Goal: Task Accomplishment & Management: Complete application form

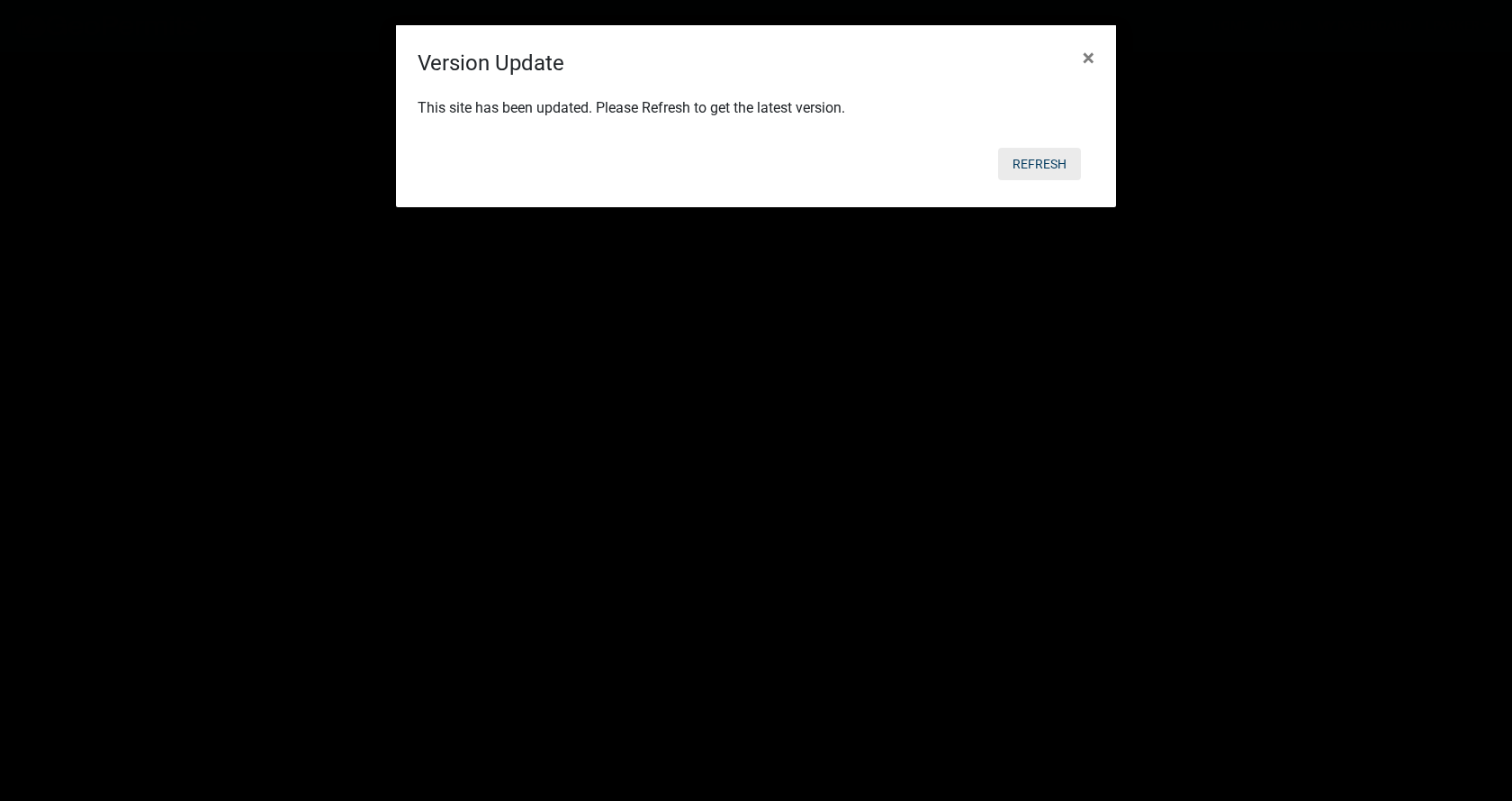
click at [1041, 159] on button "Refresh" at bounding box center [1039, 163] width 82 height 32
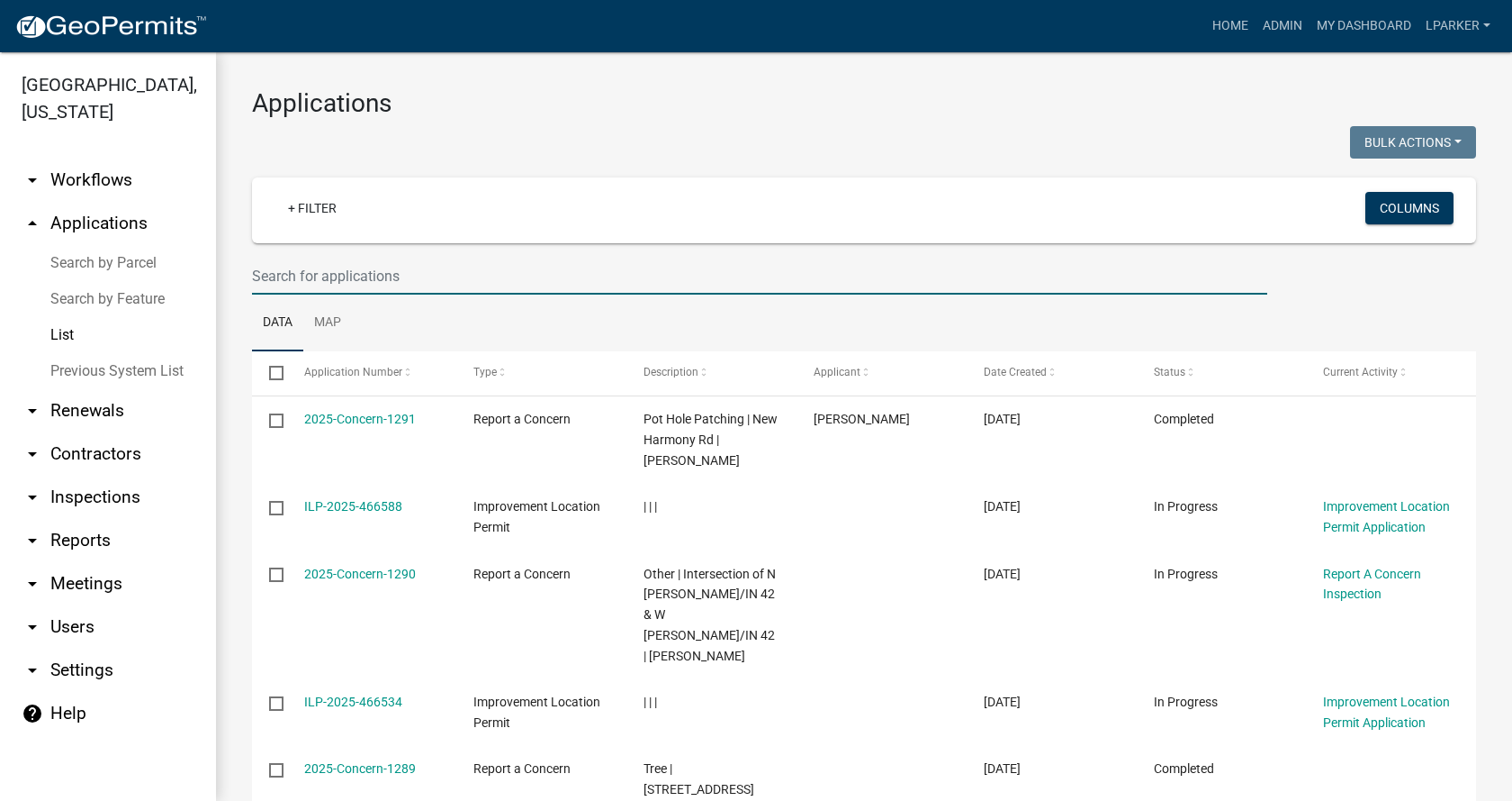
click at [334, 284] on input "text" at bounding box center [760, 276] width 1016 height 37
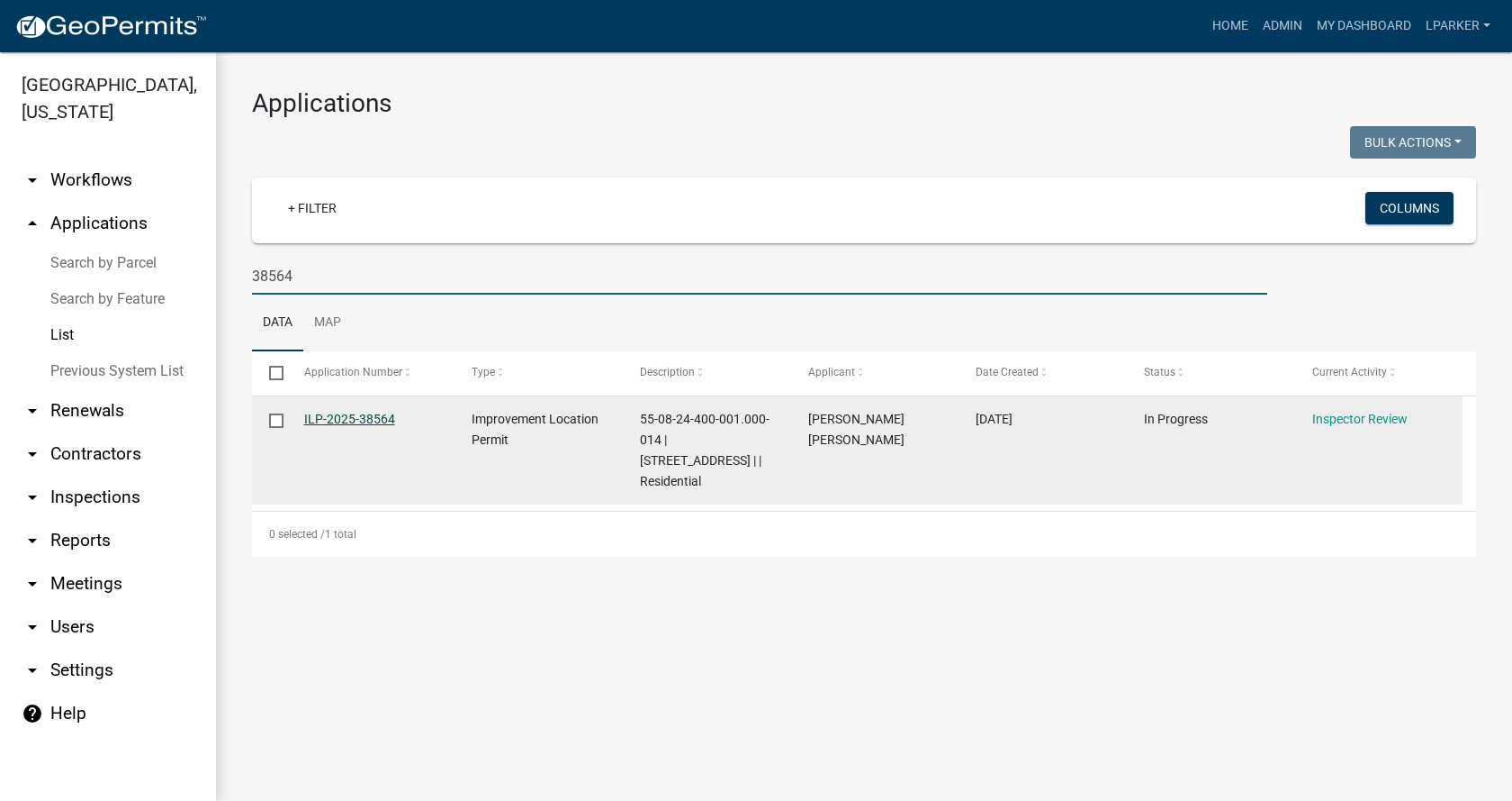
type input "38564"
click at [360, 422] on link "ILP-2025-38564" at bounding box center [350, 418] width 91 height 15
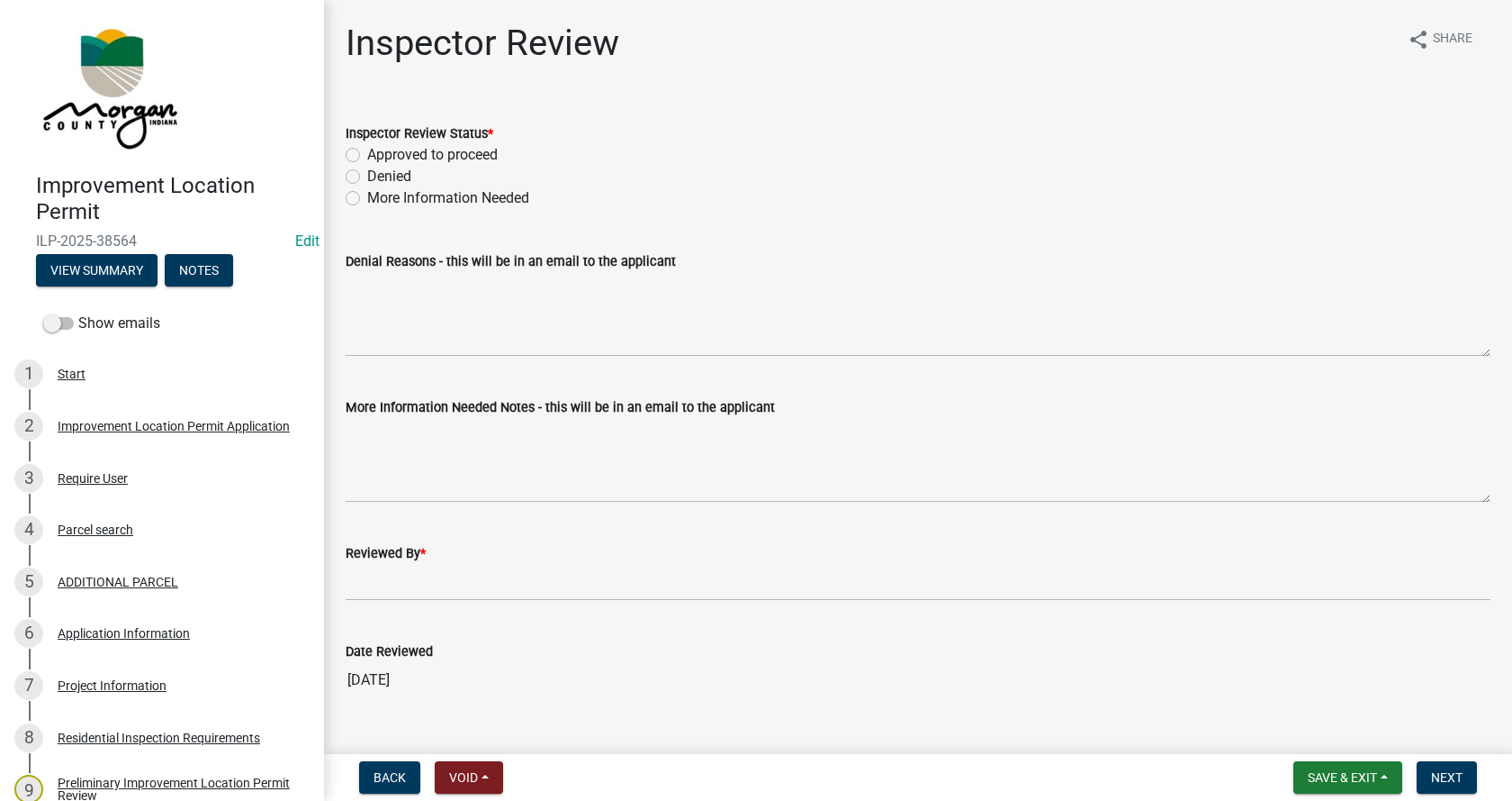
click at [367, 157] on label "Approved to proceed" at bounding box center [432, 155] width 131 height 21
click at [367, 156] on input "Approved to proceed" at bounding box center [373, 150] width 12 height 12
radio input "true"
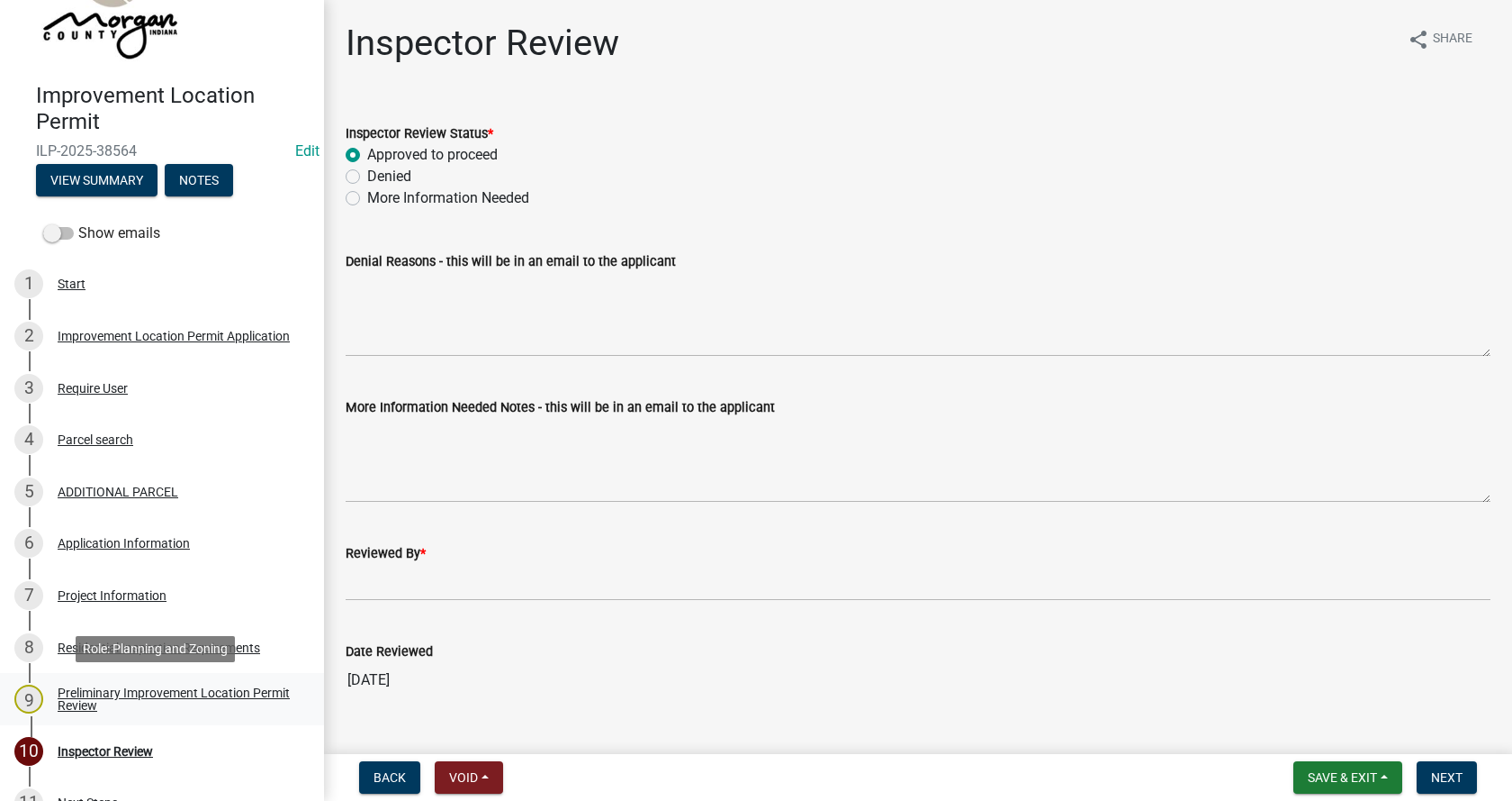
click at [76, 691] on div "Preliminary Improvement Location Permit Review" at bounding box center [175, 699] width 237 height 25
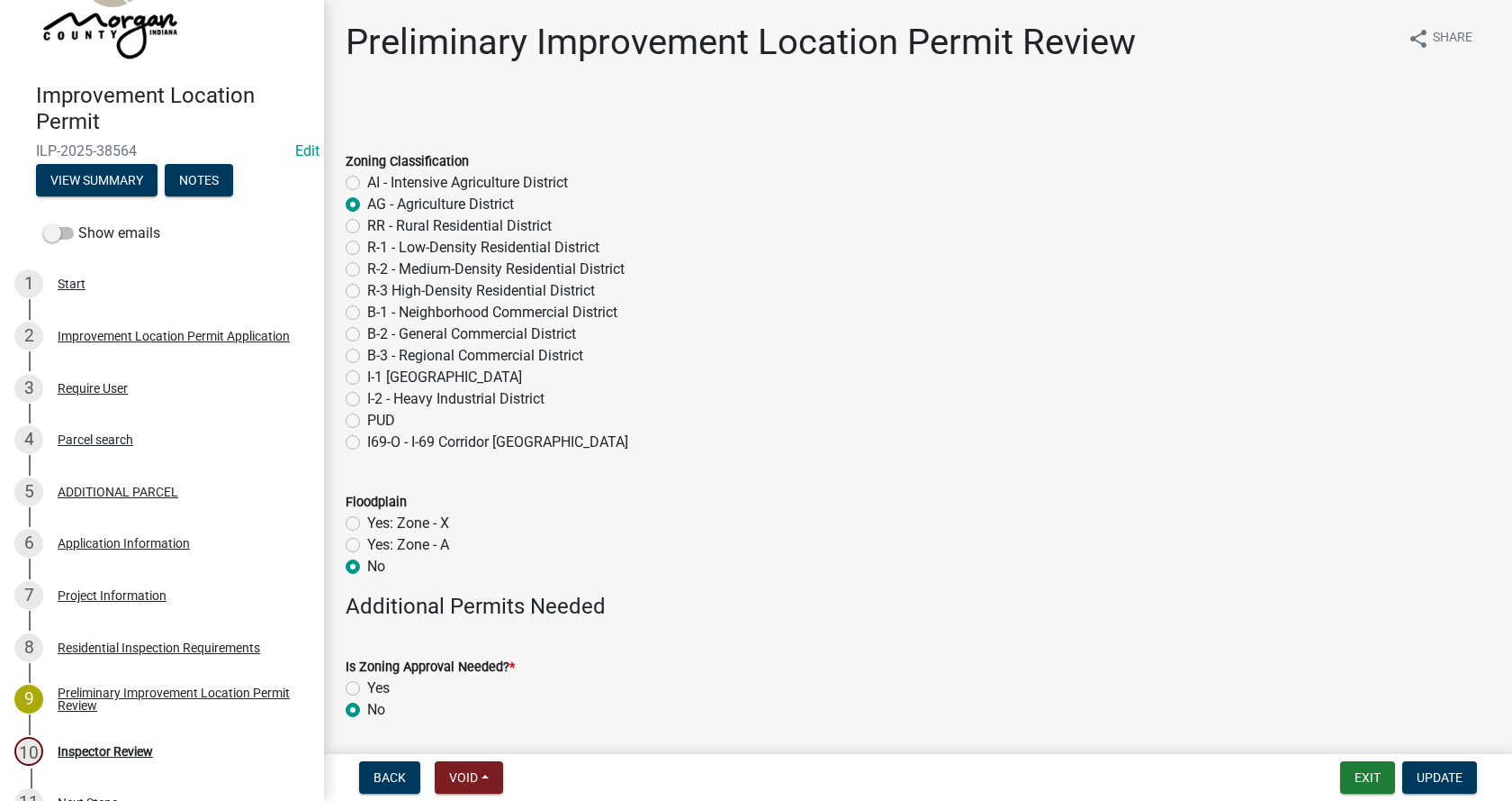
scroll to position [0, 0]
click at [62, 487] on div "ADDITIONAL PARCEL" at bounding box center [117, 492] width 120 height 13
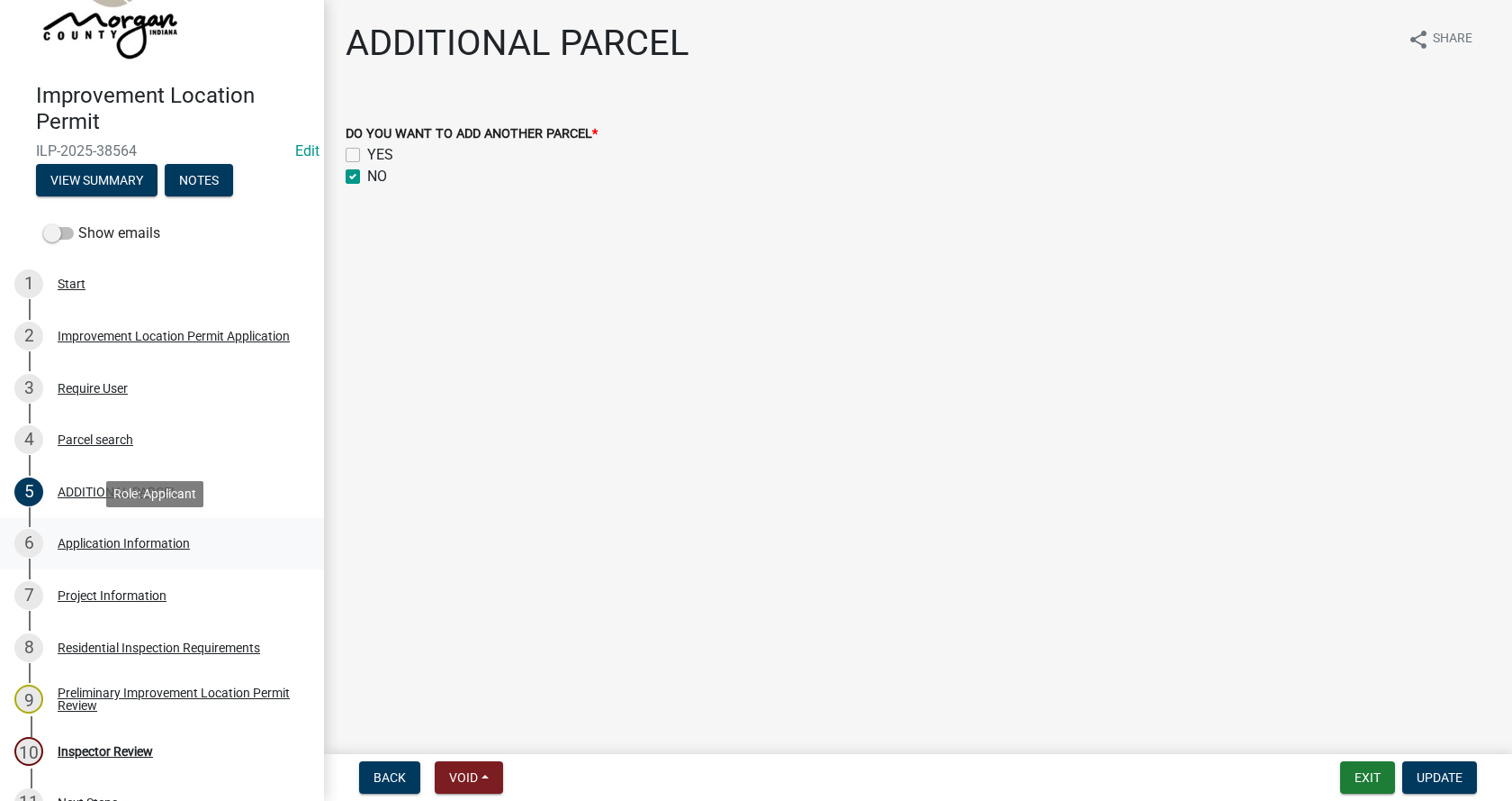
click at [79, 539] on div "Application Information" at bounding box center [123, 543] width 133 height 13
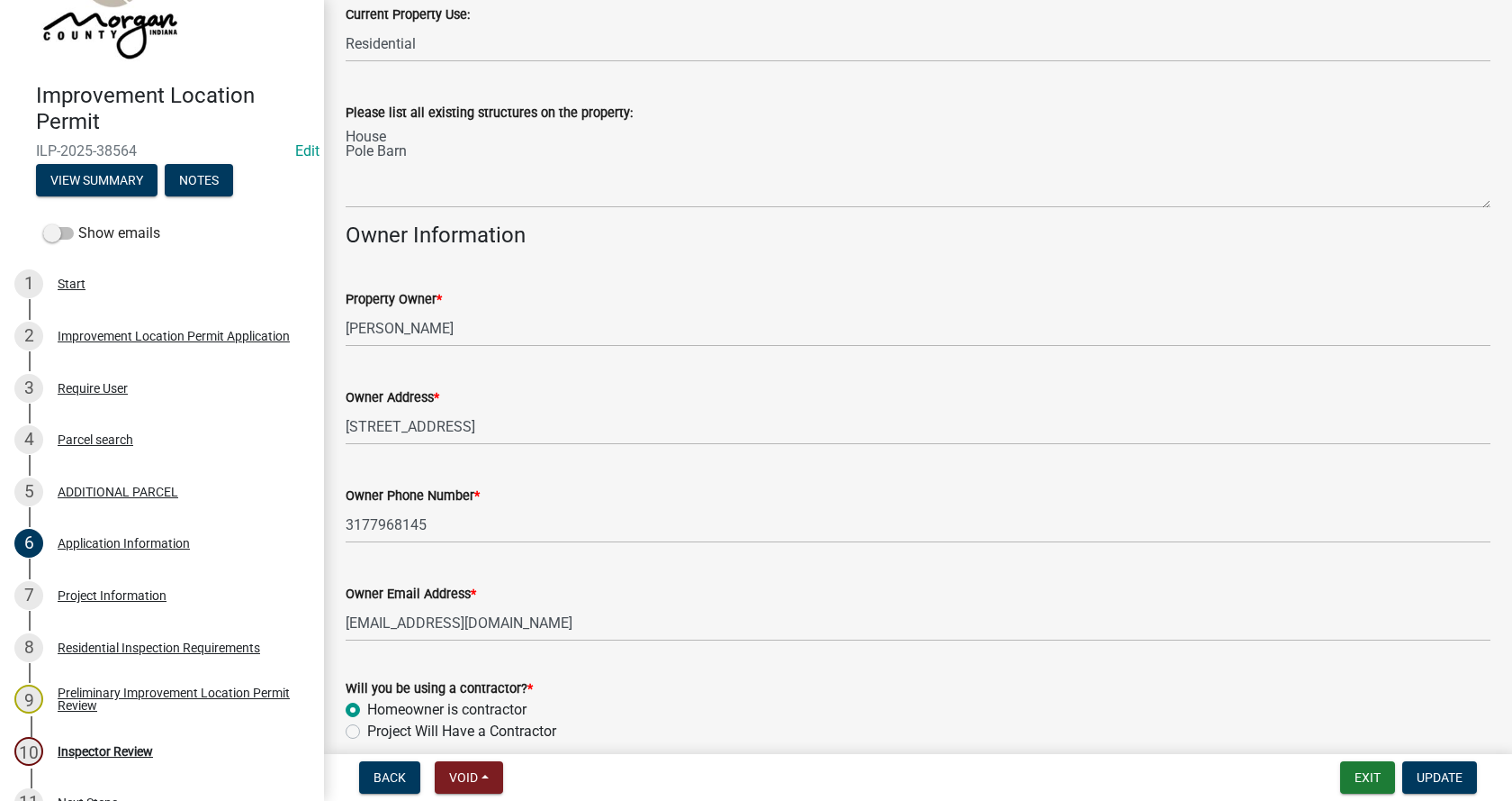
scroll to position [803, 0]
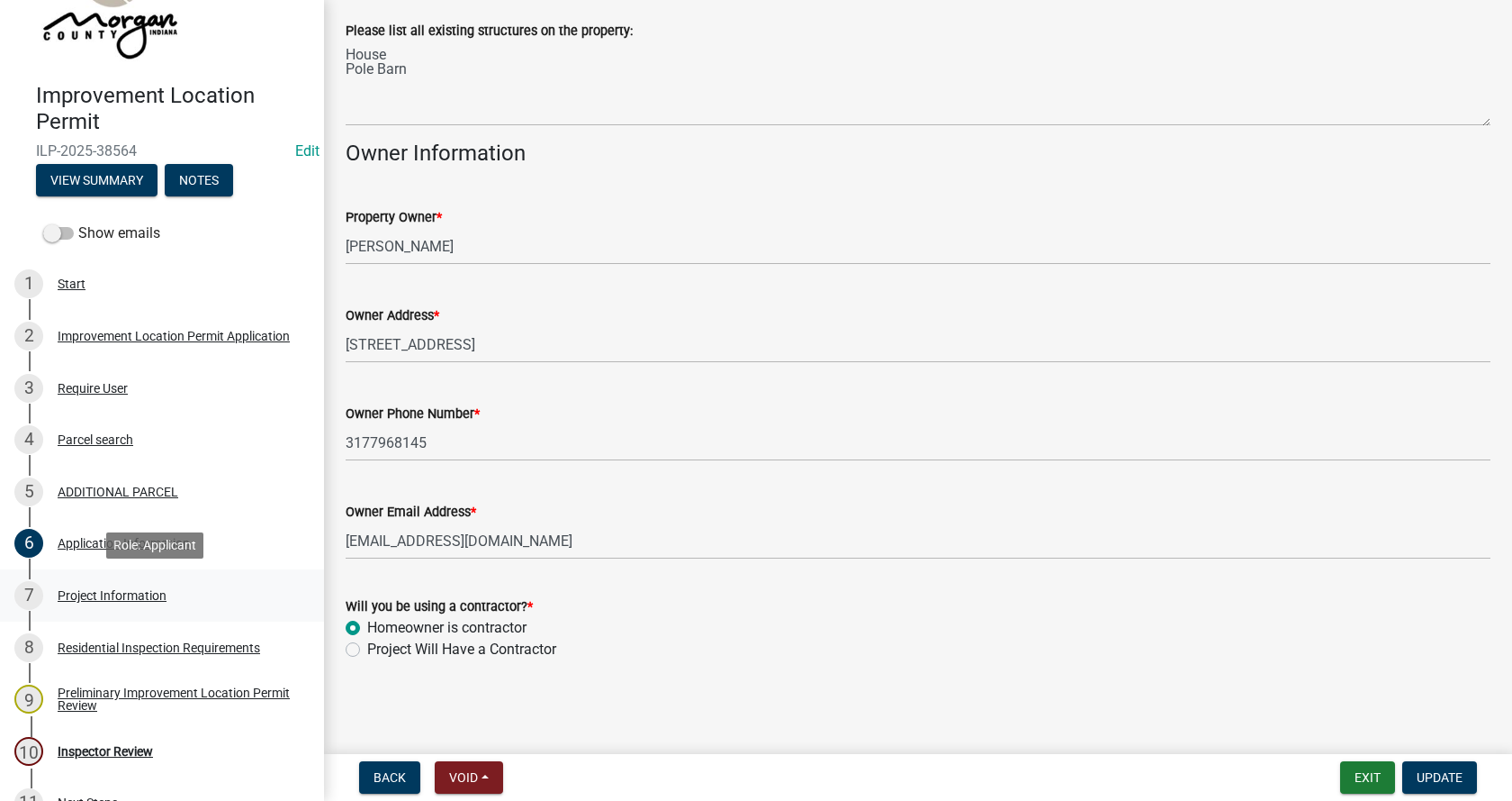
click at [65, 589] on div "Project Information" at bounding box center [111, 594] width 109 height 13
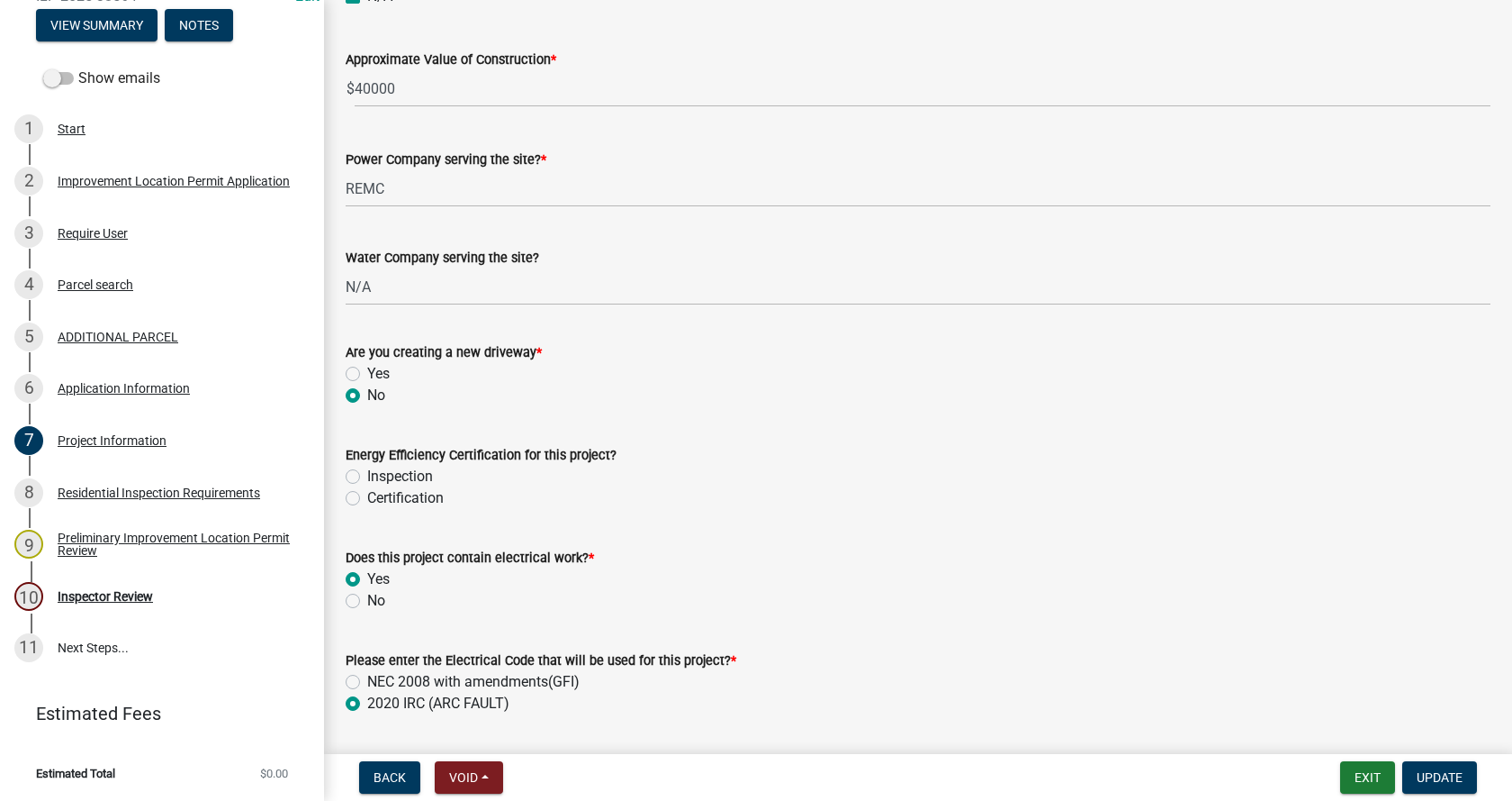
scroll to position [1891, 0]
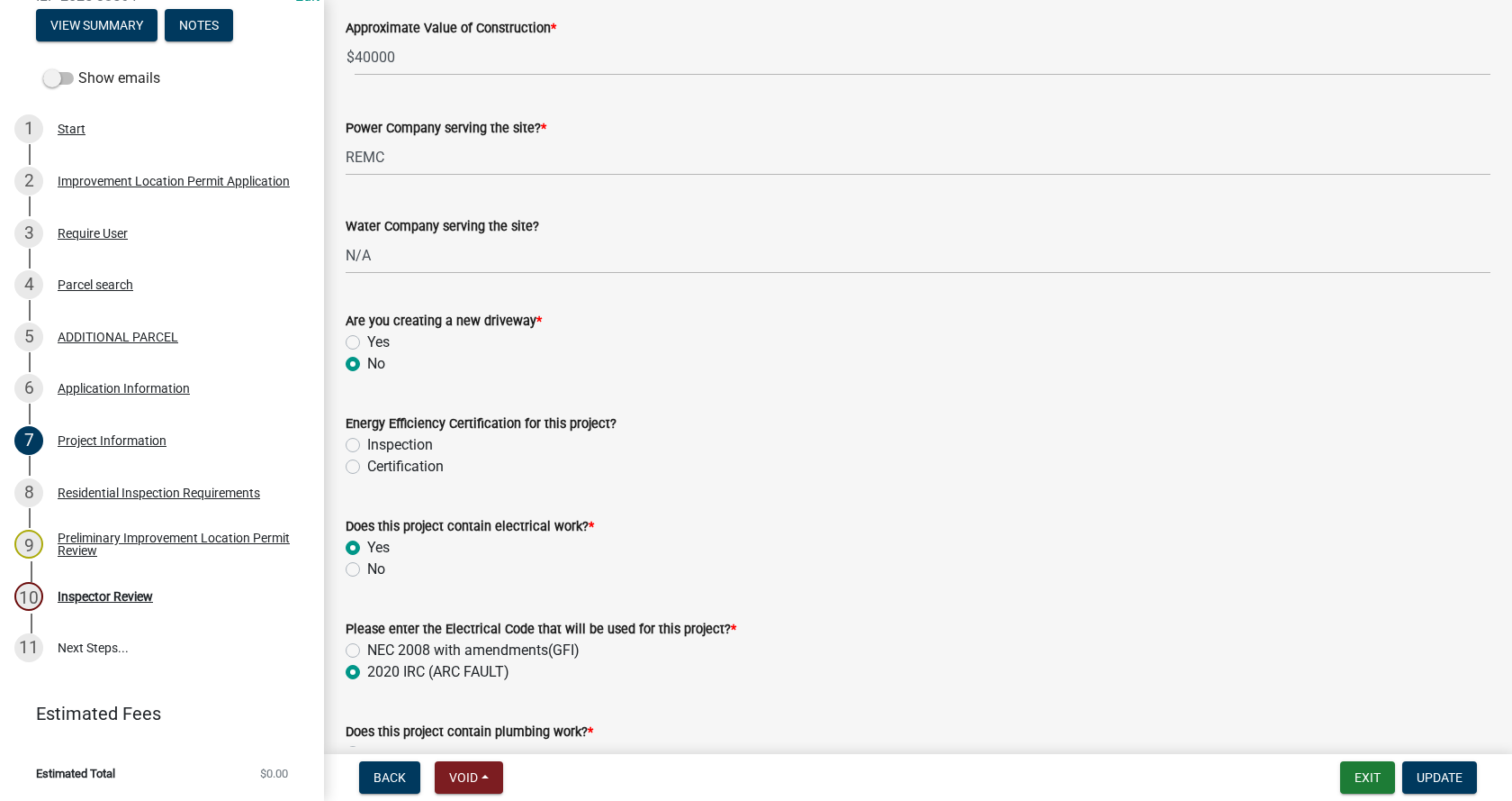
click at [367, 446] on label "Inspection" at bounding box center [400, 445] width 66 height 21
click at [367, 446] on input "Inspection" at bounding box center [373, 440] width 12 height 12
radio input "true"
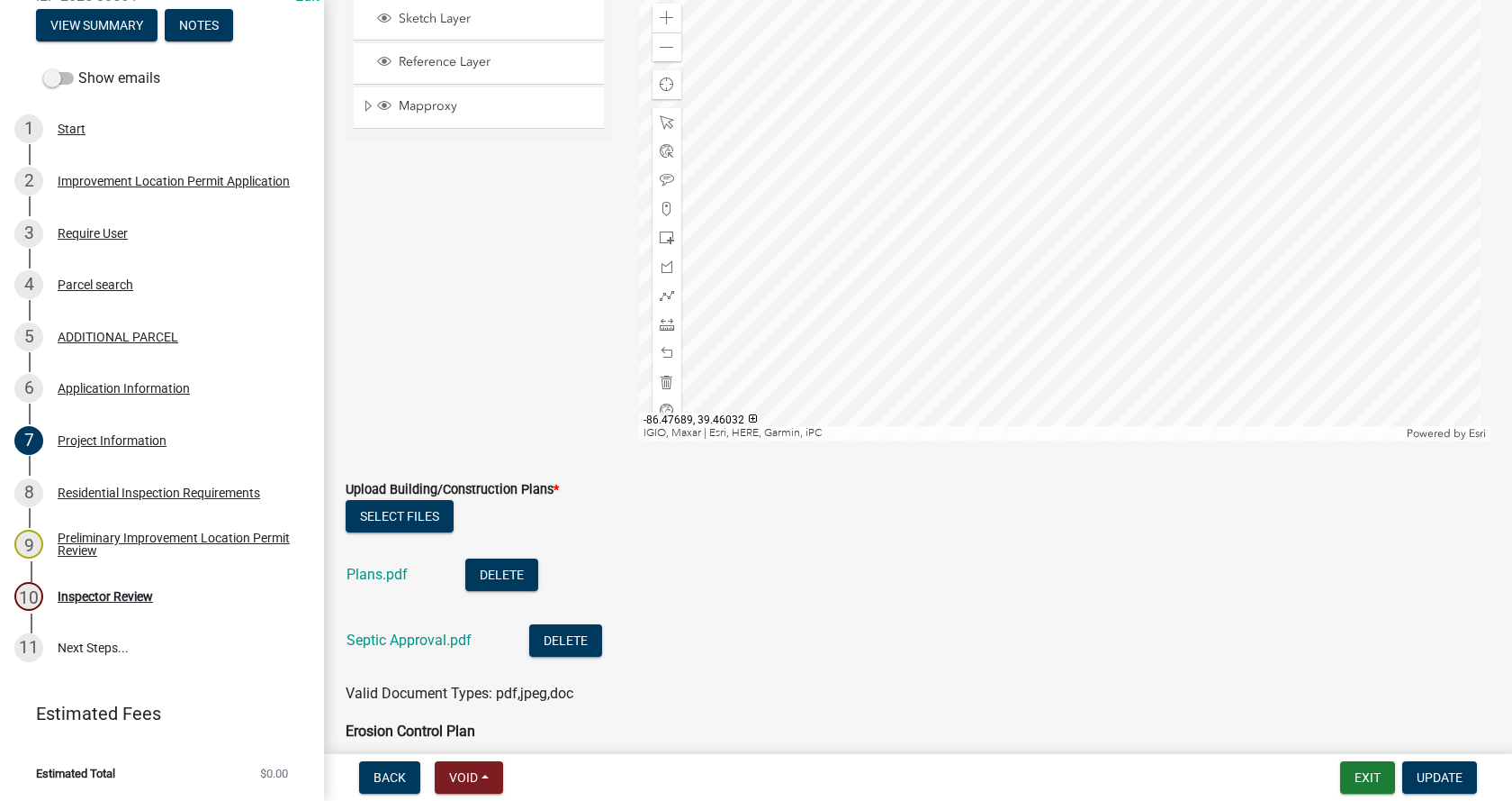
scroll to position [3332, 0]
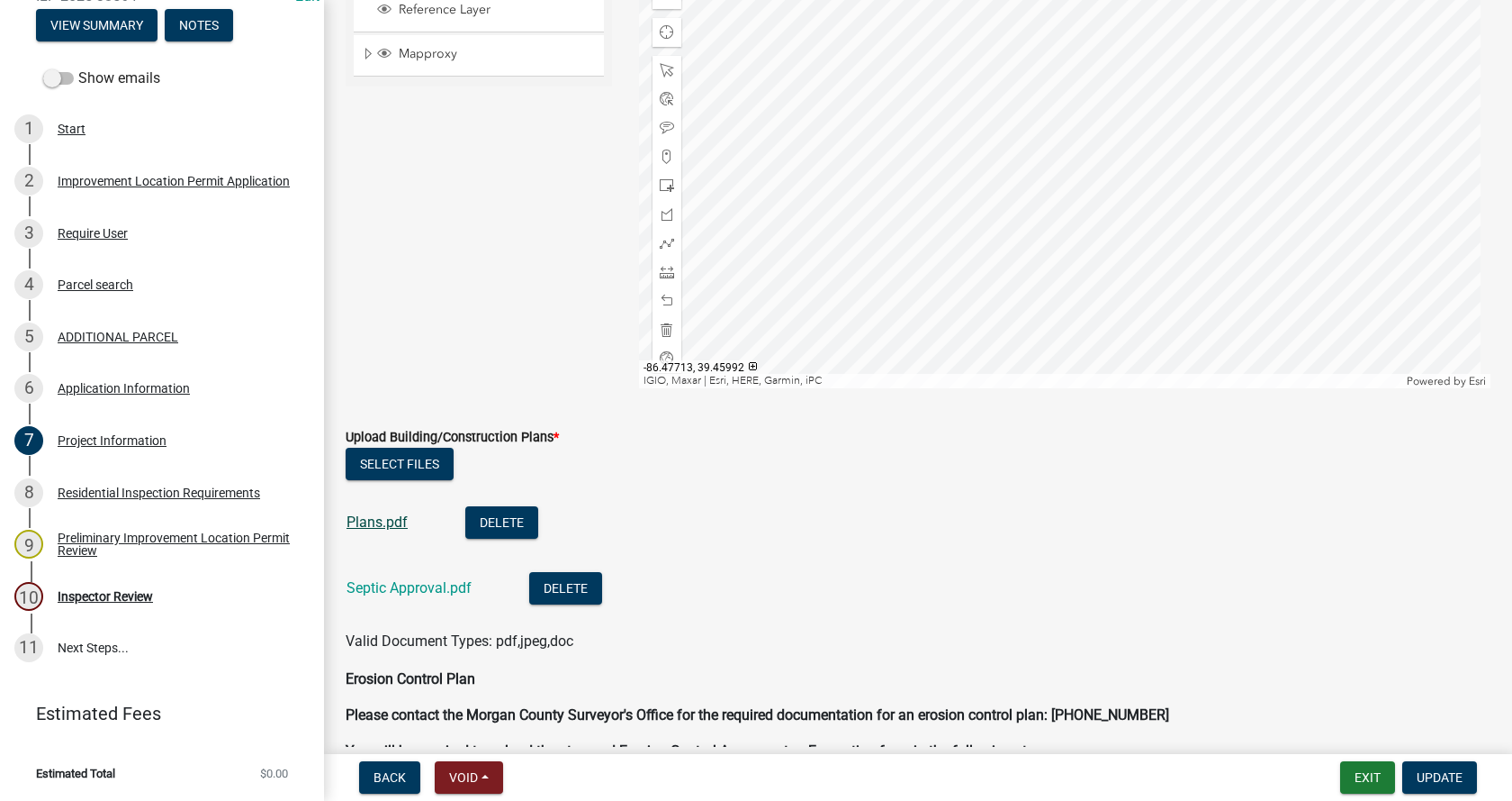
click at [372, 517] on link "Plans.pdf" at bounding box center [377, 522] width 61 height 17
click at [406, 591] on link "Septic Approval.pdf" at bounding box center [409, 588] width 125 height 17
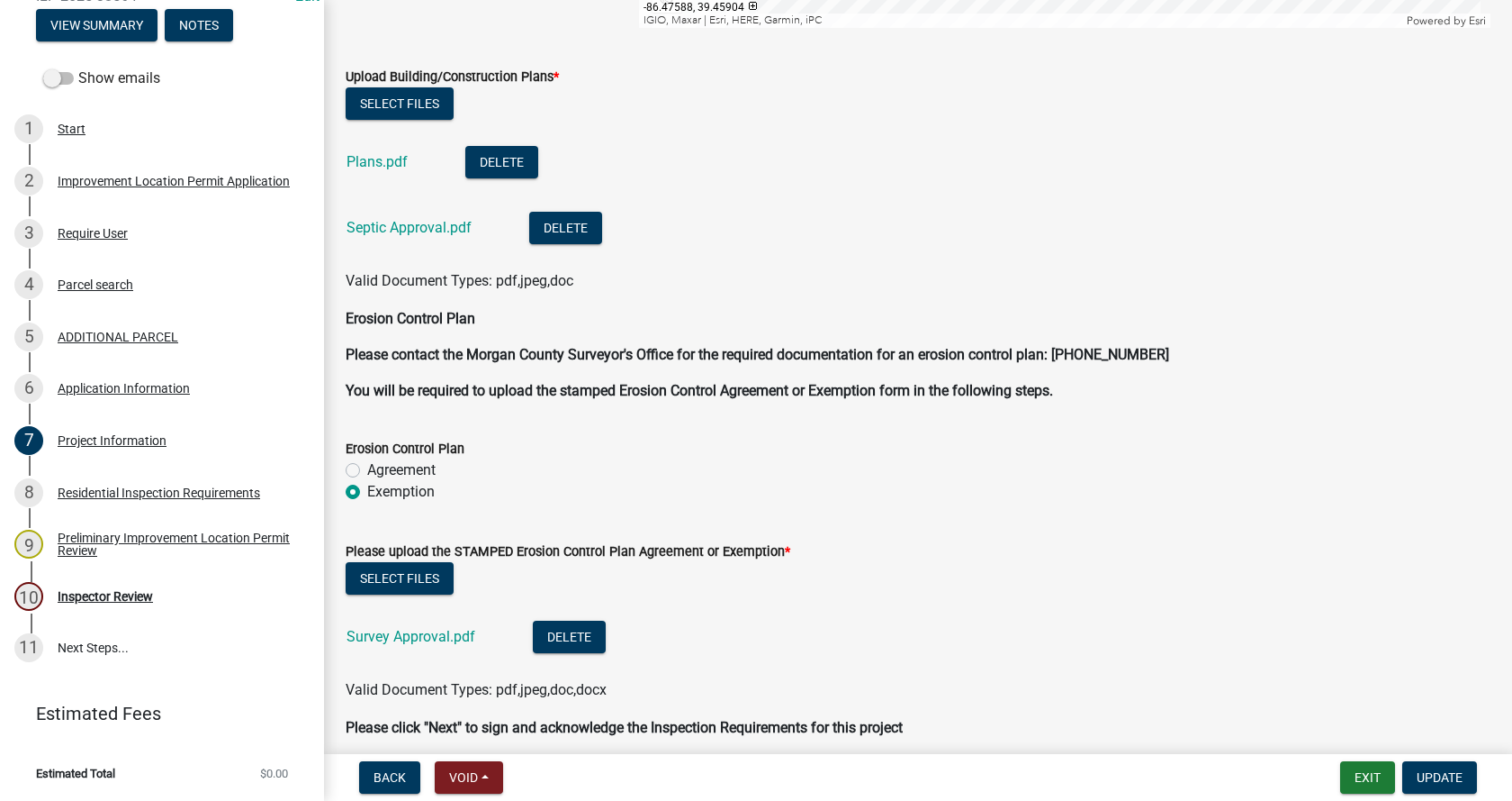
scroll to position [3769, 0]
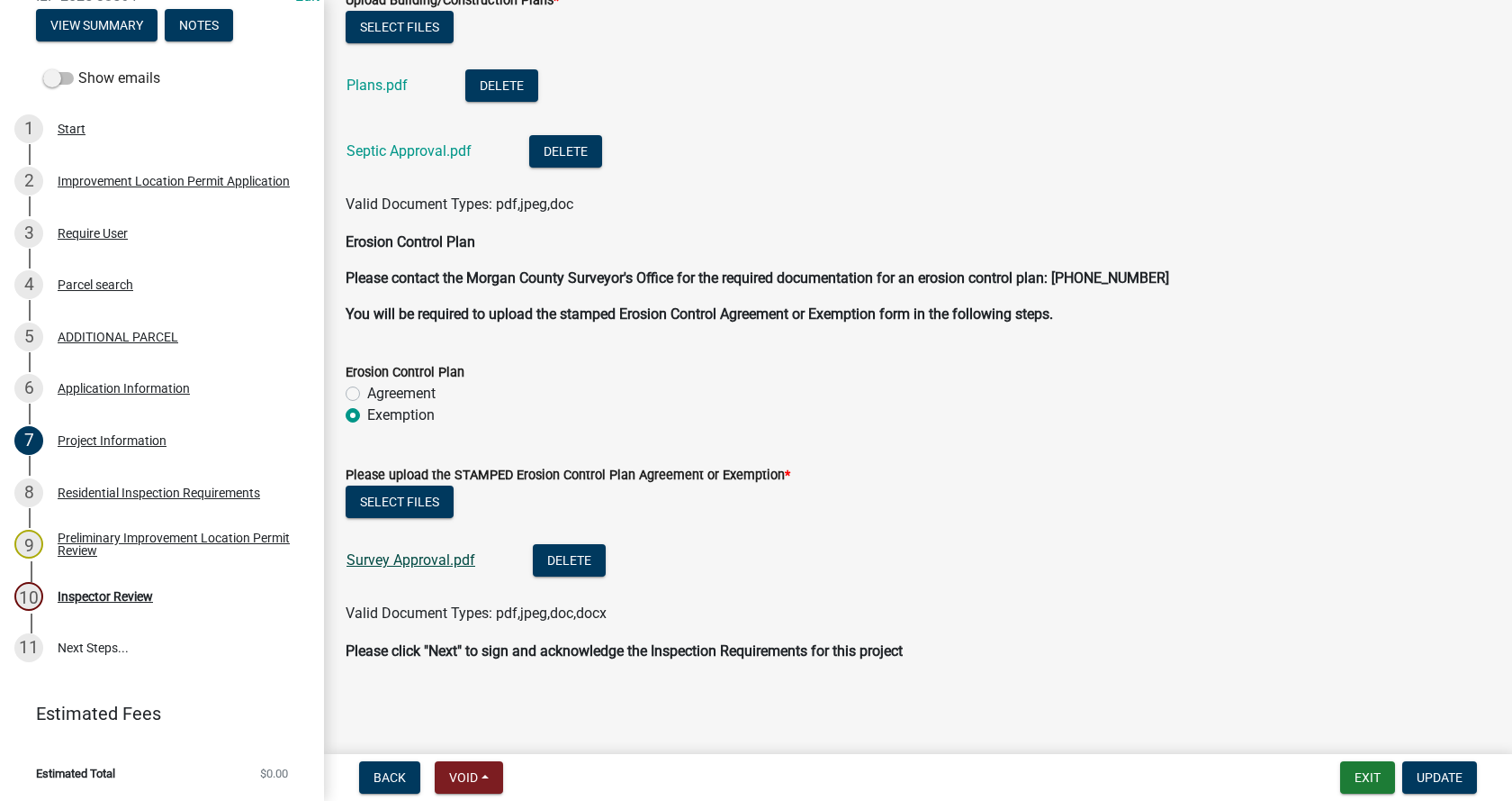
click at [419, 558] on link "Survey Approval.pdf" at bounding box center [411, 560] width 129 height 17
click at [1450, 774] on span "Update" at bounding box center [1439, 777] width 46 height 15
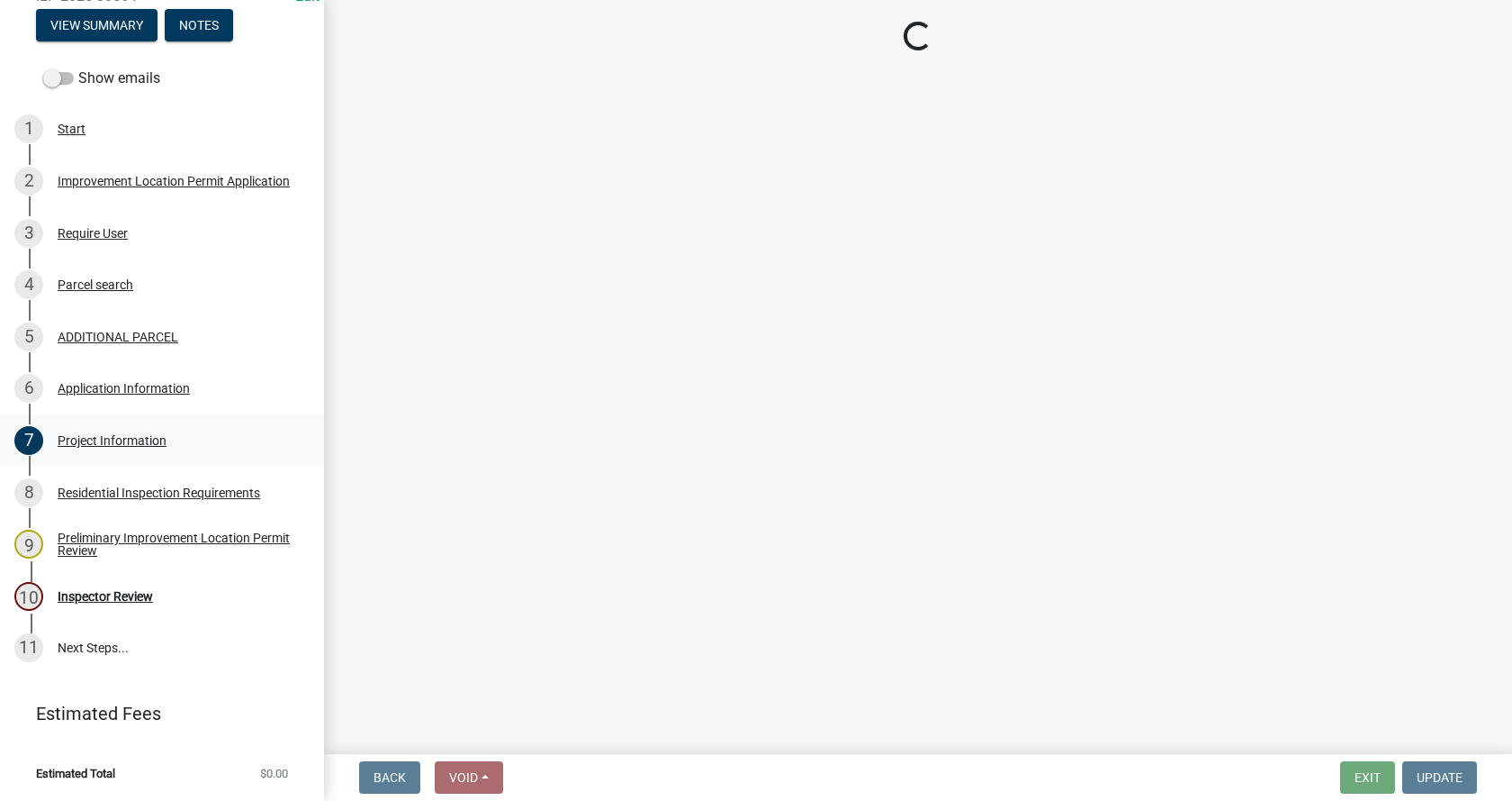
scroll to position [0, 0]
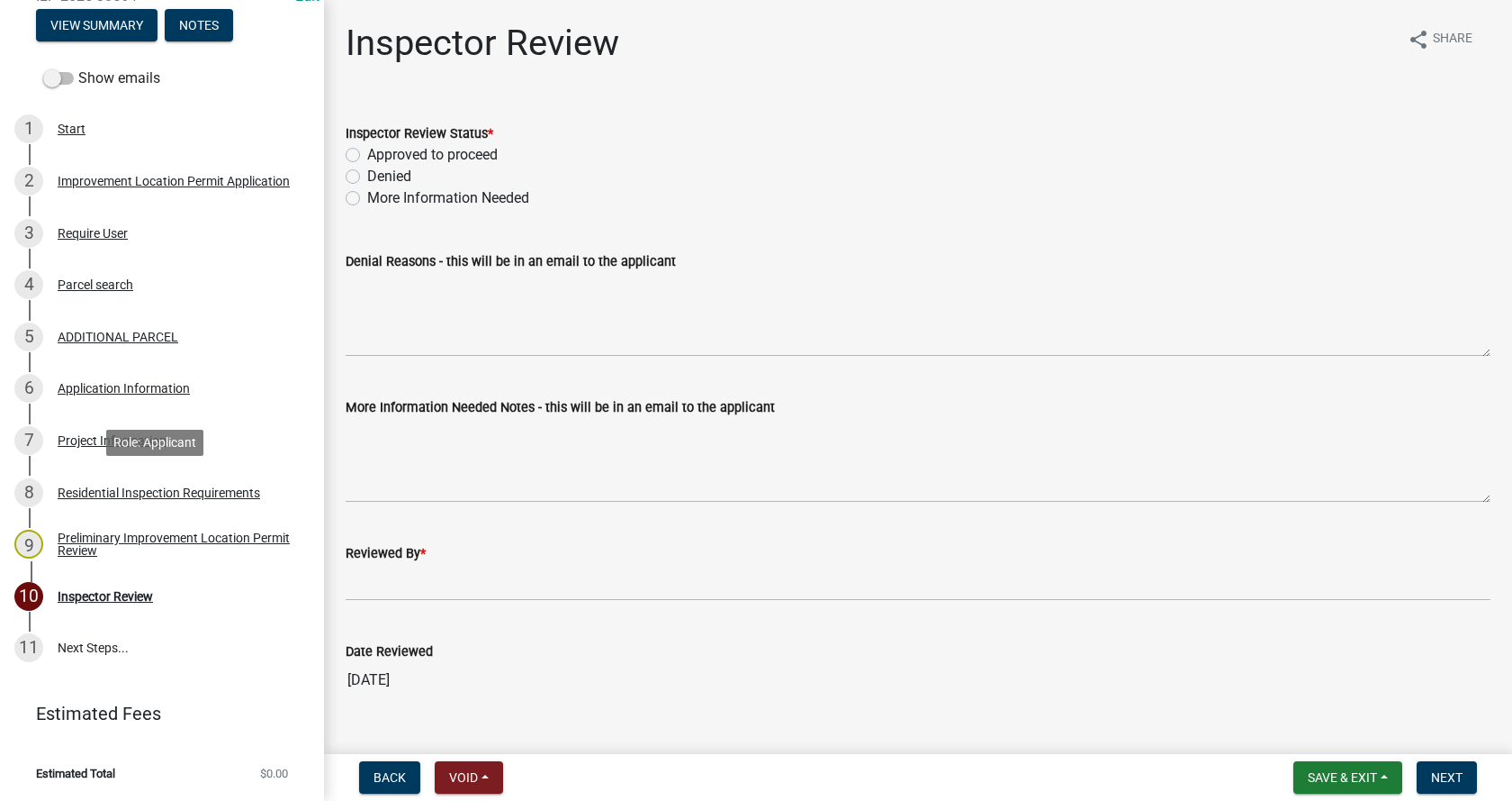
click at [79, 489] on div "Residential Inspection Requirements" at bounding box center [158, 493] width 203 height 13
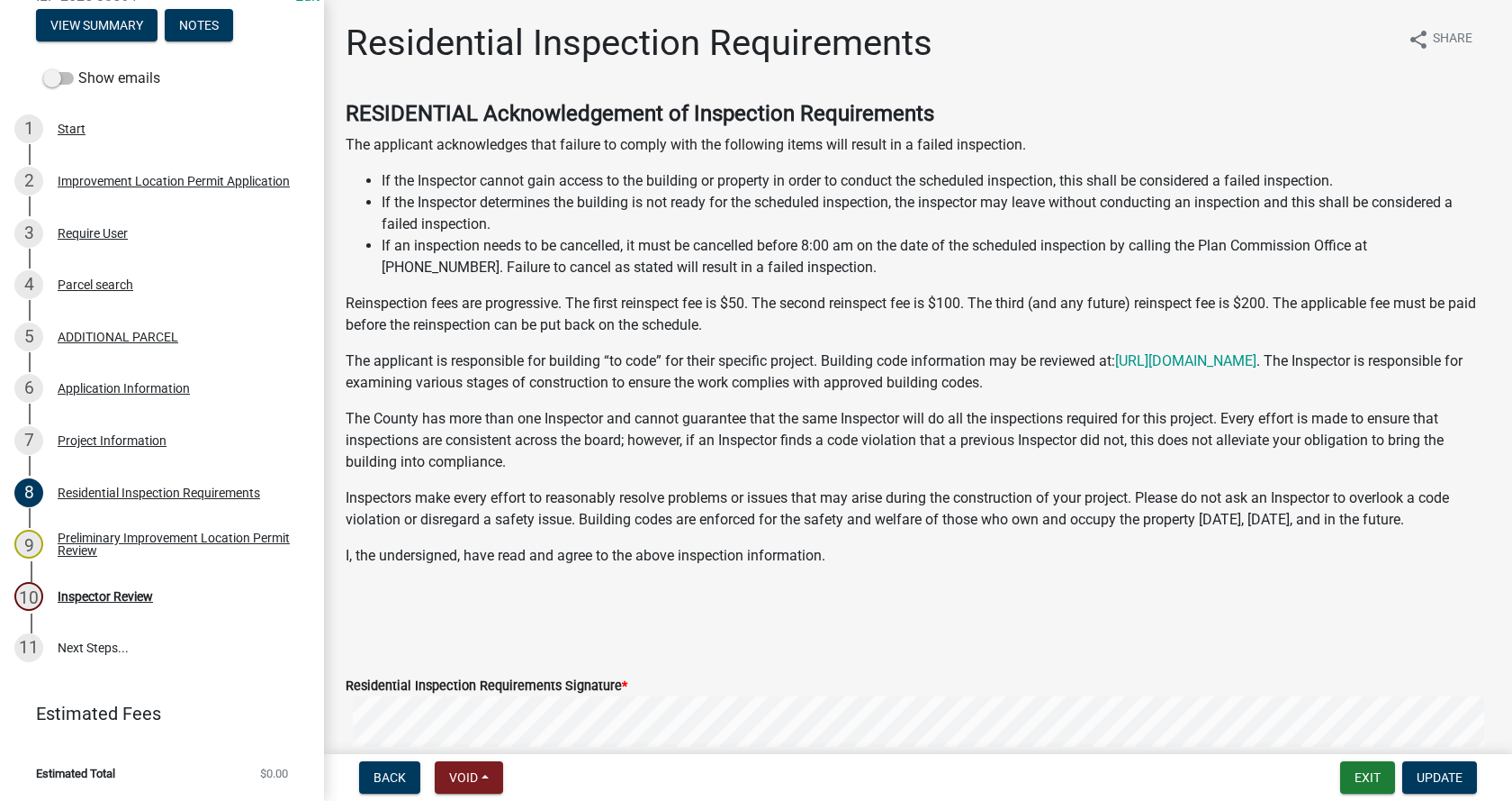
scroll to position [401, 0]
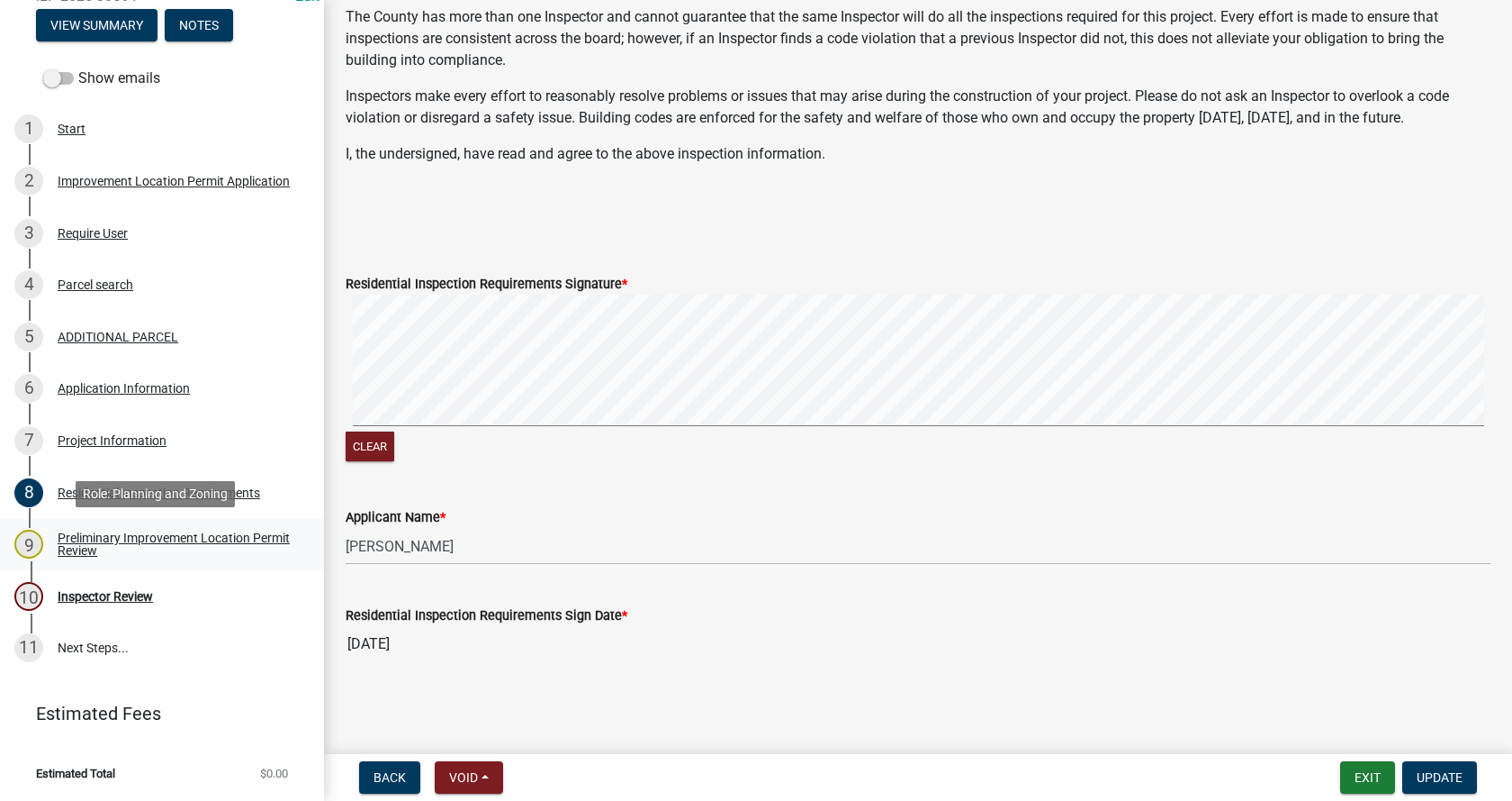
click at [63, 537] on div "Preliminary Improvement Location Permit Review" at bounding box center [175, 544] width 237 height 25
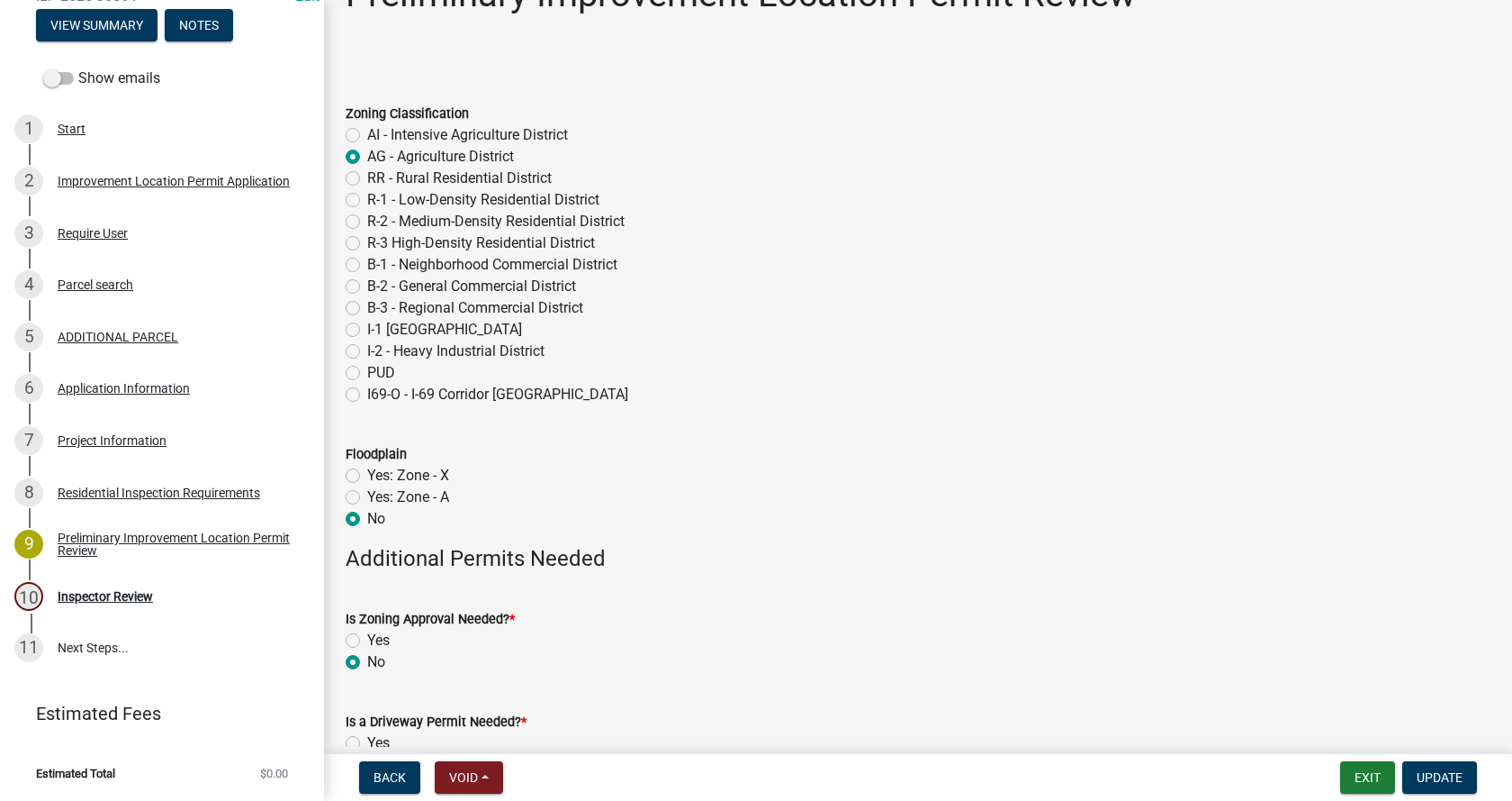
scroll to position [90, 0]
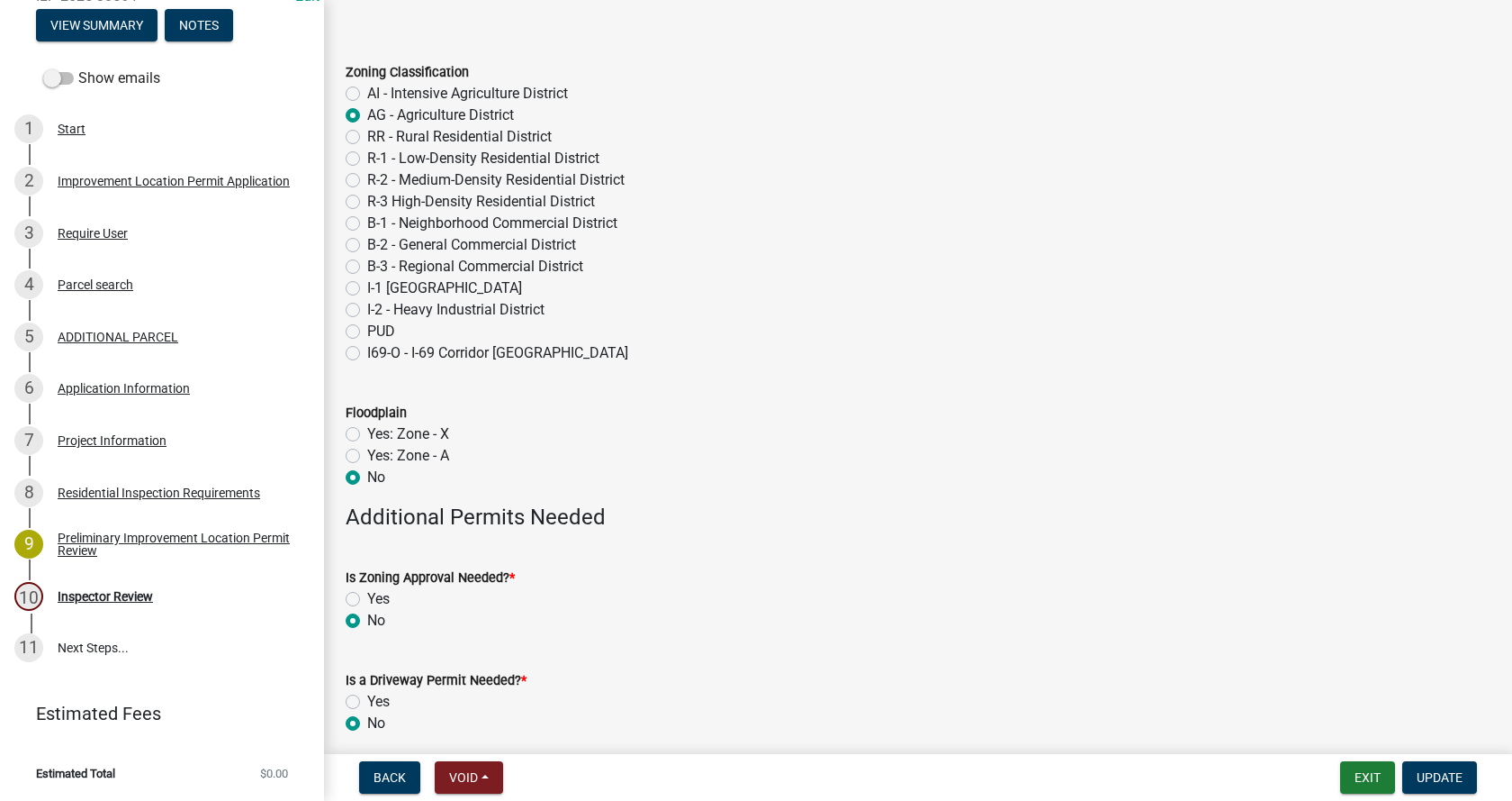
click at [367, 455] on label "Yes: Zone - A" at bounding box center [408, 456] width 82 height 21
click at [367, 455] on input "Yes: Zone - A" at bounding box center [373, 451] width 12 height 12
radio input "true"
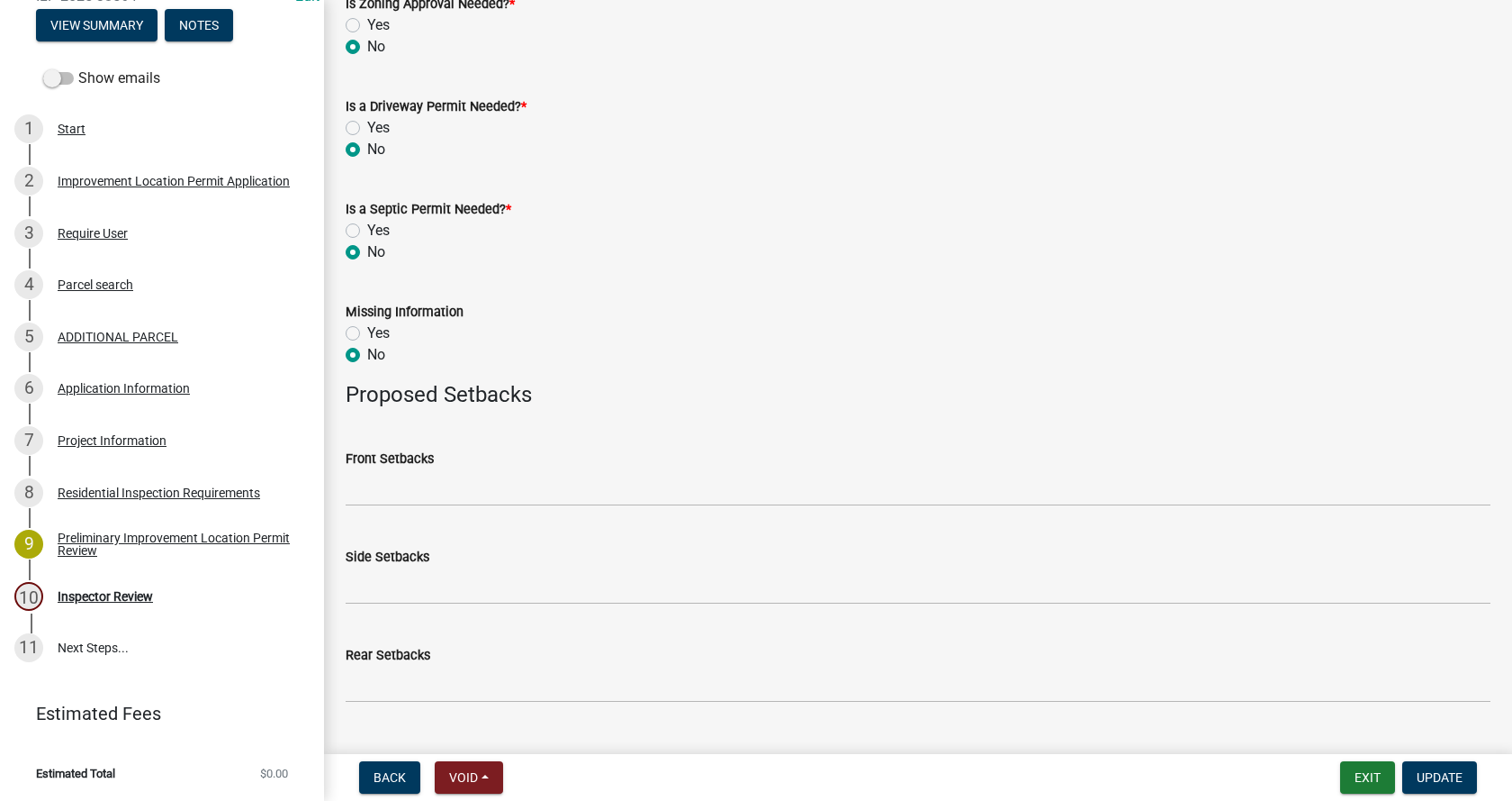
scroll to position [704, 0]
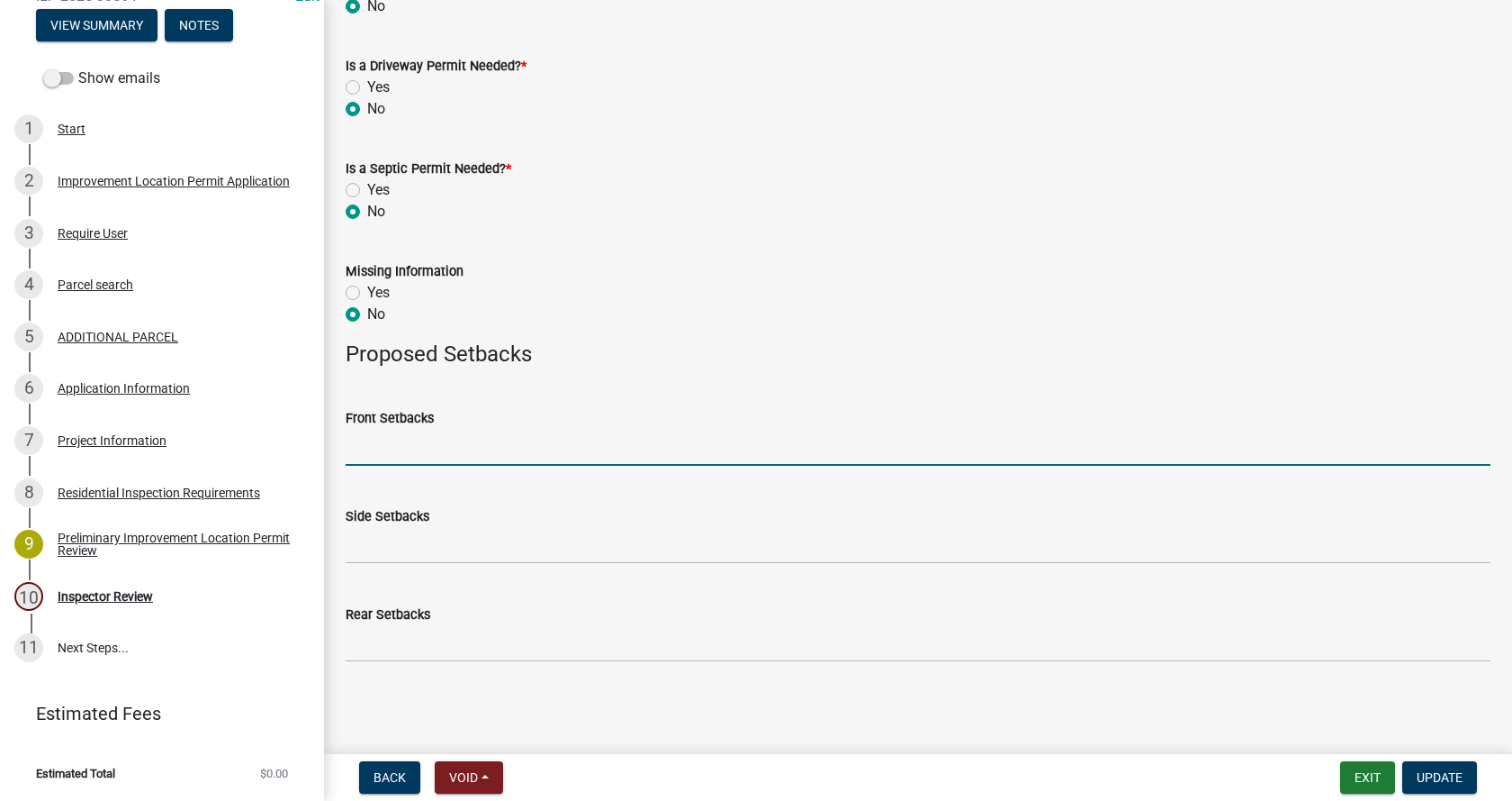
click at [411, 445] on input "Front Setbacks" at bounding box center [918, 447] width 1145 height 37
type input "99"
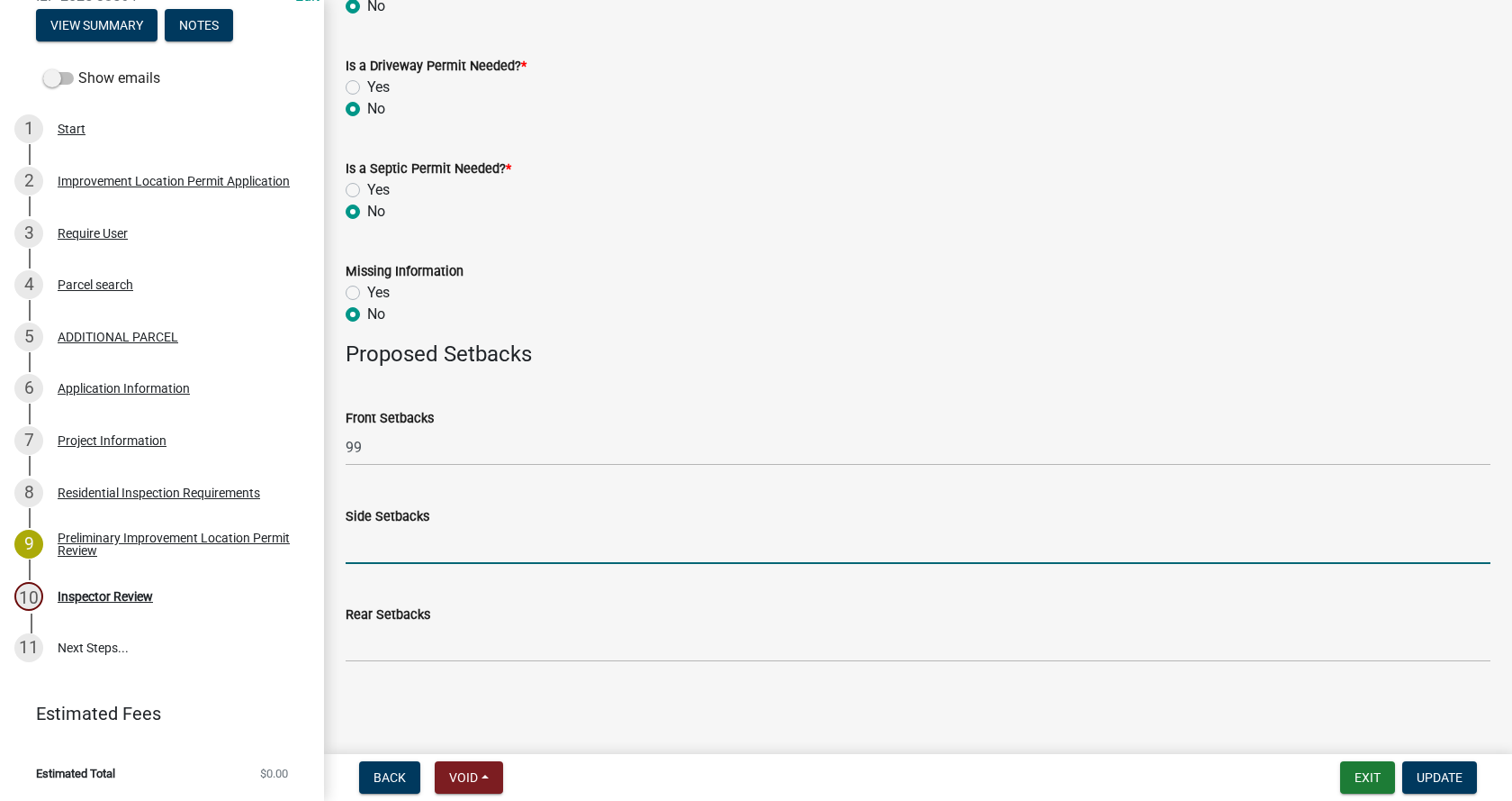
click at [369, 543] on input "Side Setbacks" at bounding box center [918, 545] width 1145 height 37
type input "77/100"
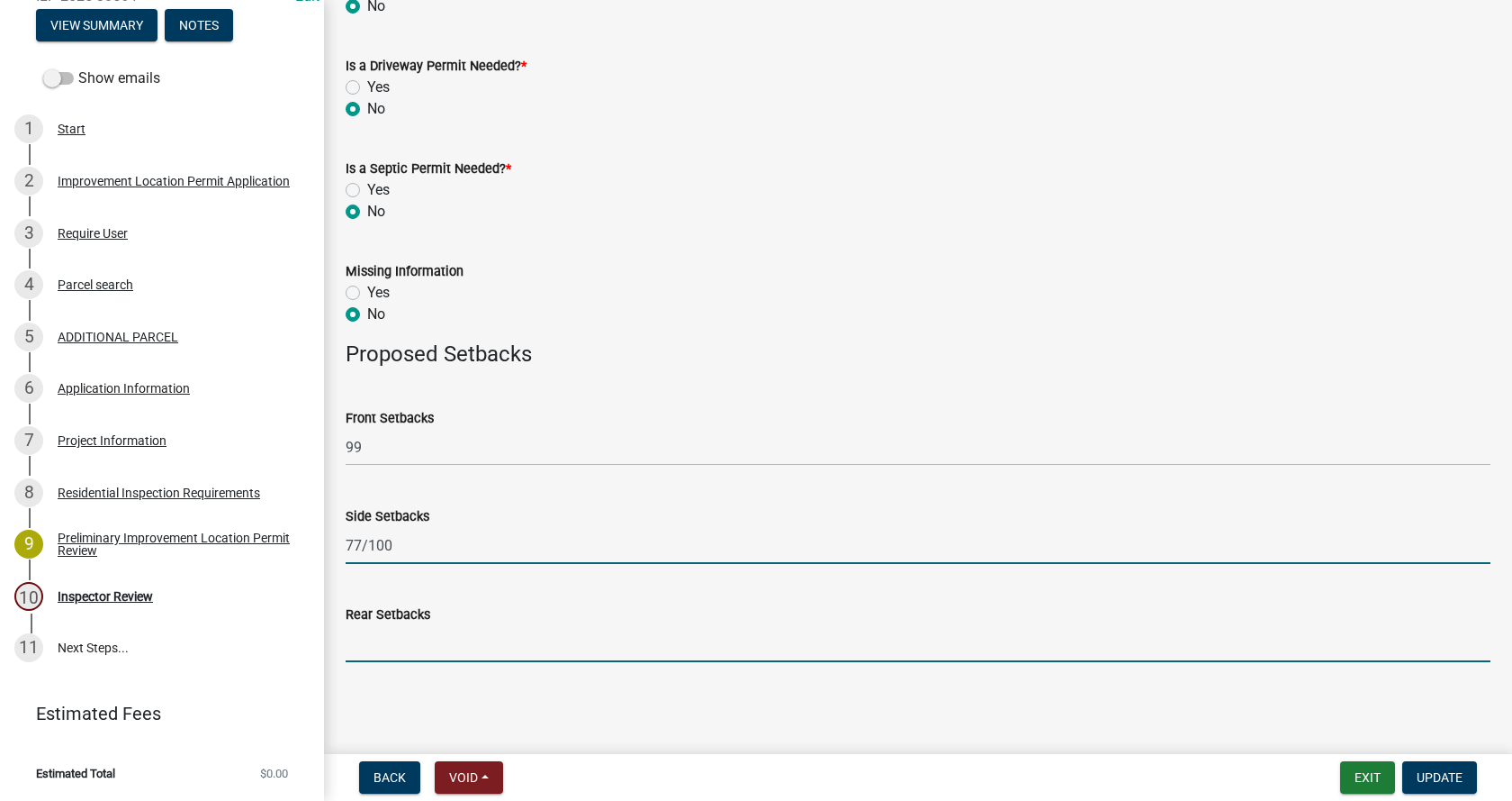
click at [385, 643] on input "Rear Setbacks" at bounding box center [918, 644] width 1145 height 37
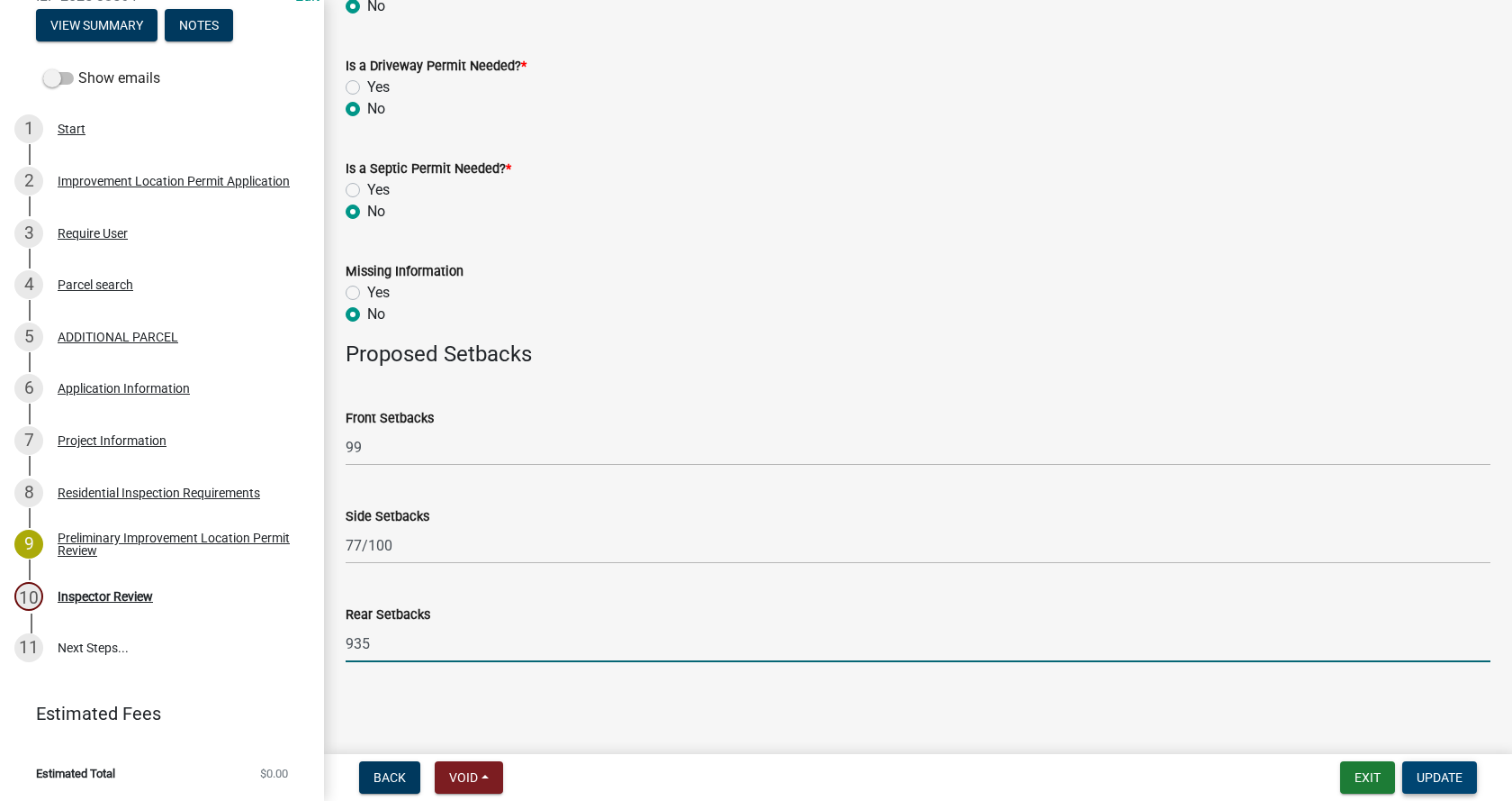
type input "935"
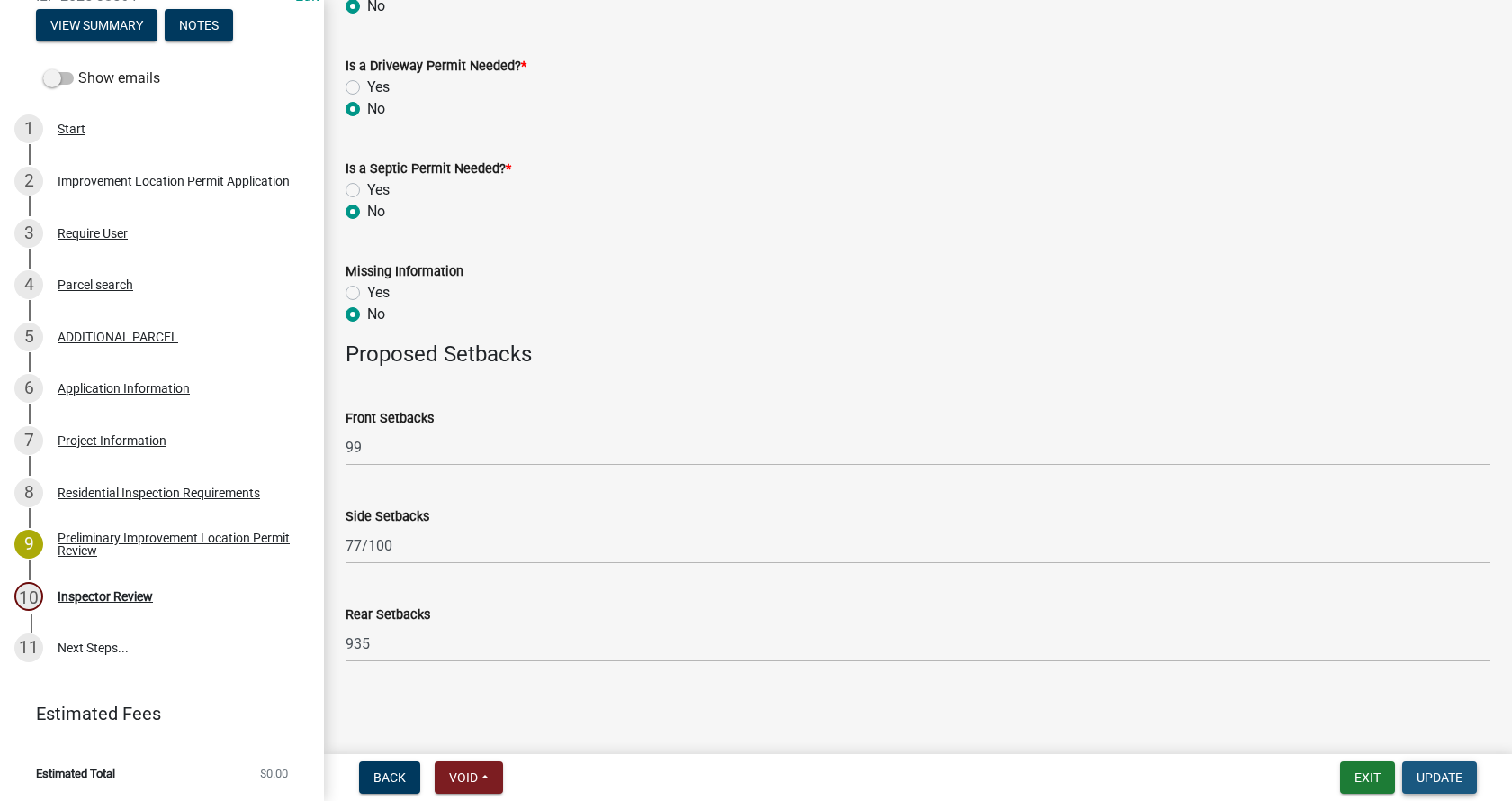
click at [1438, 772] on span "Update" at bounding box center [1439, 777] width 46 height 15
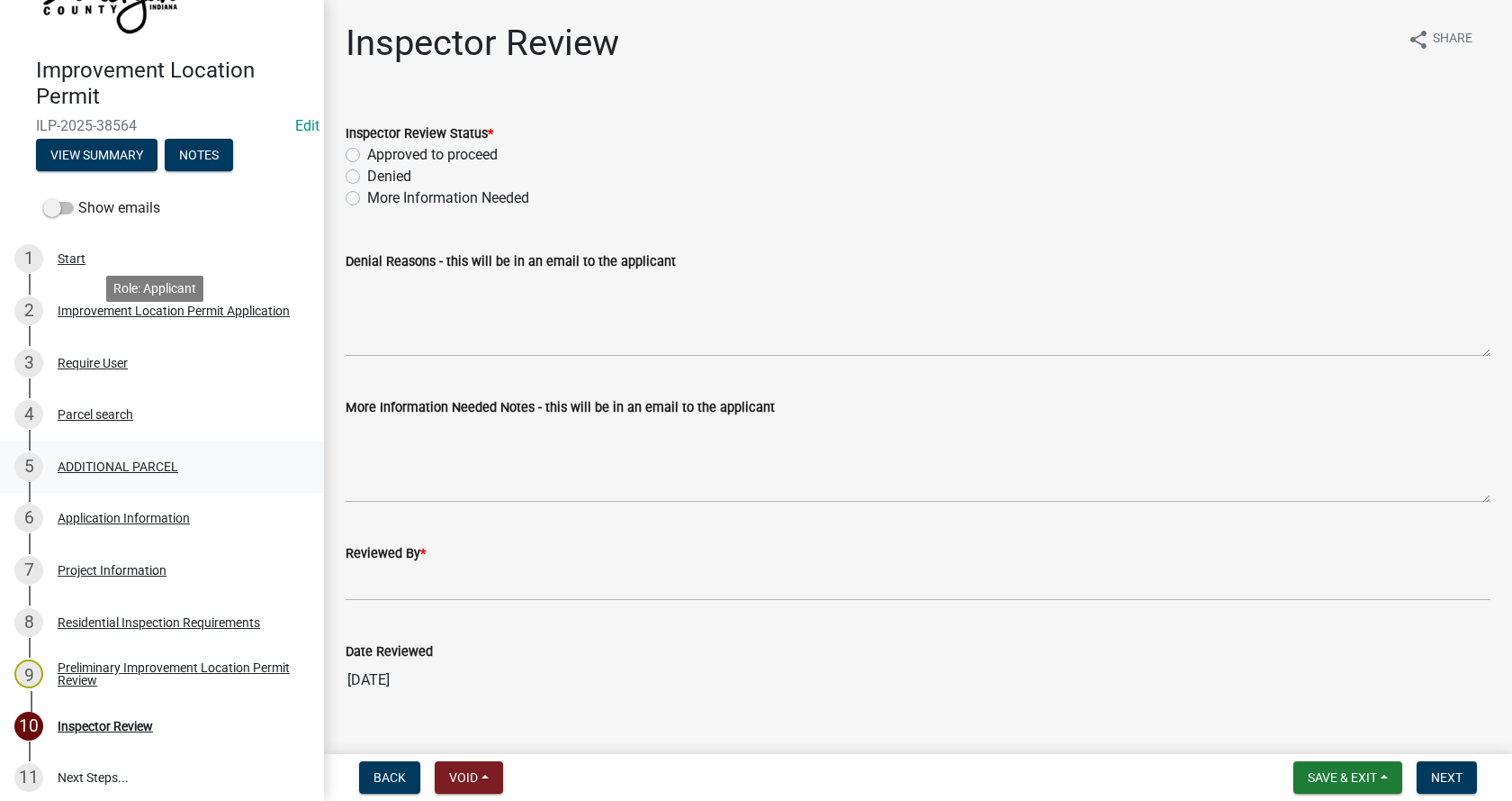
scroll to position [245, 0]
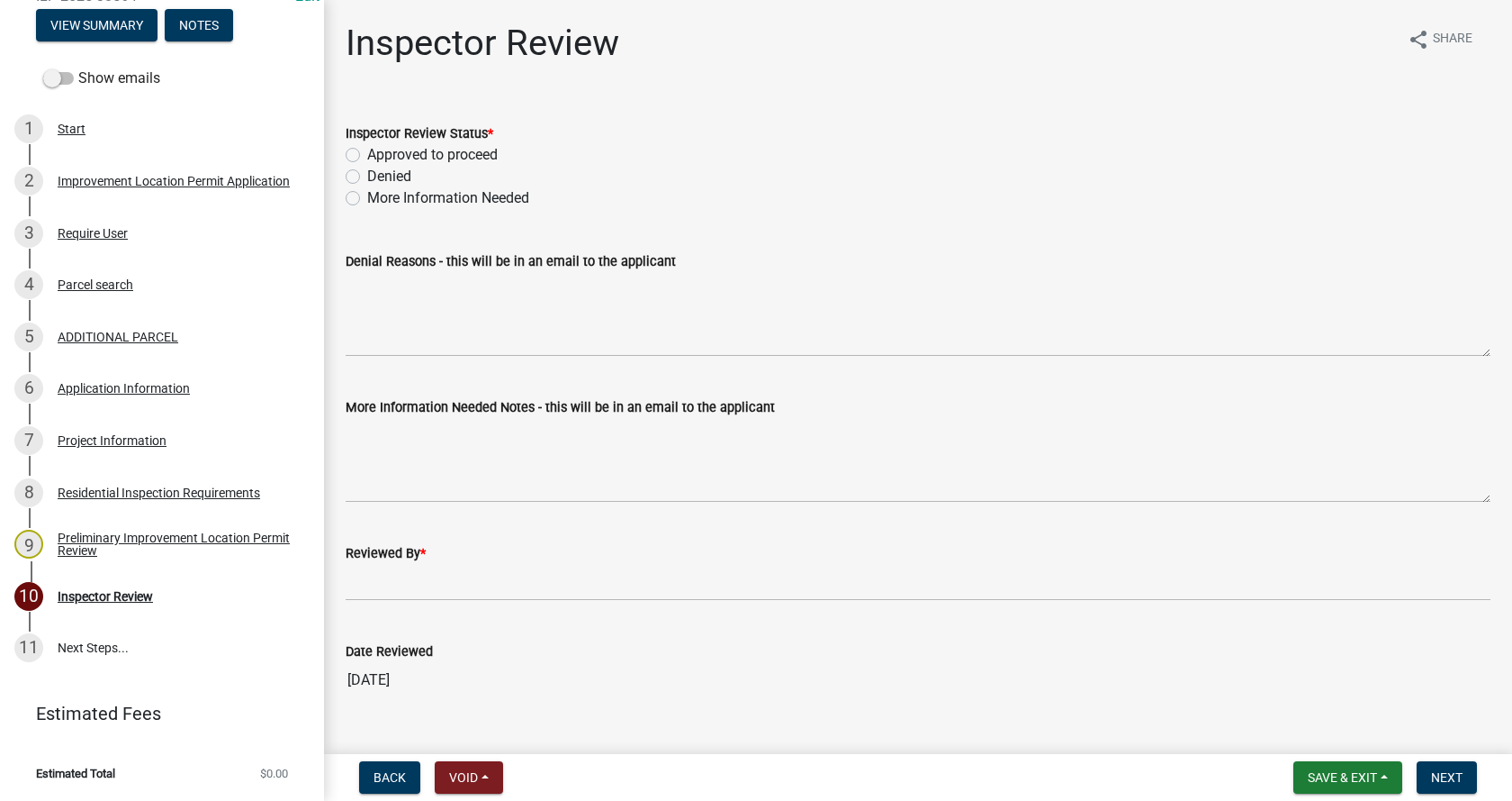
click at [367, 153] on label "Approved to proceed" at bounding box center [432, 155] width 131 height 21
click at [367, 153] on input "Approved to proceed" at bounding box center [373, 150] width 12 height 12
radio input "true"
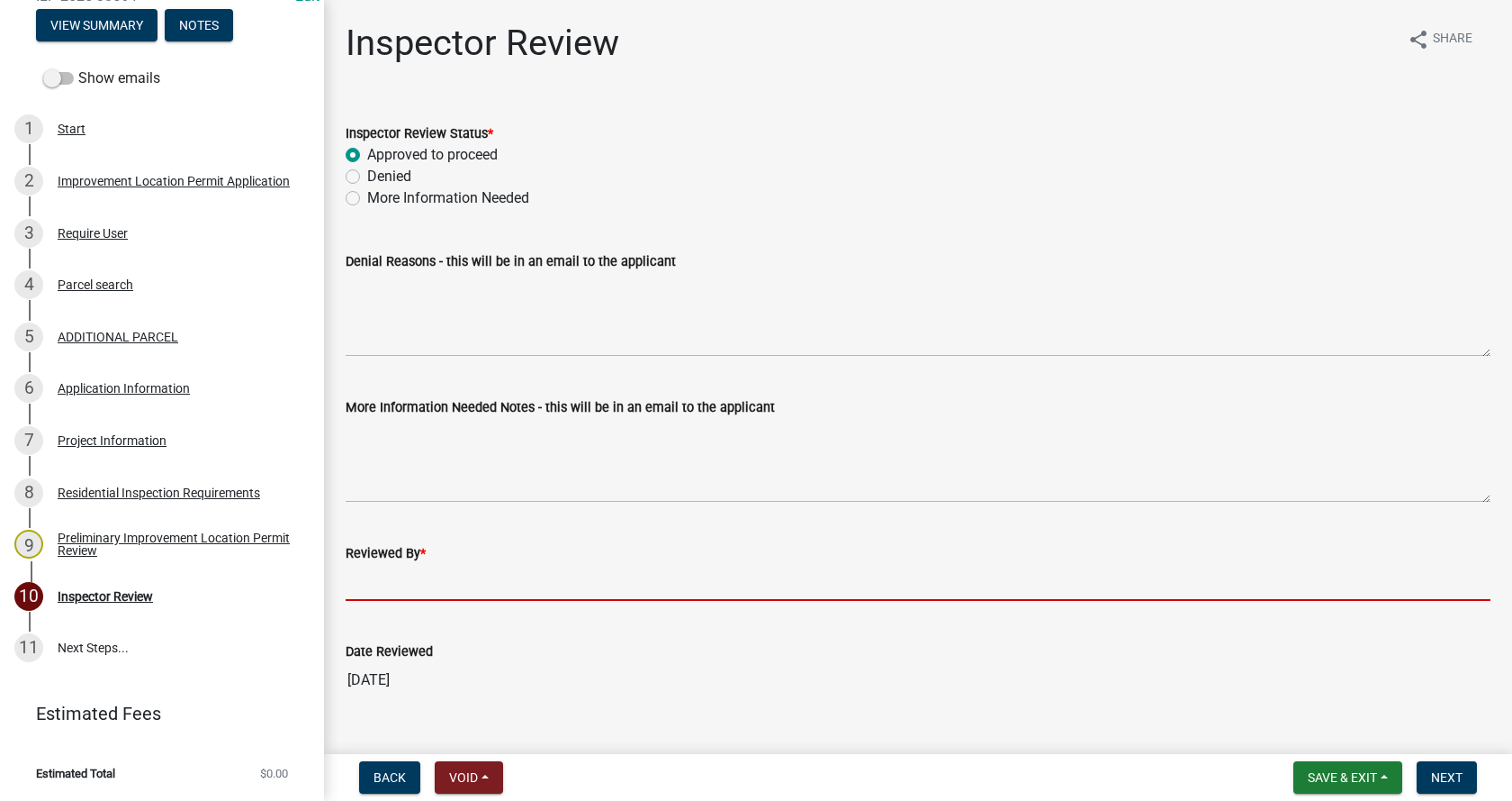
click at [373, 581] on input "Reviewed By *" at bounding box center [918, 582] width 1145 height 37
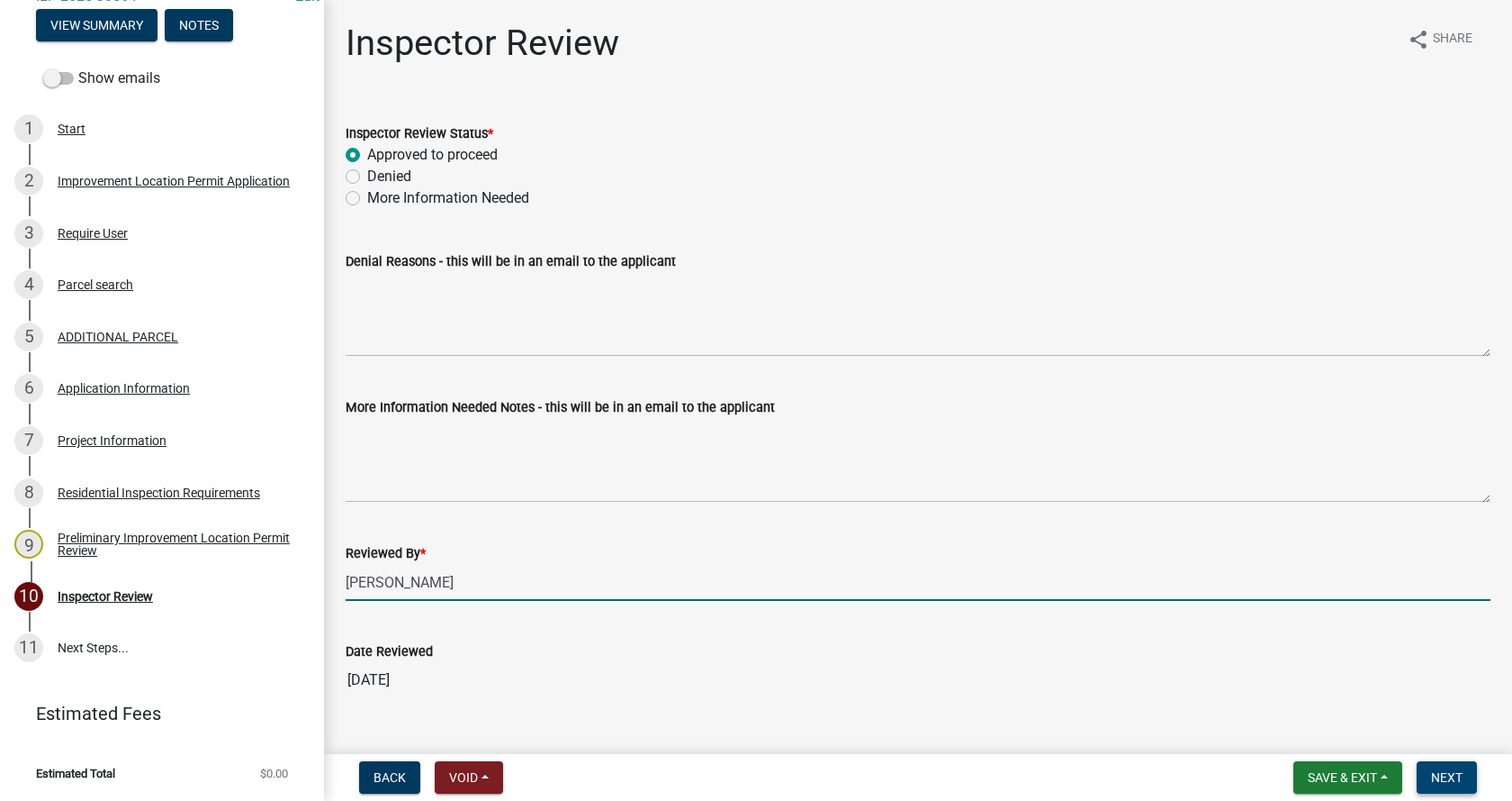
type input "Laura Parker"
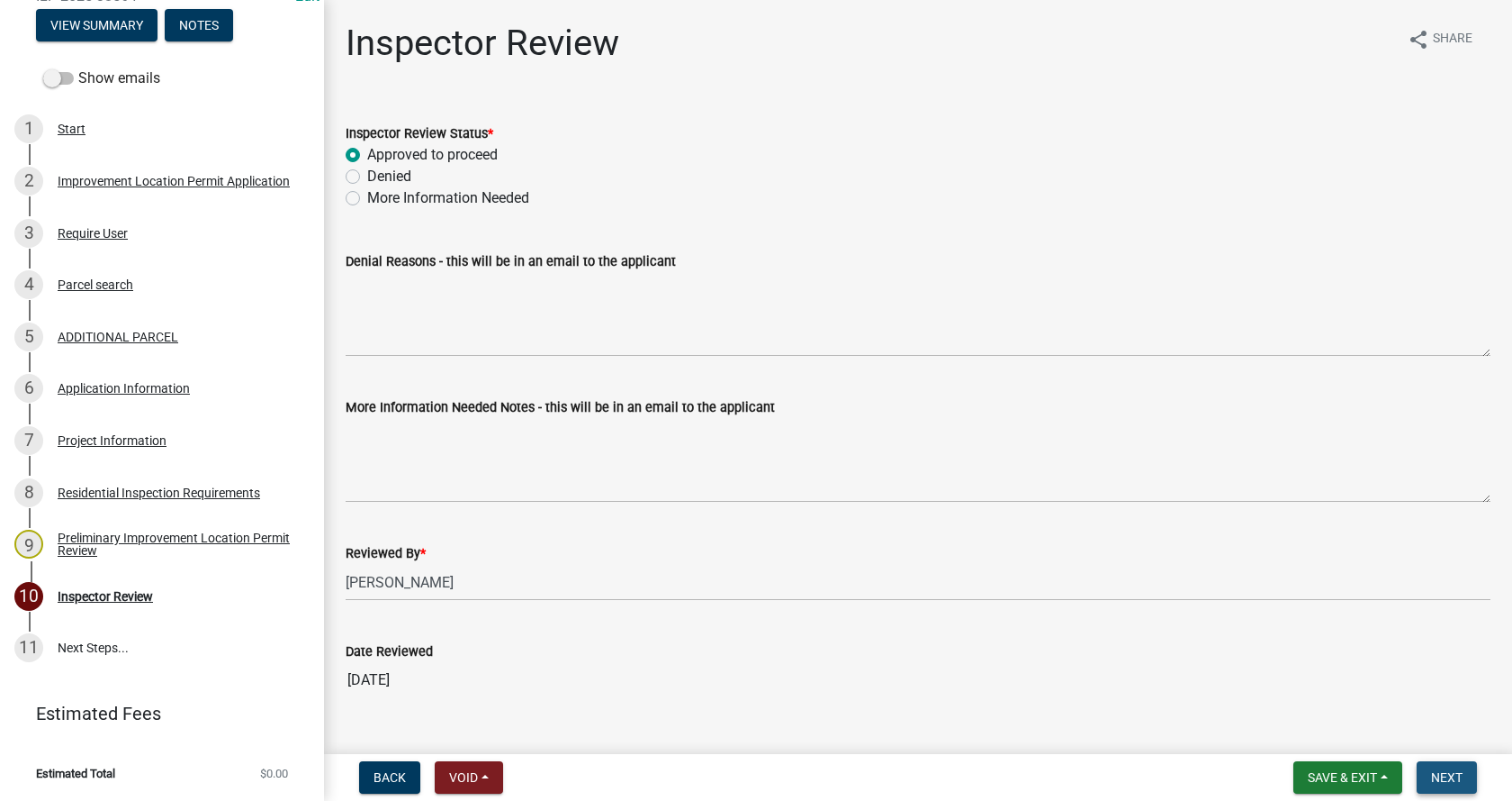
click at [1448, 770] on span "Next" at bounding box center [1447, 777] width 32 height 15
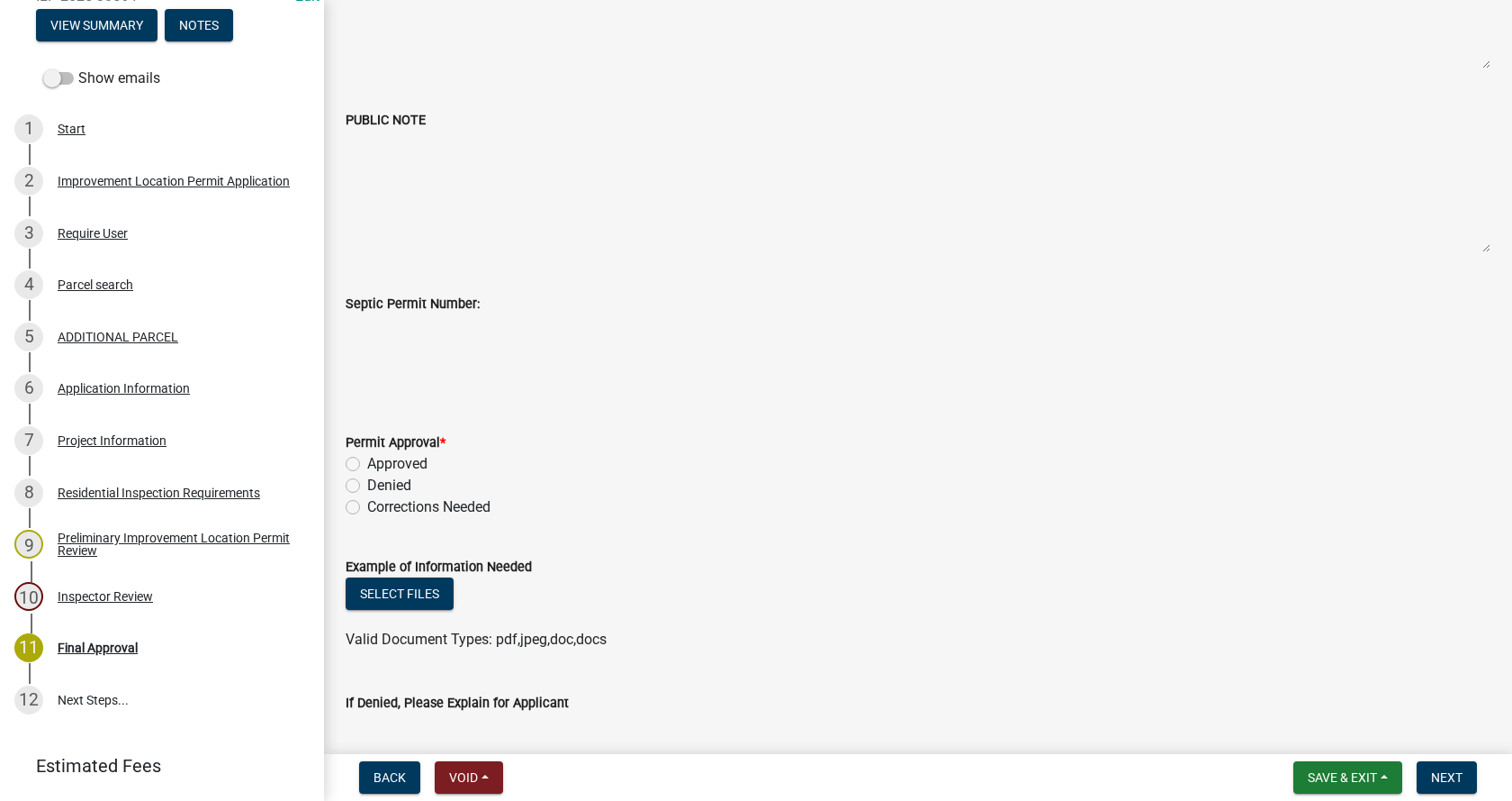
scroll to position [361, 0]
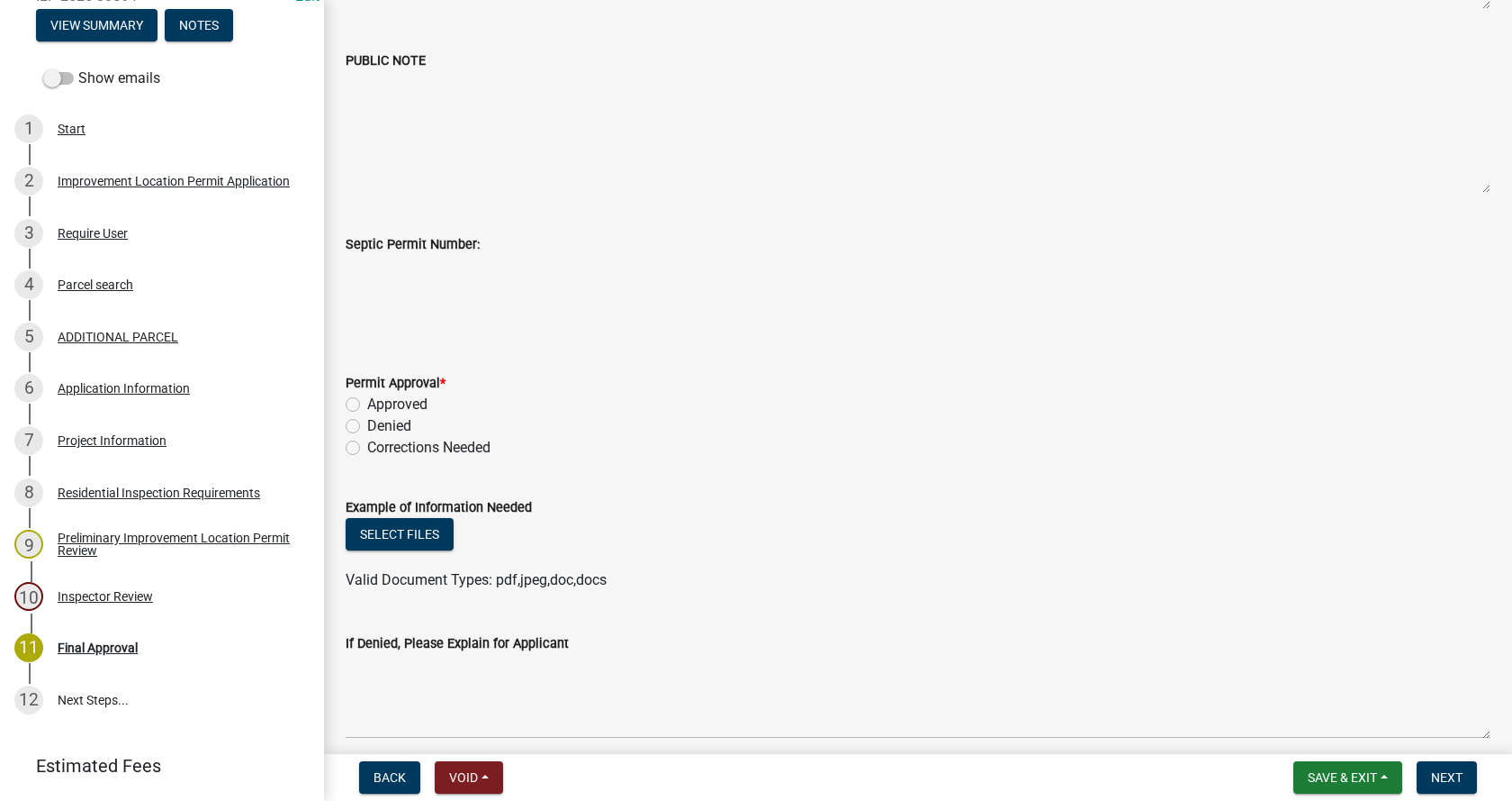
click at [367, 403] on label "Approved" at bounding box center [397, 404] width 60 height 21
click at [367, 403] on input "Approved" at bounding box center [373, 400] width 12 height 12
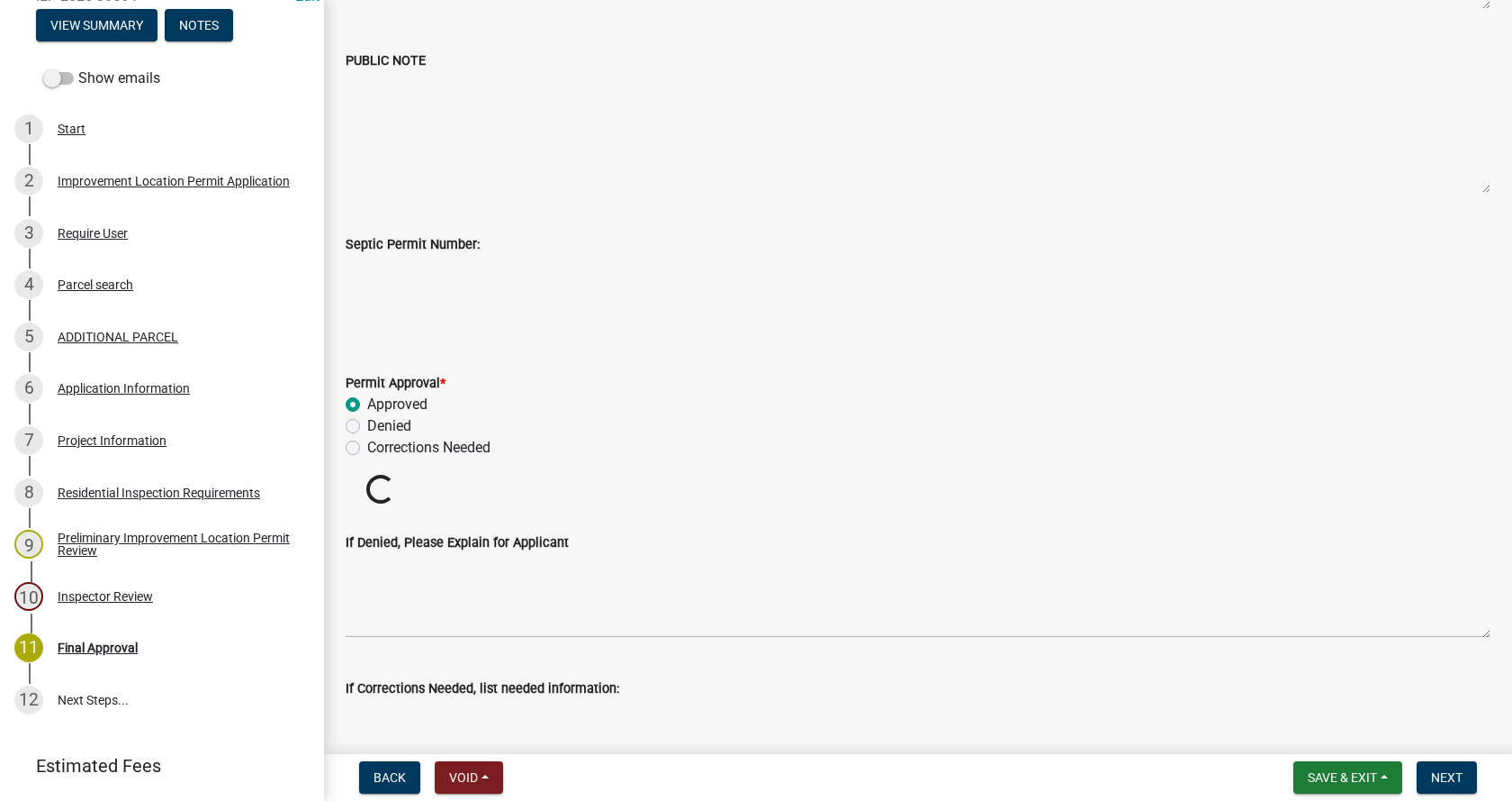
radio input "true"
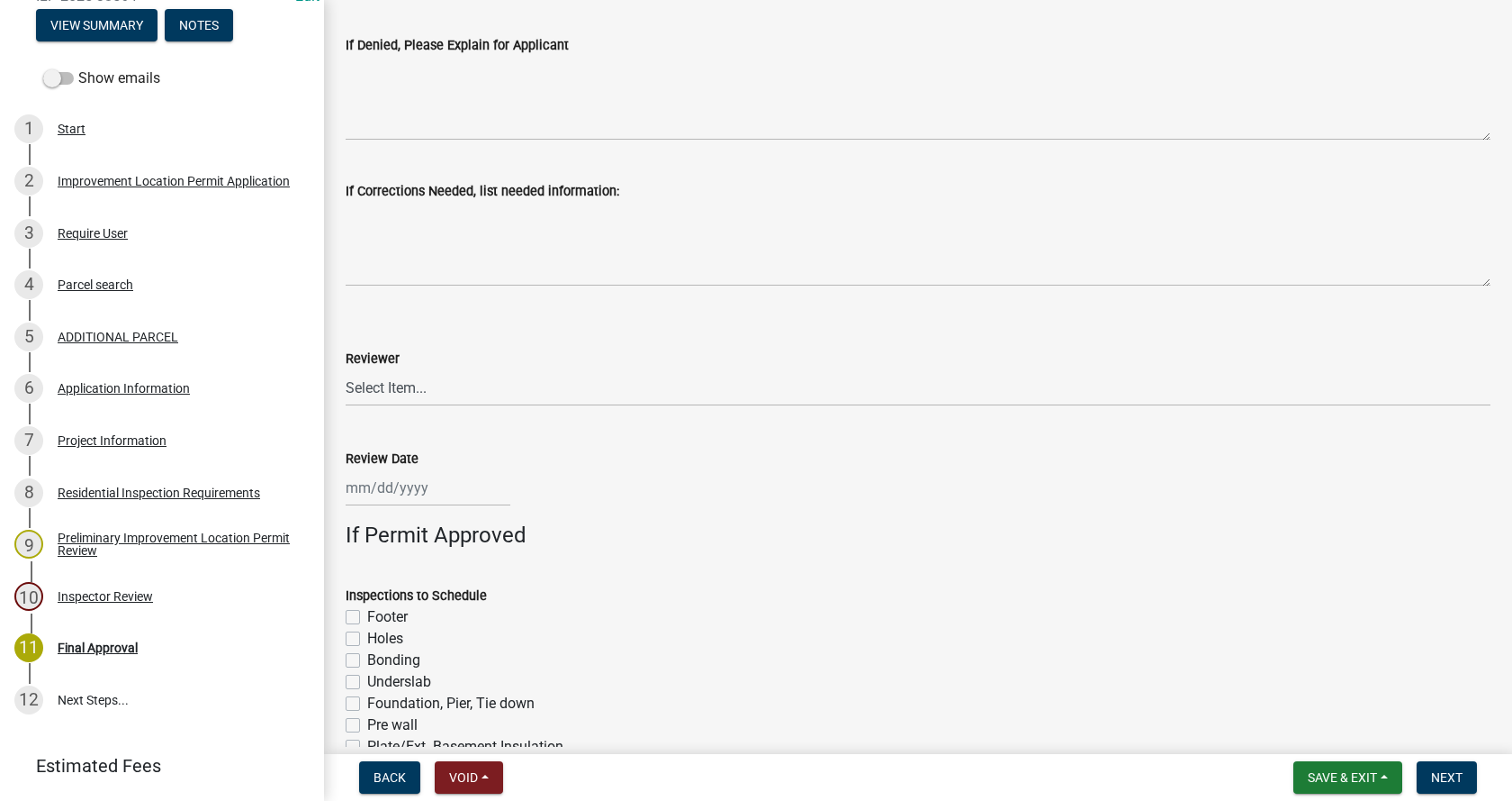
scroll to position [991, 0]
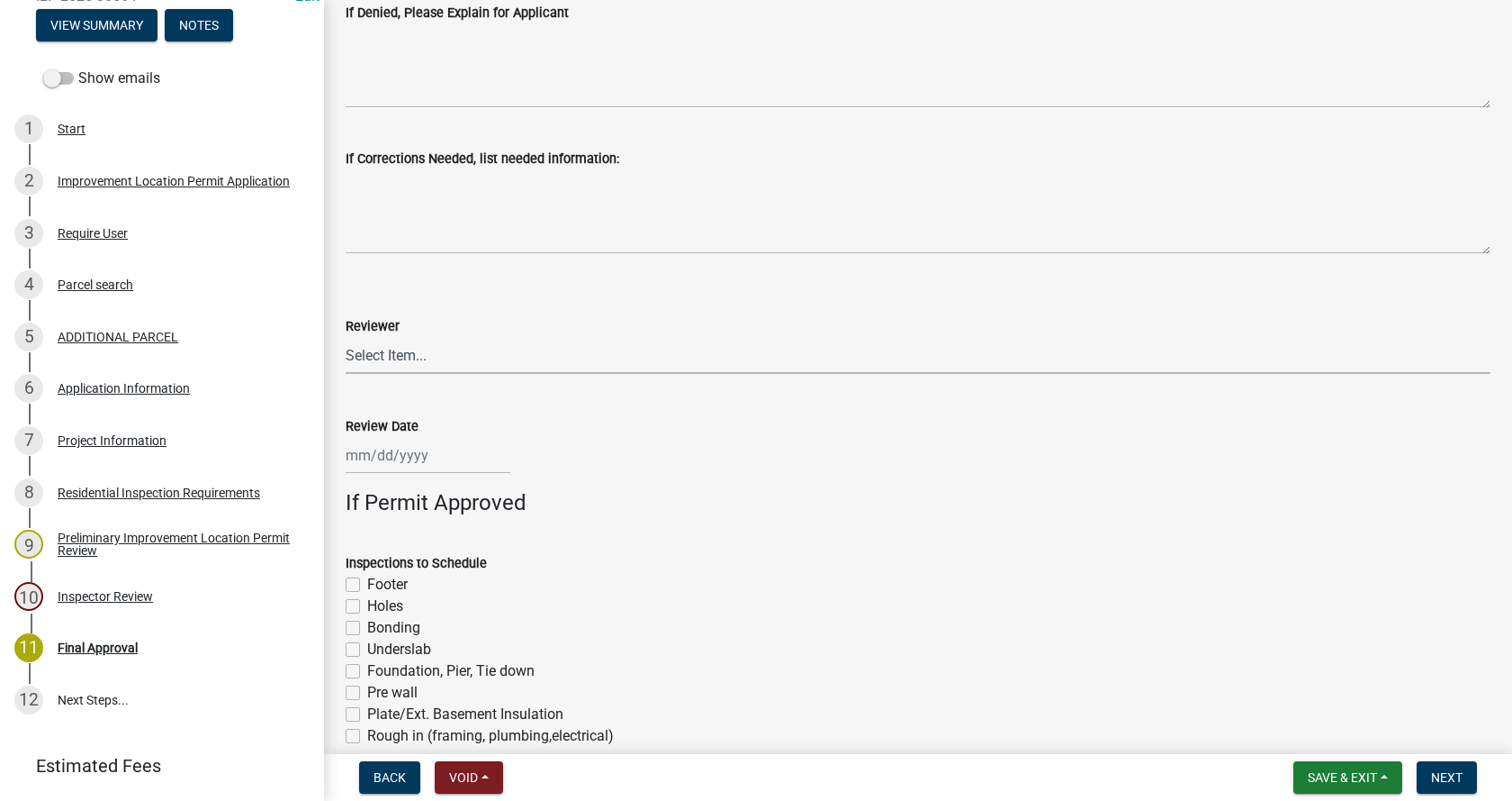
click at [412, 355] on select "Select Item... Amber York Laura Parker Sandy Mosier" at bounding box center [918, 355] width 1145 height 37
click at [346, 336] on select "Select Item... Amber York Laura Parker Sandy Mosier" at bounding box center [918, 355] width 1145 height 37
select select "4bf9213e-c266-4258-8e9b-d5f6a07002fa"
click at [398, 453] on div at bounding box center [428, 455] width 165 height 37
select select "8"
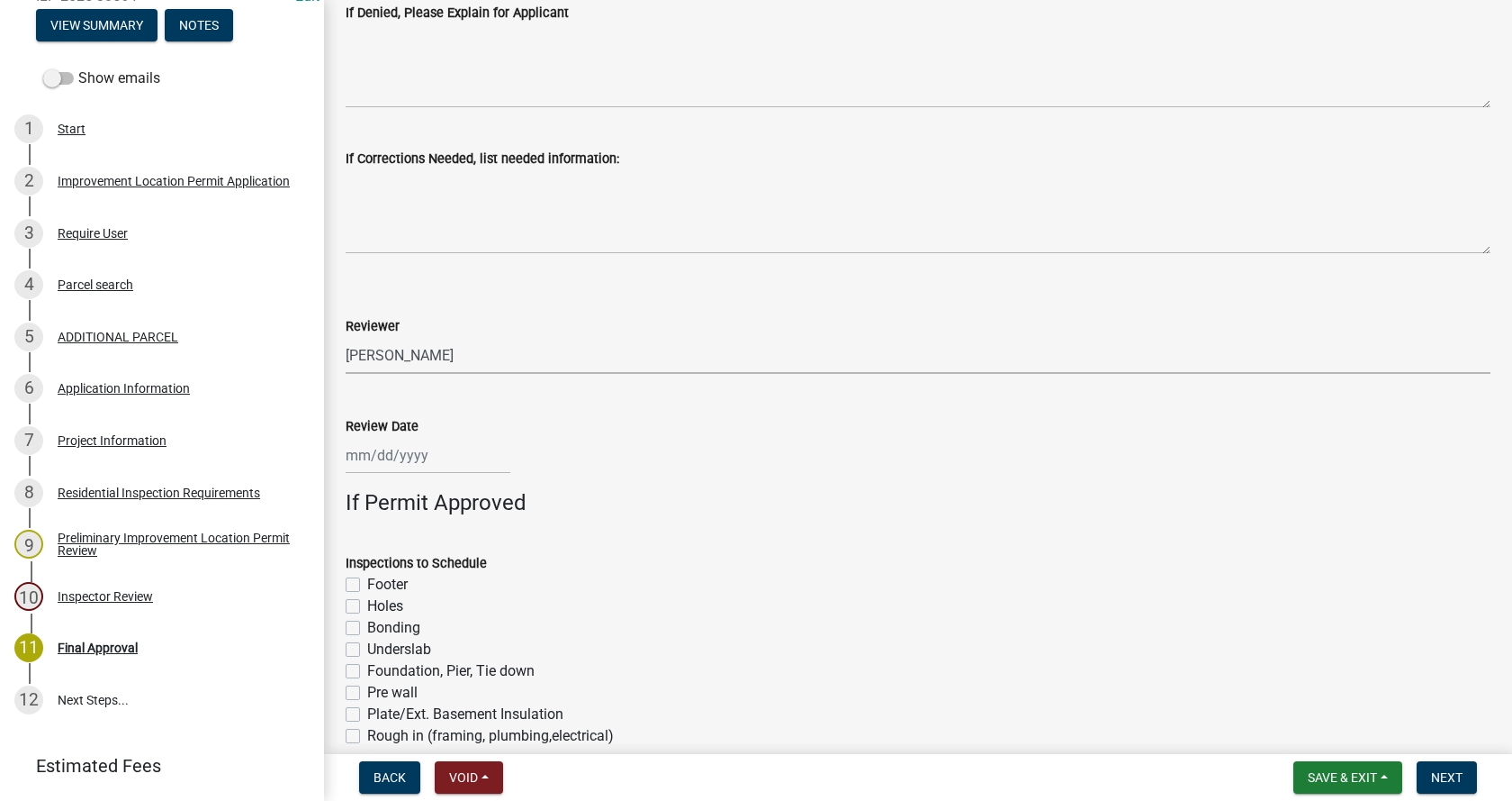
select select "2025"
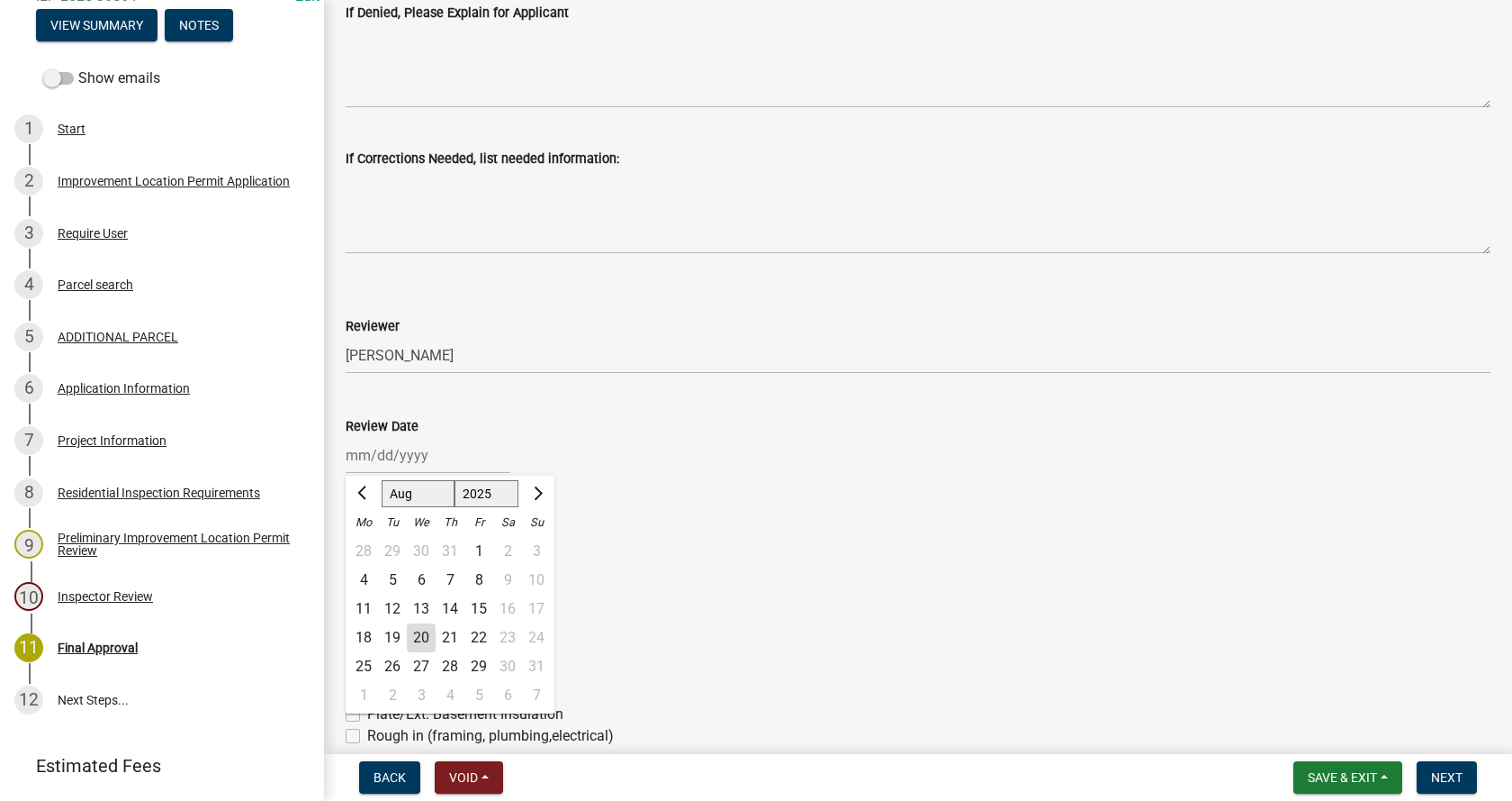
click at [421, 631] on div "20" at bounding box center [422, 638] width 29 height 29
type input "08/20/2025"
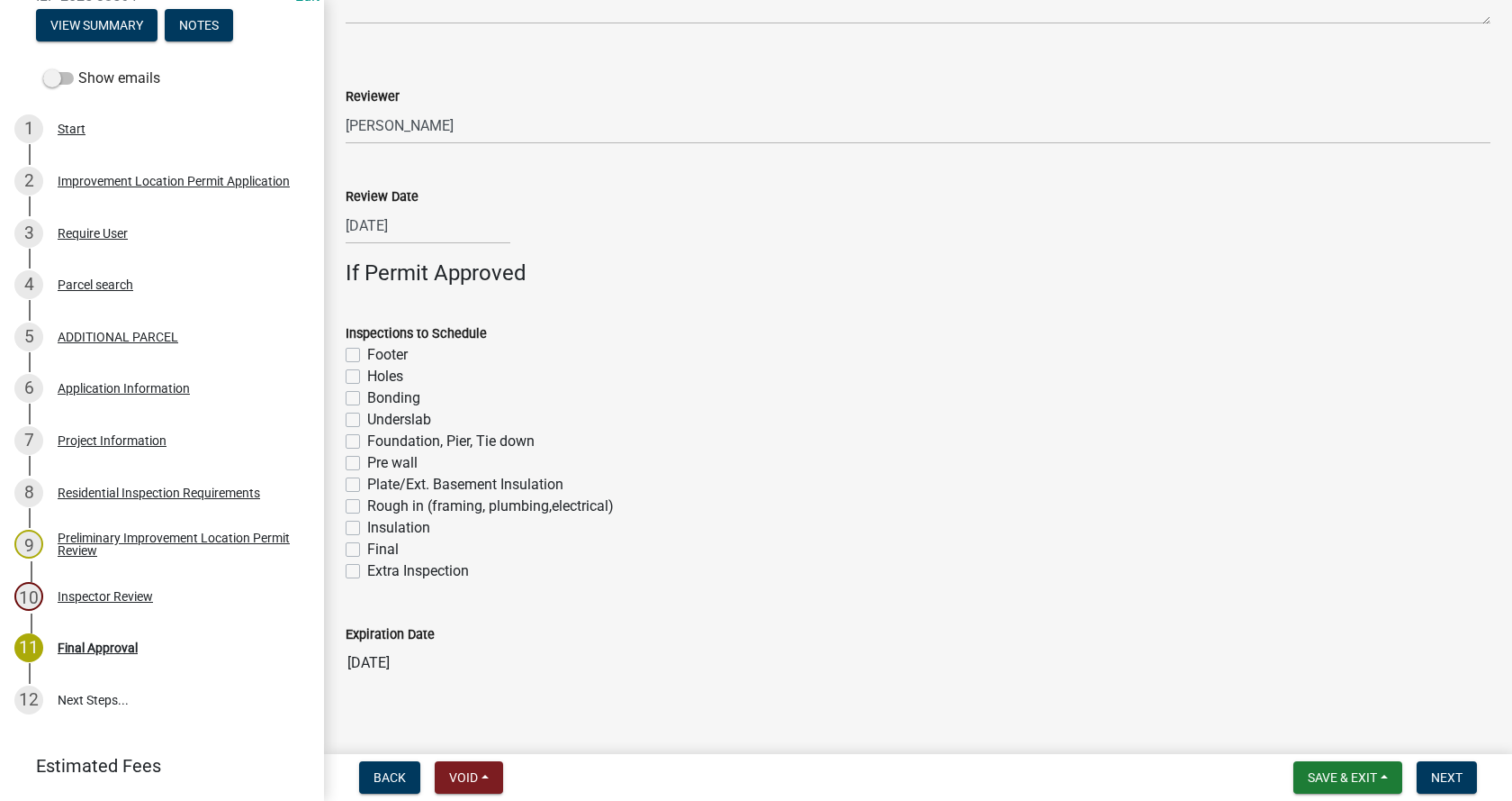
scroll to position [1241, 0]
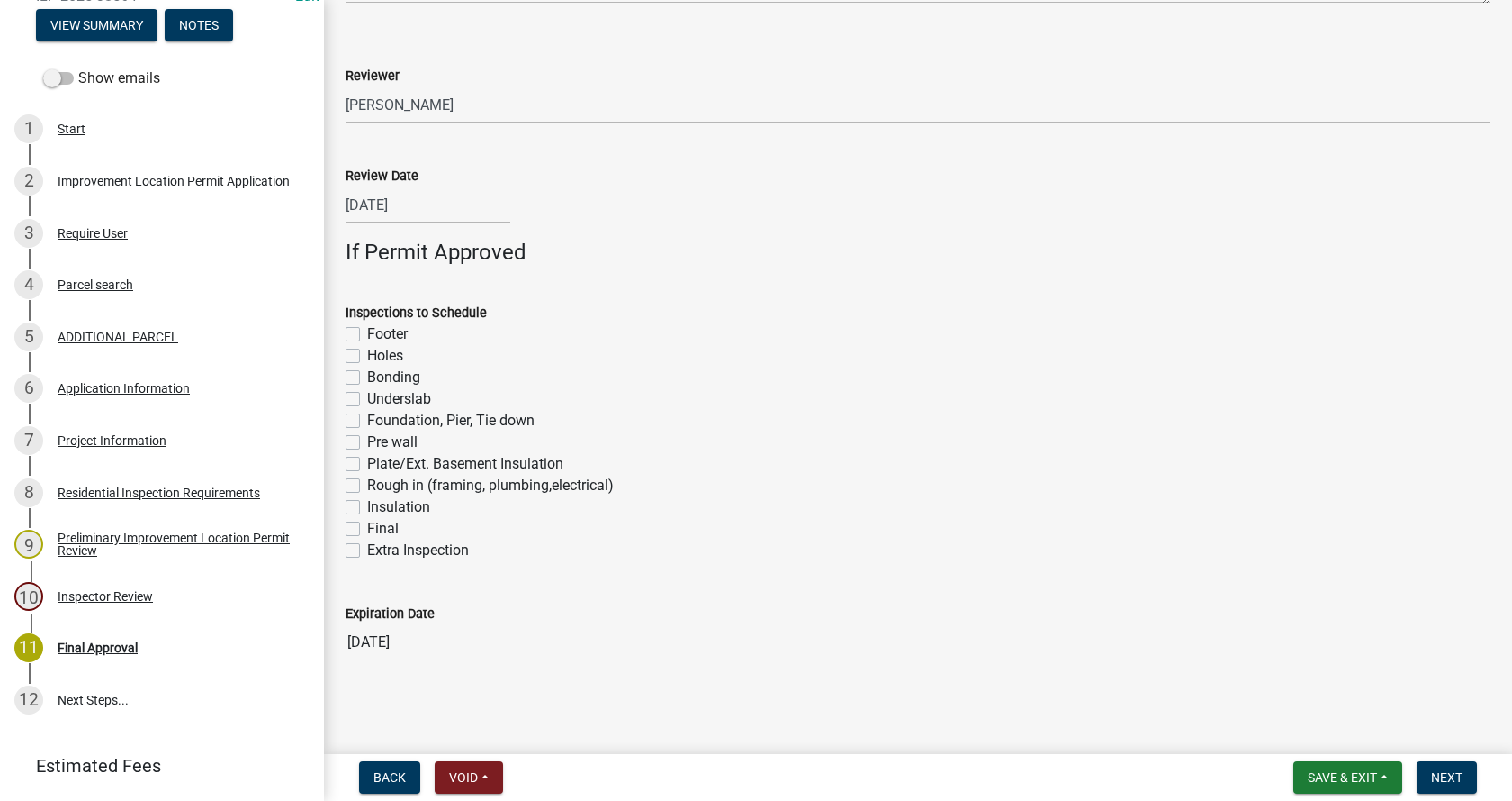
click at [367, 335] on label "Footer" at bounding box center [388, 334] width 41 height 21
click at [367, 335] on input "Footer" at bounding box center [373, 329] width 12 height 12
checkbox input "true"
checkbox input "false"
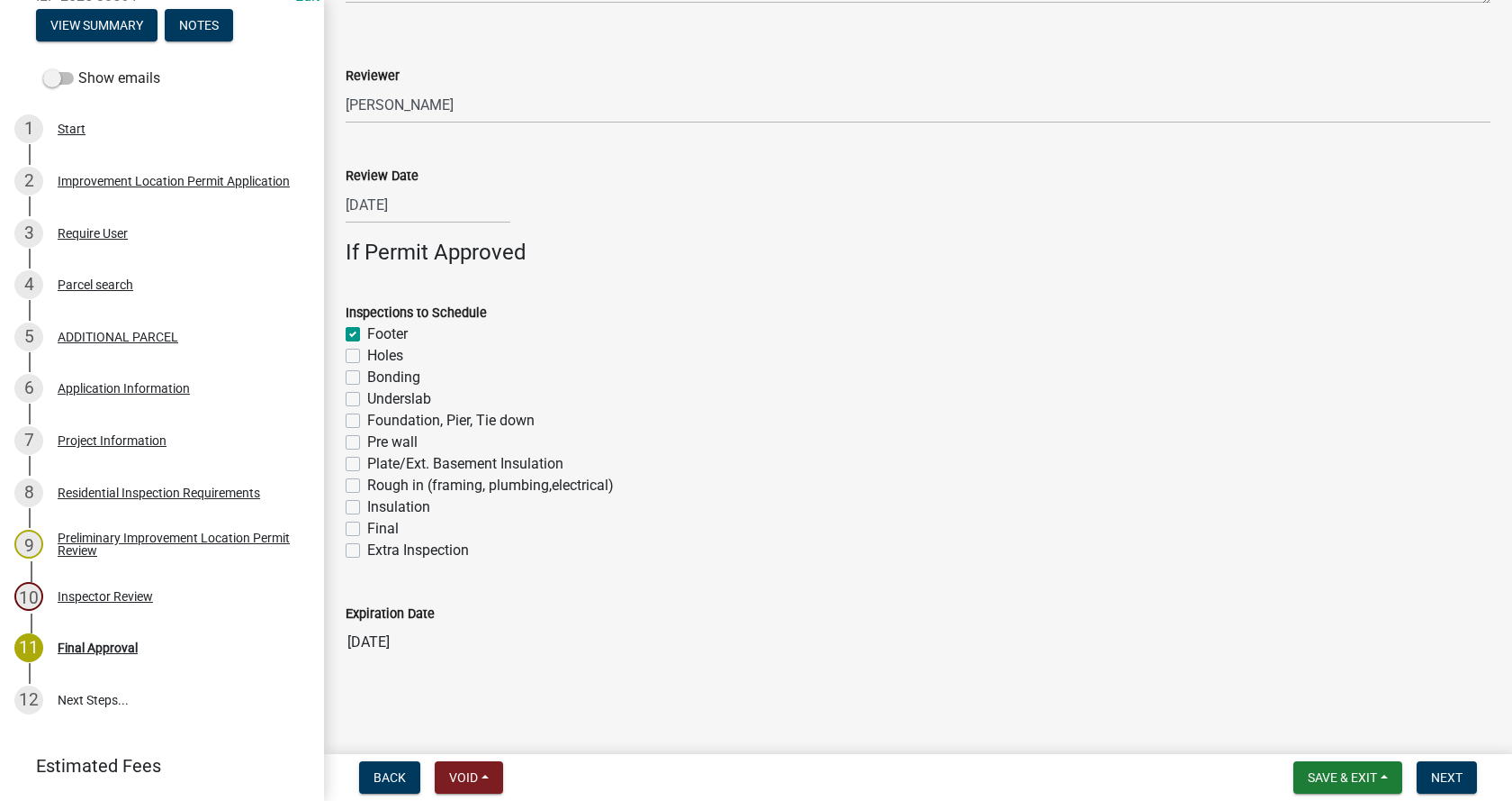
checkbox input "false"
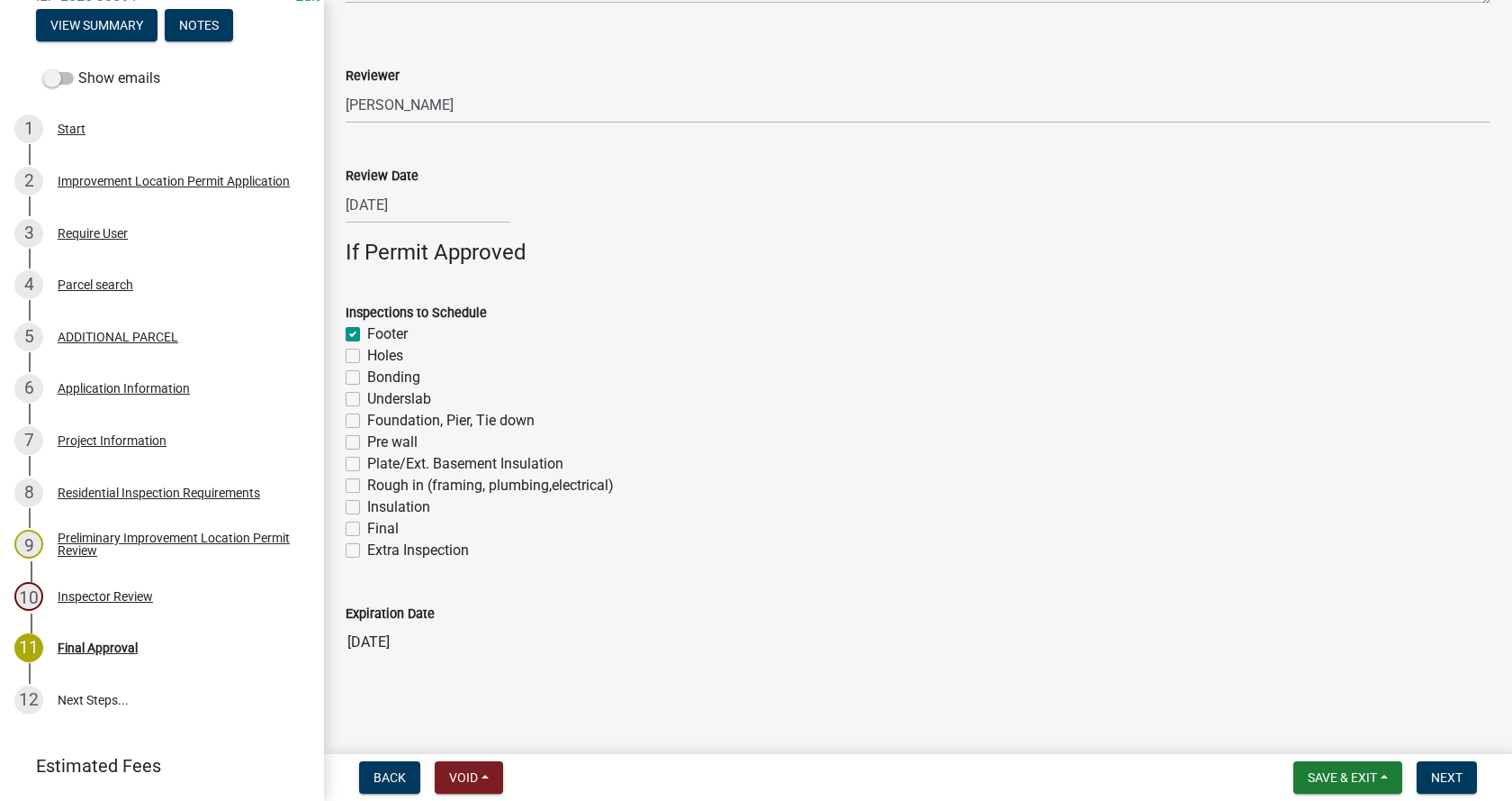
checkbox input "false"
click at [367, 417] on label "Foundation, Pier, Tie down" at bounding box center [451, 421] width 168 height 21
click at [367, 417] on input "Foundation, Pier, Tie down" at bounding box center [373, 416] width 12 height 12
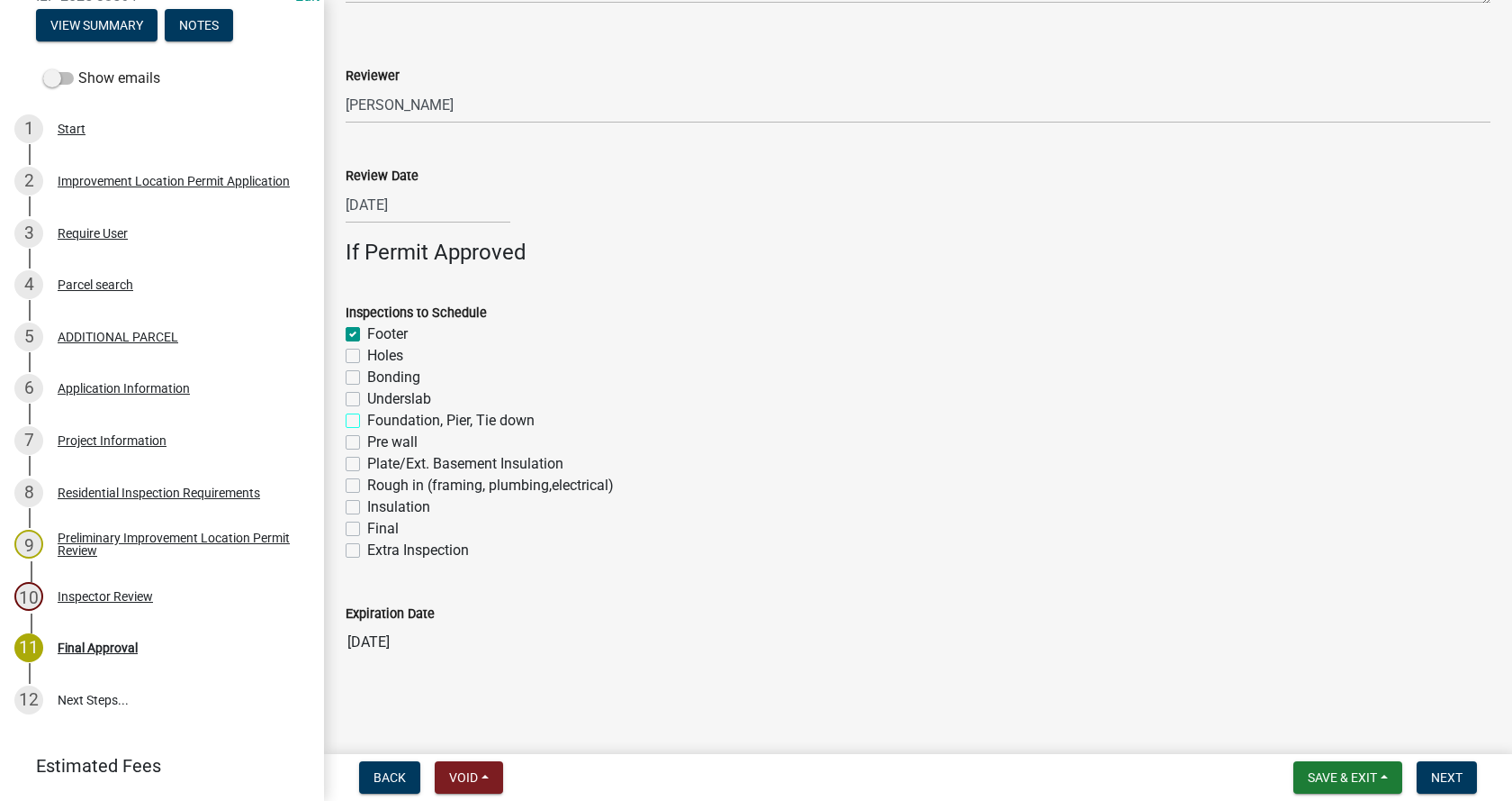
checkbox input "true"
checkbox input "false"
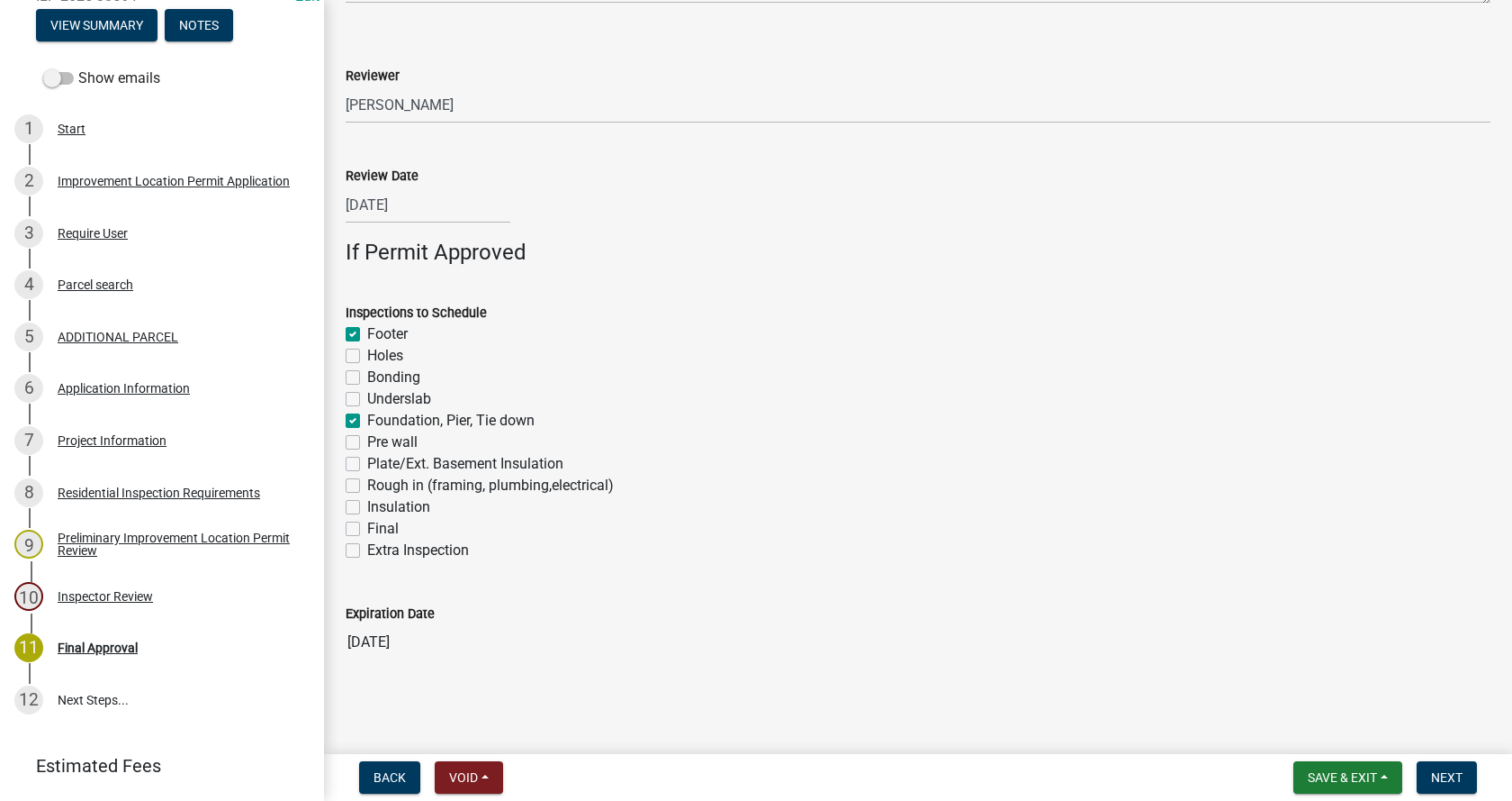
checkbox input "true"
checkbox input "false"
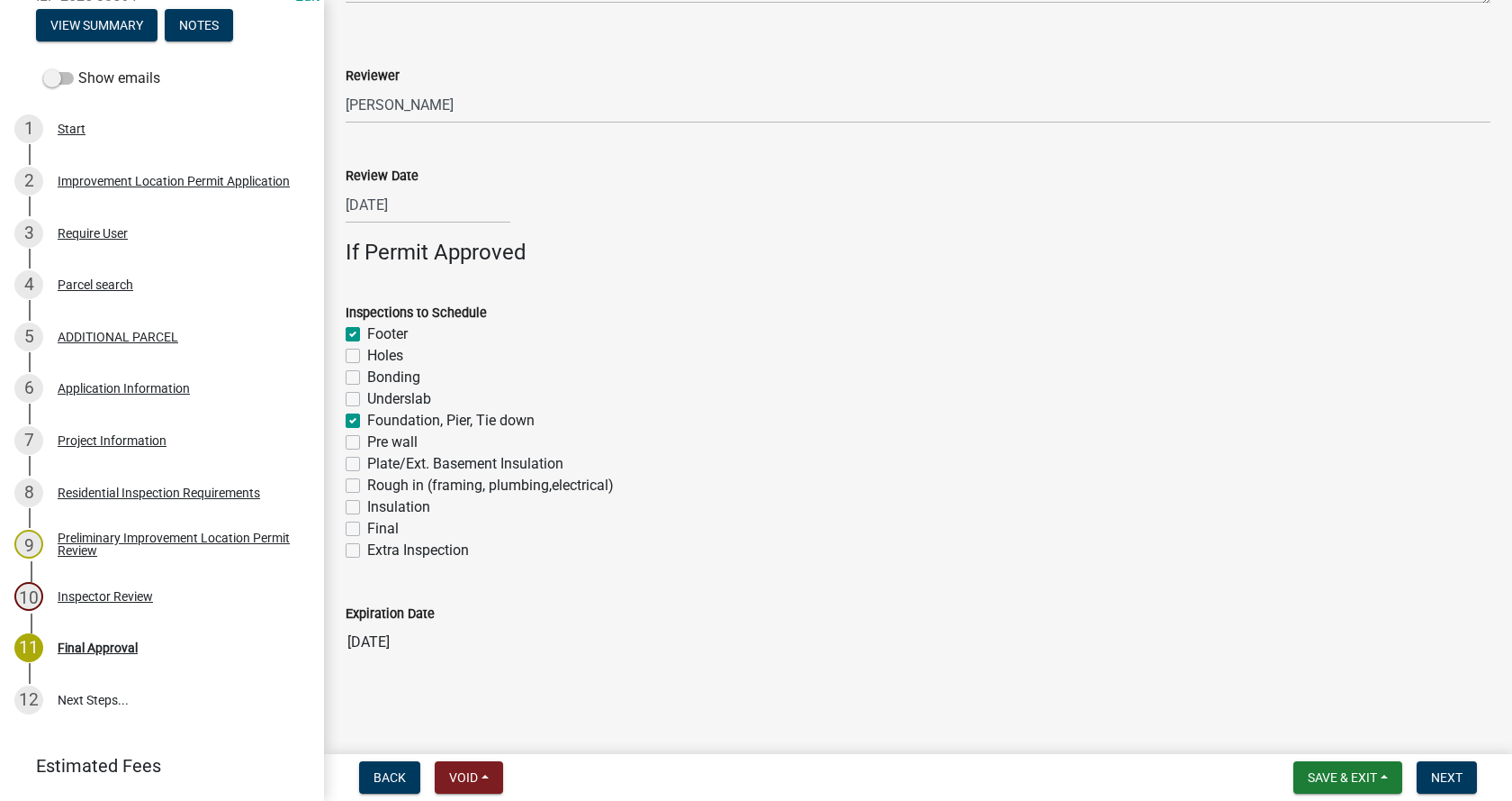
checkbox input "false"
click at [367, 487] on label "Rough in (framing, plumbing,electrical)" at bounding box center [490, 485] width 246 height 21
click at [367, 487] on input "Rough in (framing, plumbing,electrical)" at bounding box center [373, 480] width 12 height 12
checkbox input "true"
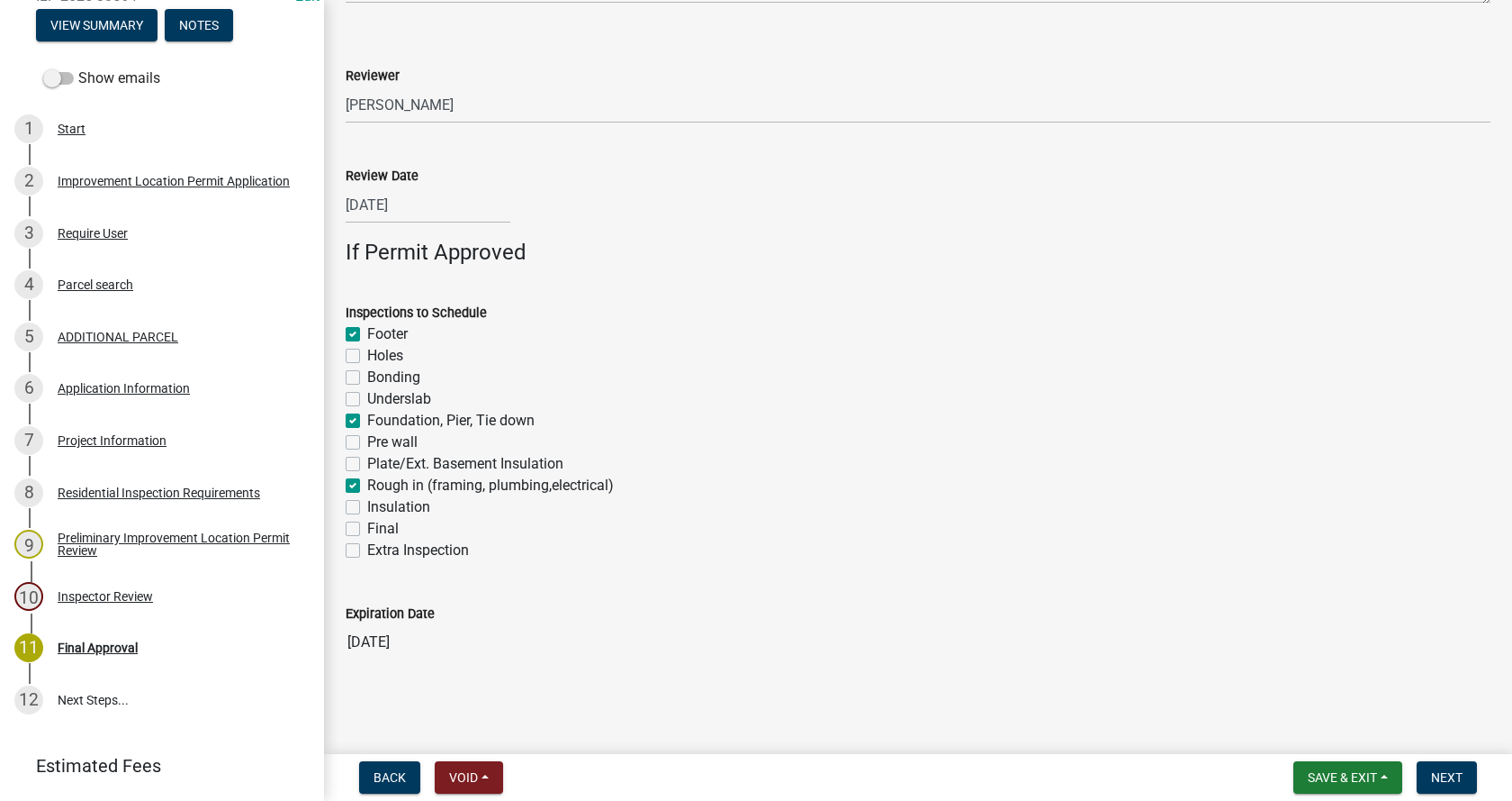
checkbox input "true"
checkbox input "false"
checkbox input "true"
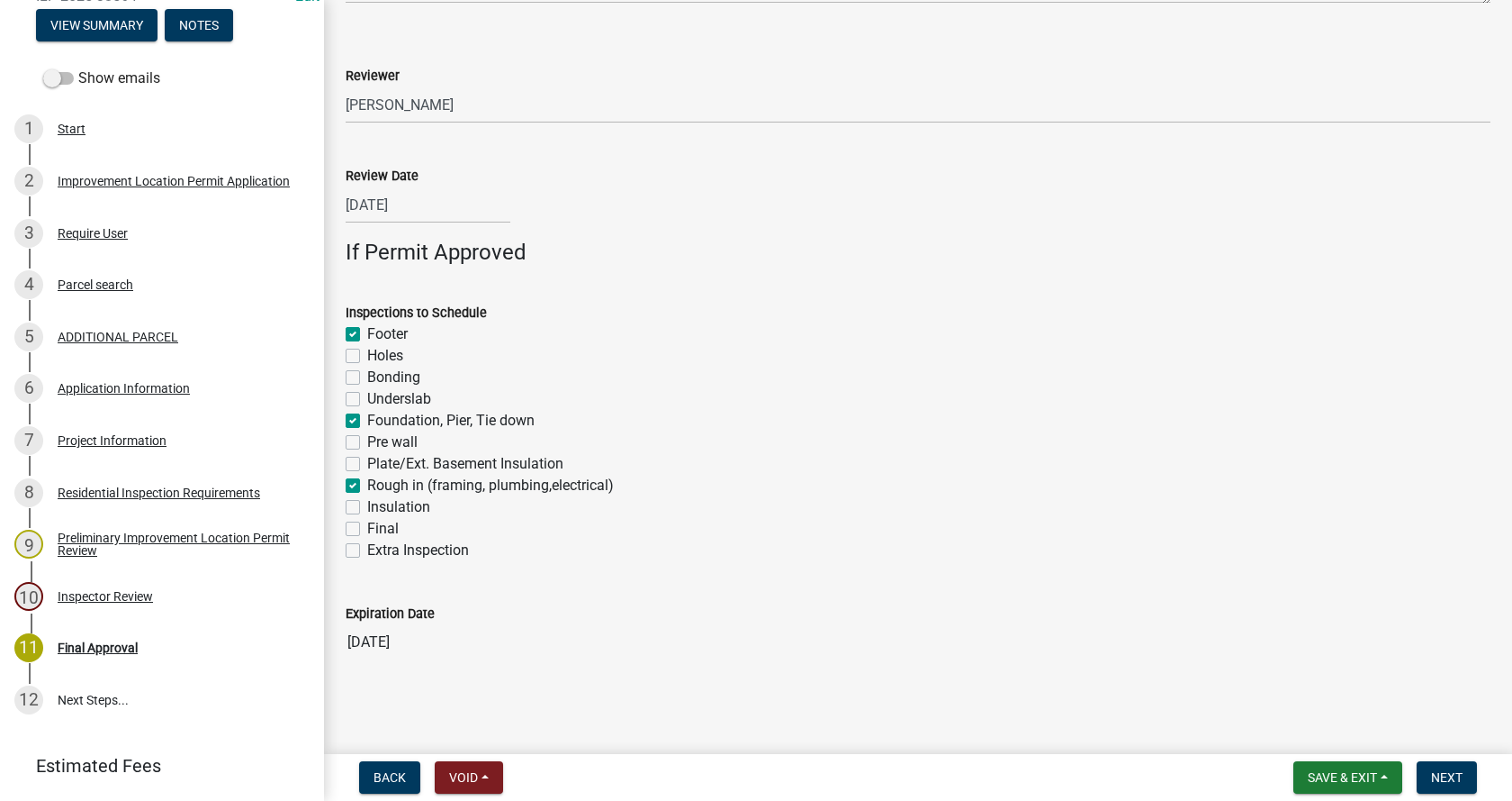
checkbox input "false"
checkbox input "true"
checkbox input "false"
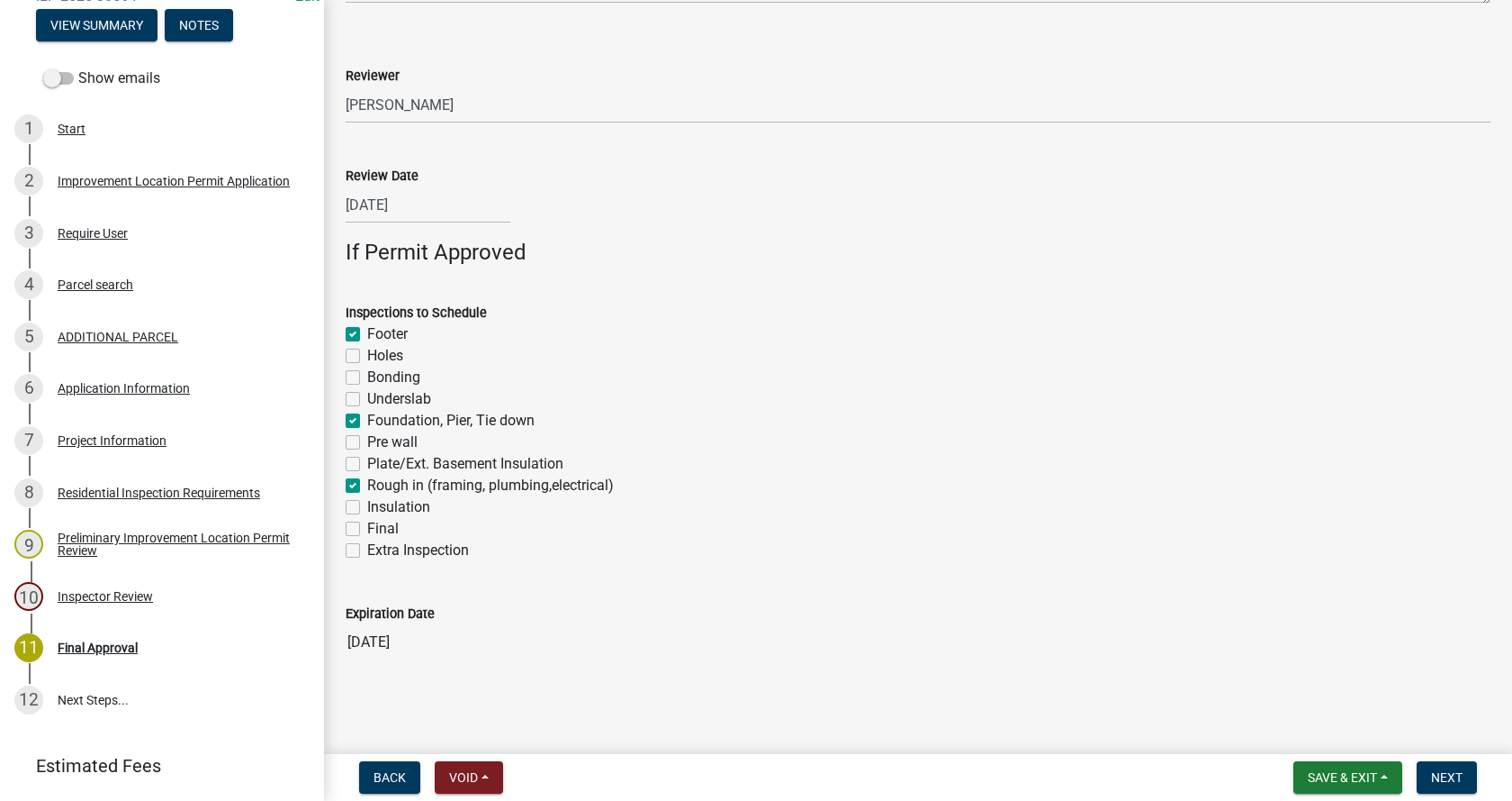
checkbox input "false"
click at [367, 509] on label "Insulation" at bounding box center [398, 507] width 63 height 21
click at [367, 508] on input "Insulation" at bounding box center [373, 502] width 12 height 12
checkbox input "true"
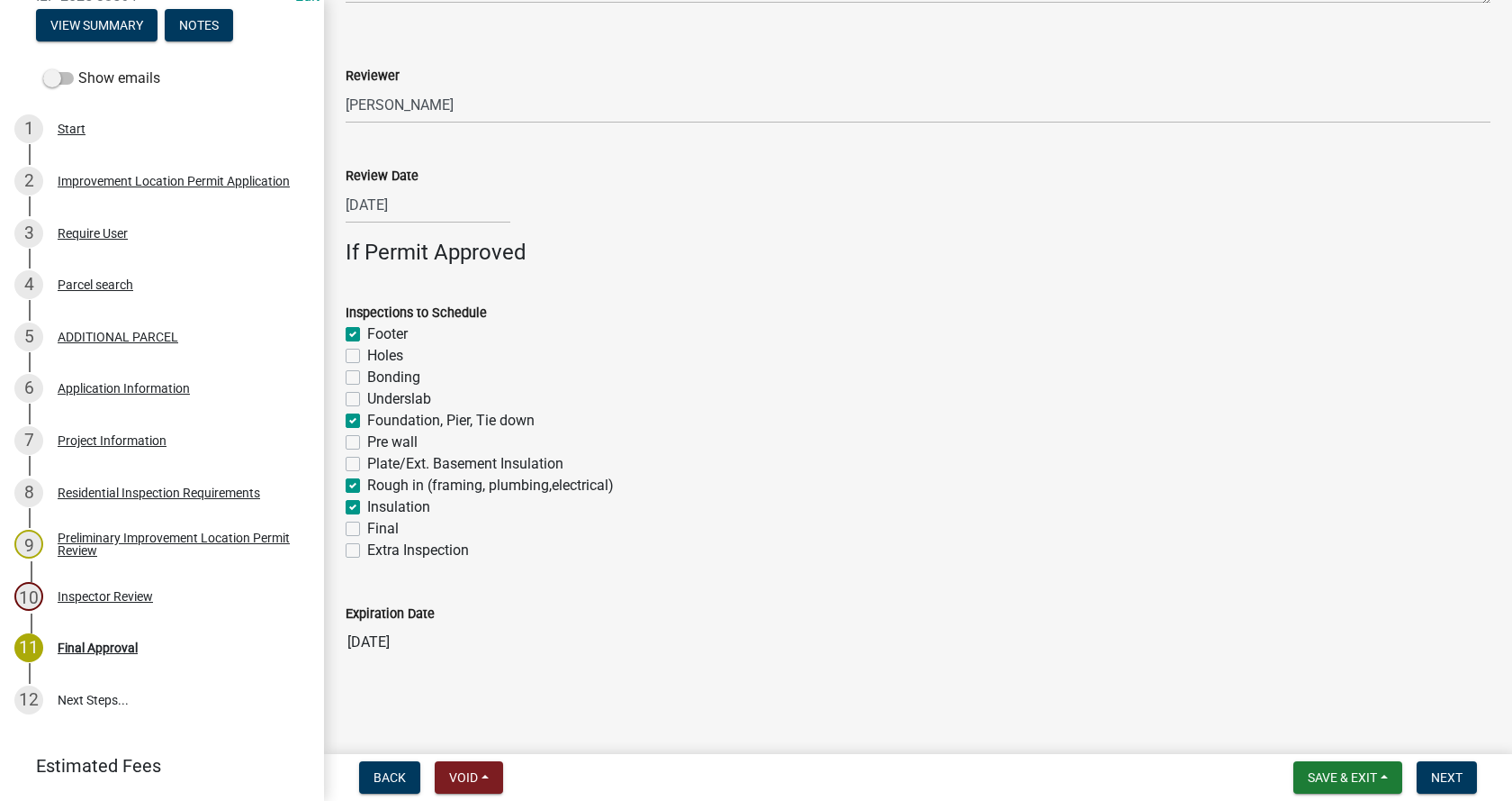
checkbox input "false"
checkbox input "true"
checkbox input "false"
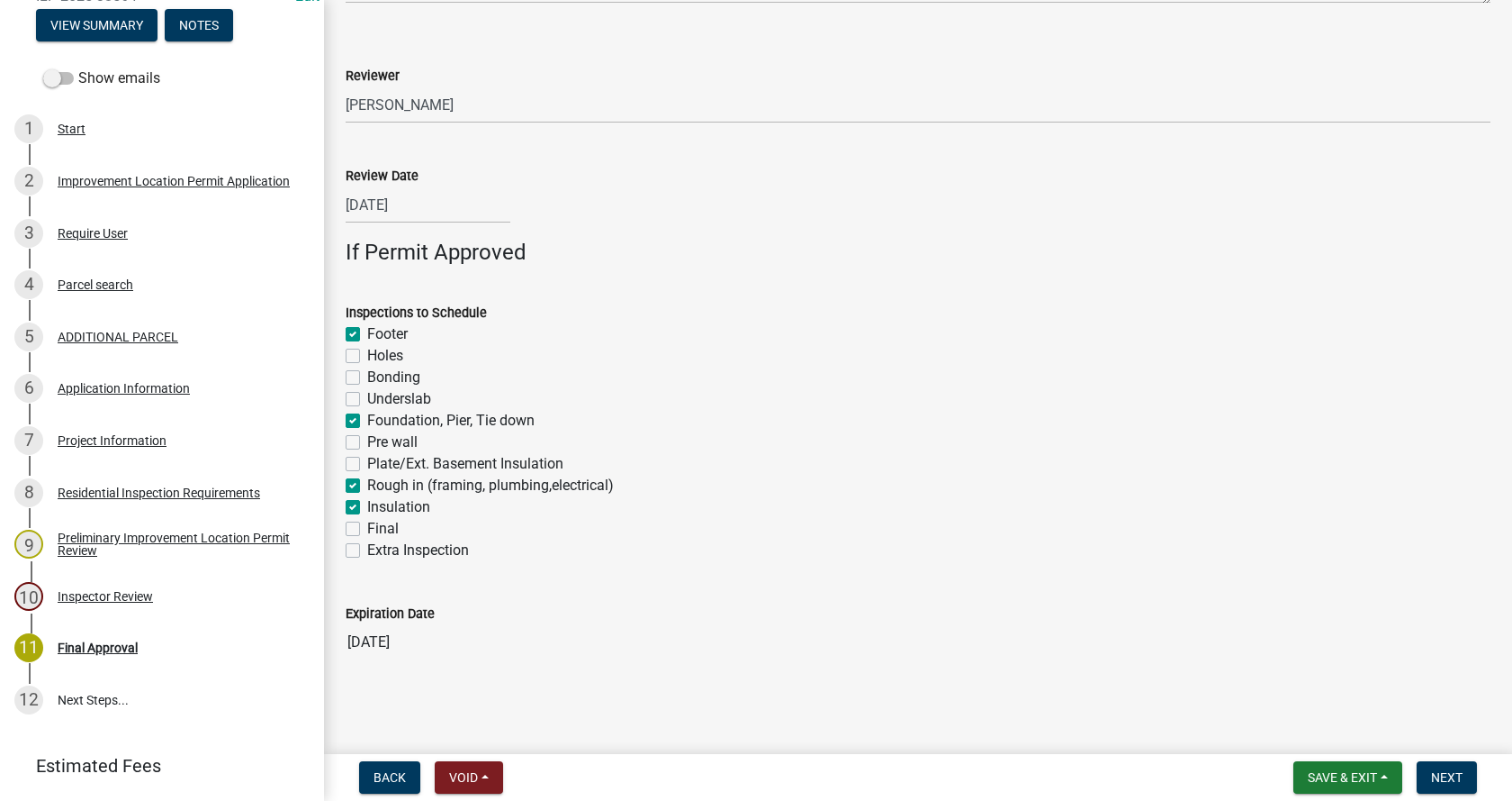
checkbox input "false"
checkbox input "true"
checkbox input "false"
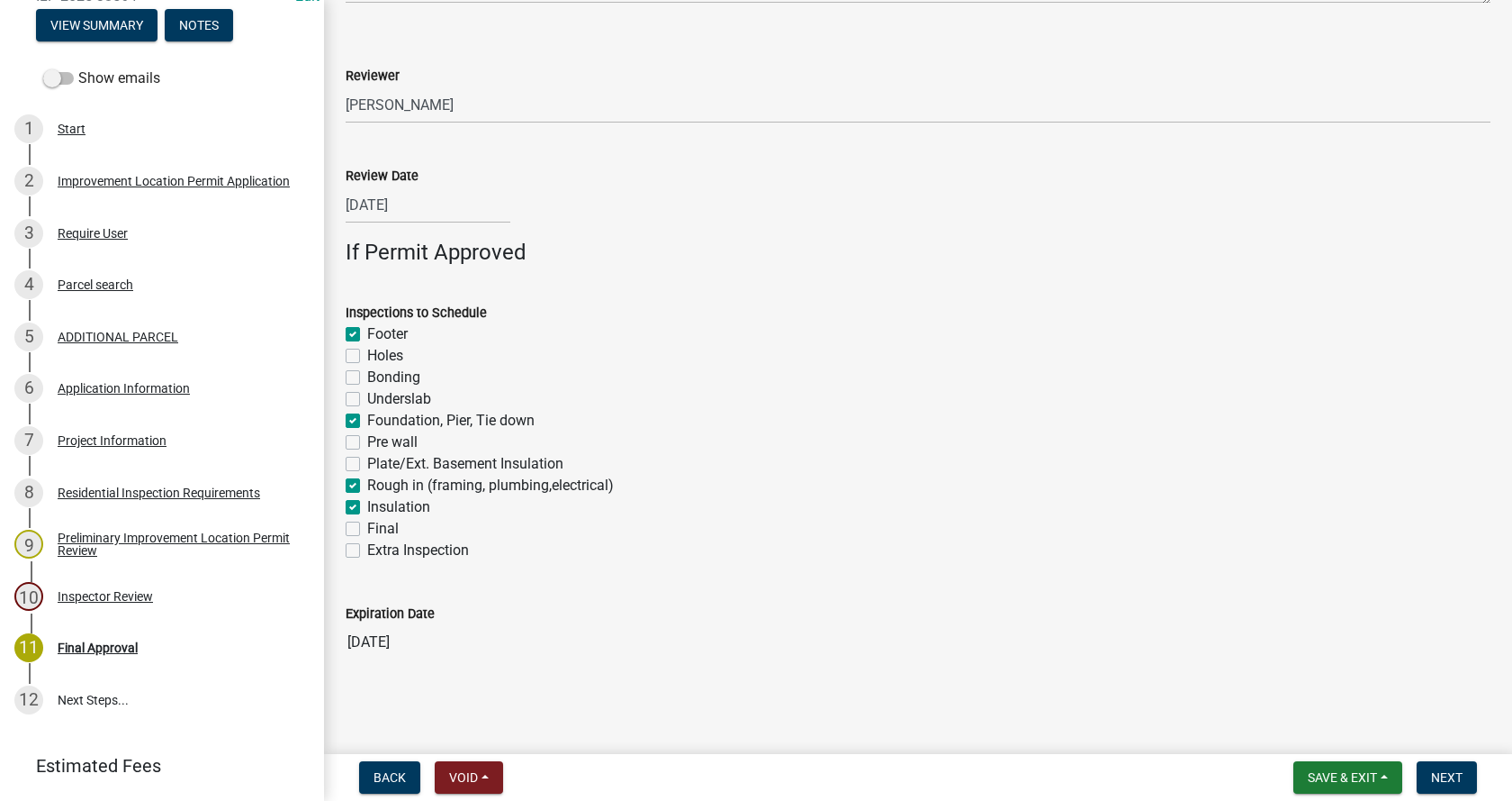
click at [367, 530] on label "Final" at bounding box center [383, 529] width 32 height 21
click at [367, 529] on input "Final" at bounding box center [373, 524] width 12 height 12
checkbox input "true"
checkbox input "false"
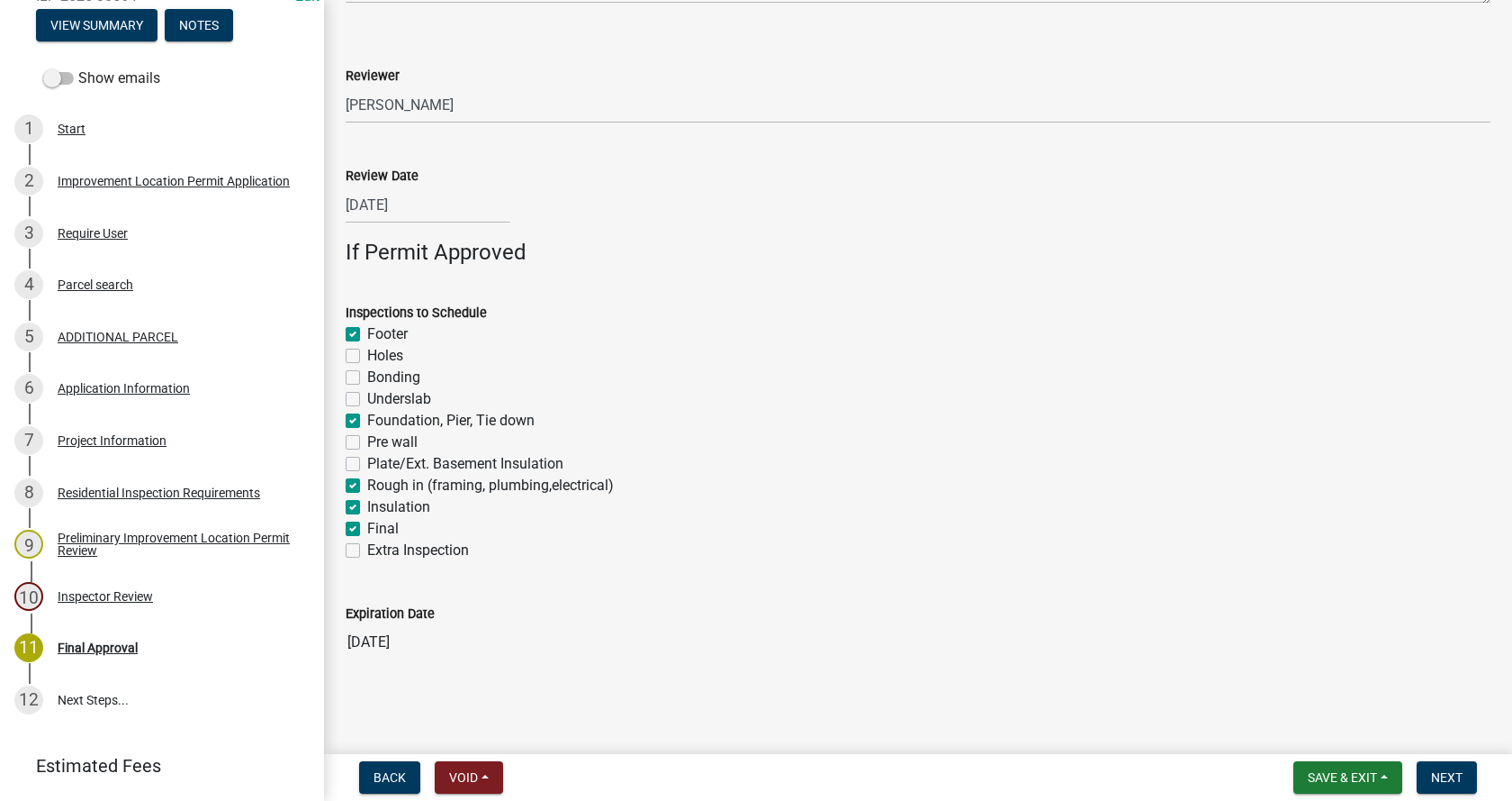
checkbox input "false"
checkbox input "true"
checkbox input "false"
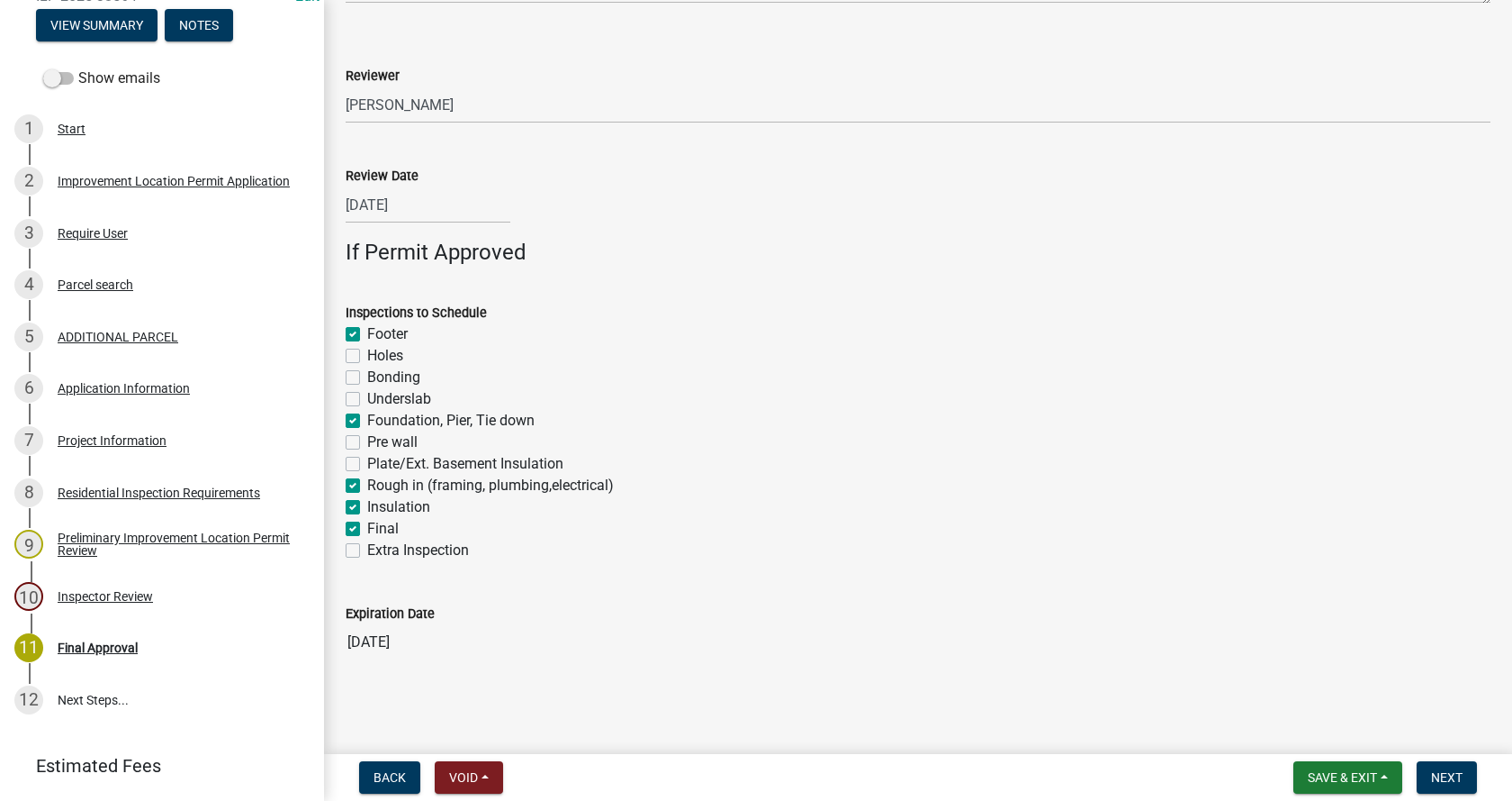
checkbox input "true"
checkbox input "false"
click at [1454, 776] on span "Next" at bounding box center [1447, 777] width 32 height 15
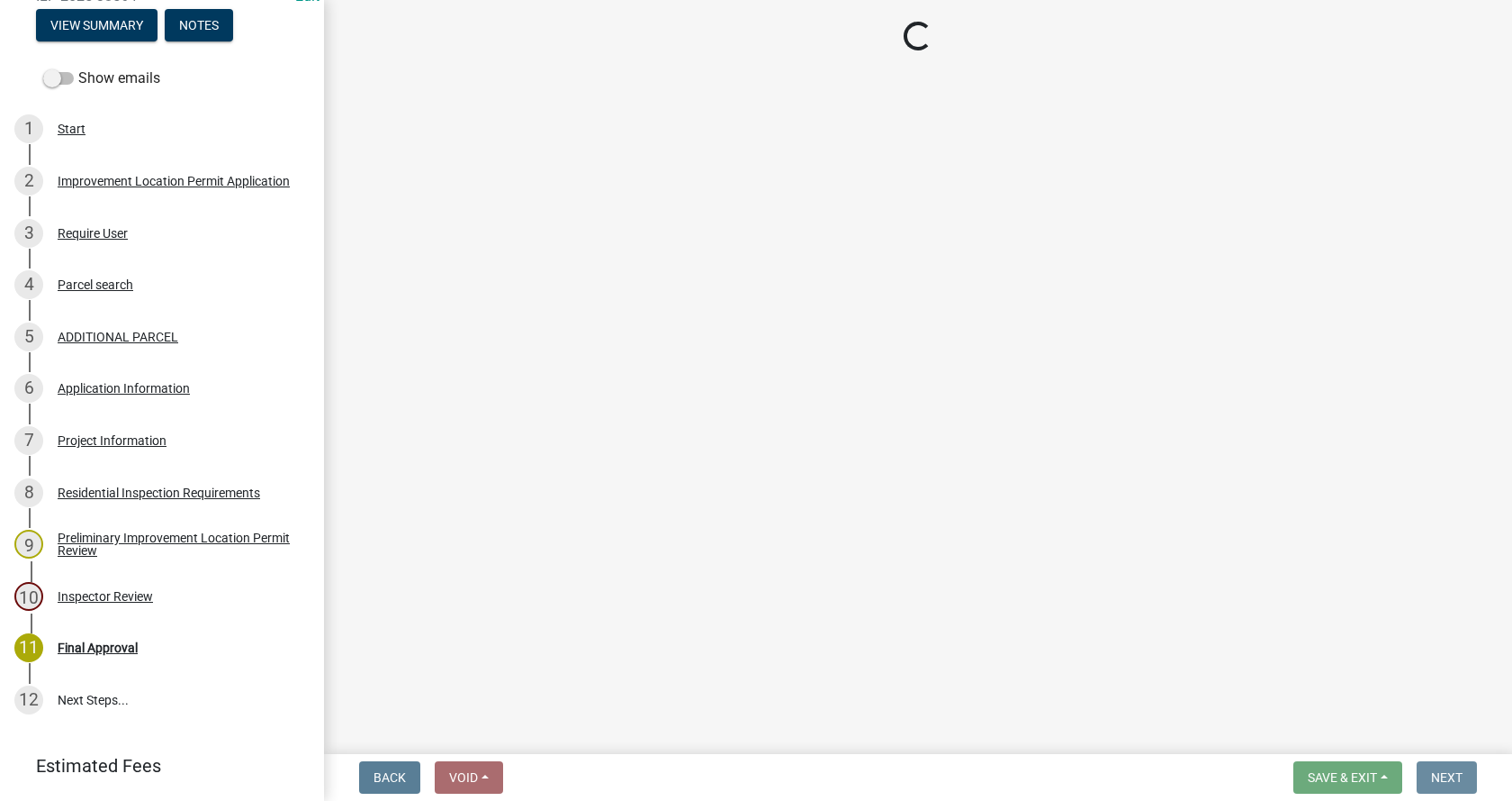
scroll to position [0, 0]
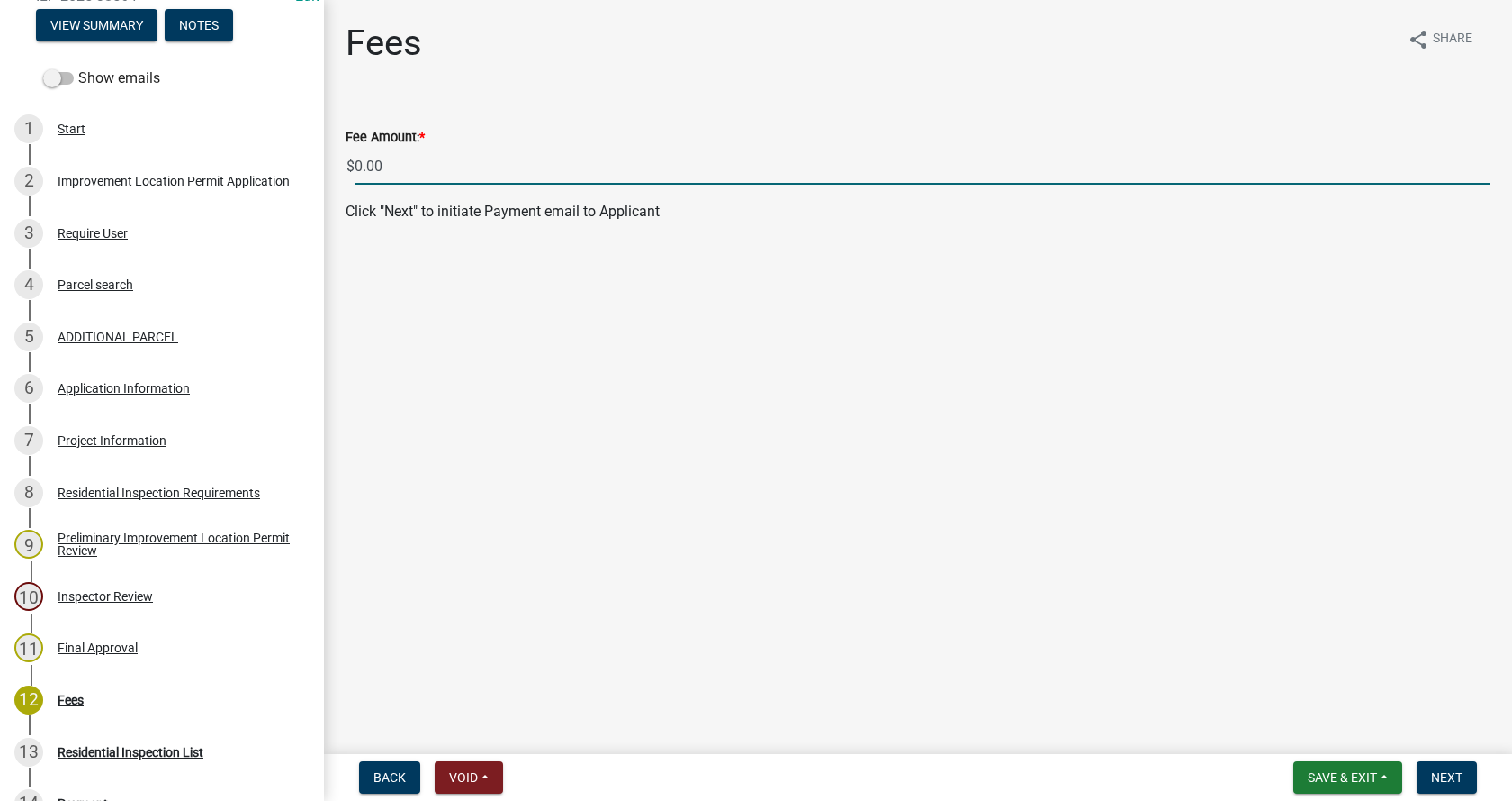
click at [355, 159] on input "0.00" at bounding box center [923, 166] width 1136 height 37
type input "200.00"
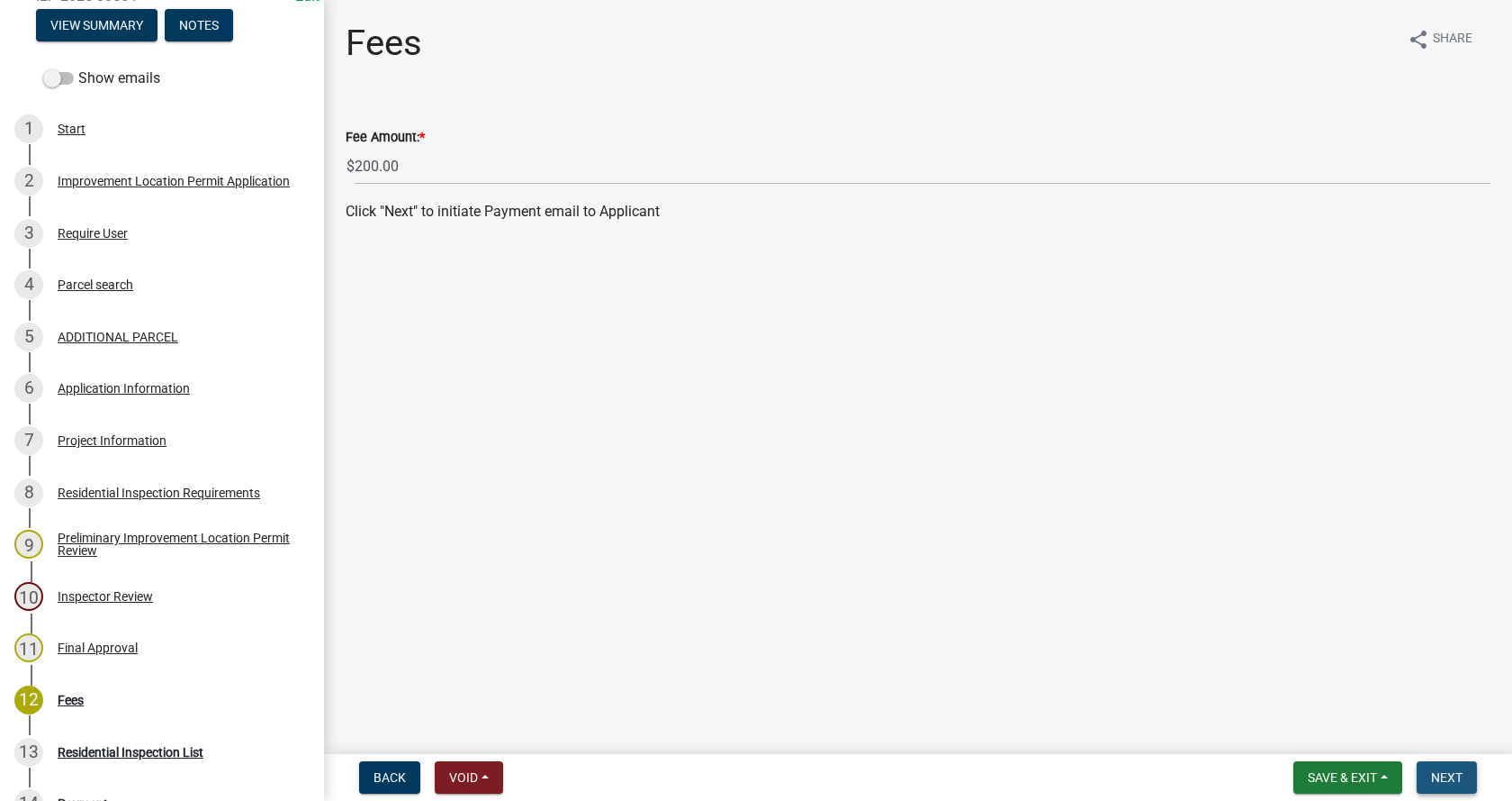
click at [1448, 768] on button "Next" at bounding box center [1447, 777] width 60 height 32
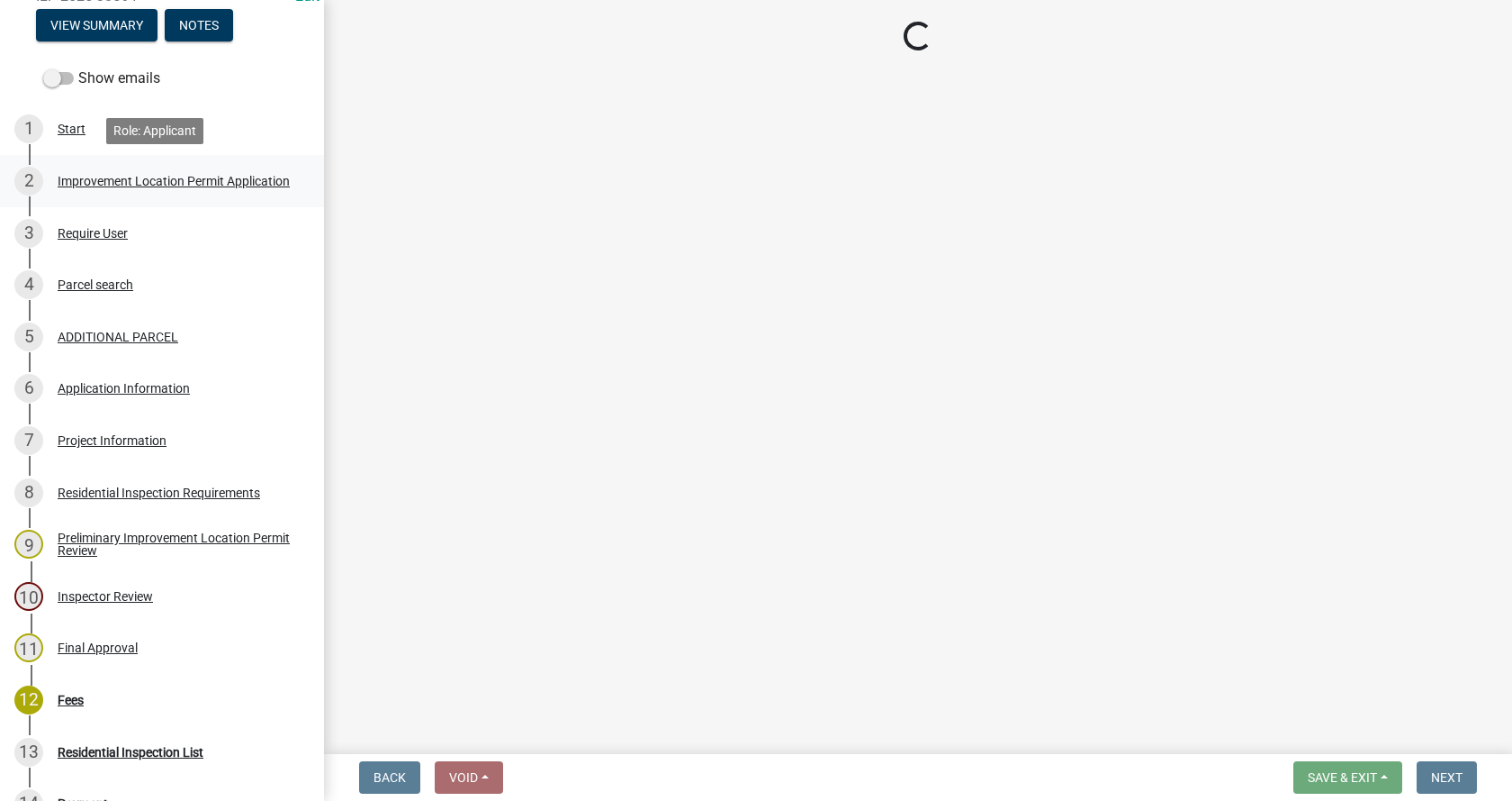
select select "3: 3"
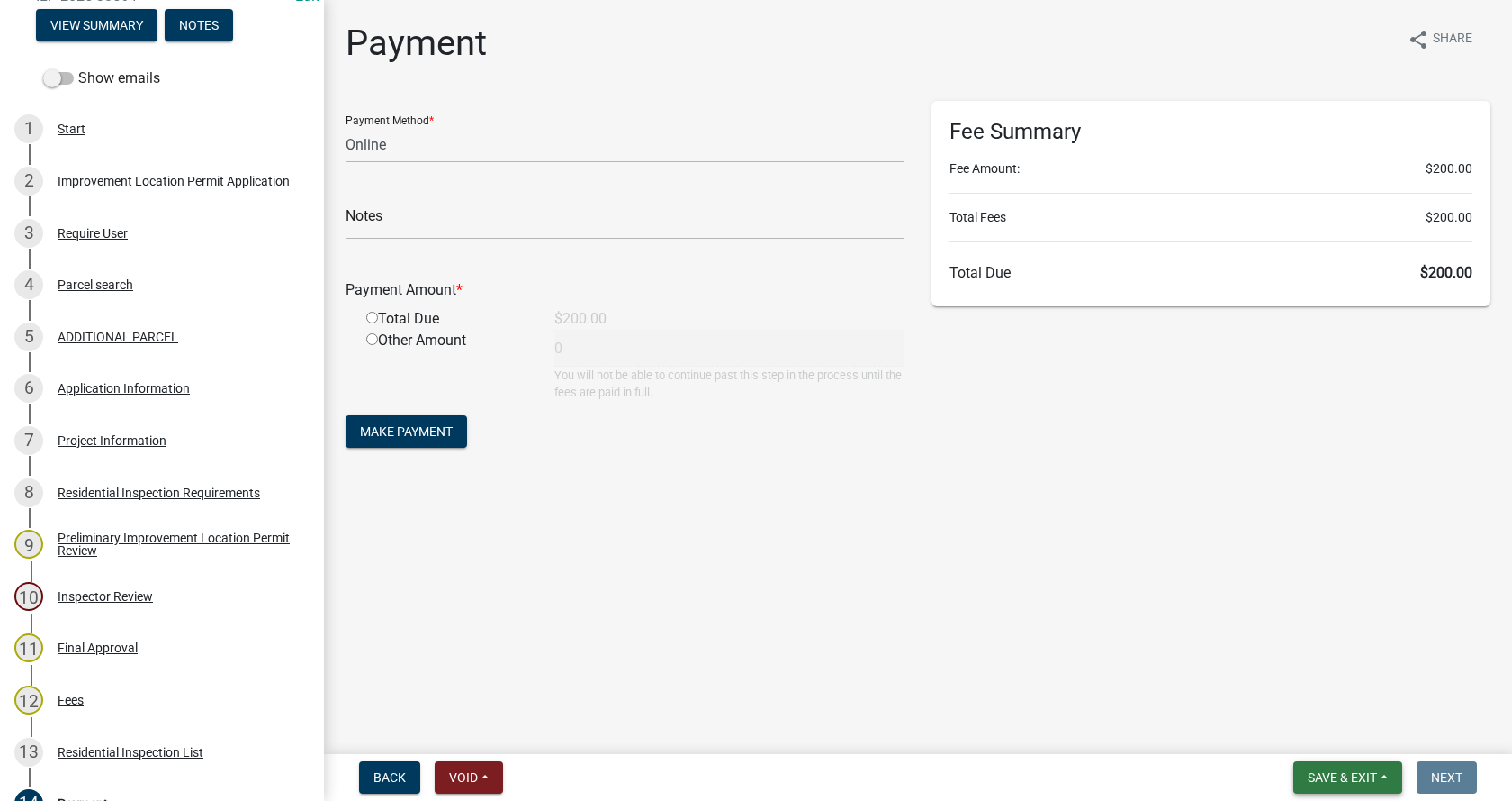
click at [1381, 778] on button "Save & Exit" at bounding box center [1348, 777] width 109 height 32
click at [1287, 684] on button "Save" at bounding box center [1330, 687] width 144 height 44
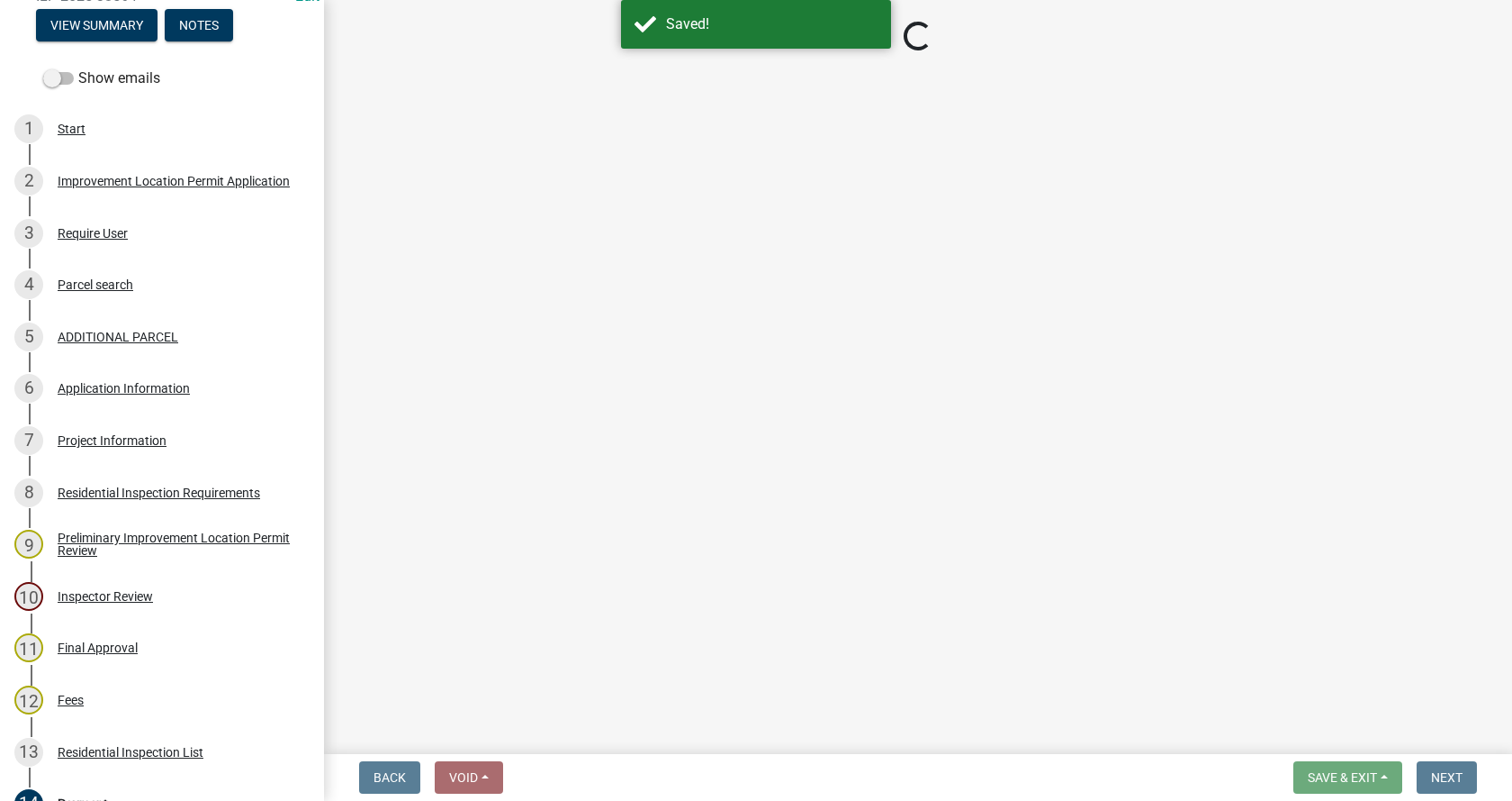
select select "3: 3"
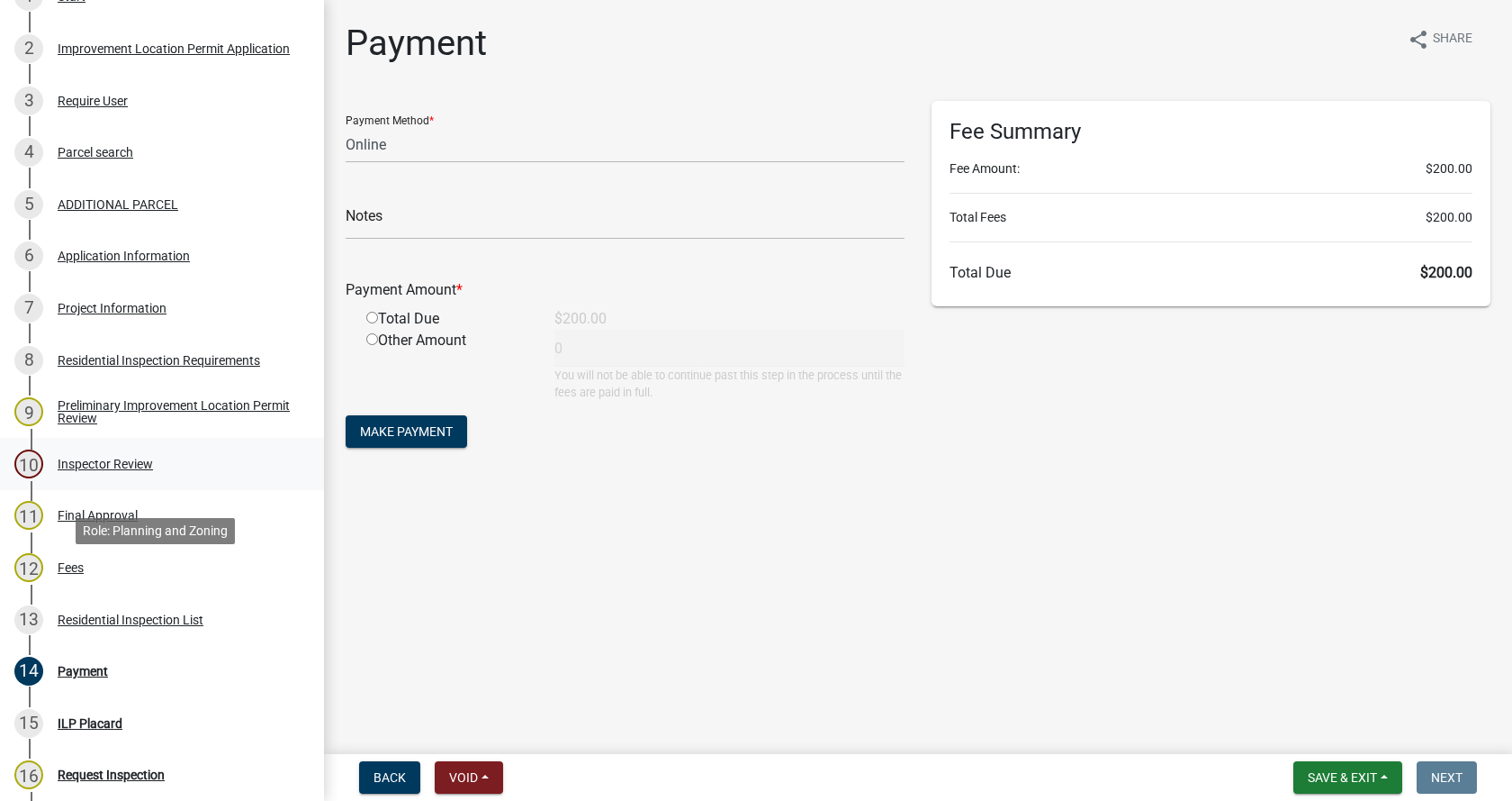
scroll to position [425, 0]
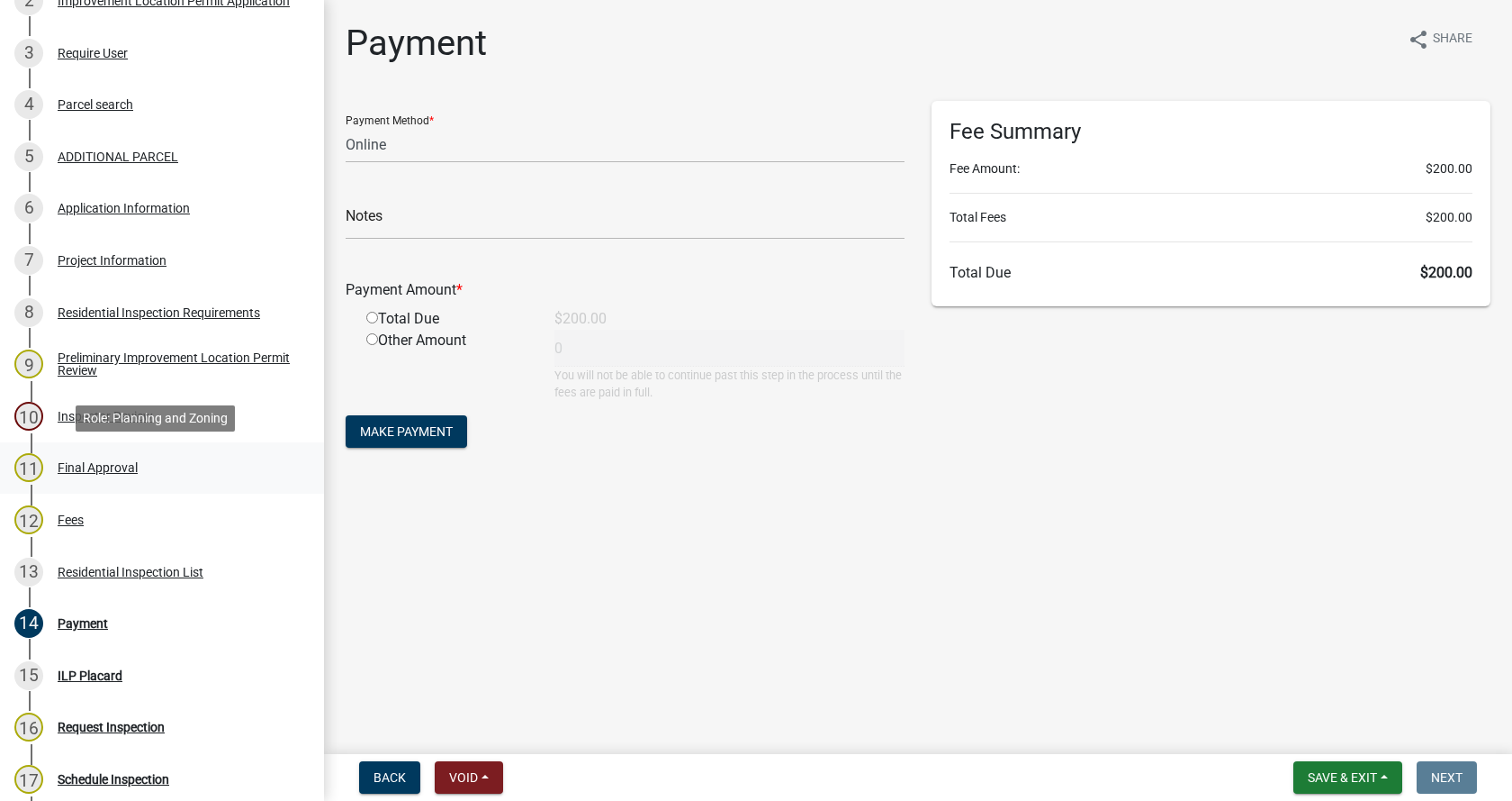
click at [76, 463] on div "Final Approval" at bounding box center [97, 467] width 80 height 13
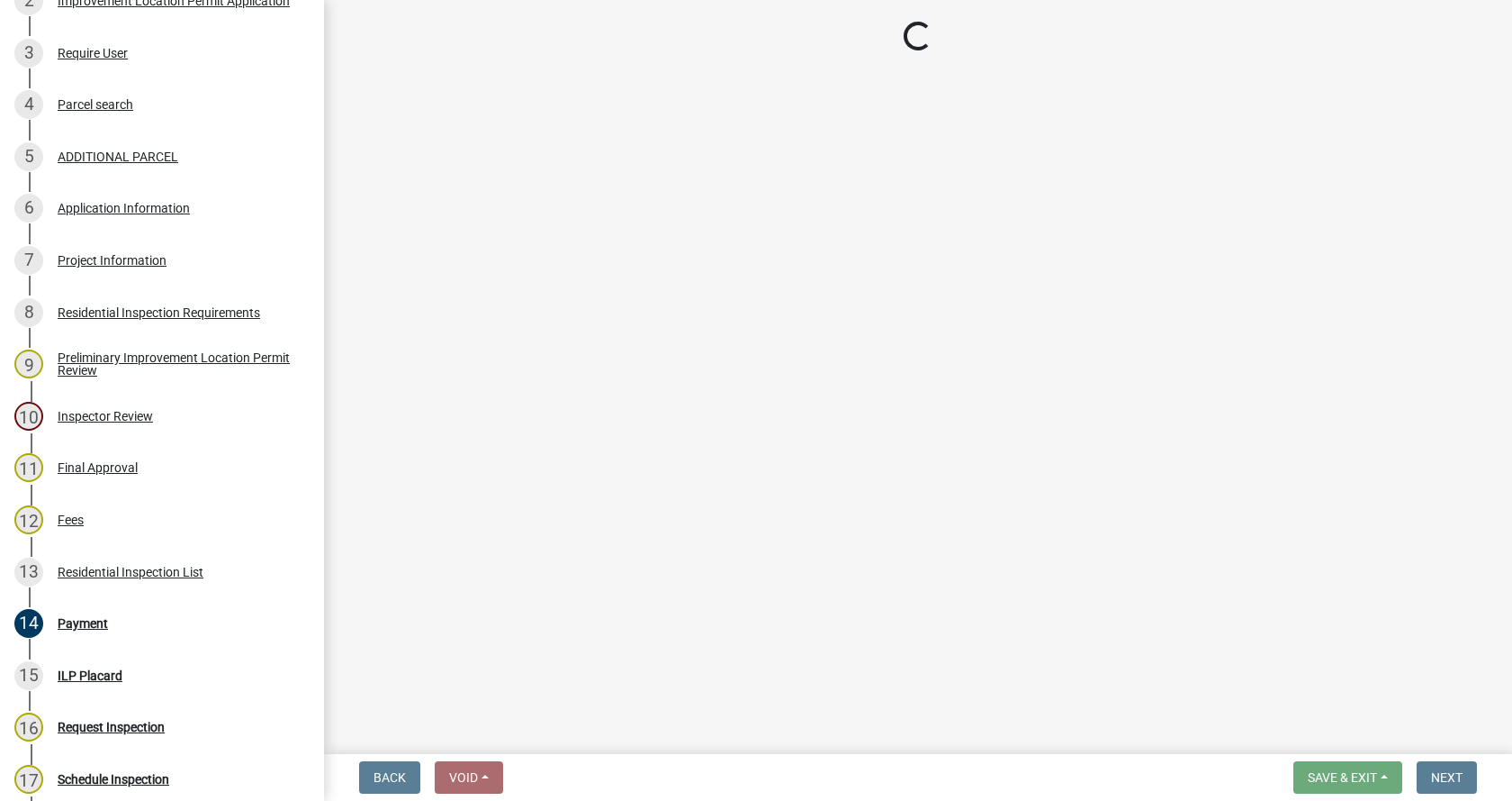
select select "4bf9213e-c266-4258-8e9b-d5f6a07002fa"
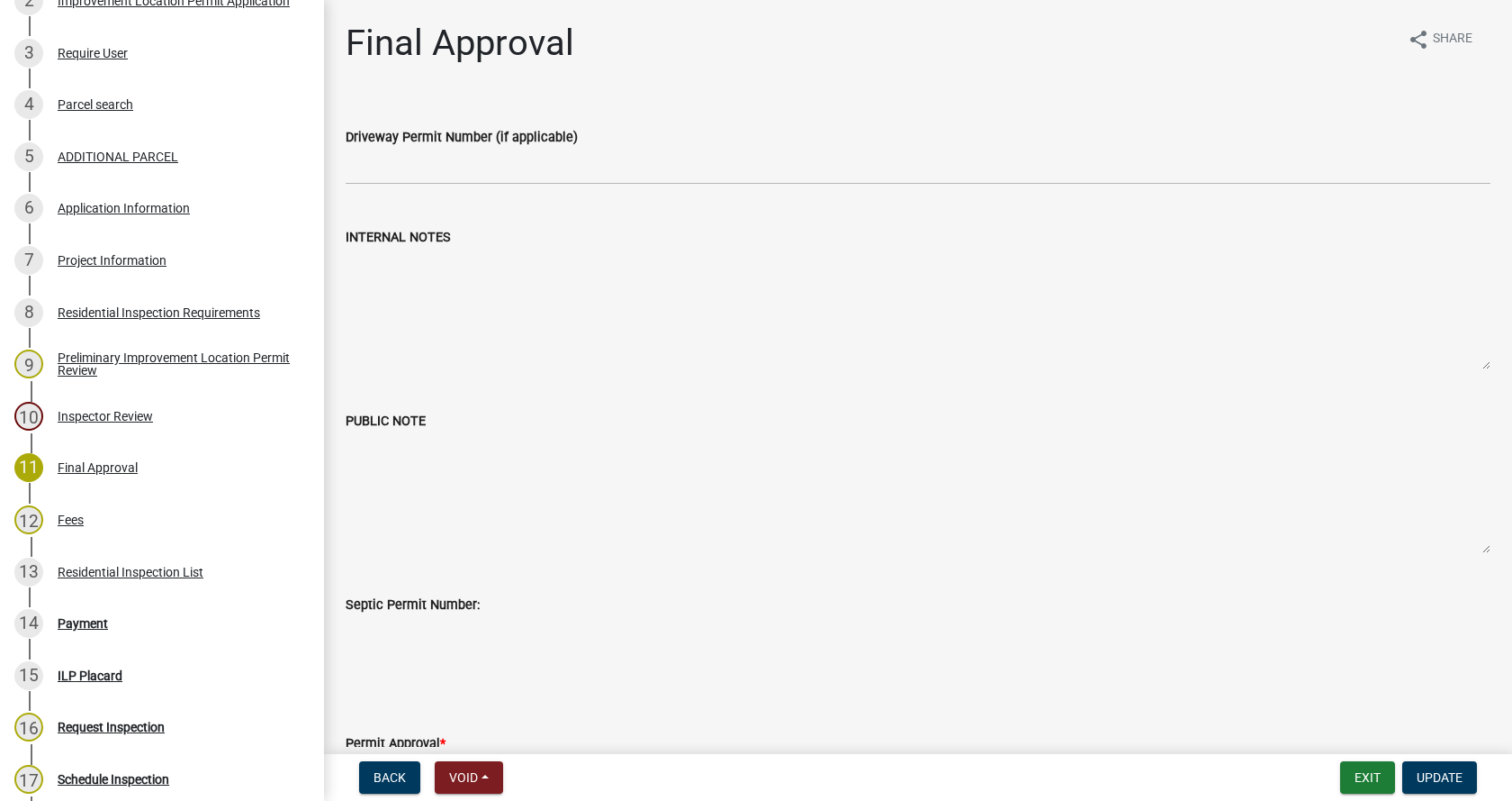
click at [400, 254] on textarea "INTERNAL NOTES" at bounding box center [918, 308] width 1145 height 122
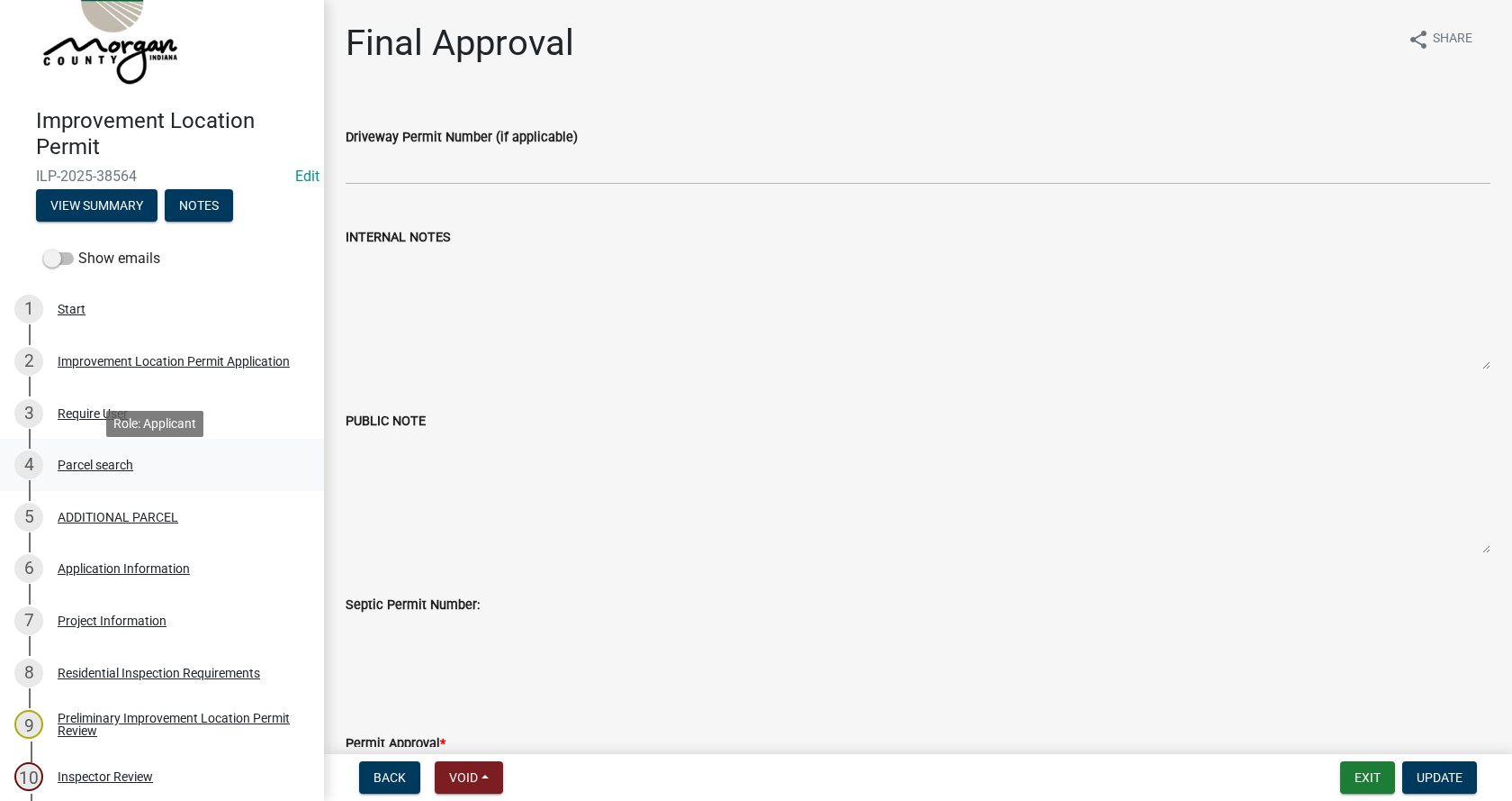
scroll to position [0, 0]
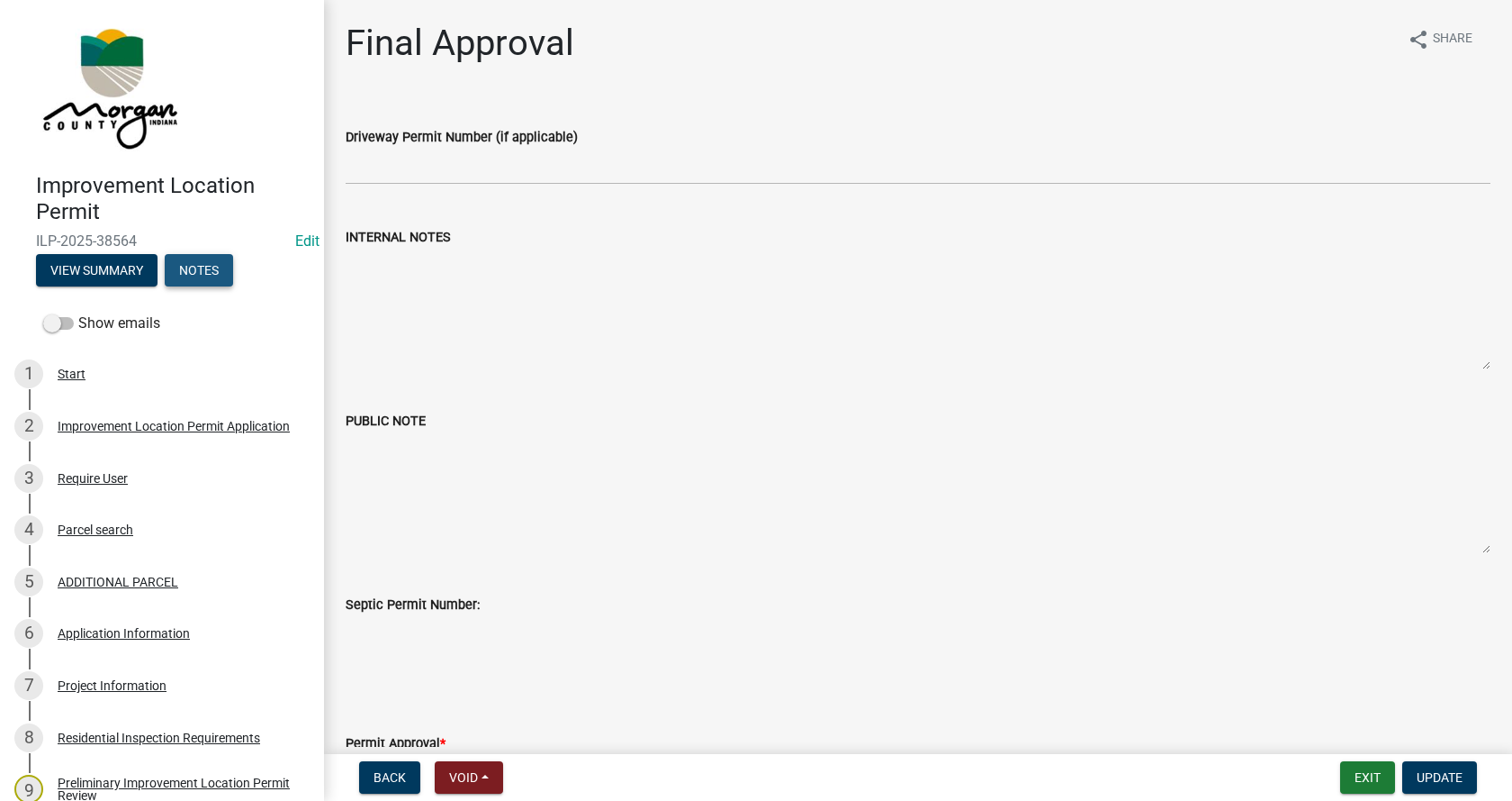
click at [206, 272] on button "Notes" at bounding box center [199, 270] width 69 height 32
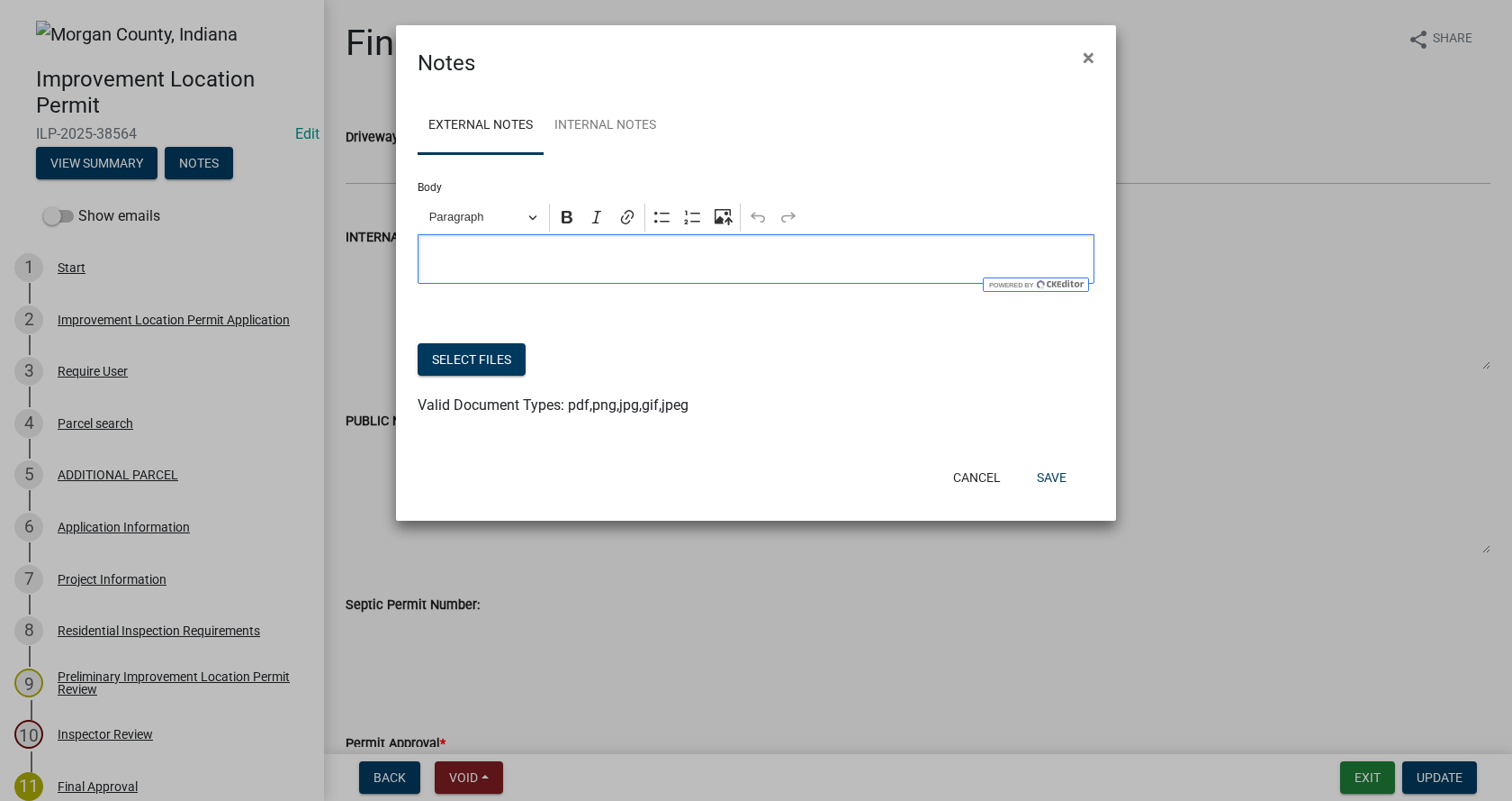
click at [458, 262] on p "Editor editing area: main. Press Alt+0 for help." at bounding box center [756, 259] width 658 height 21
click at [604, 120] on link "Internal Notes" at bounding box center [605, 125] width 123 height 57
click at [441, 262] on p "Editor editing area: main. Press Alt+0 for help." at bounding box center [756, 259] width 658 height 21
click at [723, 217] on icon "Editor toolbar" at bounding box center [723, 217] width 18 height 18
click at [502, 360] on button "Select files" at bounding box center [471, 359] width 108 height 32
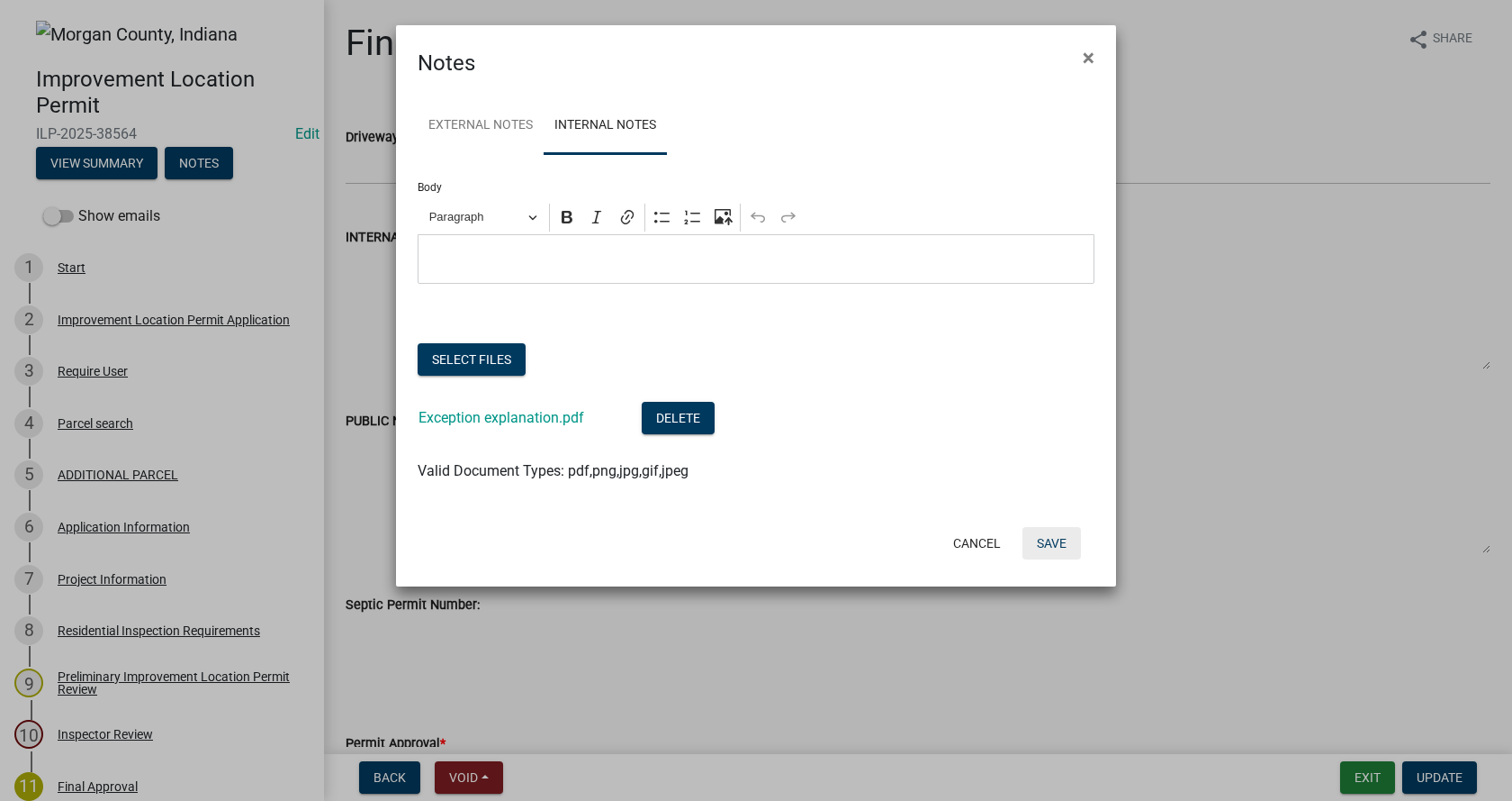
click at [1057, 548] on button "Save" at bounding box center [1052, 542] width 58 height 32
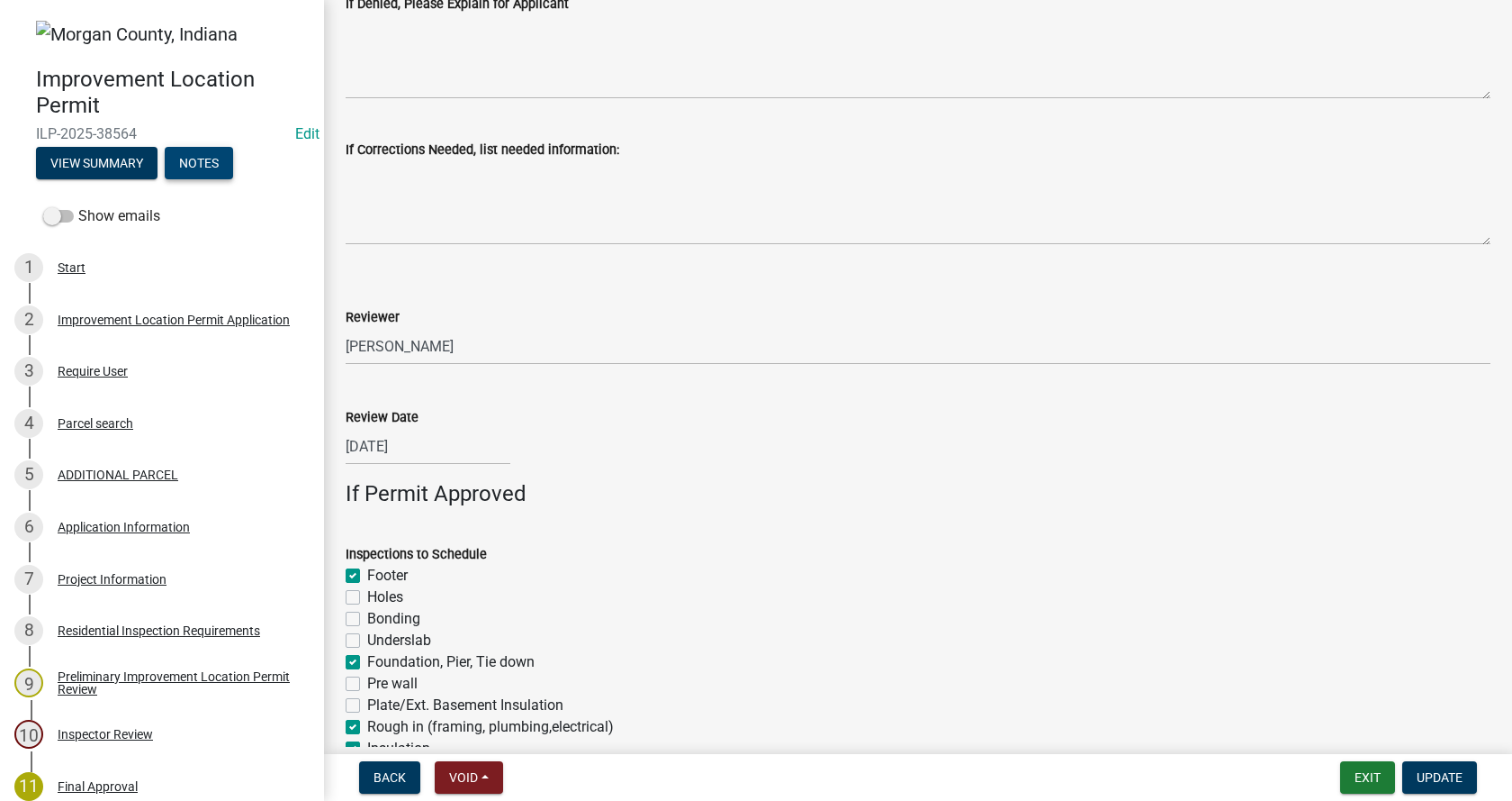
scroll to position [1241, 0]
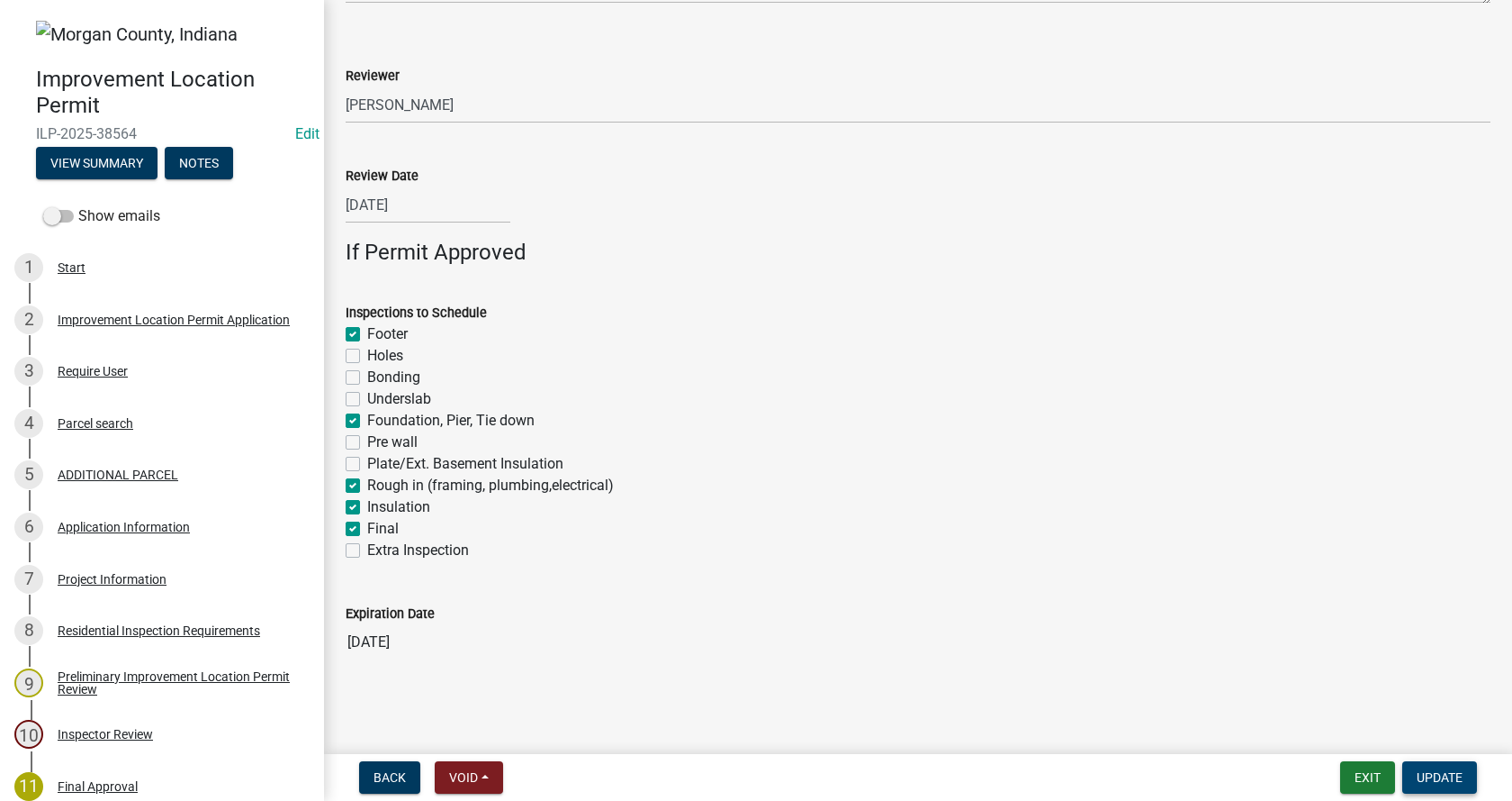
click at [1453, 775] on span "Update" at bounding box center [1439, 777] width 46 height 15
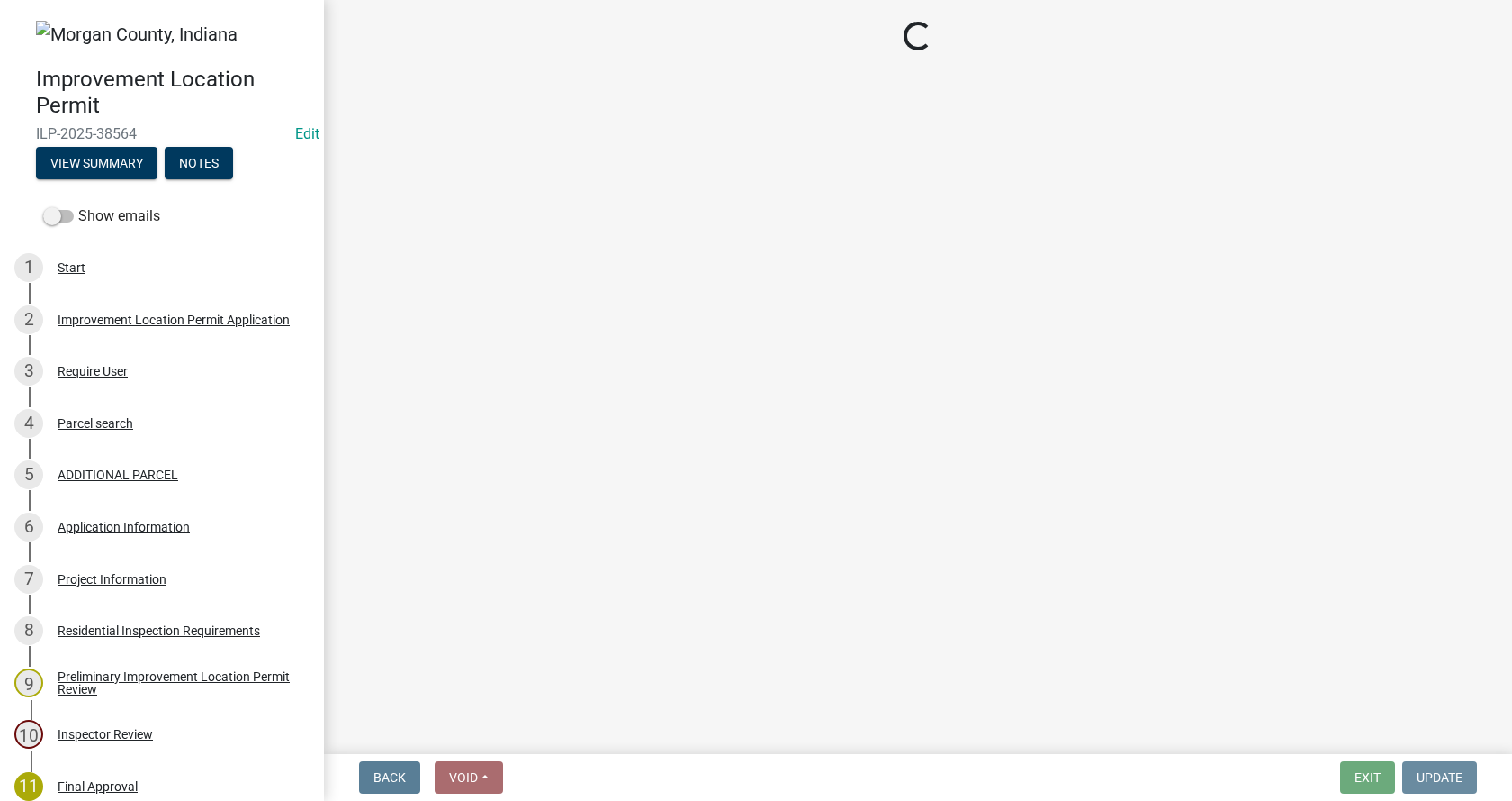
scroll to position [0, 0]
select select "3: 3"
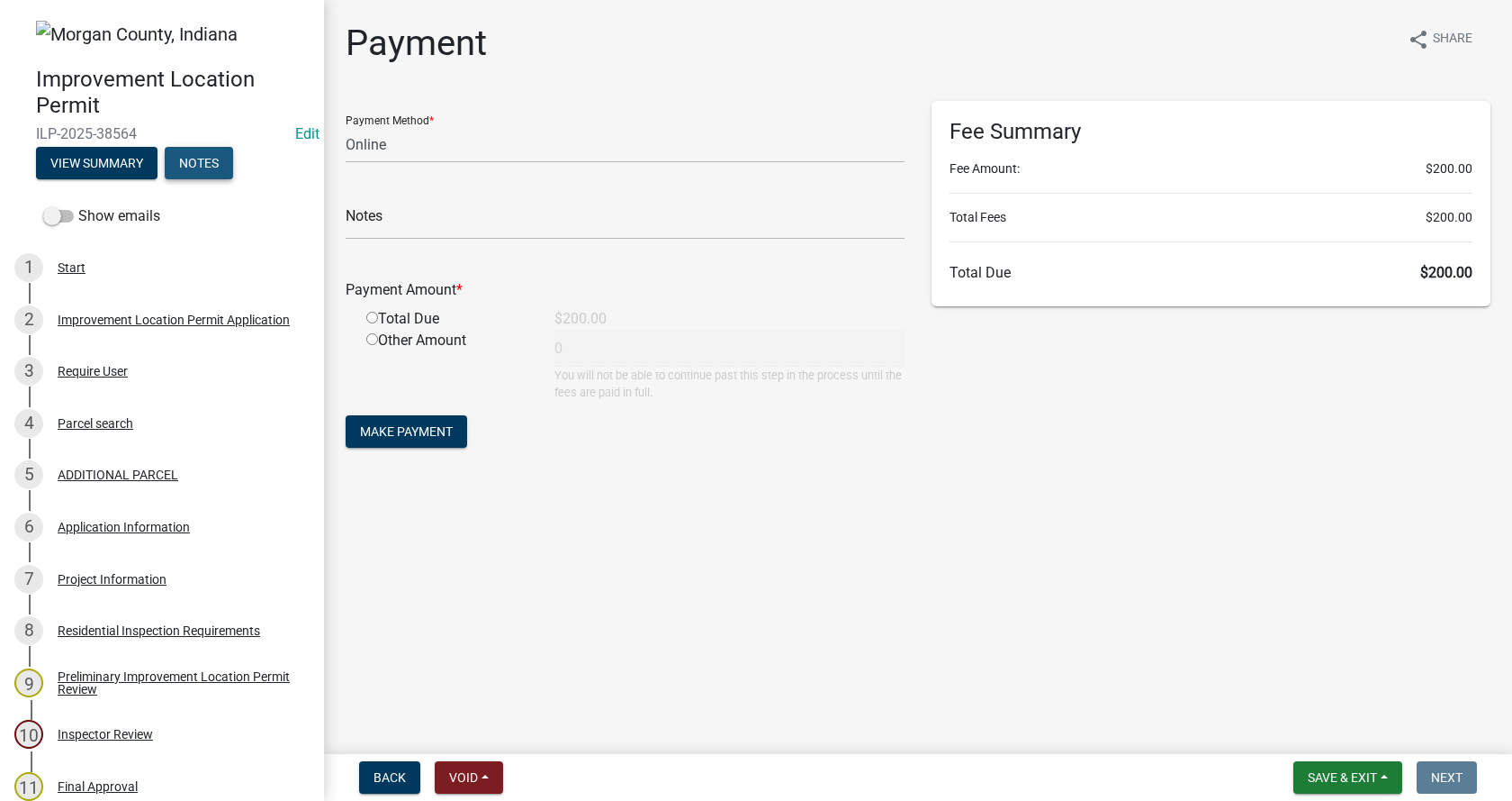
click at [209, 164] on button "Notes" at bounding box center [199, 162] width 69 height 32
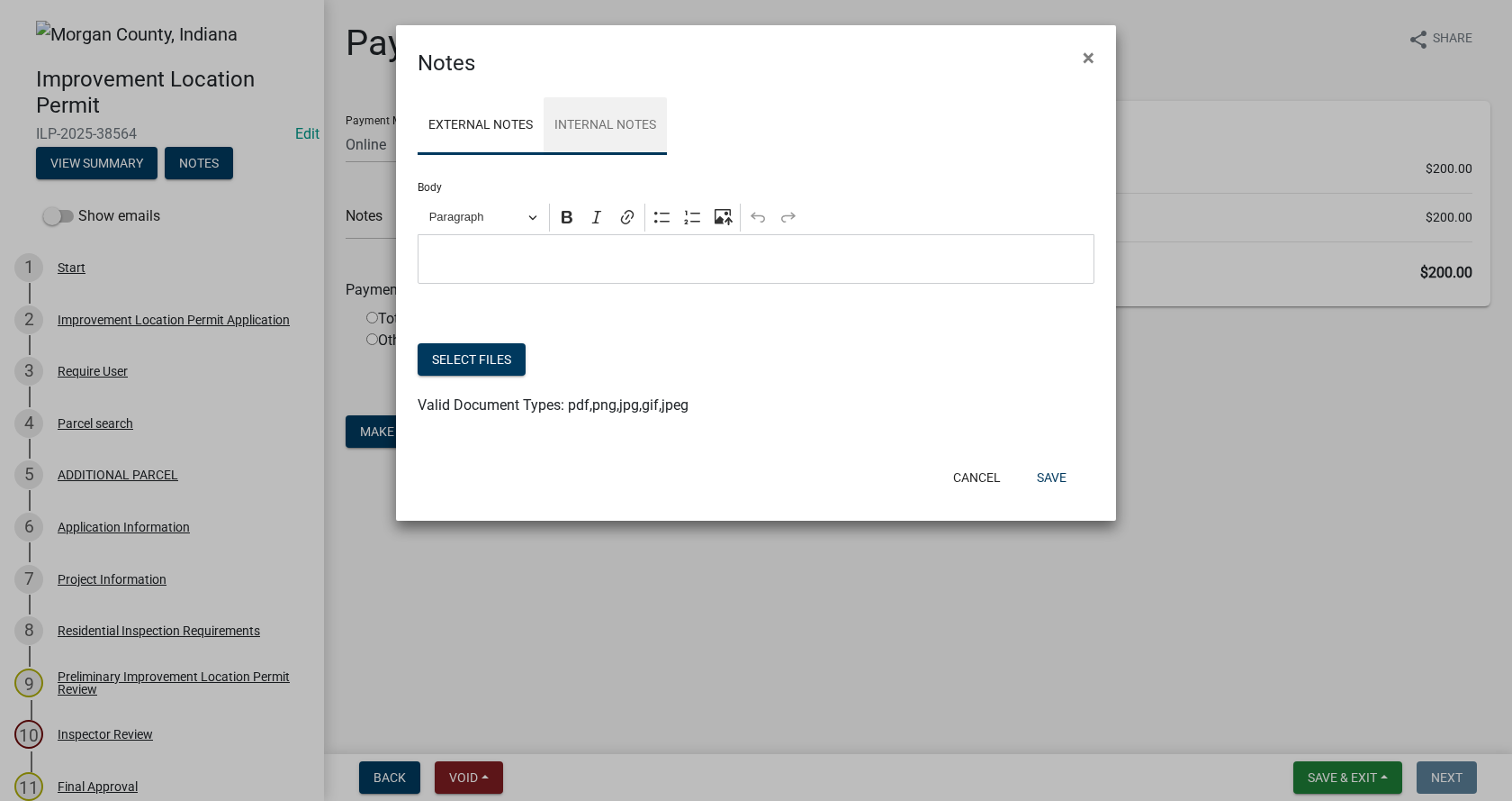
click at [591, 120] on link "Internal Notes" at bounding box center [605, 125] width 123 height 57
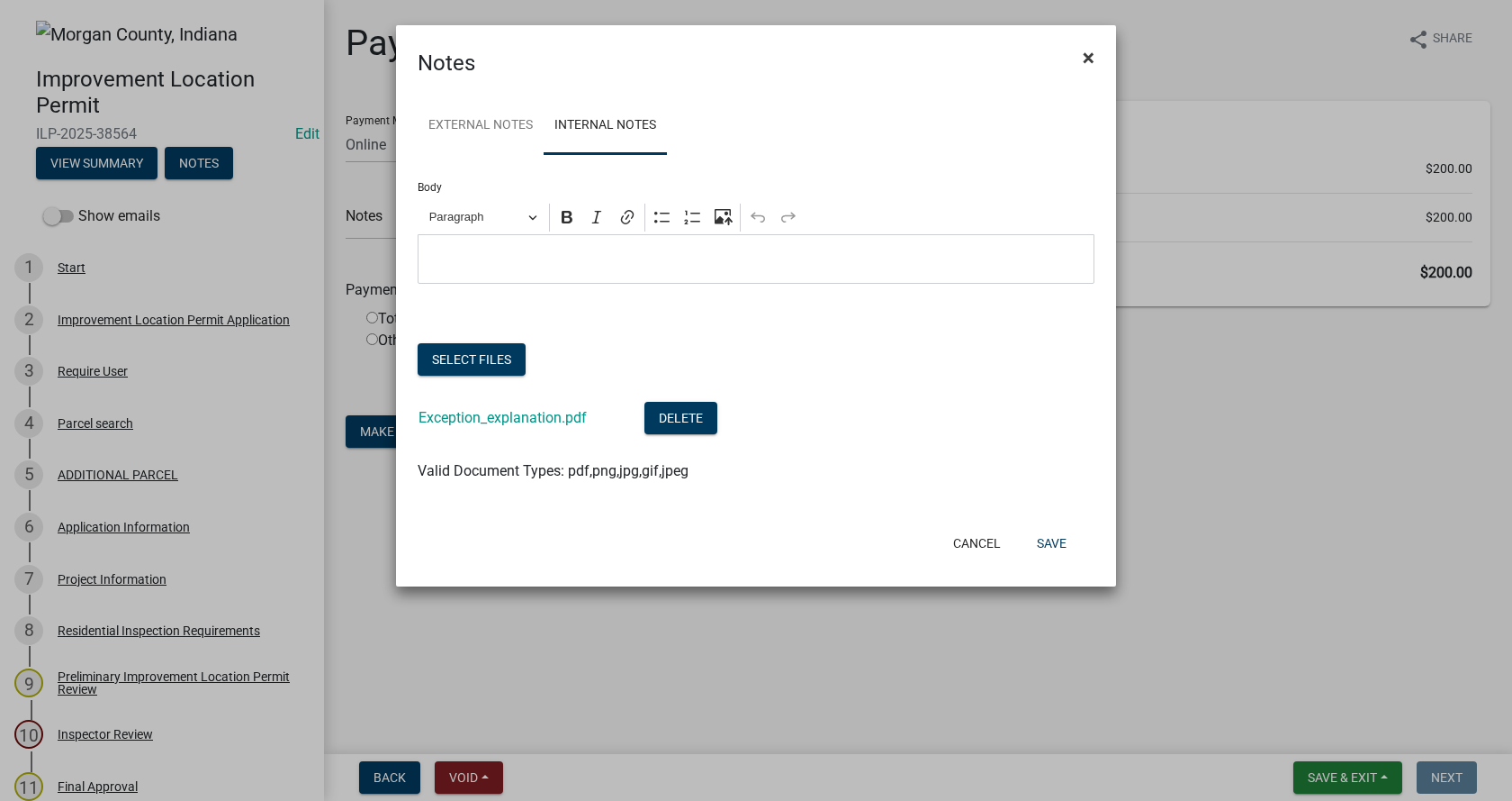
click at [1092, 58] on span "×" at bounding box center [1088, 57] width 12 height 25
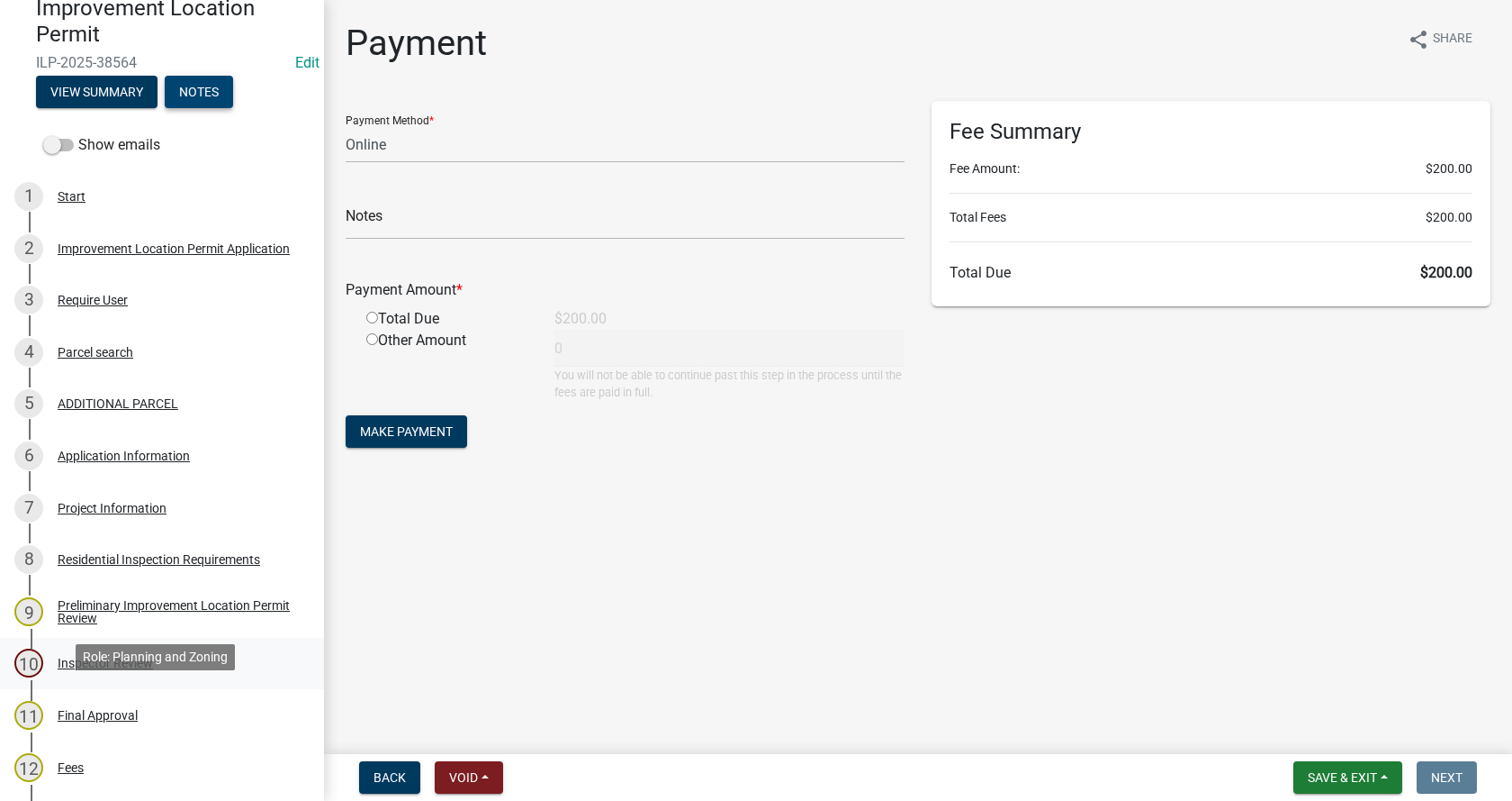
scroll to position [361, 0]
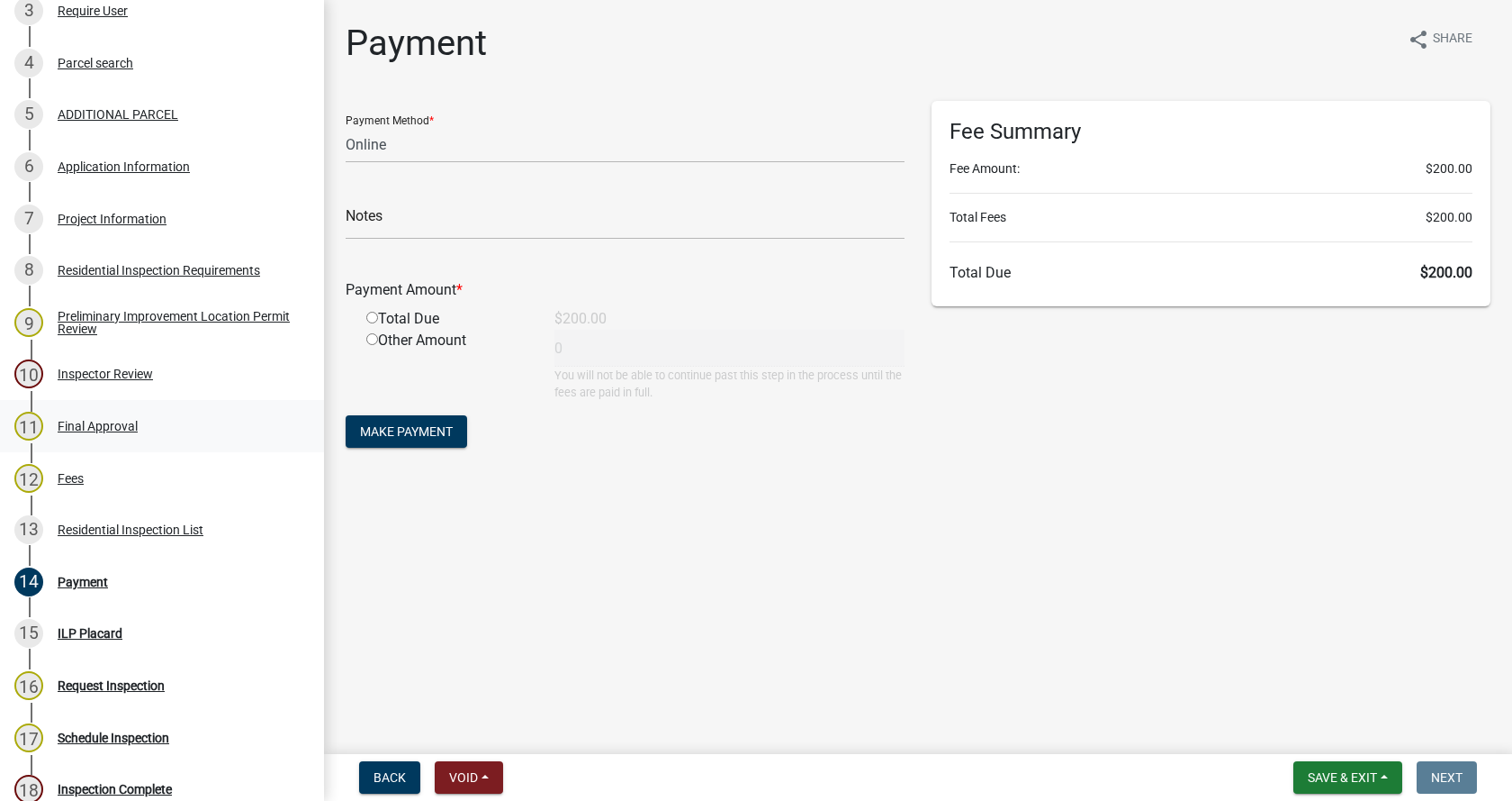
click at [117, 427] on div "Final Approval" at bounding box center [97, 426] width 80 height 13
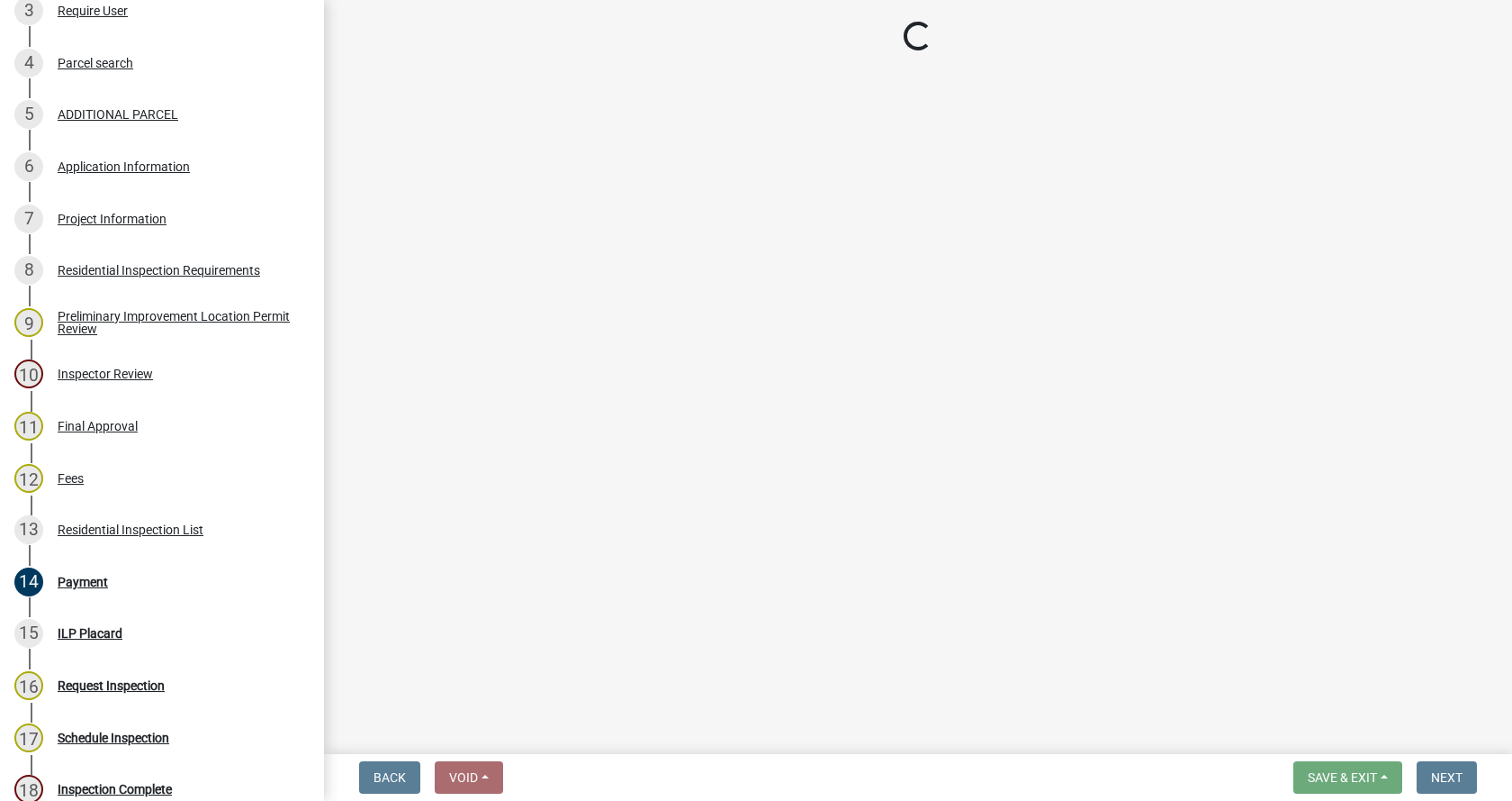
select select "4bf9213e-c266-4258-8e9b-d5f6a07002fa"
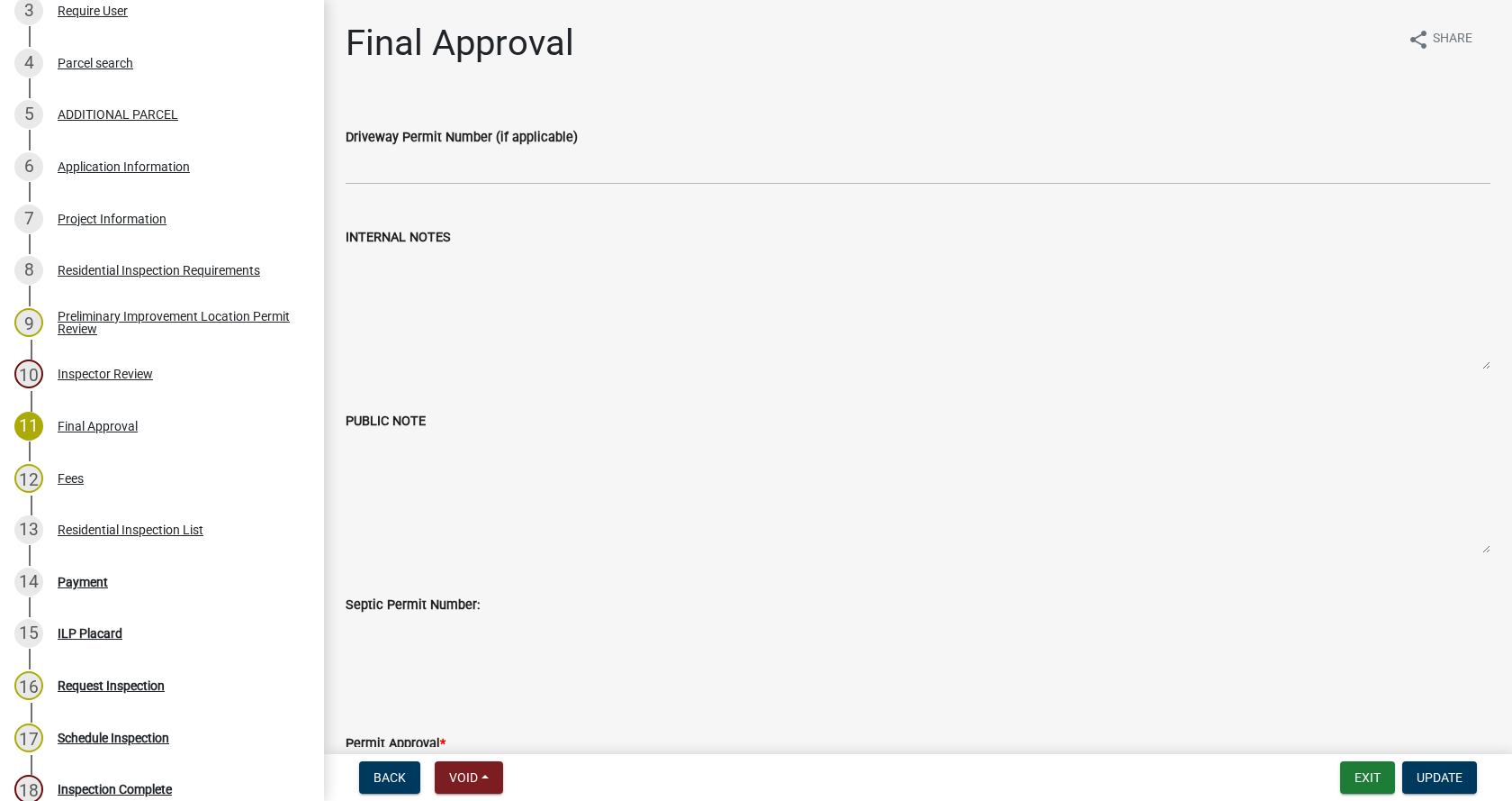
click at [380, 263] on textarea "INTERNAL NOTES" at bounding box center [918, 308] width 1145 height 122
click at [378, 265] on textarea "INTERNAL NOTES" at bounding box center [918, 308] width 1145 height 122
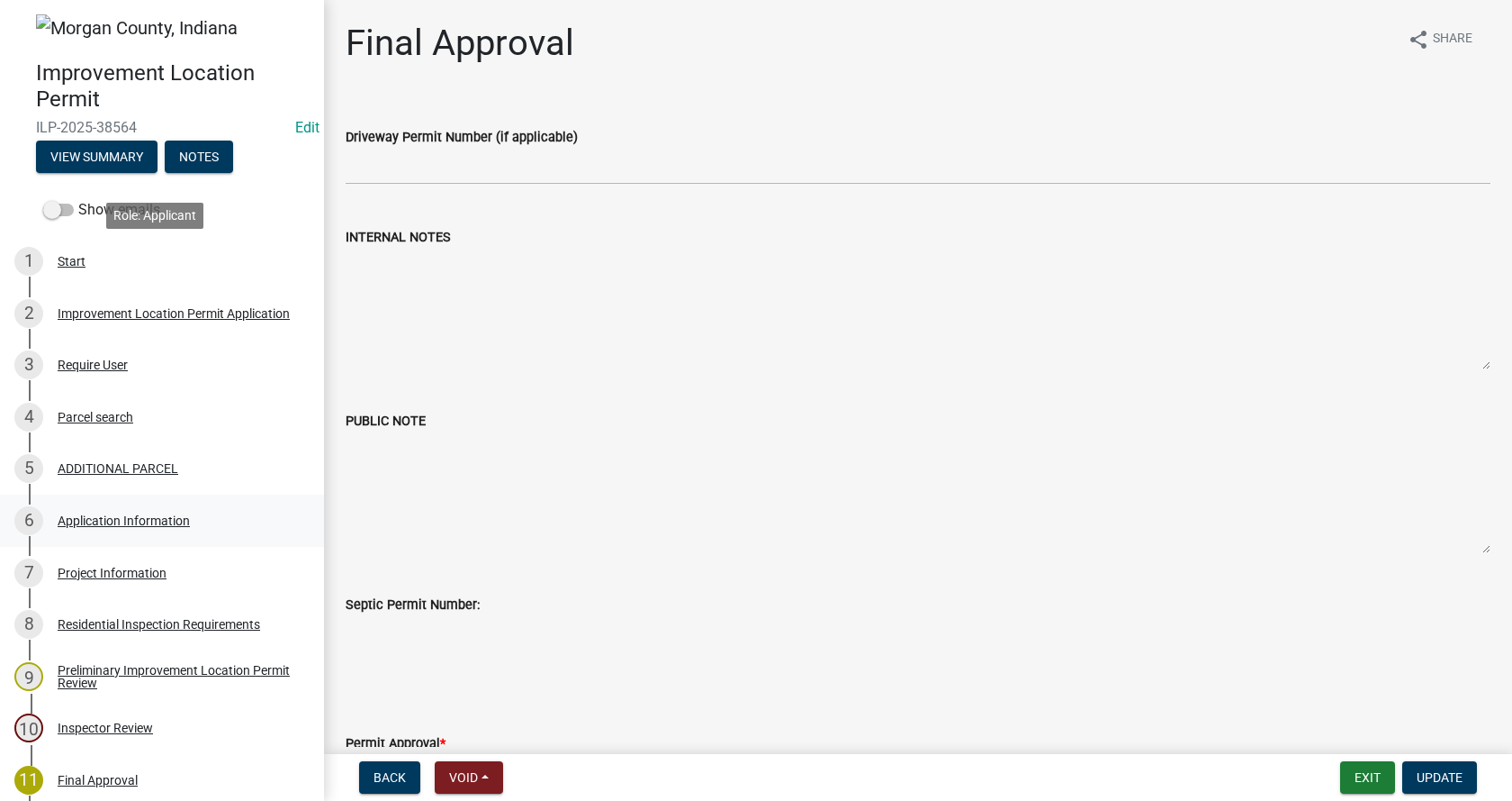
scroll to position [0, 0]
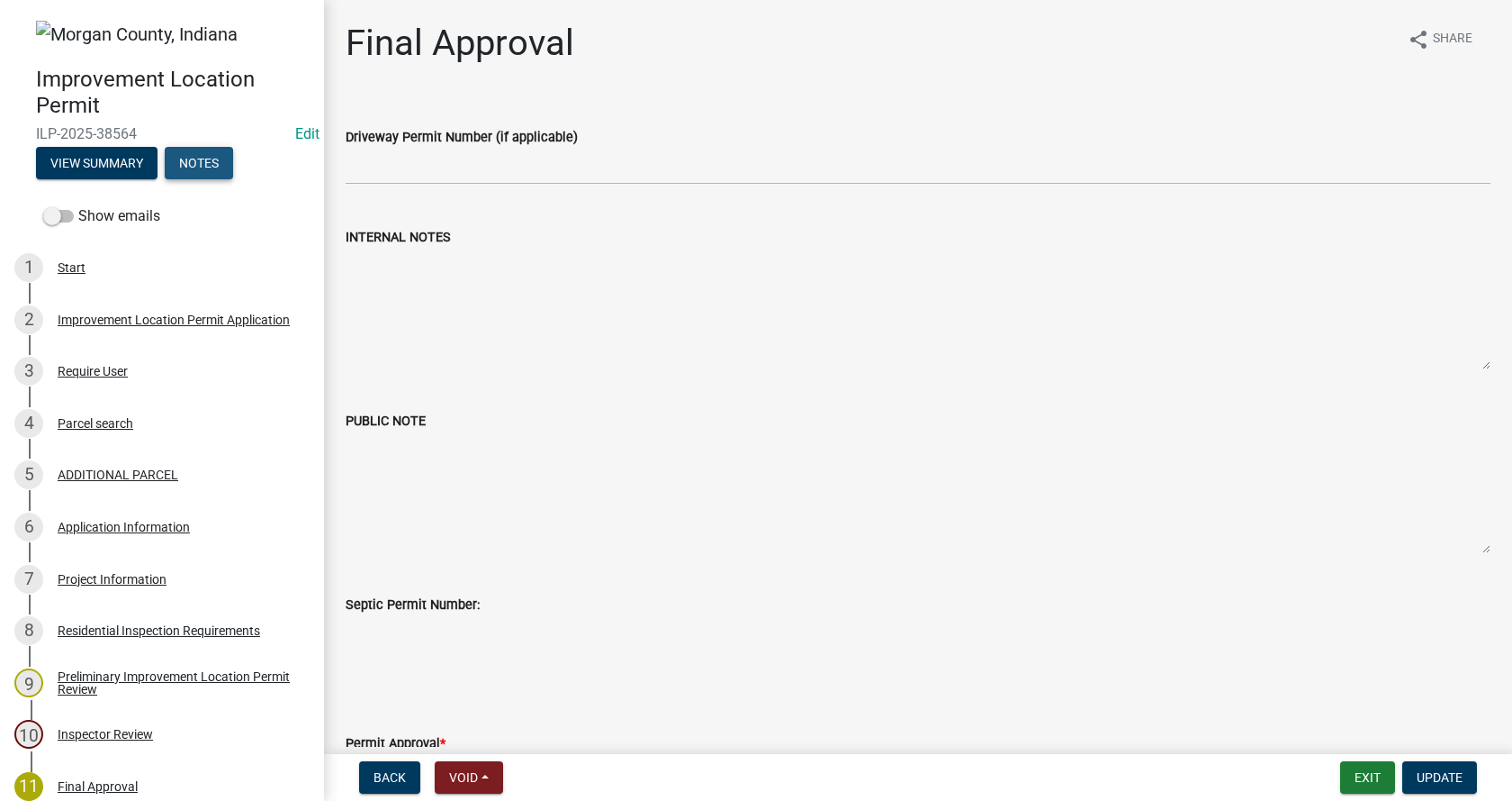
click at [205, 158] on button "Notes" at bounding box center [199, 162] width 69 height 32
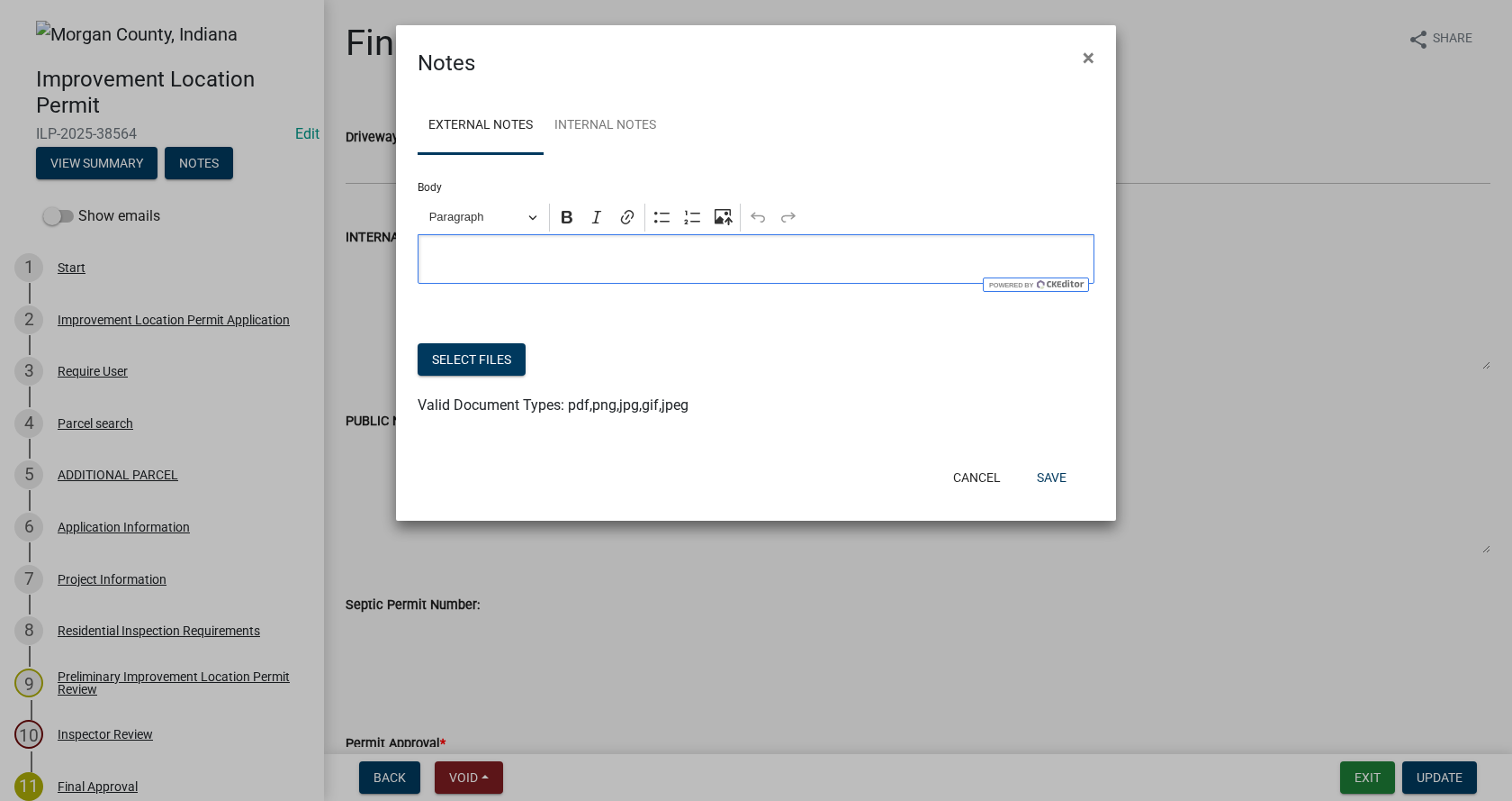
click at [442, 247] on div "Editor editing area: main. Press Alt+0 for help." at bounding box center [756, 258] width 677 height 49
click at [981, 478] on button "Cancel" at bounding box center [977, 477] width 77 height 32
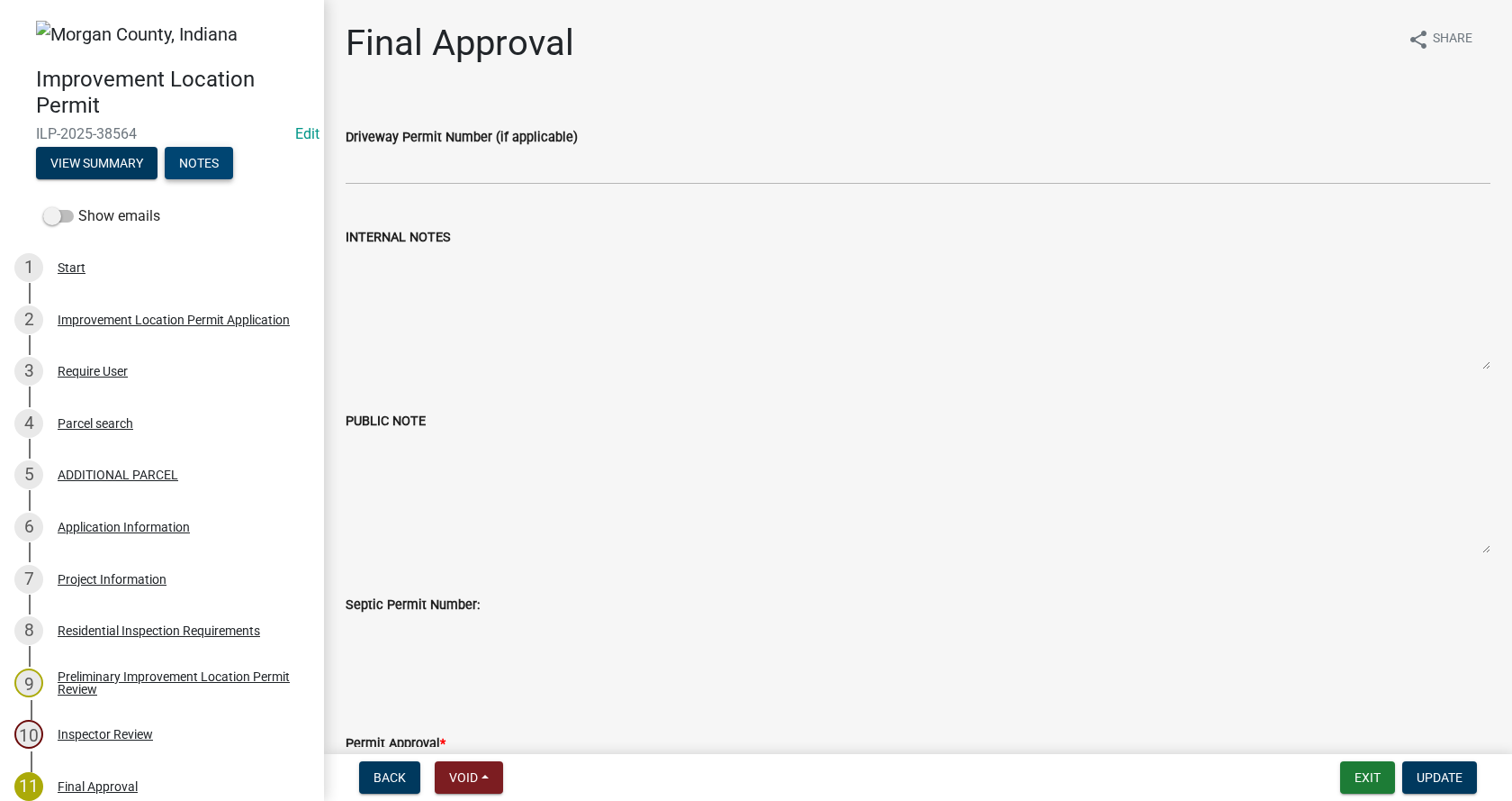
click at [192, 163] on button "Notes" at bounding box center [199, 162] width 69 height 32
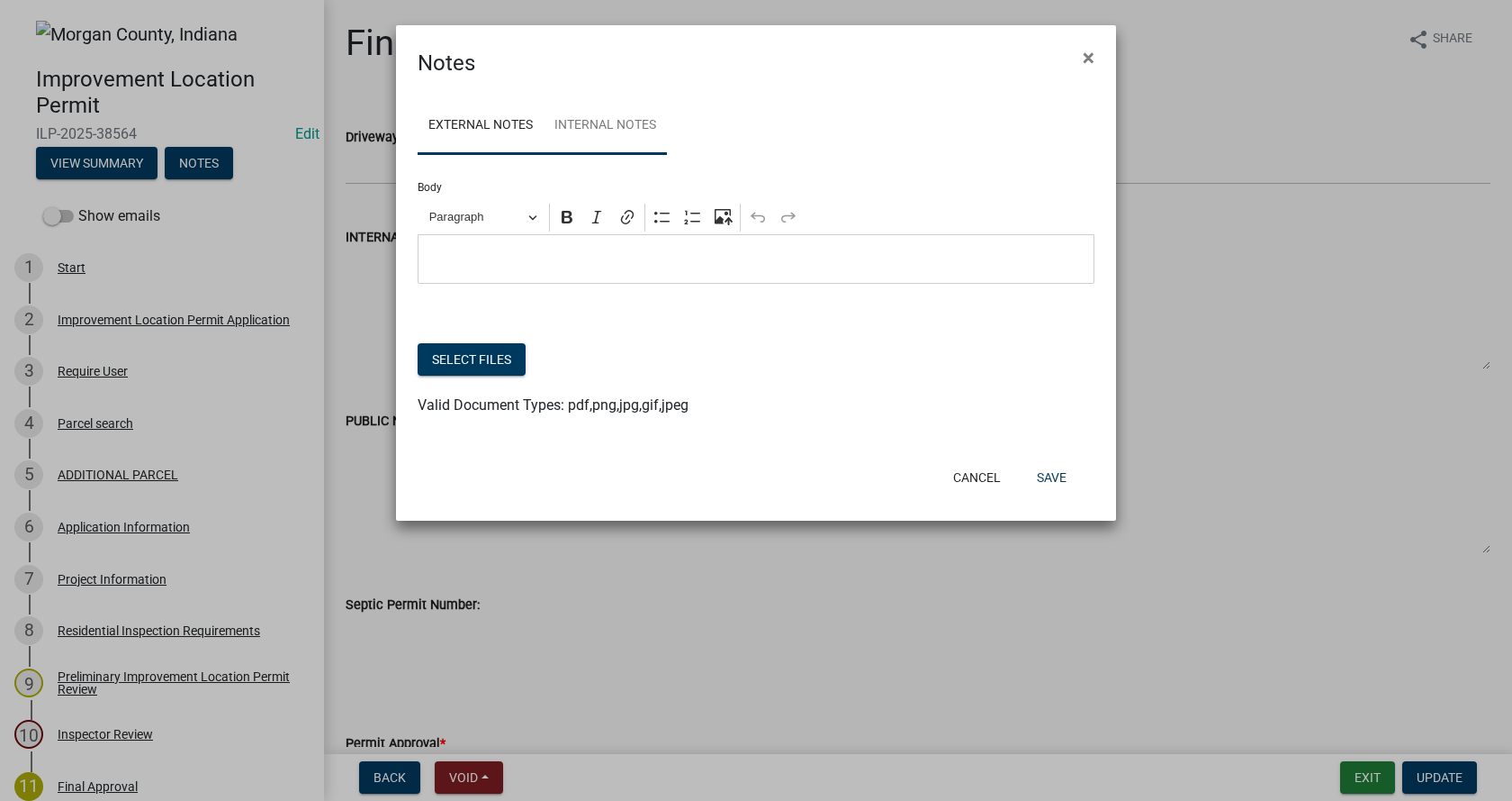
click at [613, 120] on link "Internal Notes" at bounding box center [605, 125] width 123 height 57
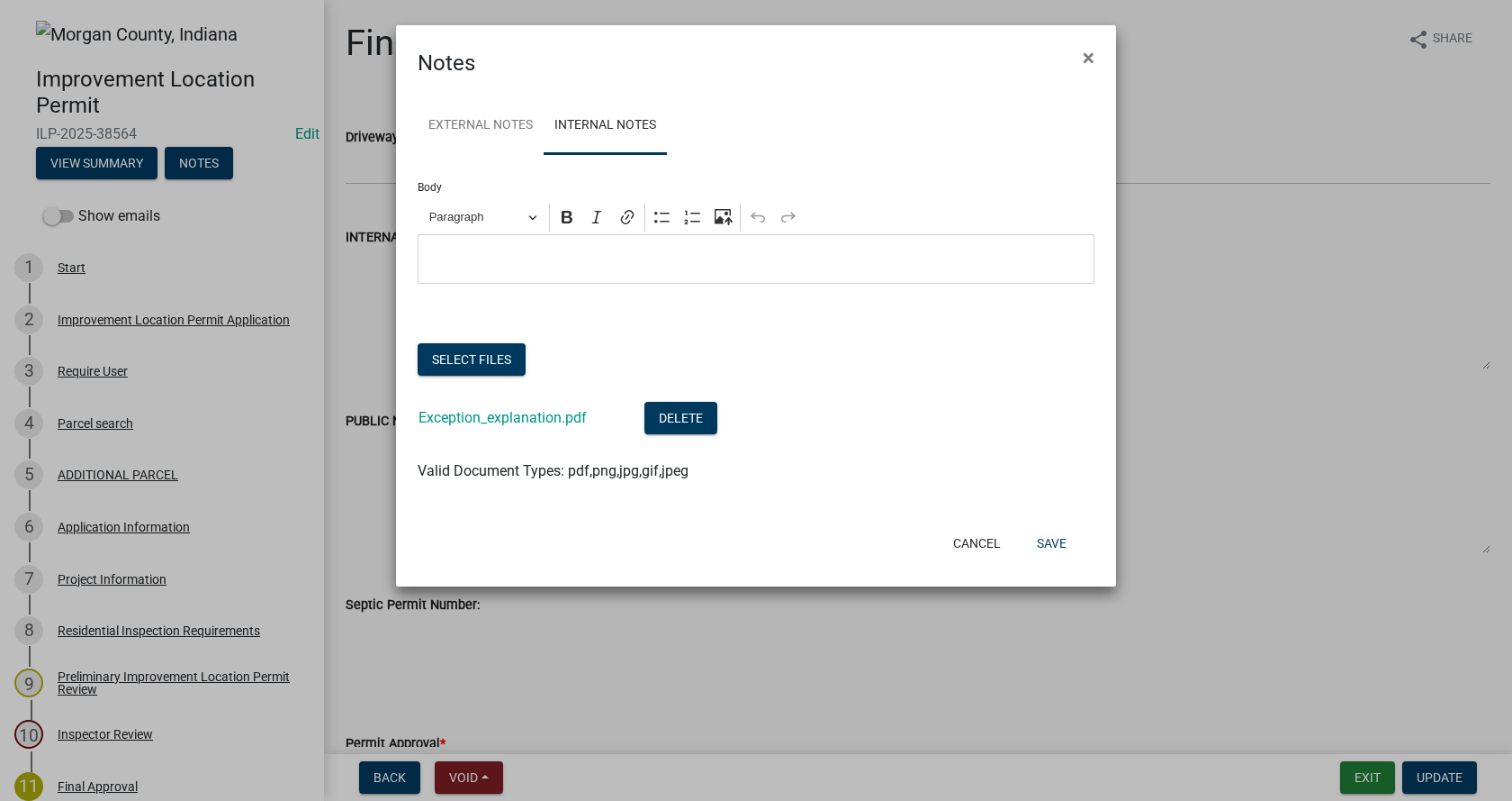
click at [447, 251] on p "Editor editing area: main. Press Alt+0 for help." at bounding box center [756, 259] width 658 height 21
click at [1052, 538] on button "Save" at bounding box center [1052, 542] width 58 height 32
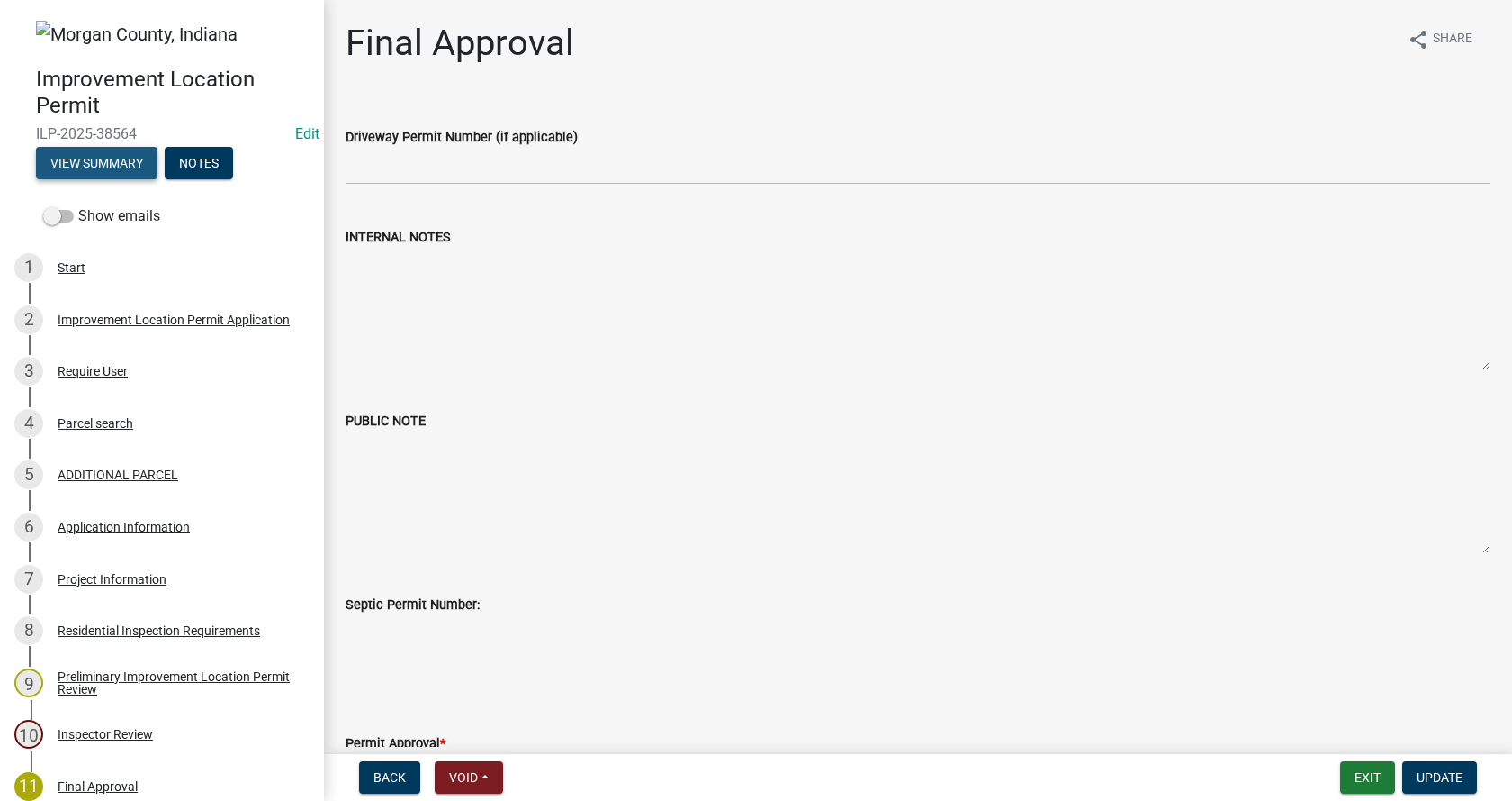
click at [104, 163] on button "View Summary" at bounding box center [96, 162] width 121 height 32
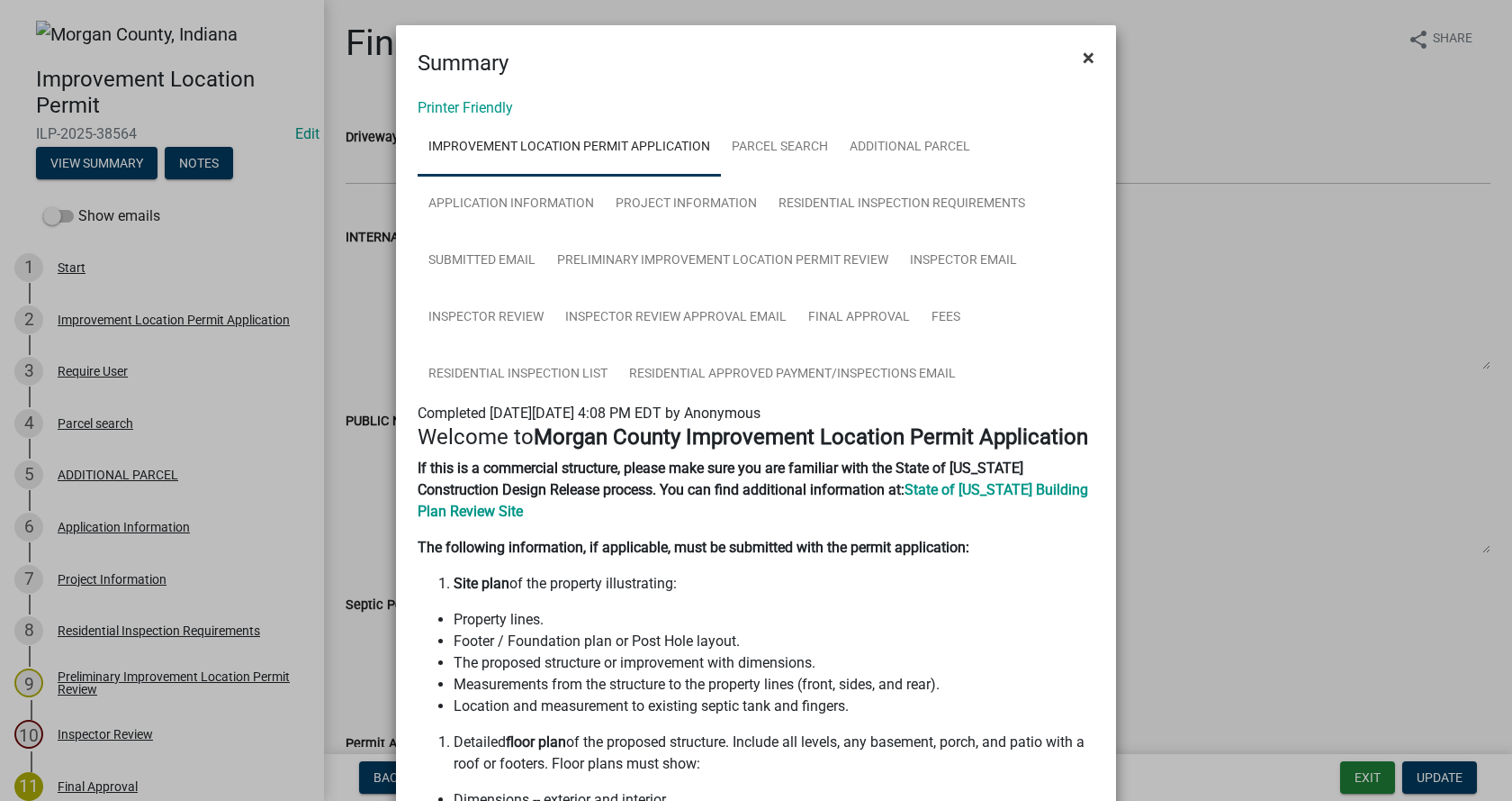
click at [1093, 56] on button "×" at bounding box center [1088, 57] width 41 height 50
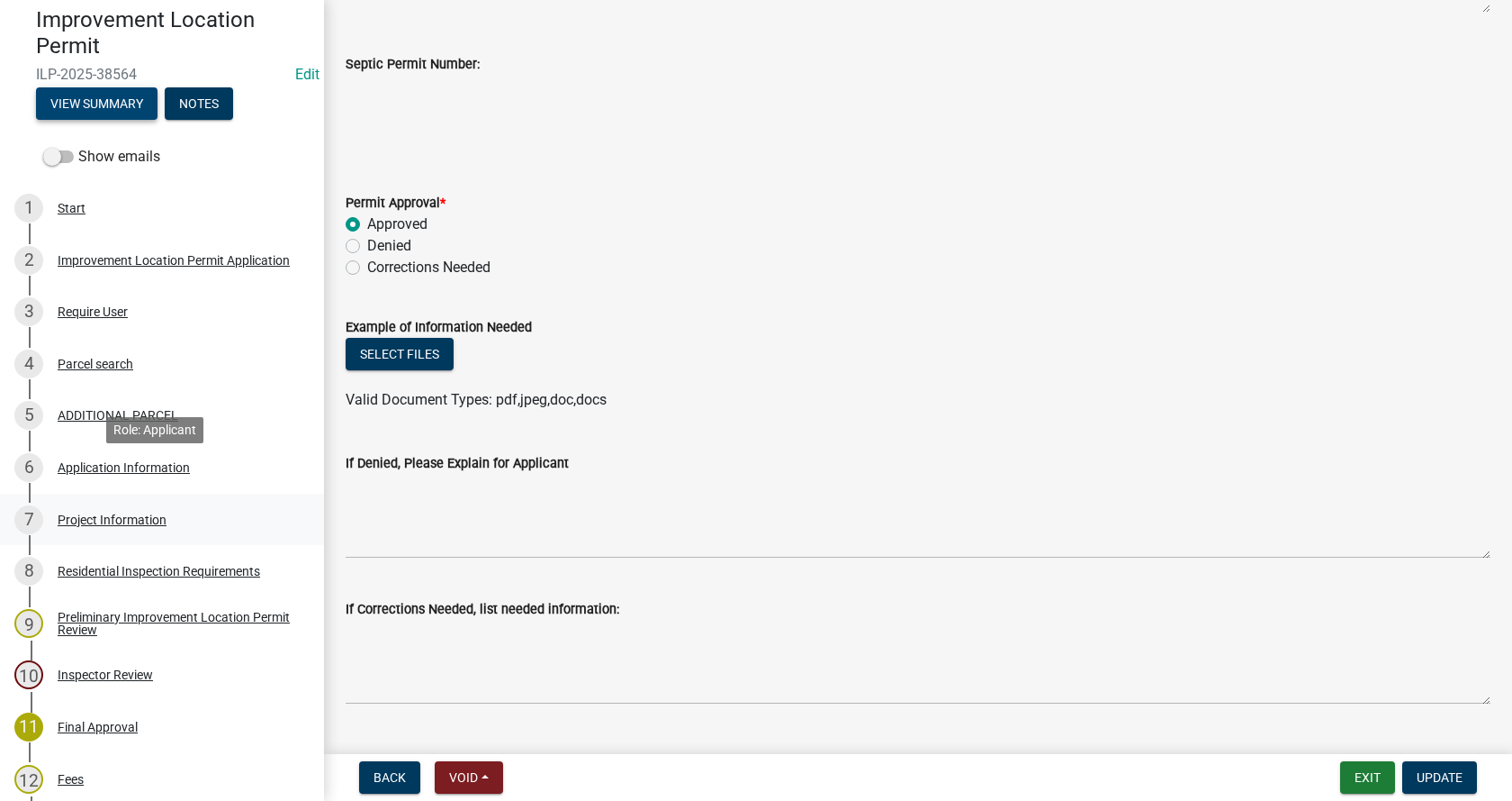
scroll to position [90, 0]
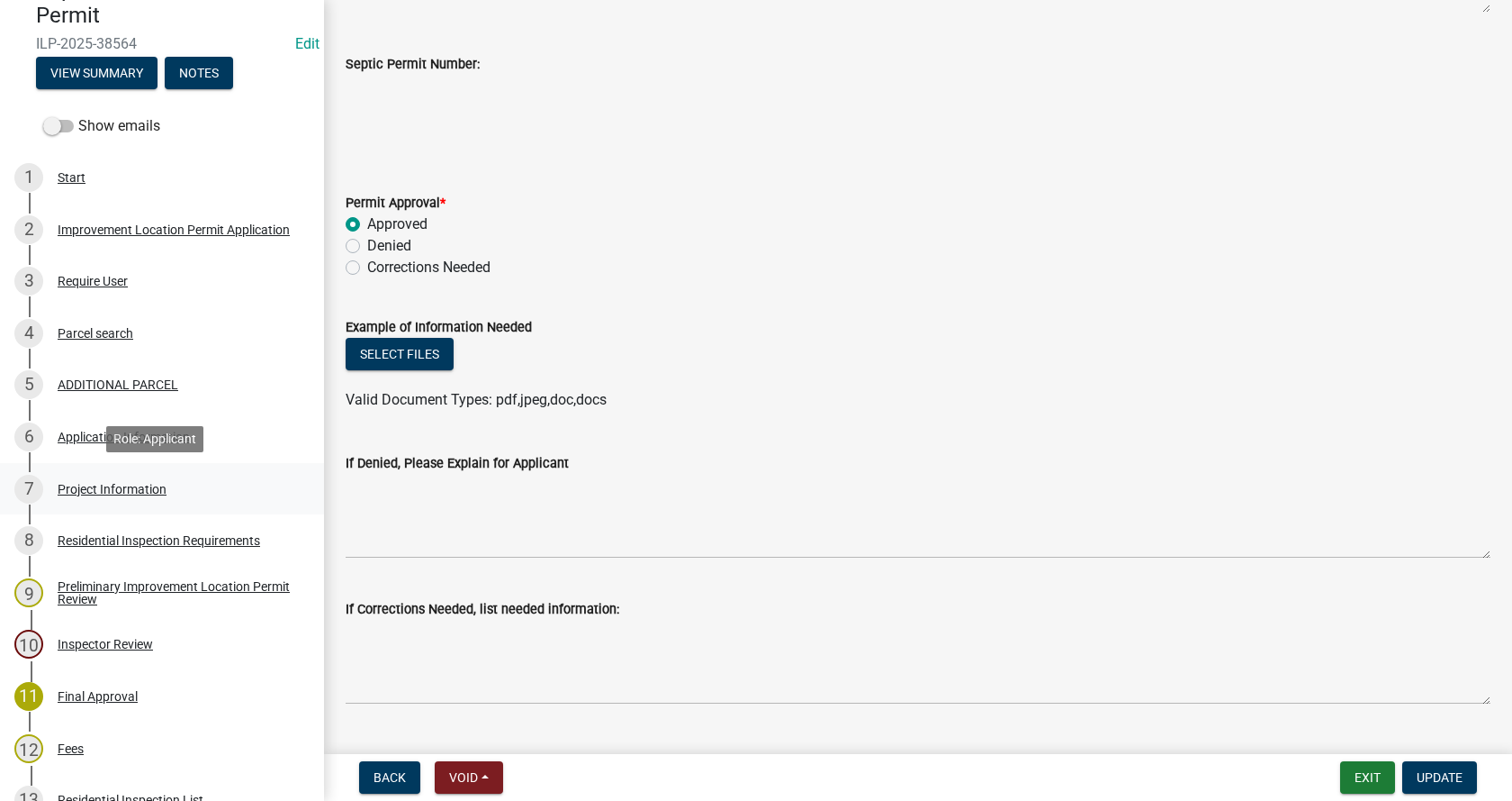
click at [95, 484] on div "Project Information" at bounding box center [111, 489] width 109 height 13
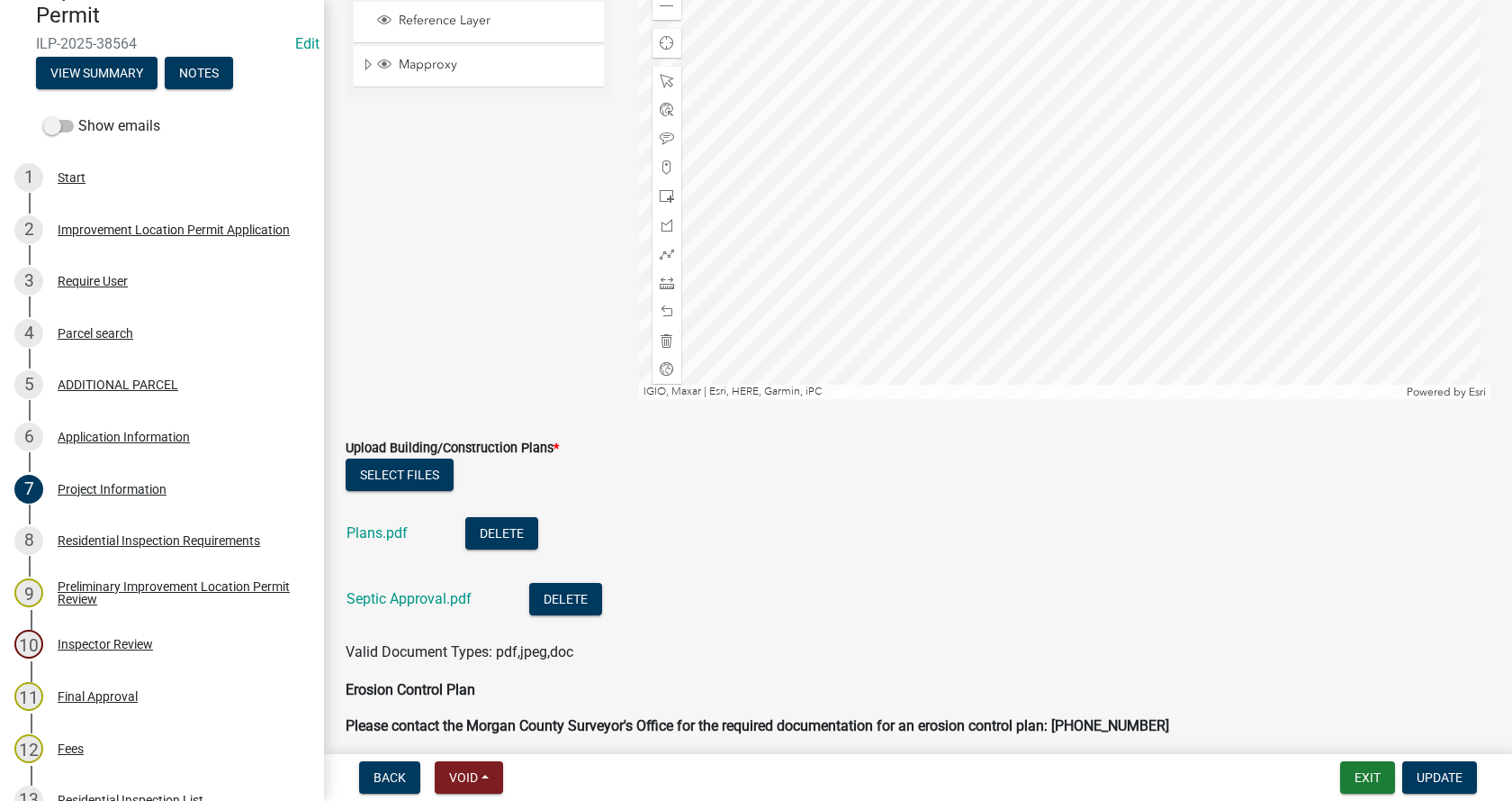
scroll to position [3332, 0]
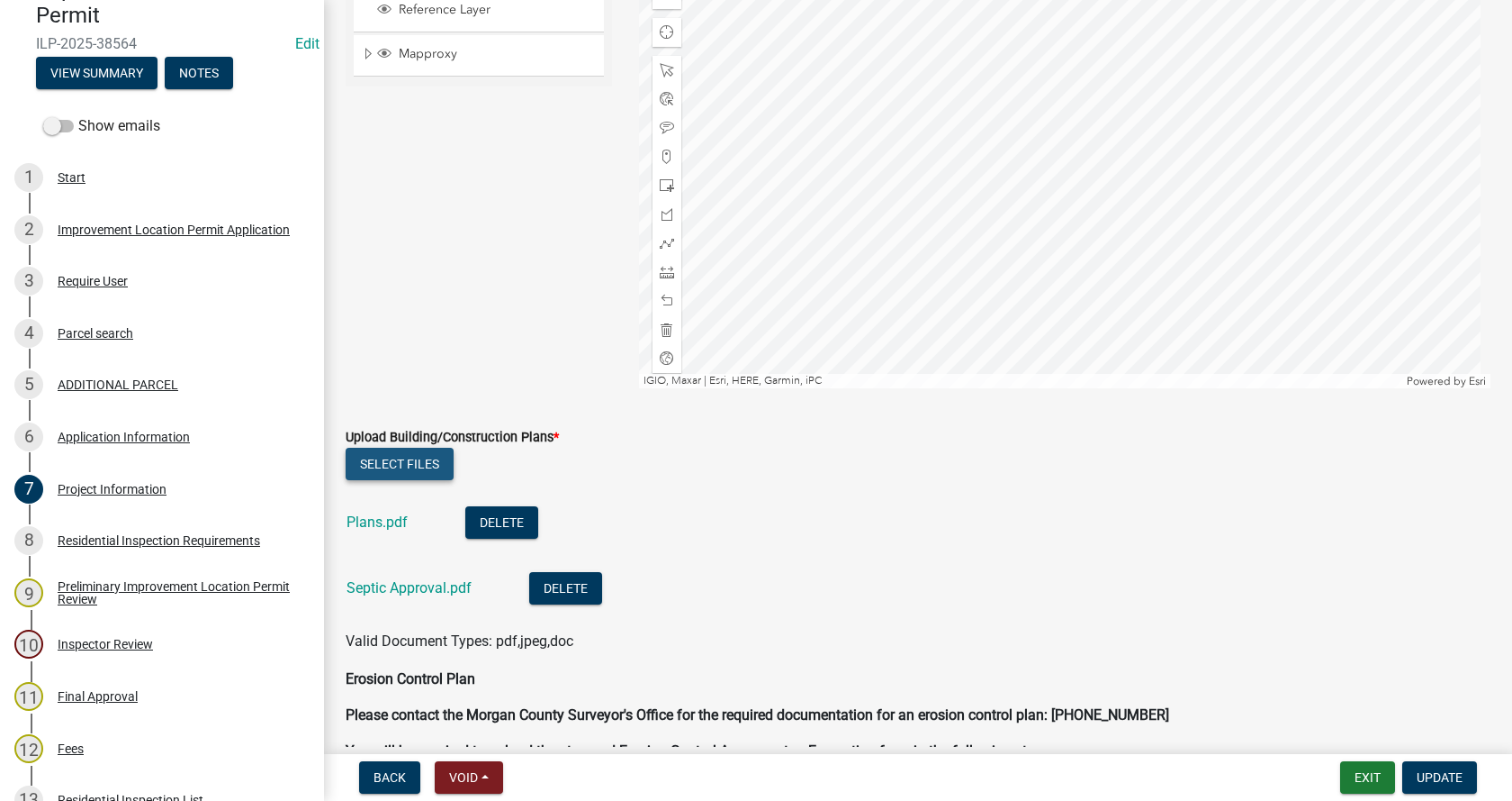
click at [423, 462] on button "Select files" at bounding box center [399, 464] width 108 height 32
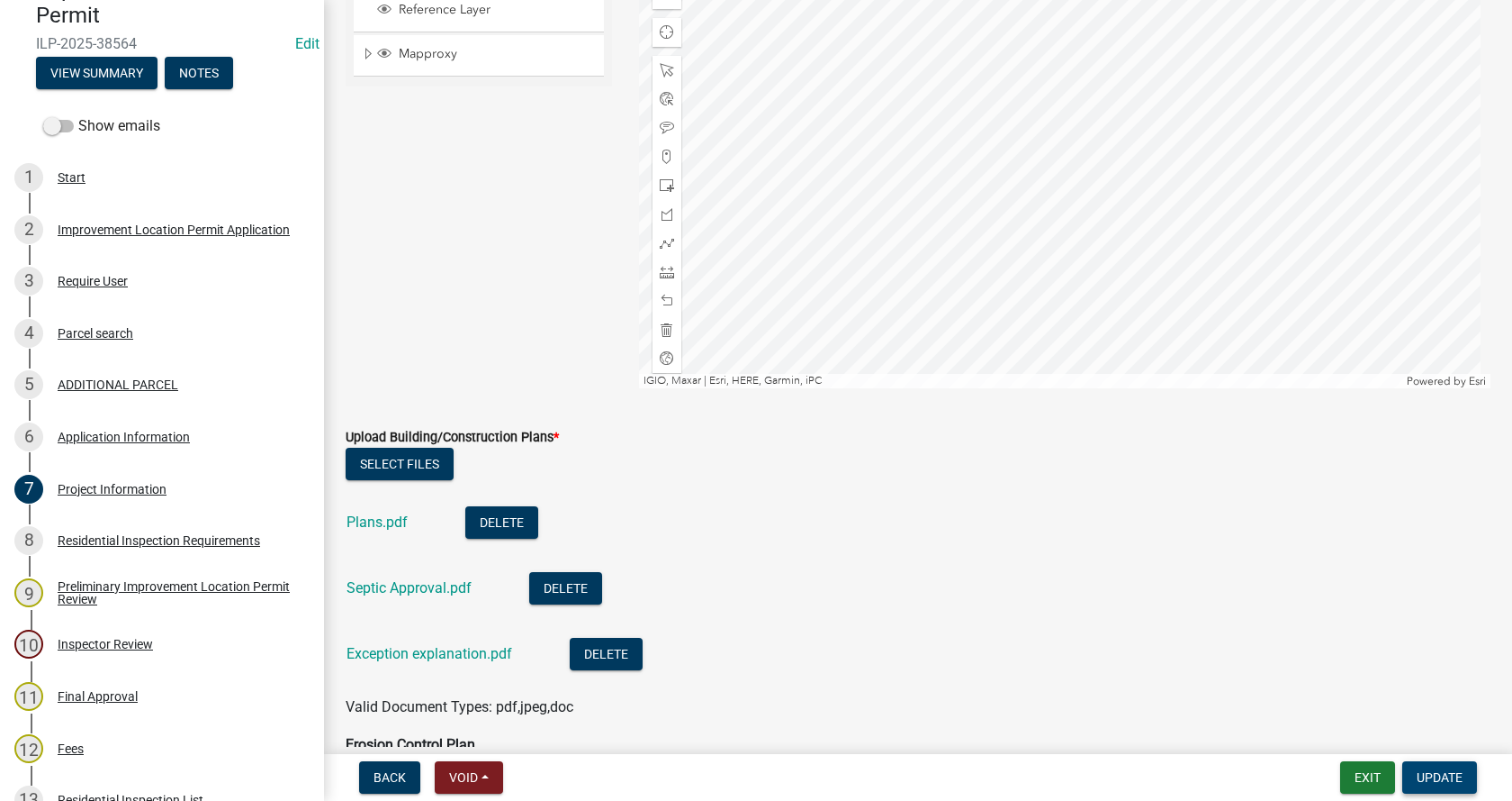
click at [1459, 775] on span "Update" at bounding box center [1439, 777] width 46 height 15
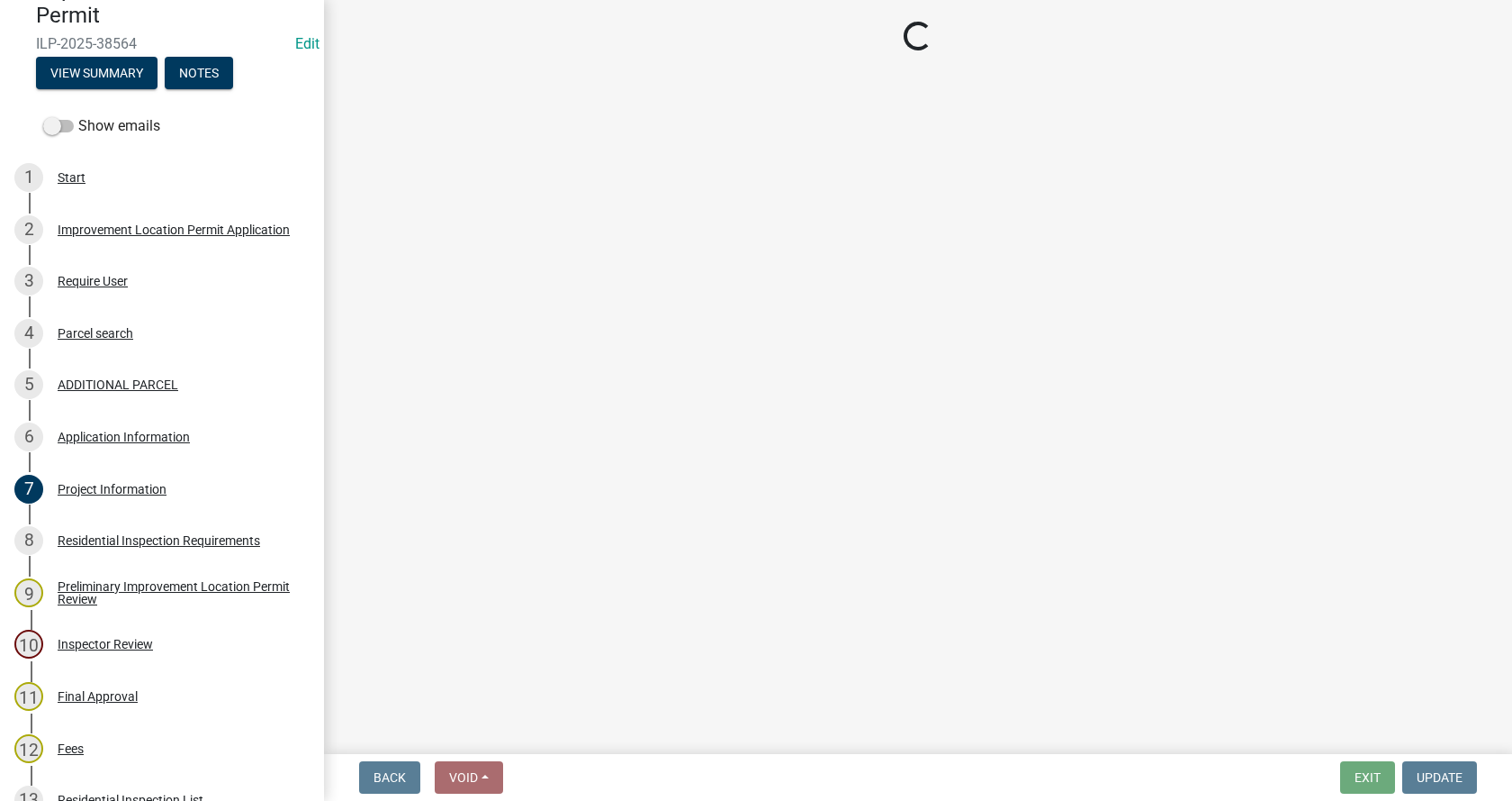
scroll to position [0, 0]
select select "3: 3"
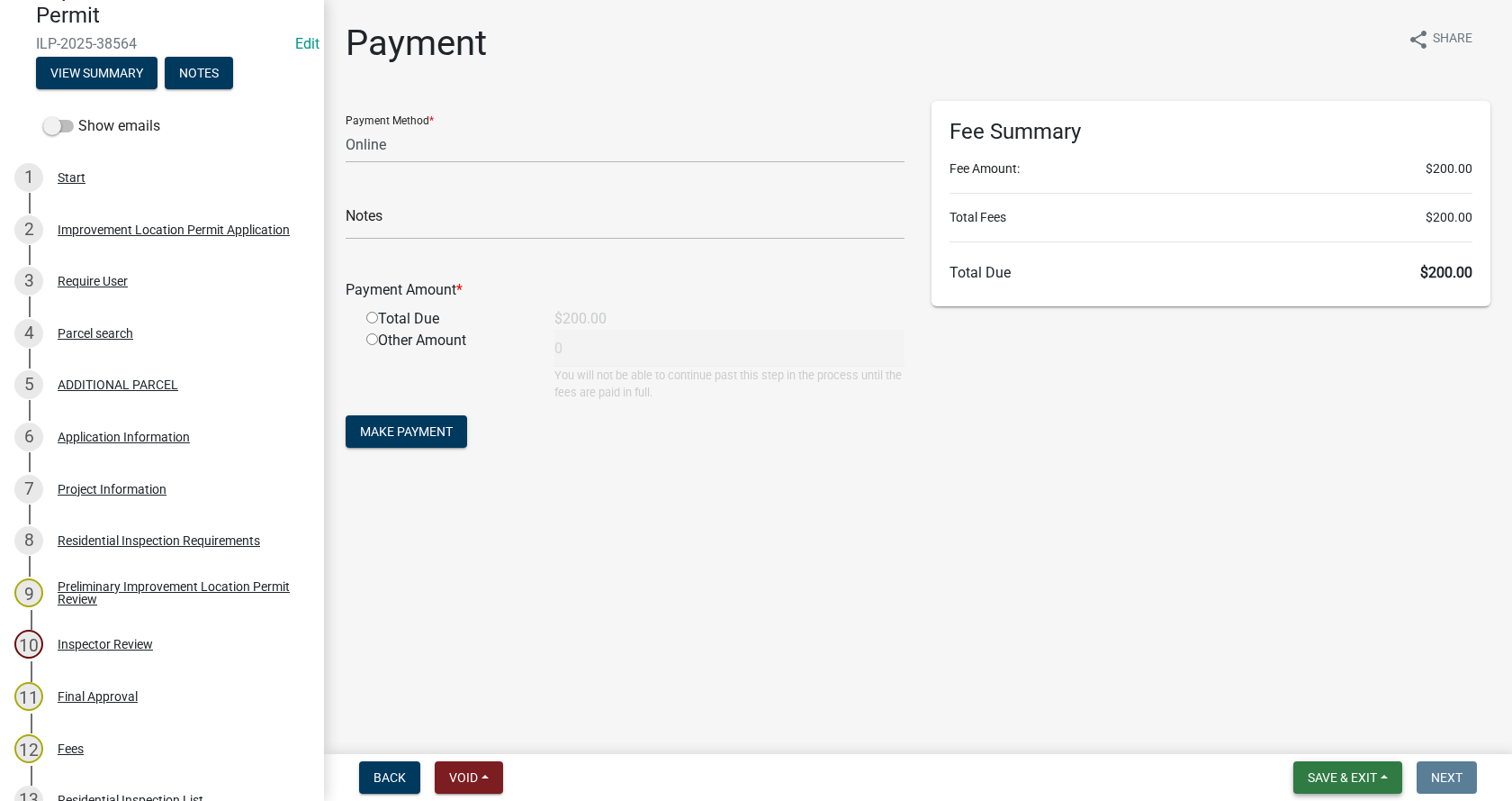
click at [1381, 770] on button "Save & Exit" at bounding box center [1348, 777] width 109 height 32
click at [1302, 725] on button "Save & Exit" at bounding box center [1330, 730] width 144 height 44
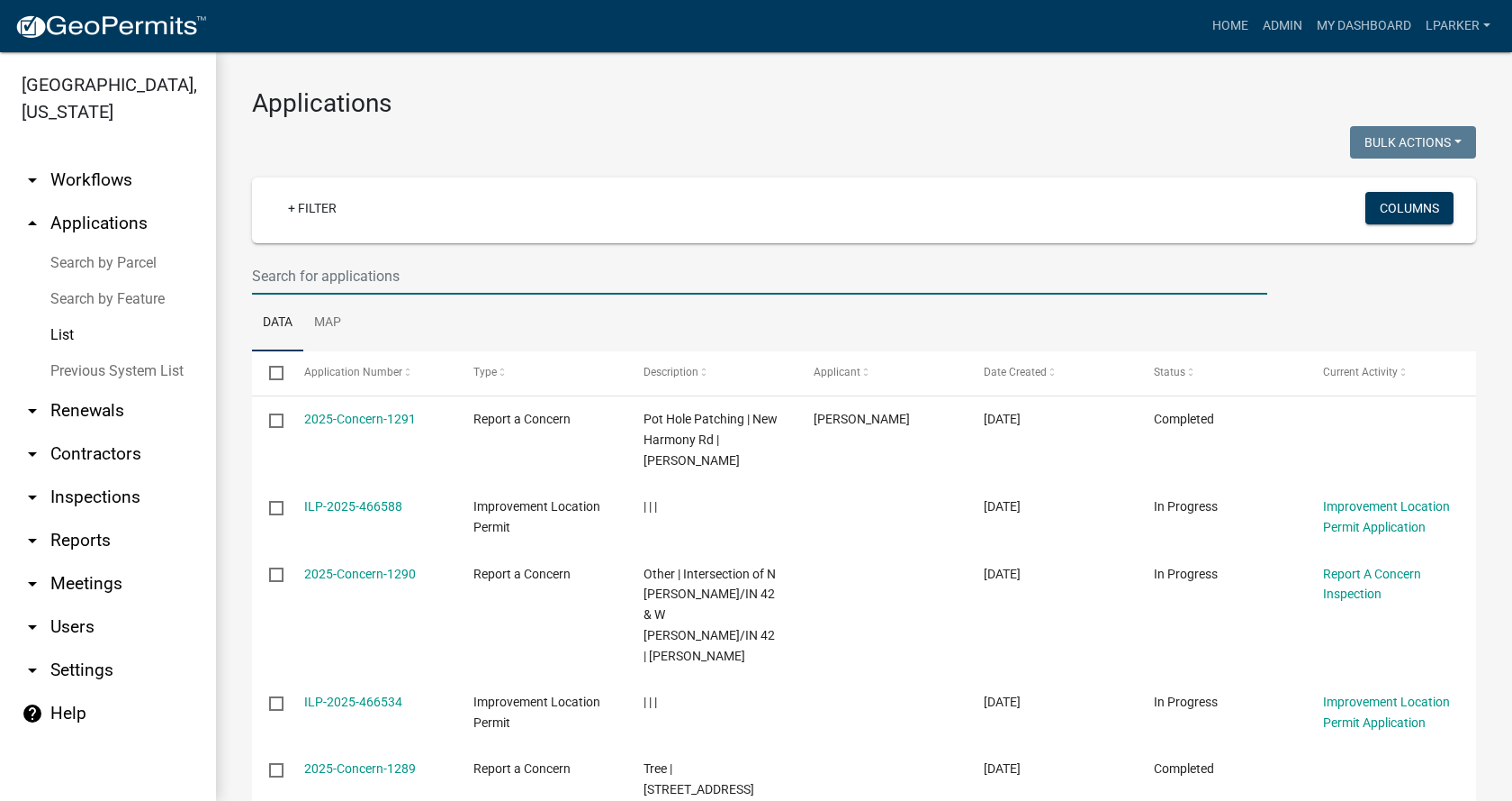
click at [356, 276] on input "text" at bounding box center [760, 276] width 1016 height 37
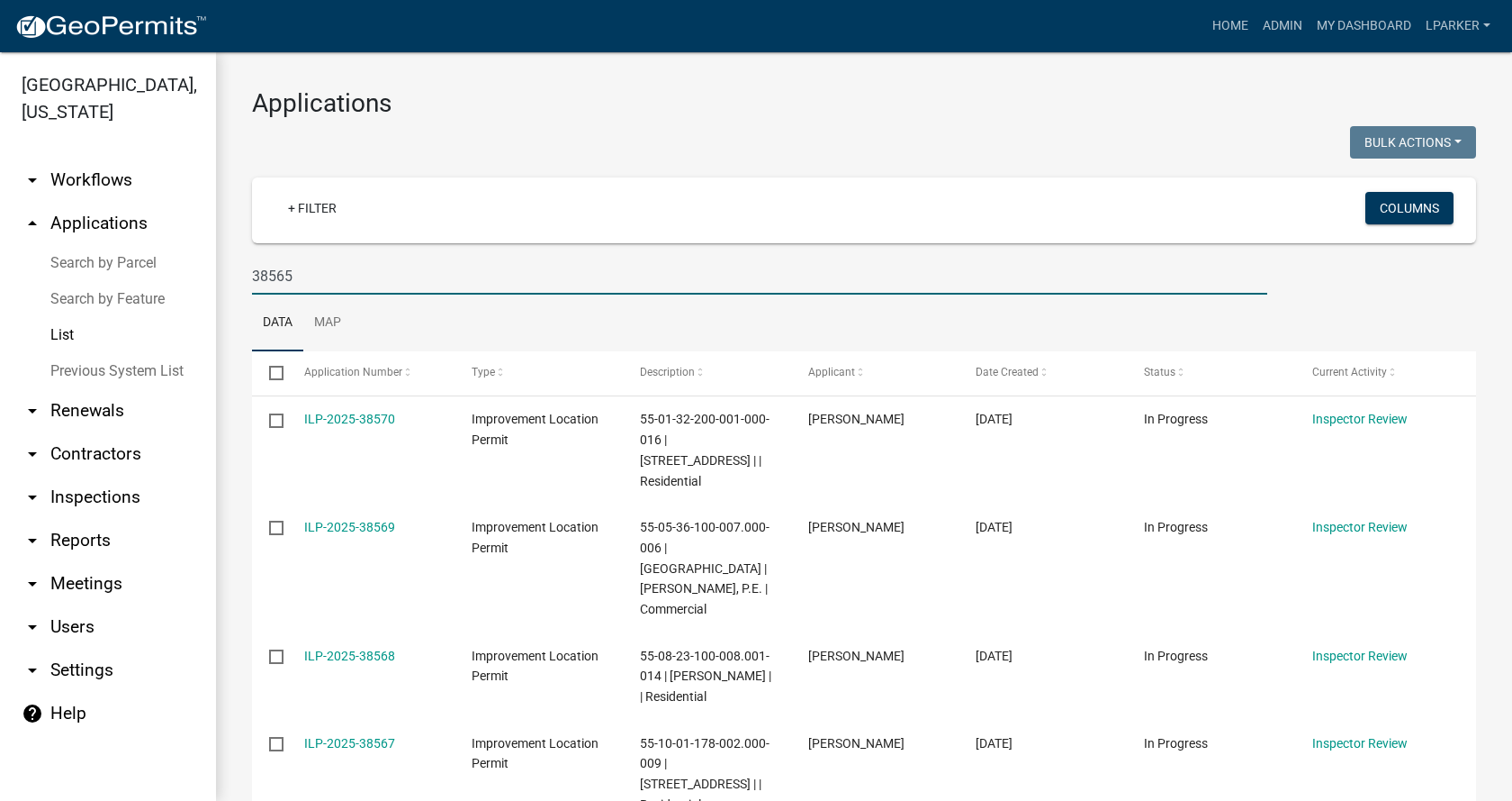
type input "38565"
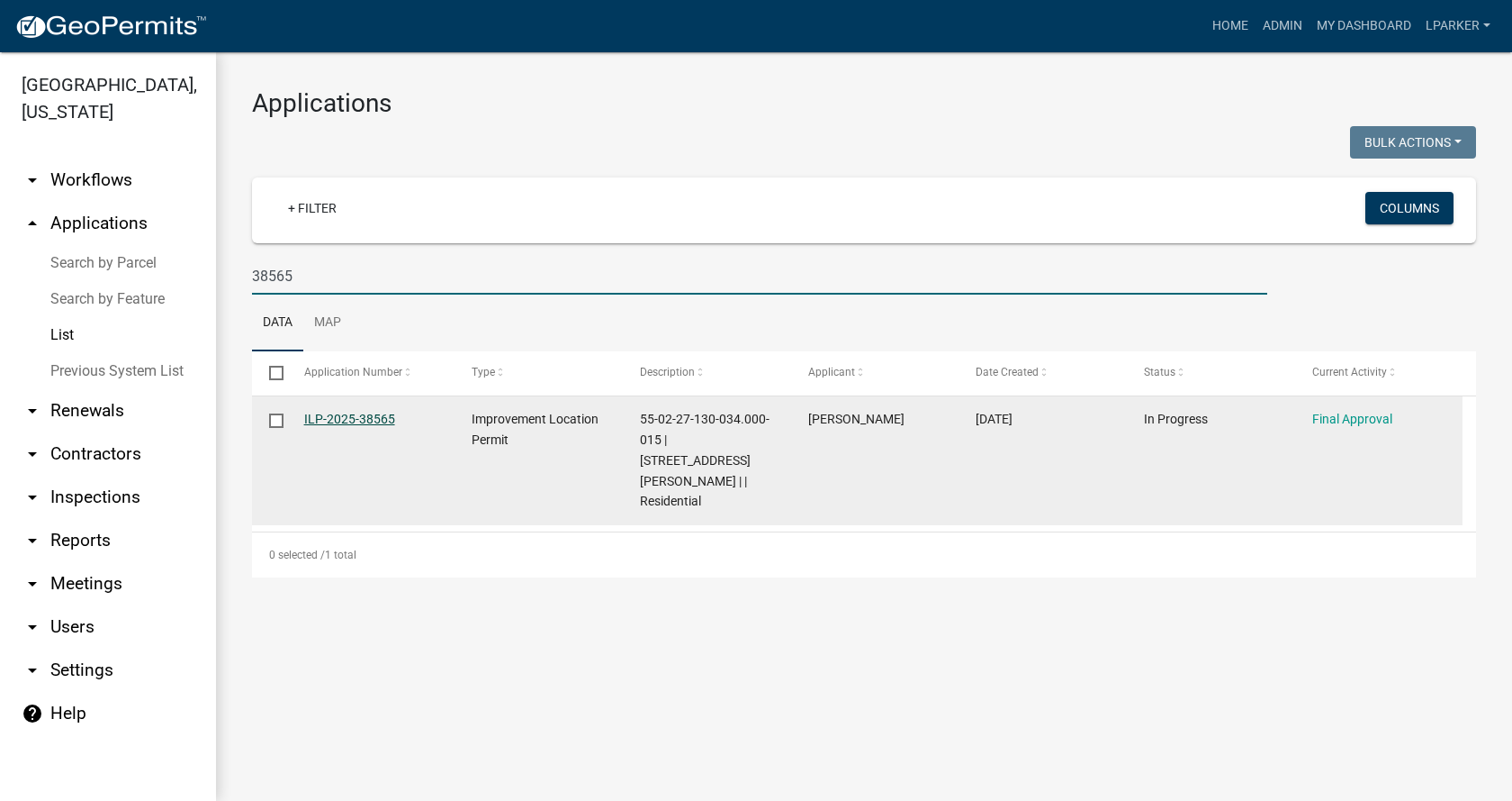
click at [350, 412] on link "ILP-2025-38565" at bounding box center [350, 418] width 91 height 15
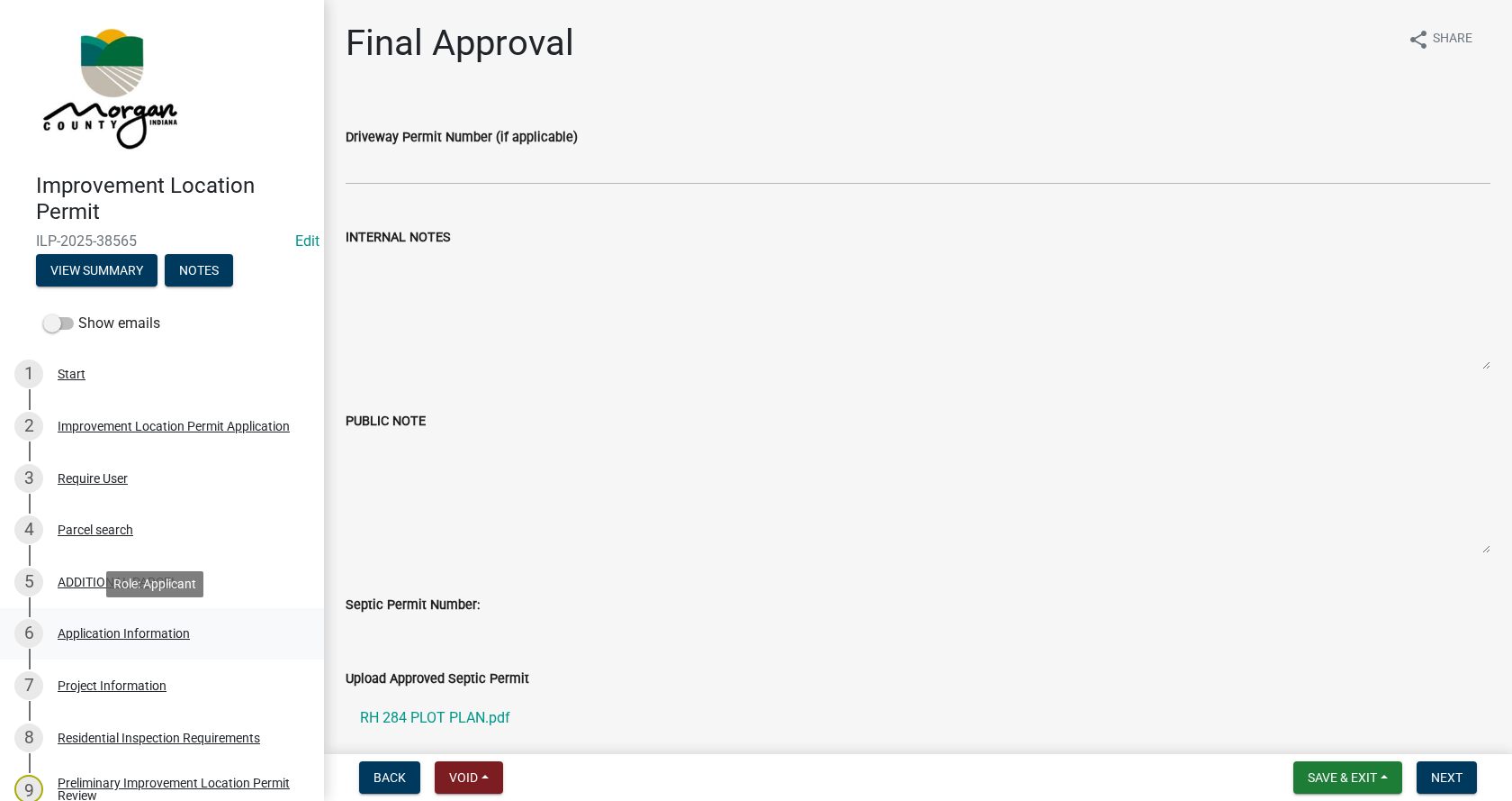
click at [64, 628] on div "Application Information" at bounding box center [123, 632] width 133 height 13
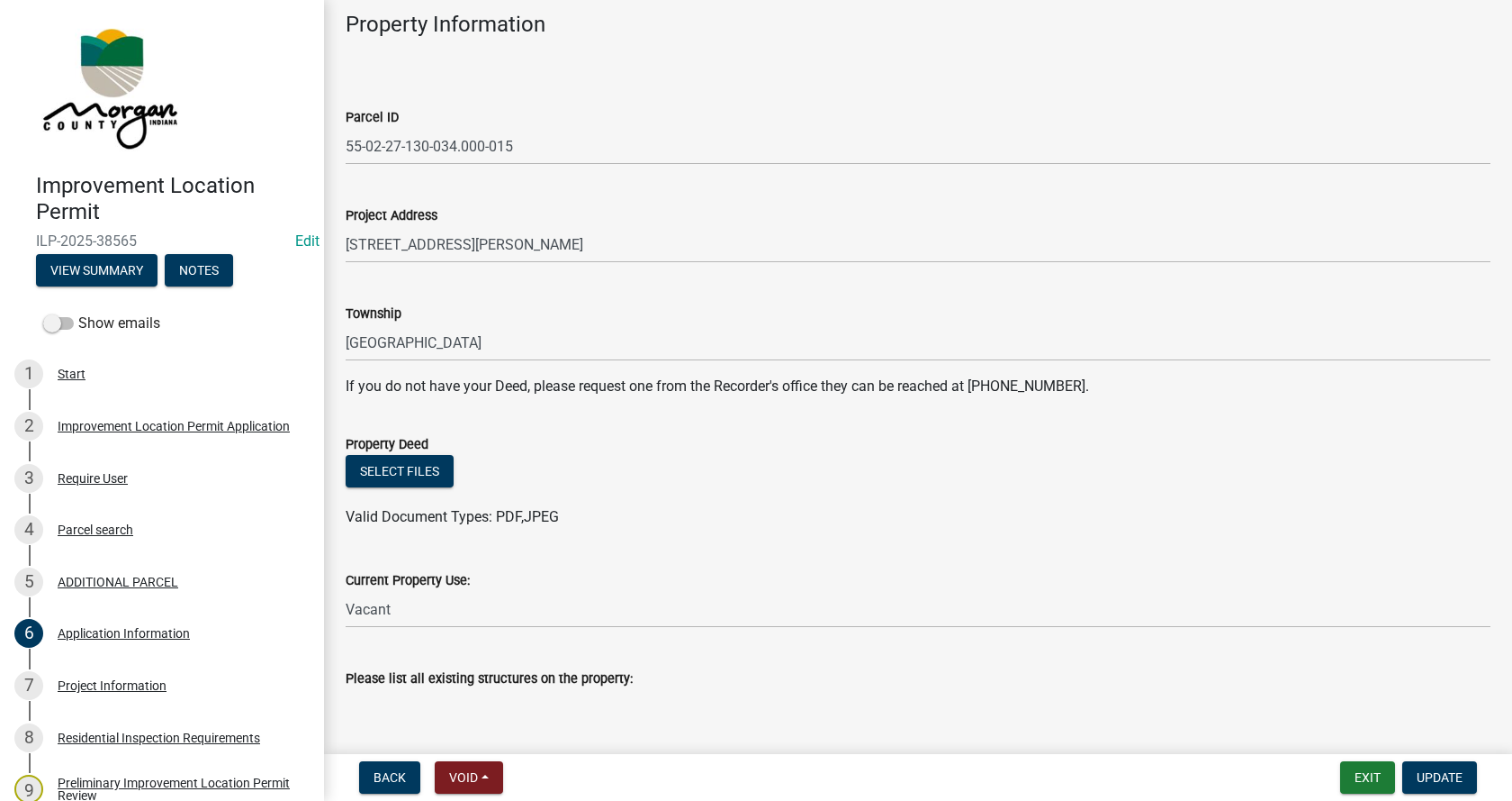
scroll to position [271, 0]
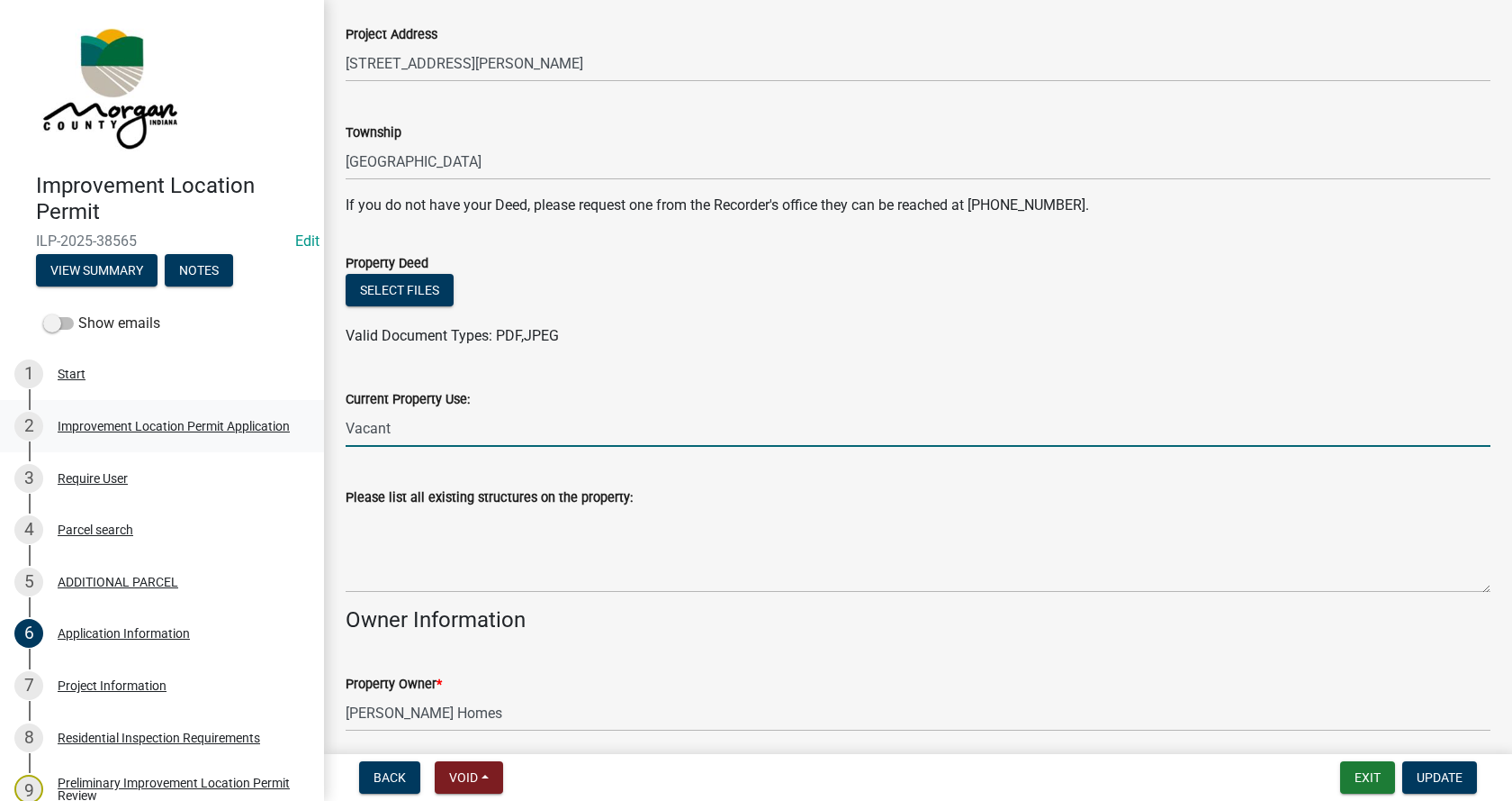
drag, startPoint x: 389, startPoint y: 437, endPoint x: 304, endPoint y: 445, distance: 85.4
click at [304, 445] on div "Improvement Location Permit ILP-2025-38565 Edit View Summary Notes Show emails …" at bounding box center [756, 400] width 1512 height 801
type input "Residential"
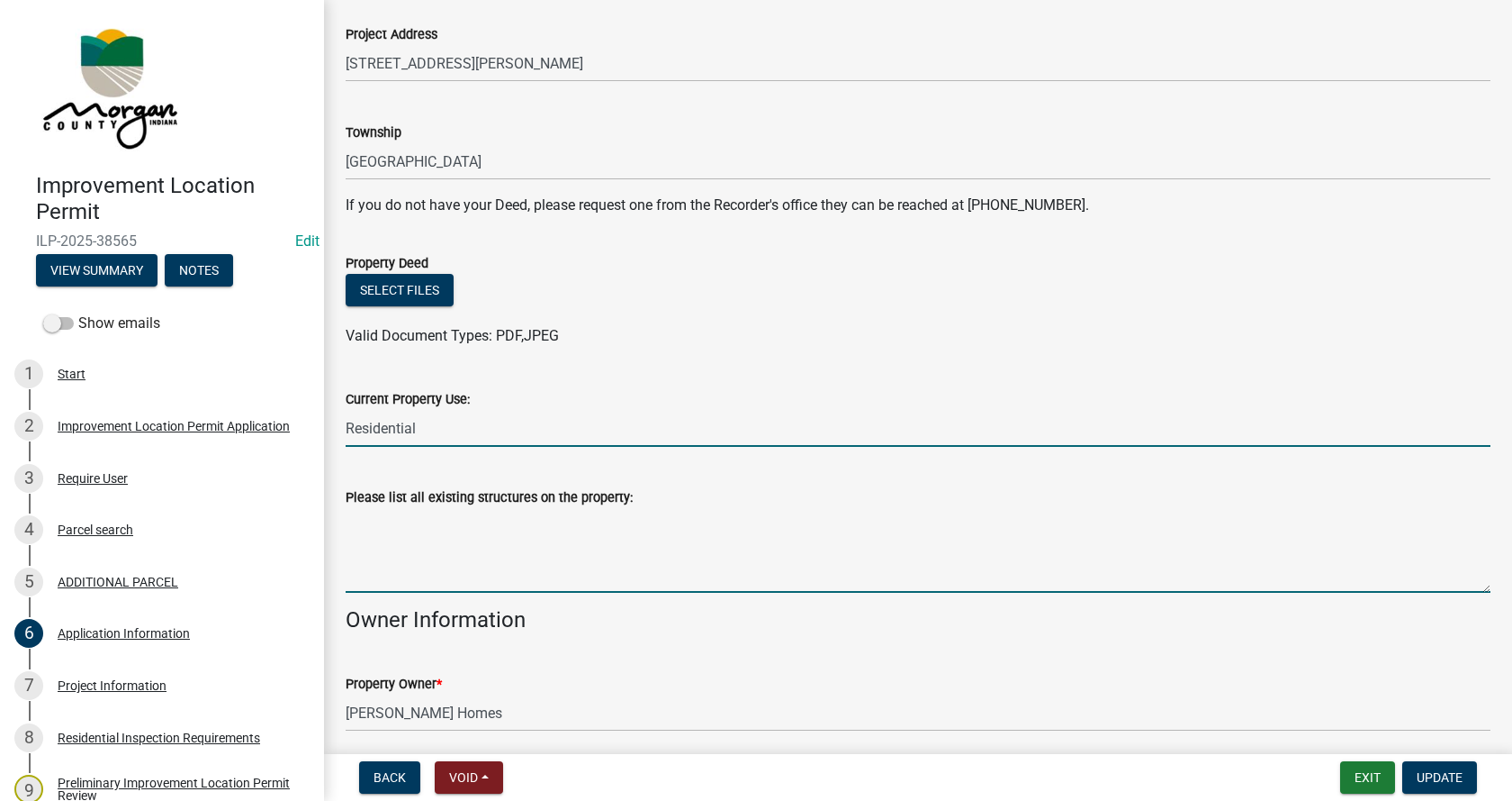
click at [404, 530] on textarea "Please list all existing structures on the property:" at bounding box center [918, 550] width 1145 height 84
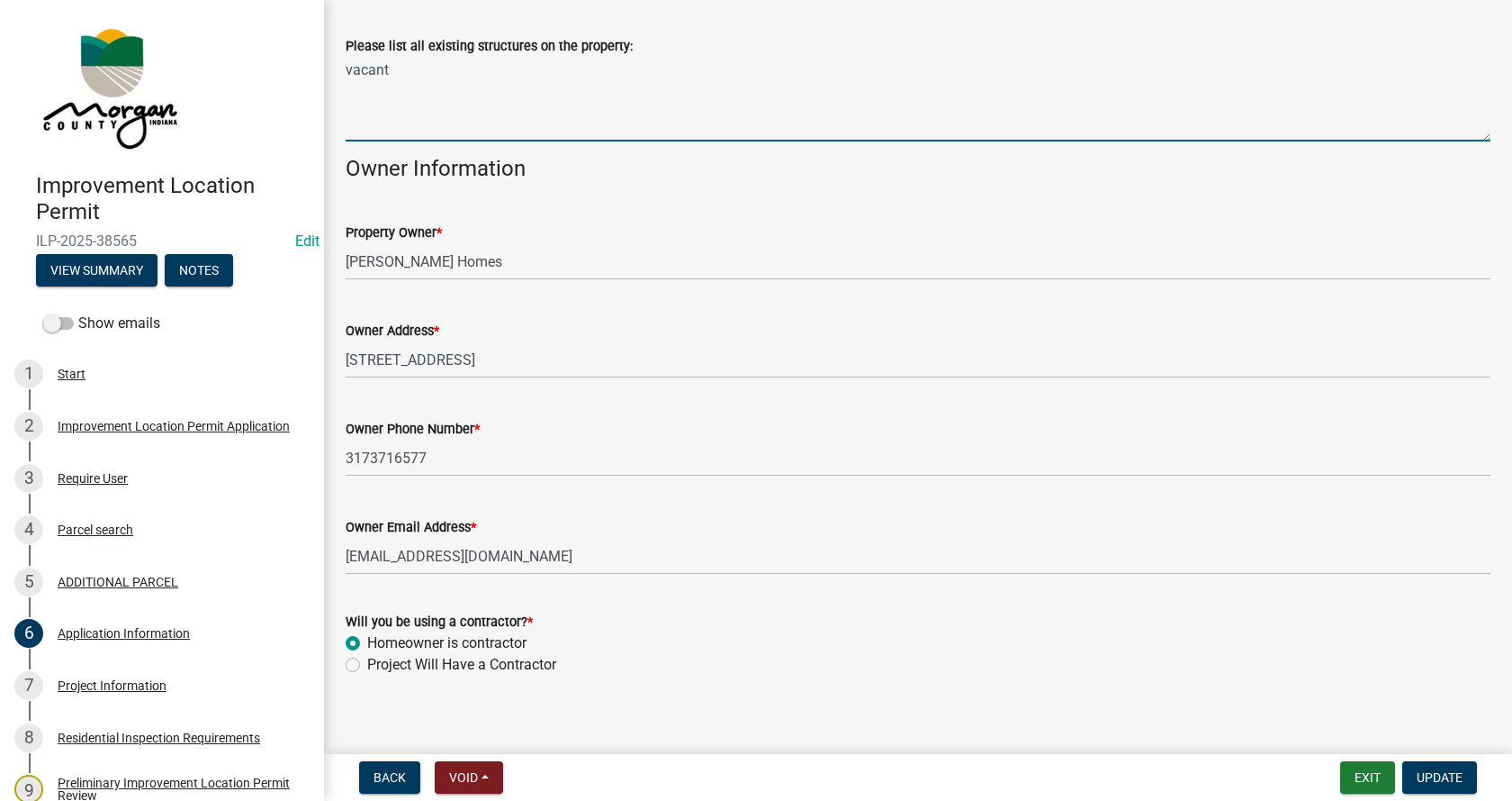
scroll to position [737, 0]
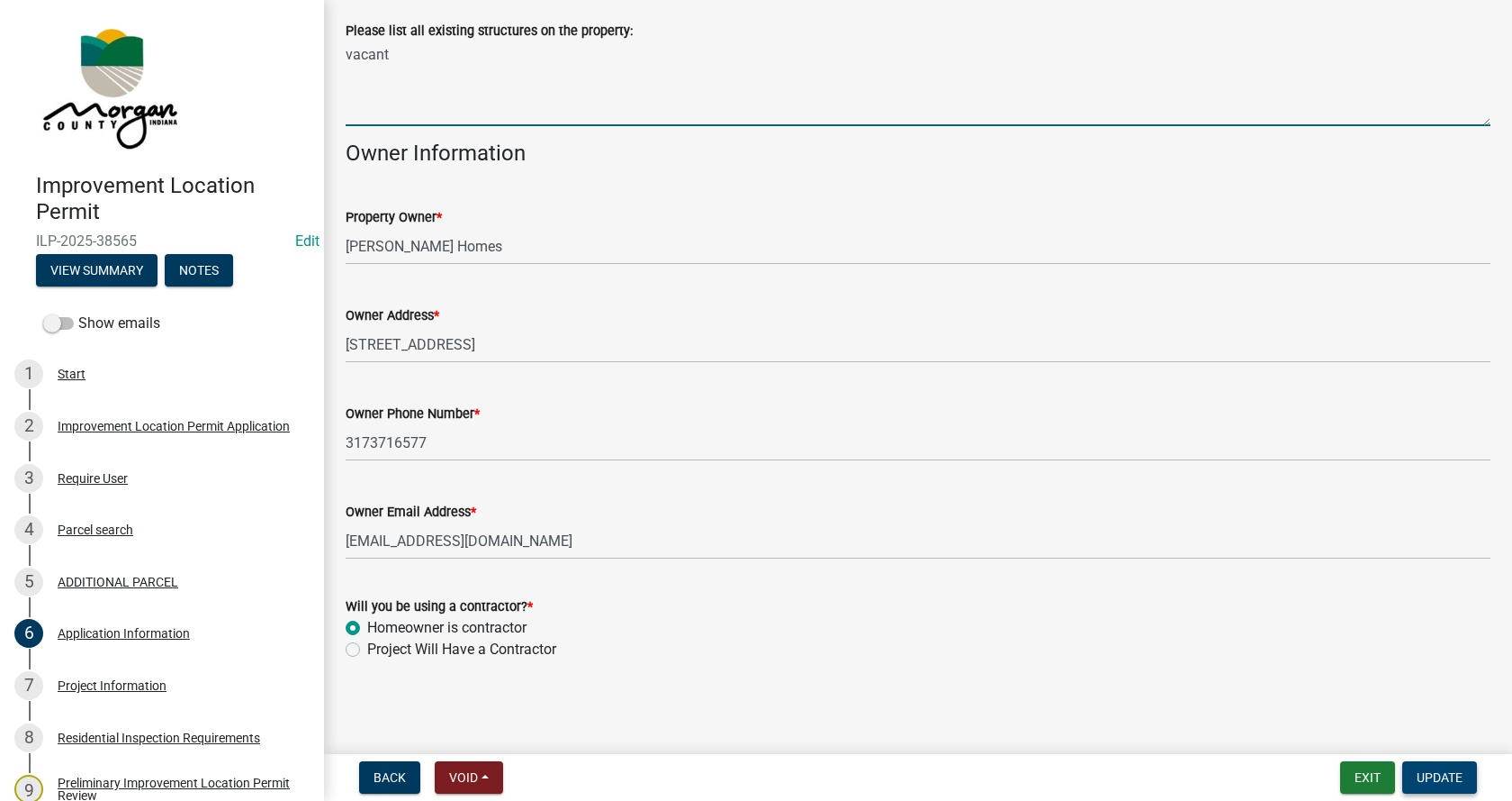
type textarea "vacant"
click at [1443, 773] on span "Update" at bounding box center [1439, 777] width 46 height 15
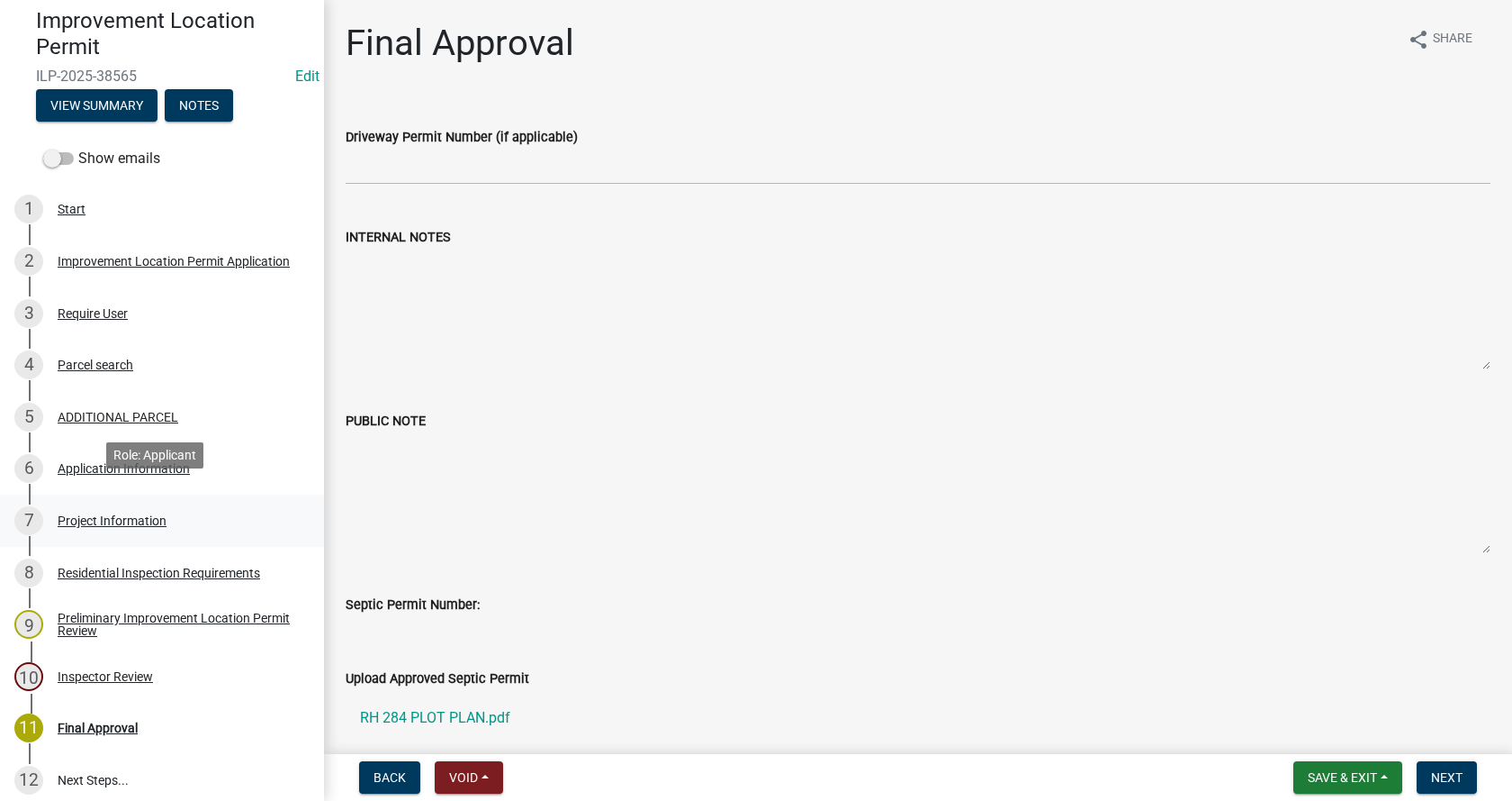
scroll to position [180, 0]
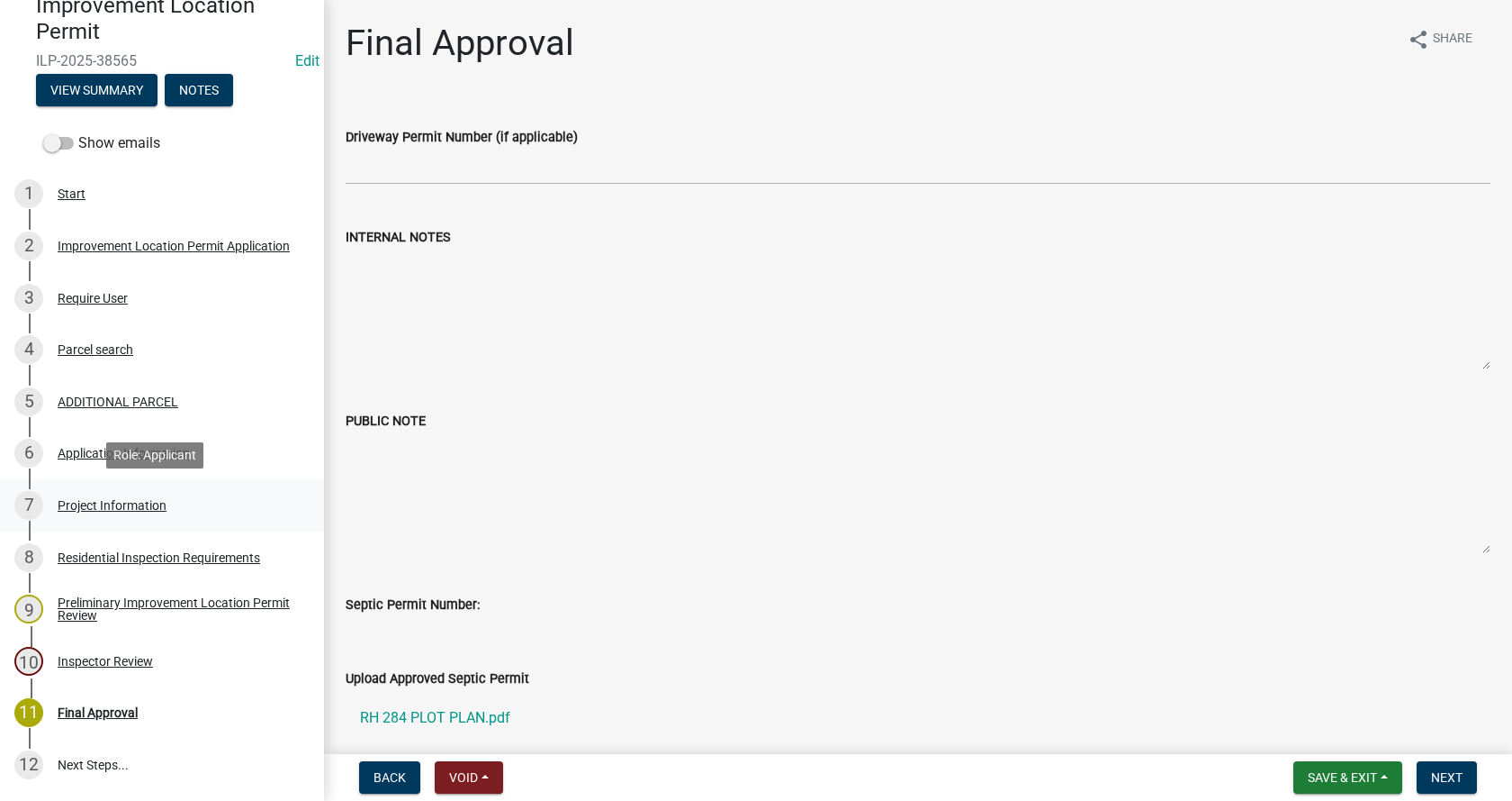
click at [70, 499] on div "Project Information" at bounding box center [111, 505] width 109 height 13
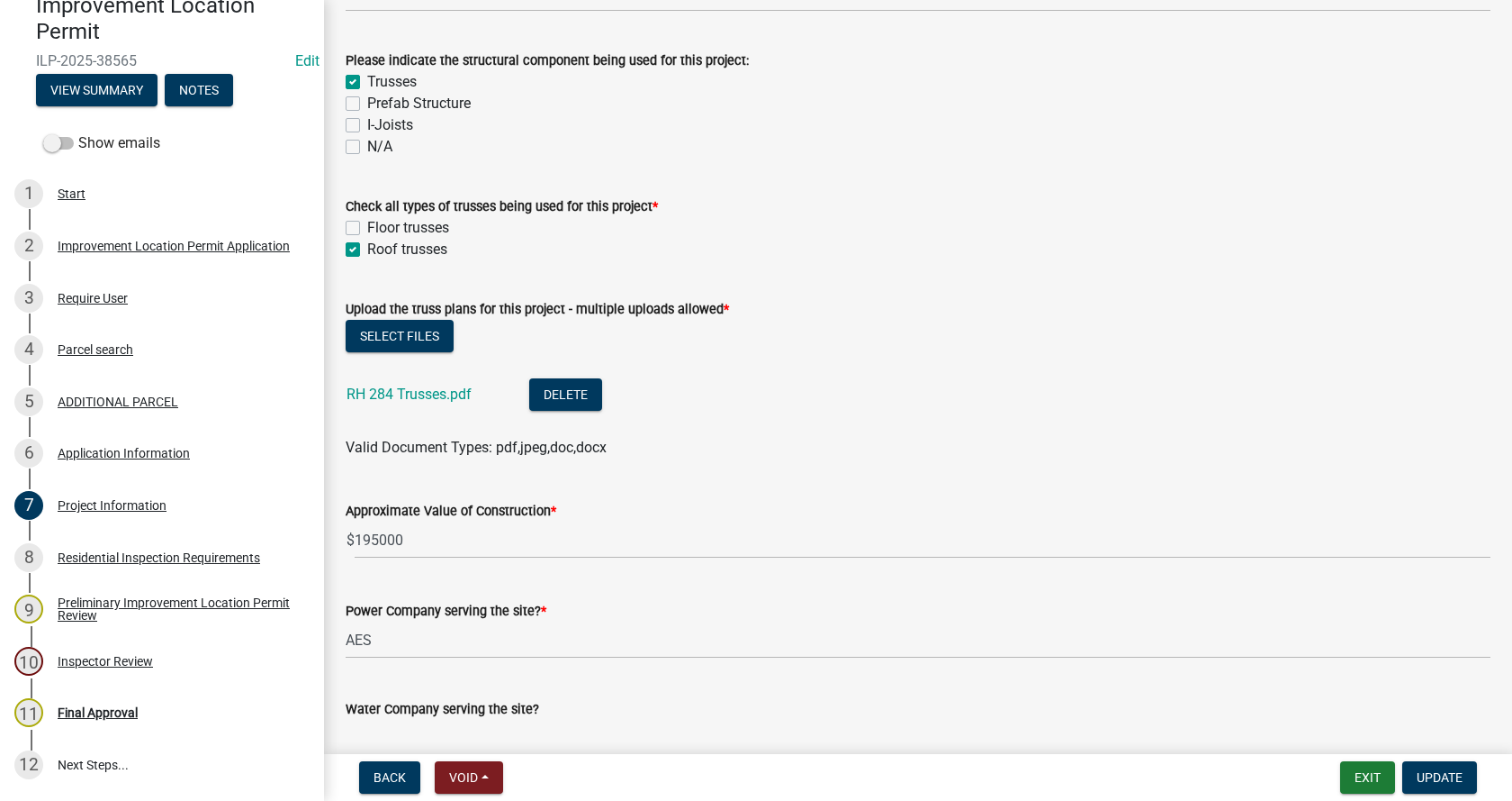
scroll to position [1712, 0]
click at [424, 394] on link "RH 284 Trusses.pdf" at bounding box center [409, 393] width 125 height 17
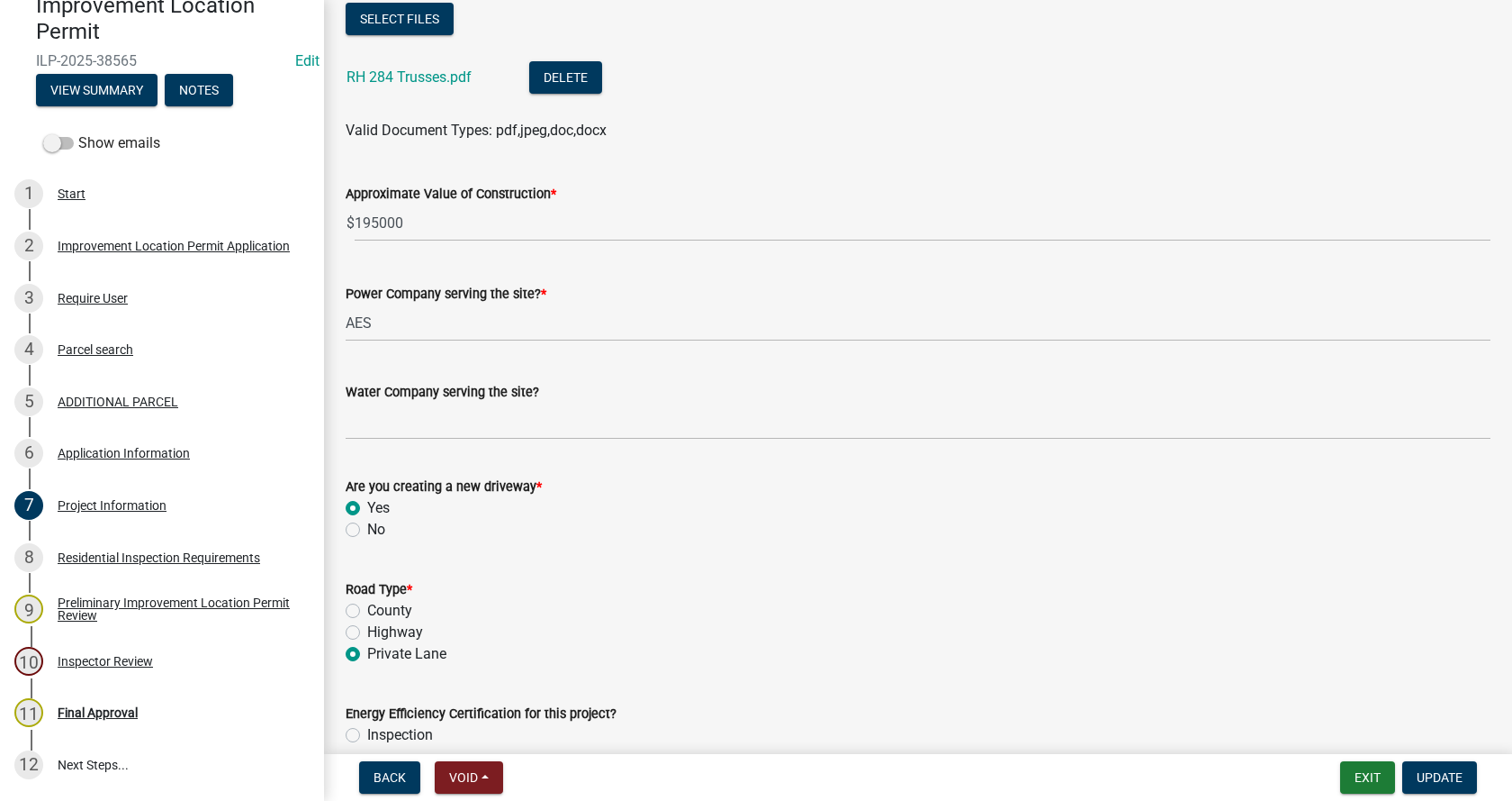
scroll to position [2071, 0]
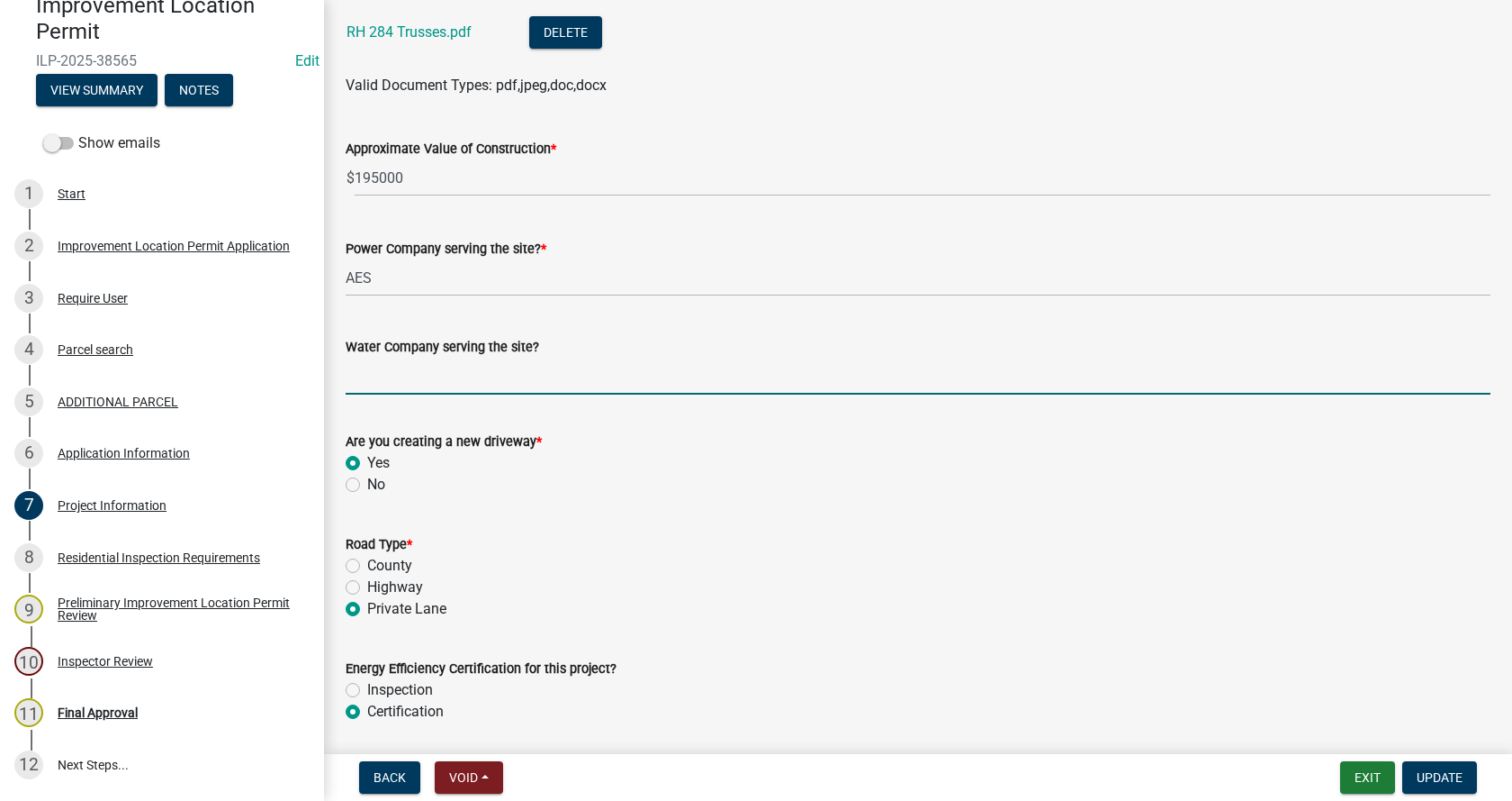
click at [396, 386] on input "Water Company serving the site?" at bounding box center [918, 376] width 1145 height 37
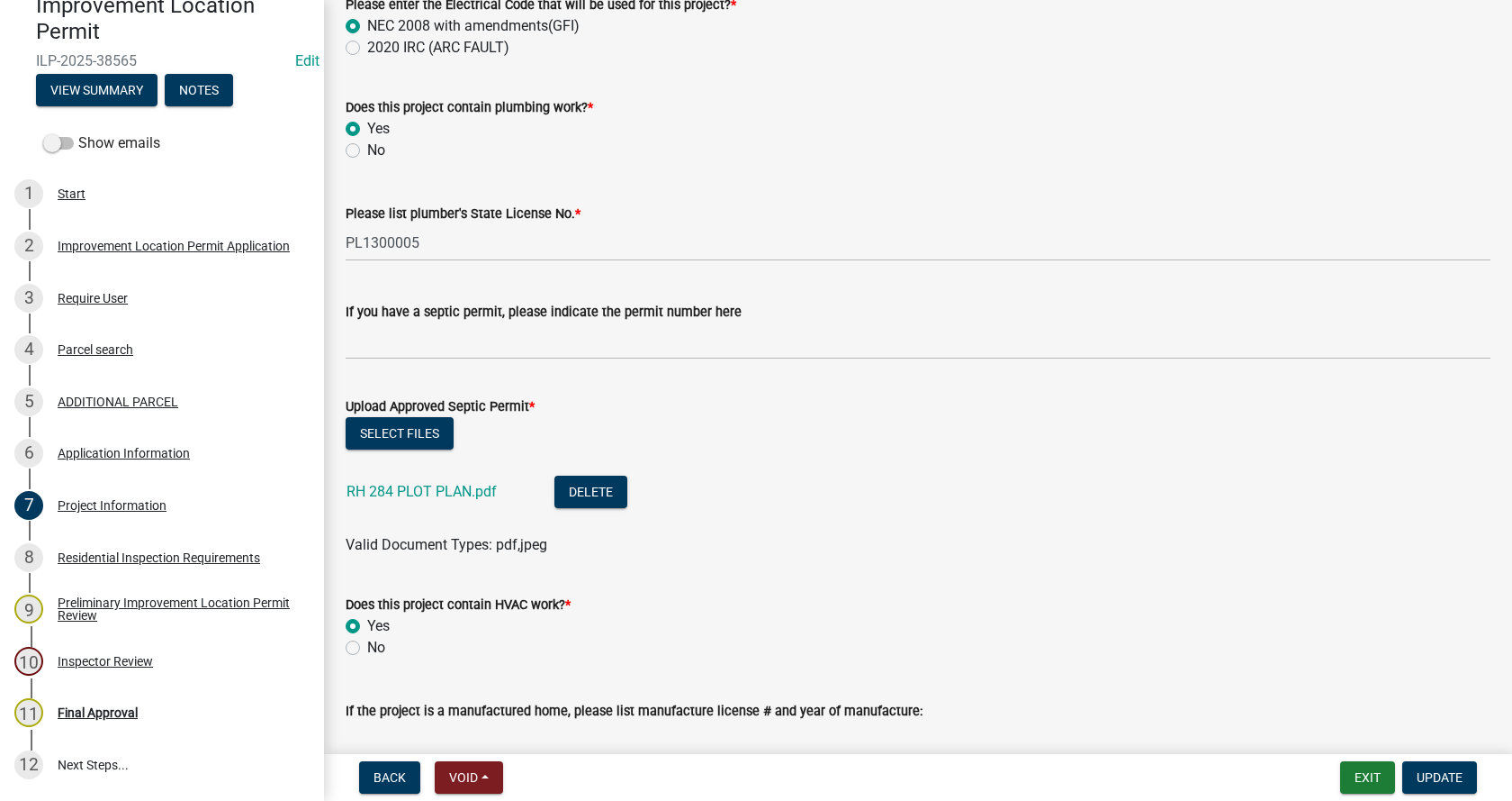
scroll to position [2972, 0]
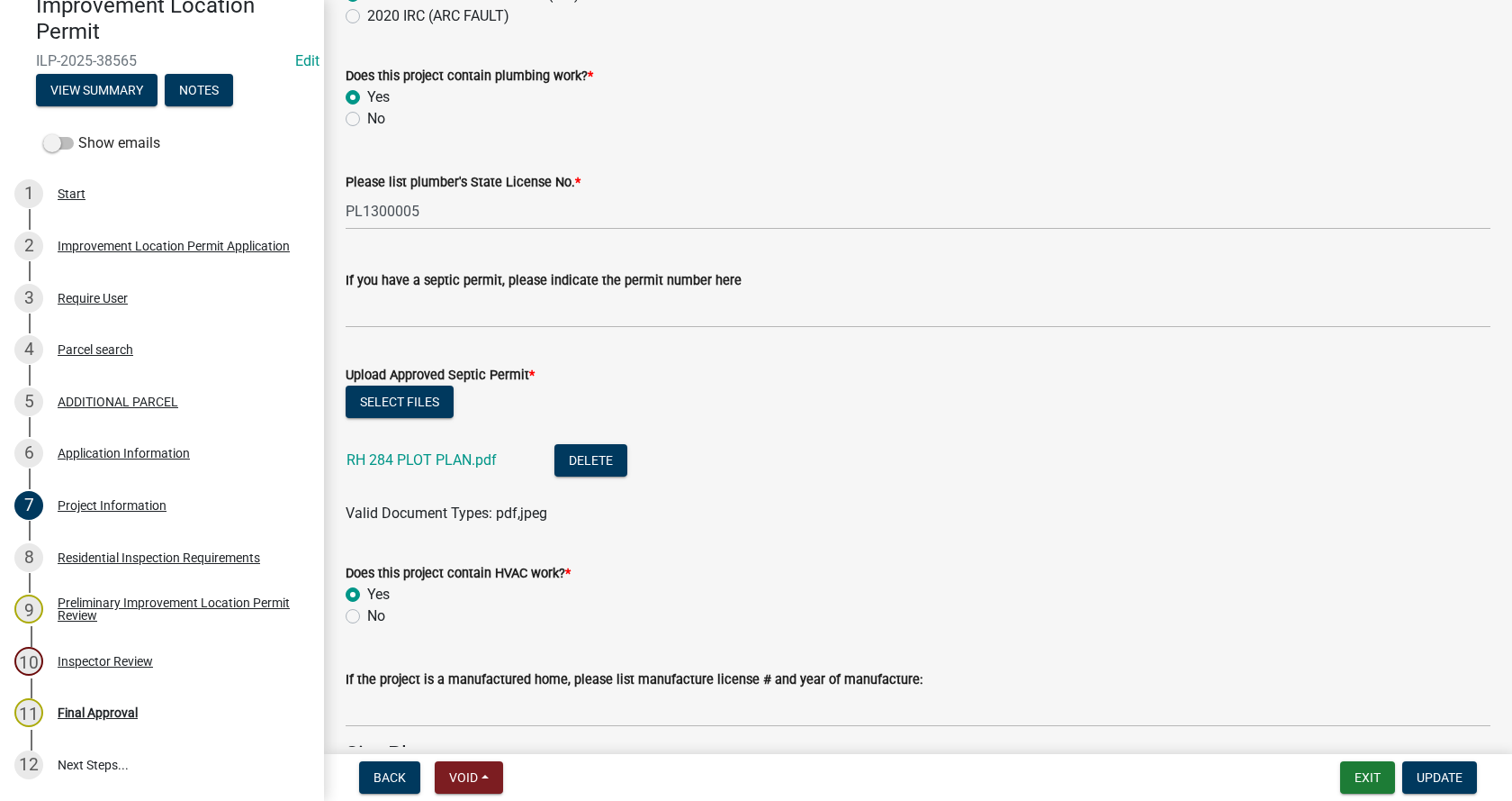
type input "Tri-County Conservancy"
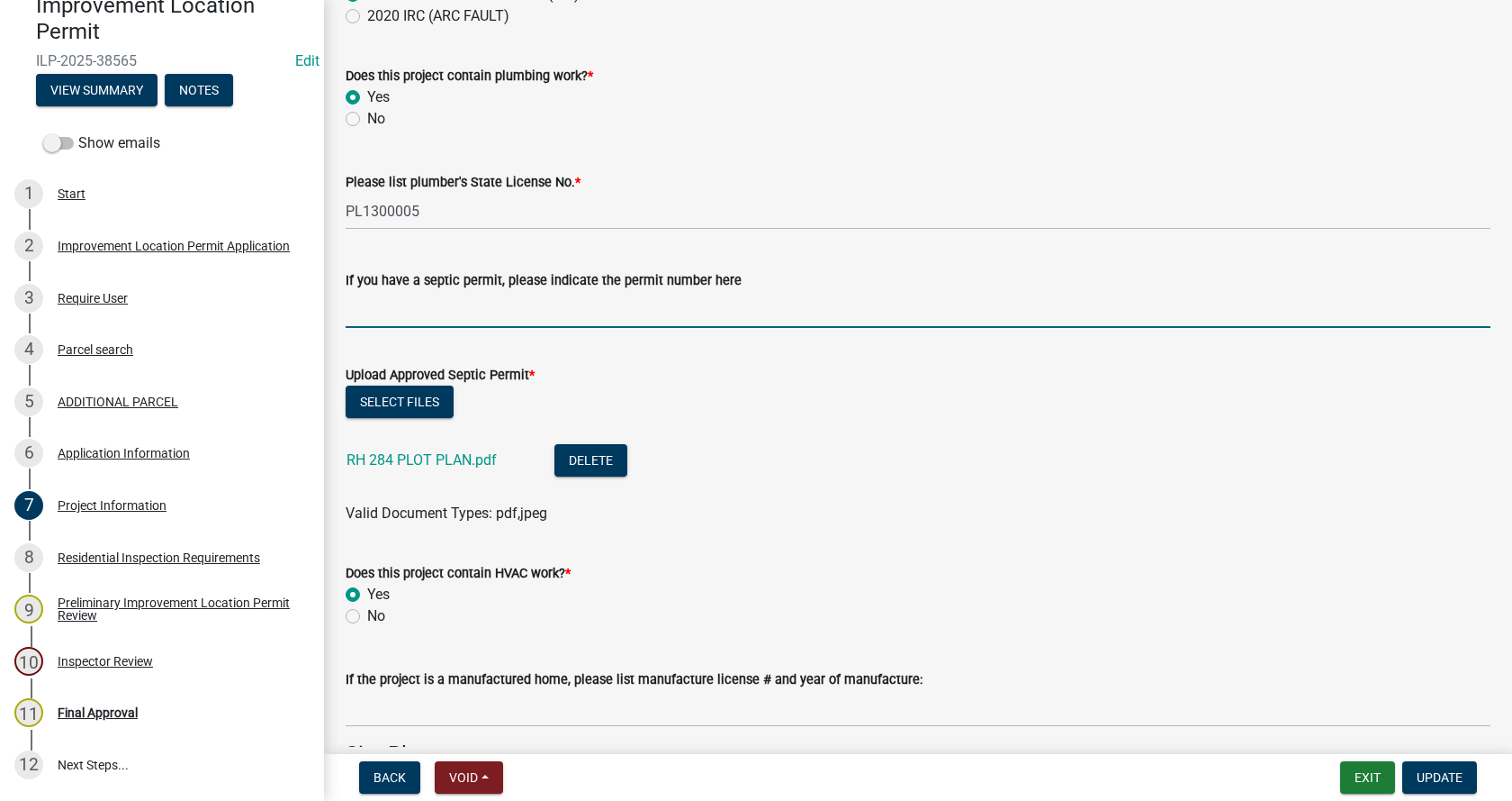
click at [381, 316] on input "If you have a septic permit, please indicate the permit number here" at bounding box center [918, 309] width 1145 height 37
type input "s"
click at [429, 455] on link "RH 284 PLOT PLAN.pdf" at bounding box center [422, 460] width 150 height 17
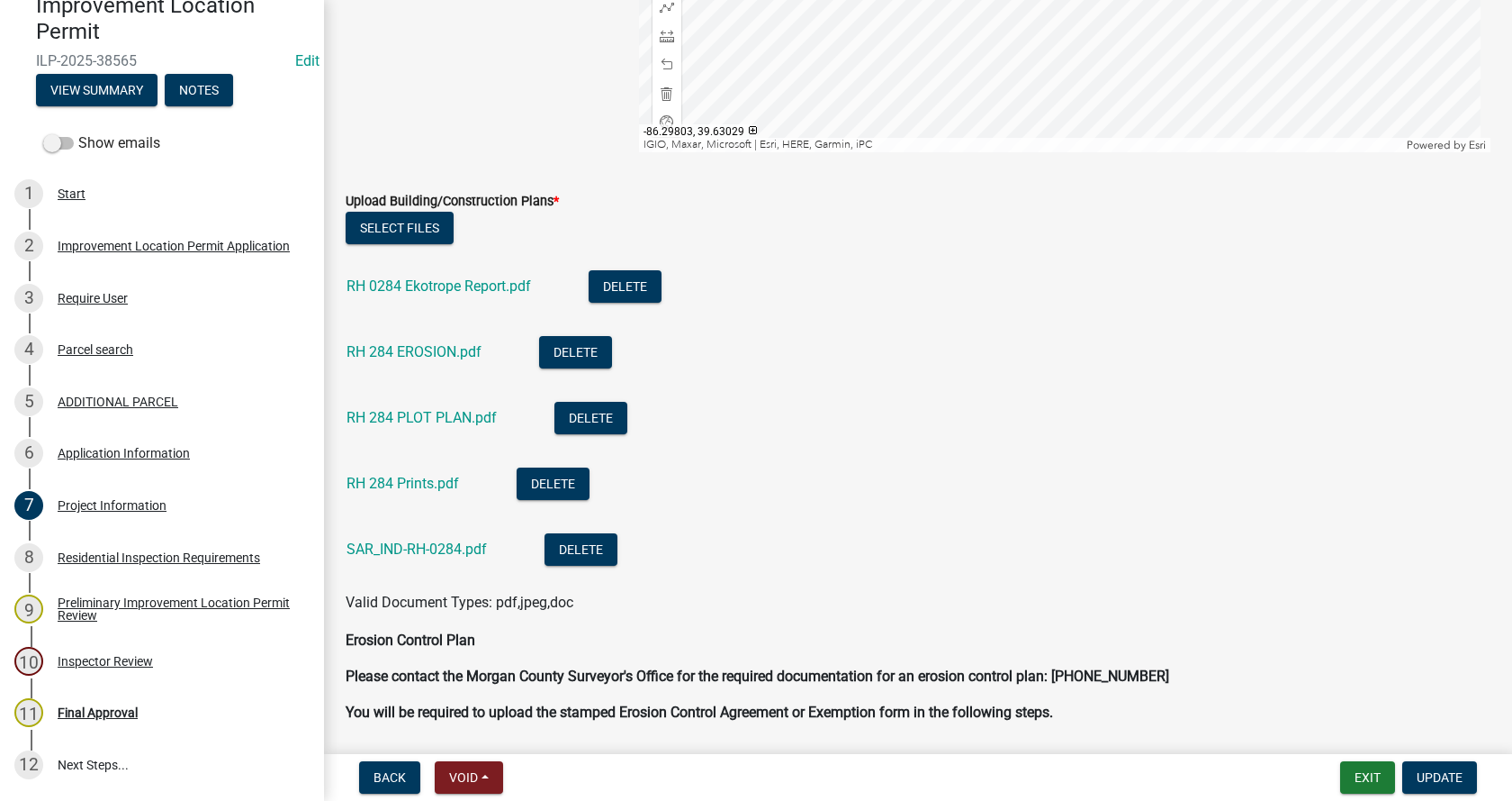
scroll to position [4413, 0]
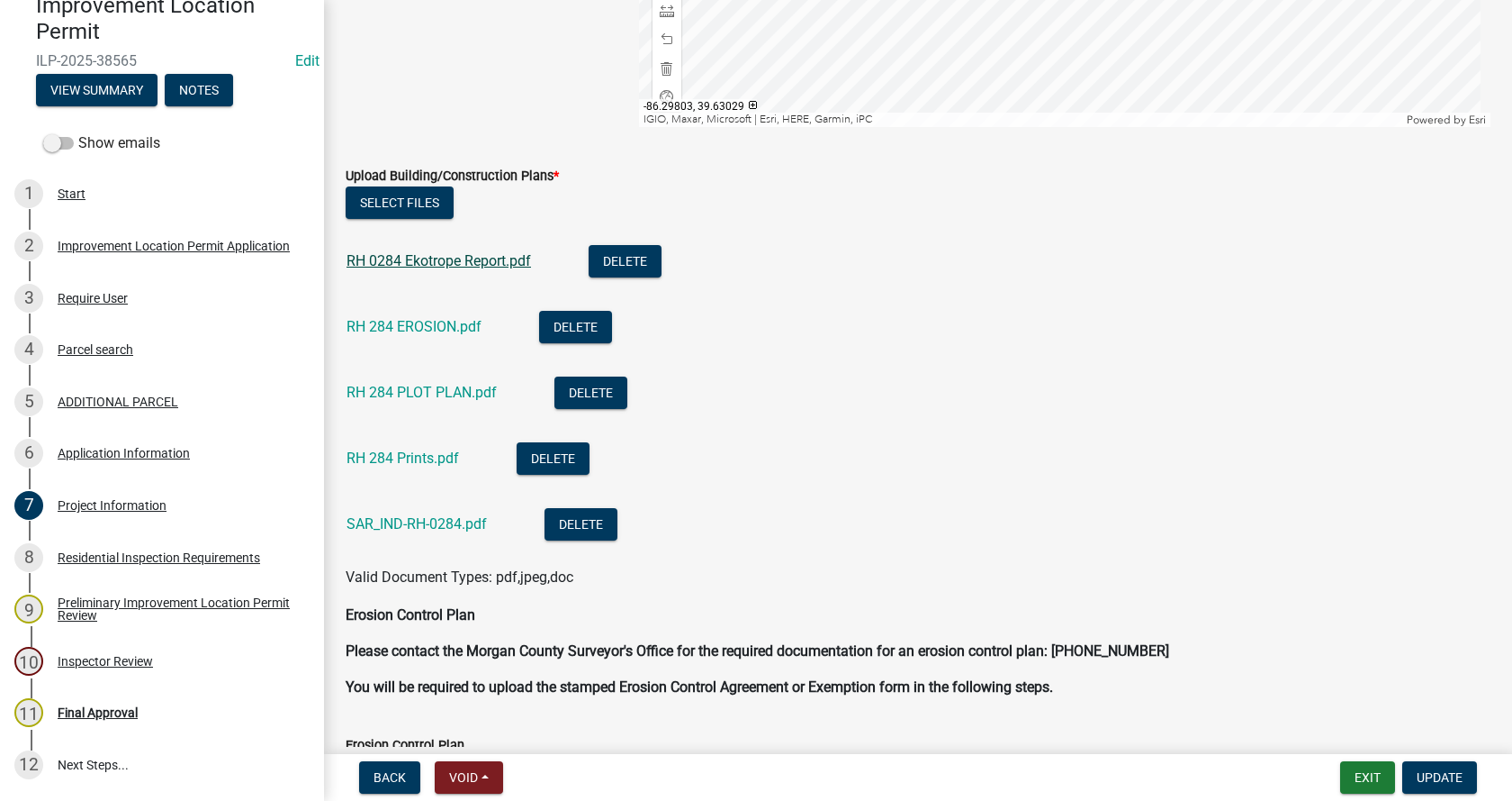
click at [445, 261] on link "RH 0284 Ekotrope Report.pdf" at bounding box center [439, 261] width 184 height 17
click at [446, 322] on link "RH 284 EROSION.pdf" at bounding box center [414, 327] width 135 height 17
click at [585, 322] on button "Delete" at bounding box center [575, 326] width 73 height 32
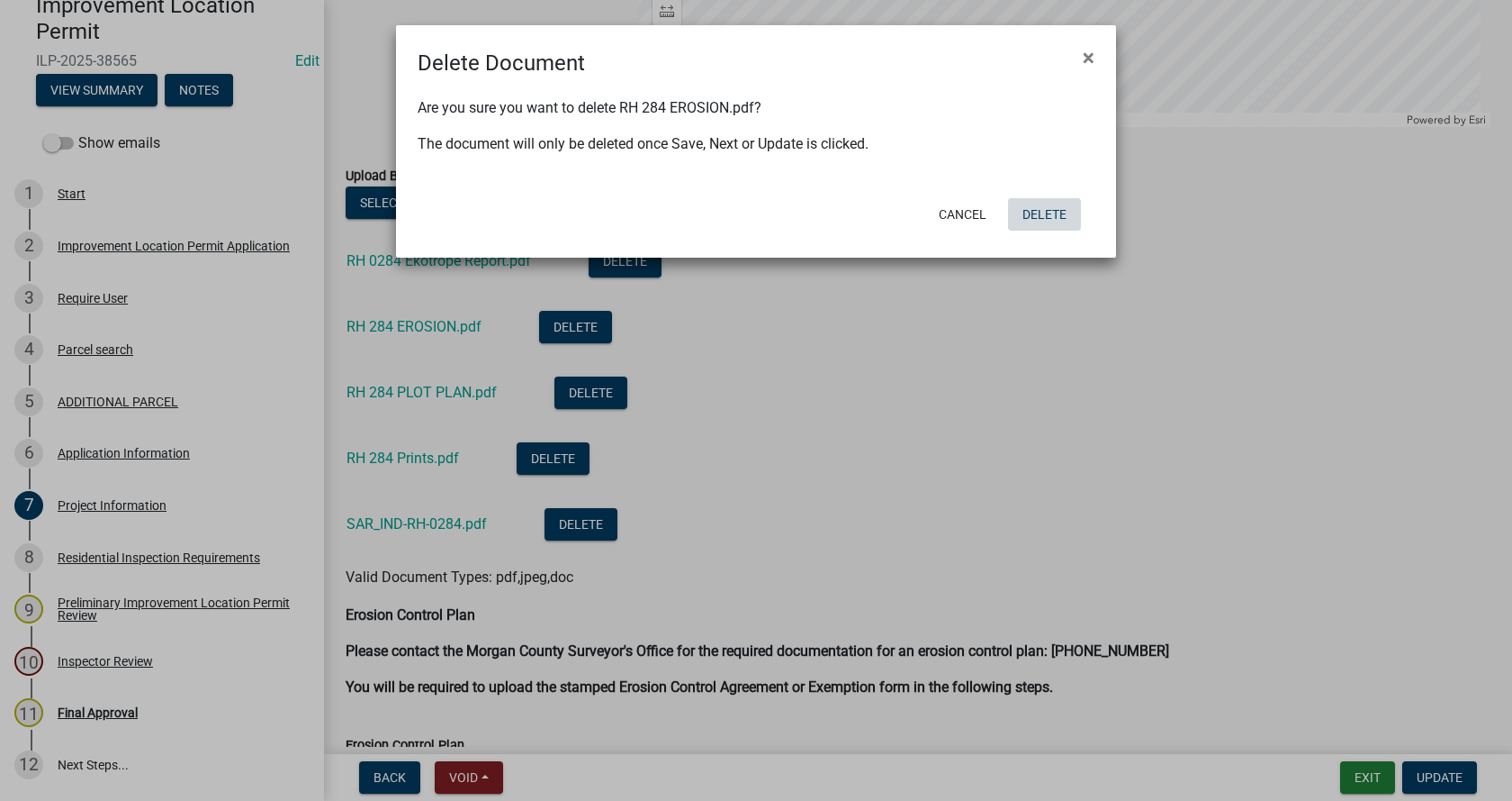
click at [1055, 210] on button "Delete" at bounding box center [1044, 213] width 73 height 32
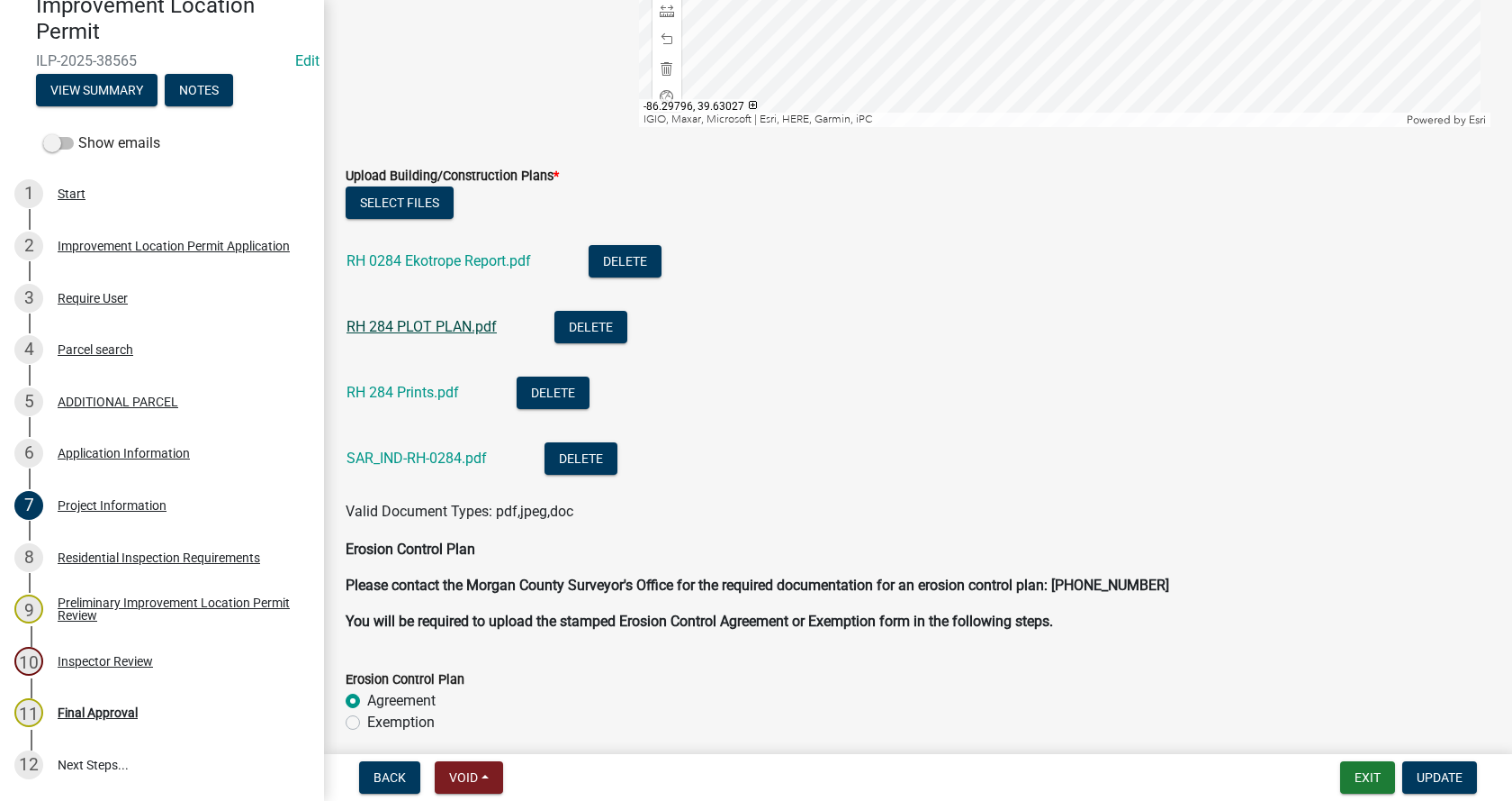
click at [414, 326] on link "RH 284 PLOT PLAN.pdf" at bounding box center [422, 327] width 150 height 17
click at [411, 392] on link "RH 284 Prints.pdf" at bounding box center [403, 393] width 112 height 17
click at [399, 453] on link "SAR_IND-RH-0284.pdf" at bounding box center [417, 458] width 141 height 17
click at [590, 457] on button "Delete" at bounding box center [581, 458] width 73 height 32
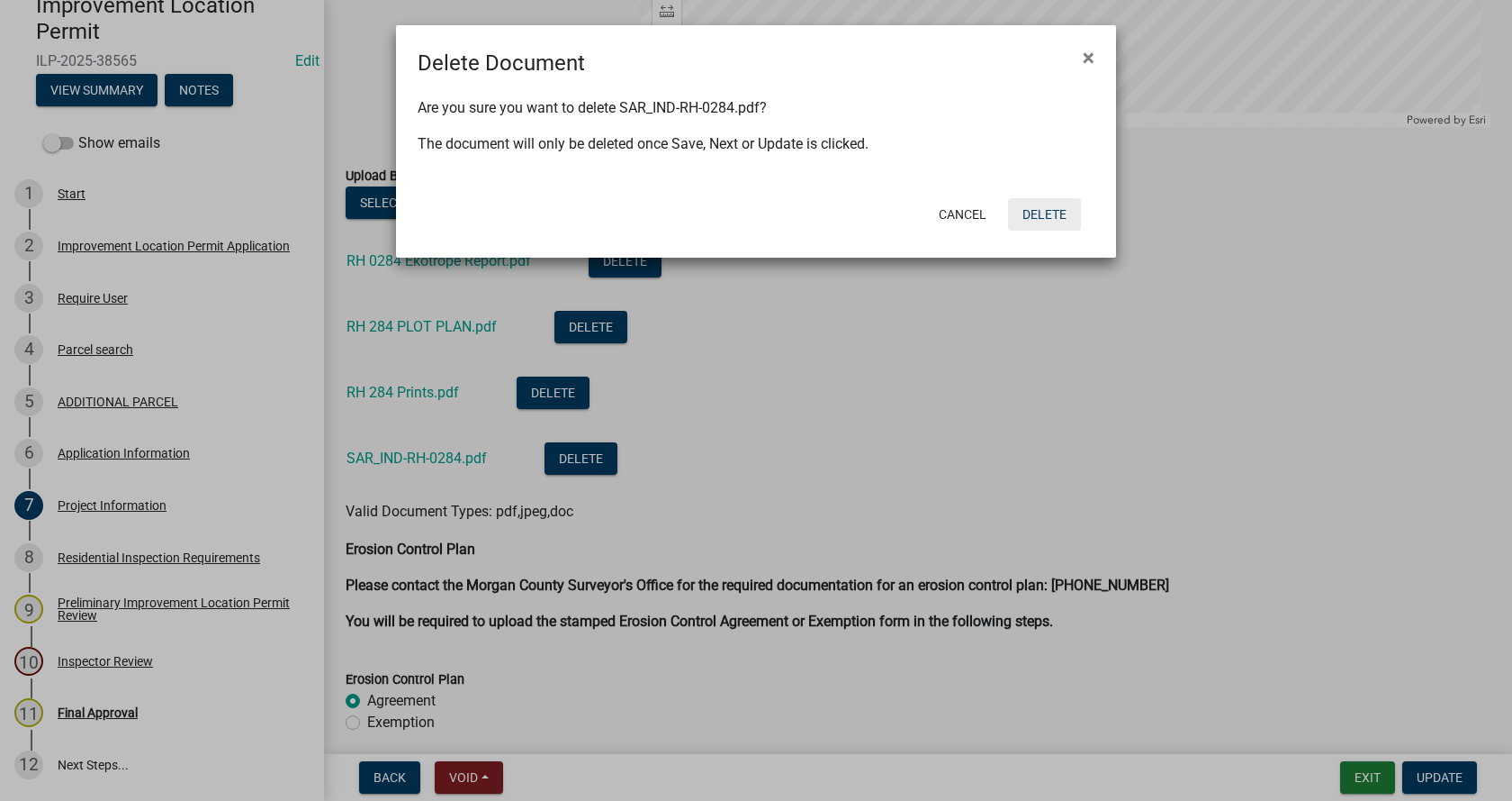
click at [1054, 208] on button "Delete" at bounding box center [1044, 213] width 73 height 32
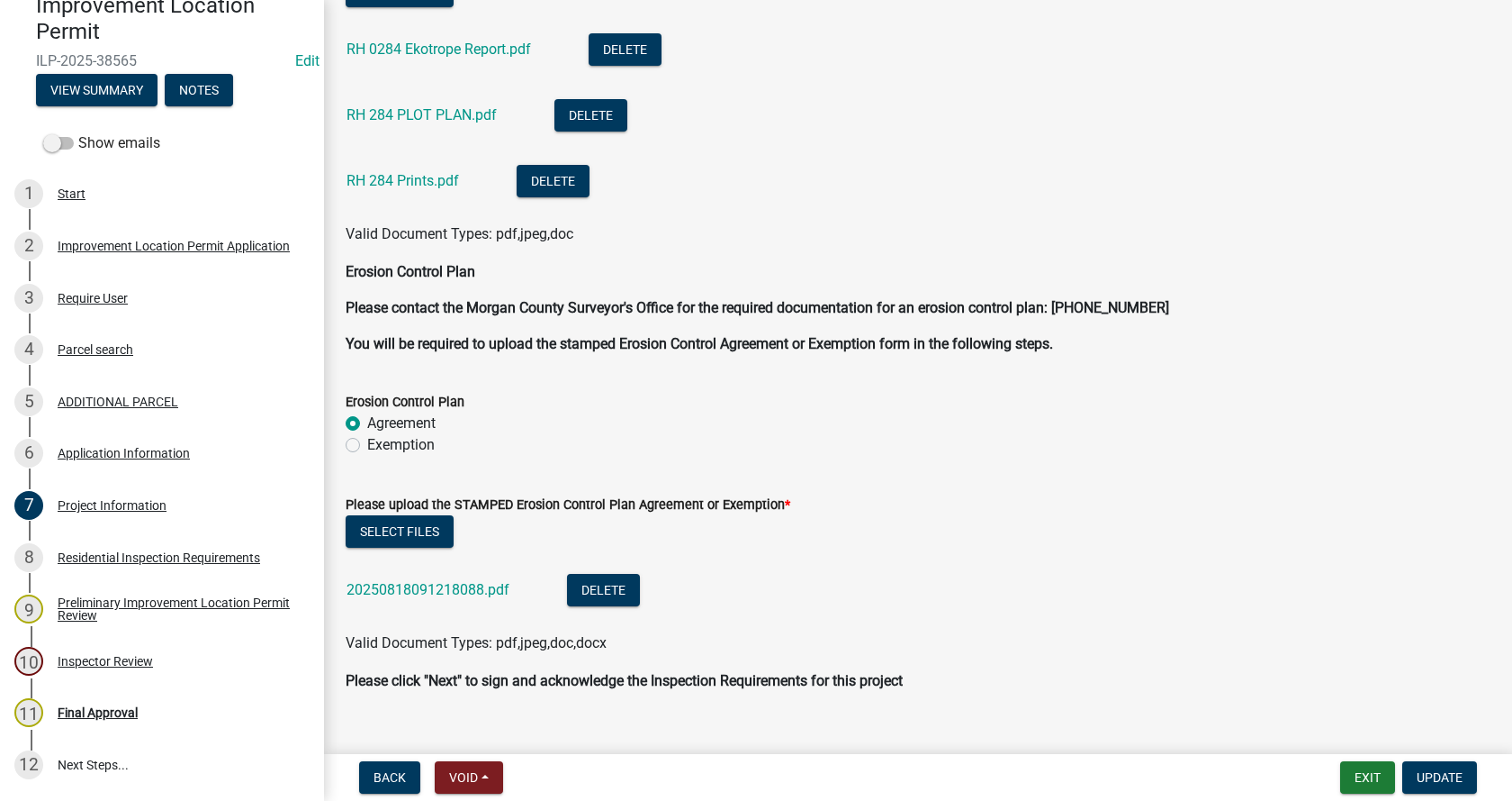
scroll to position [4655, 0]
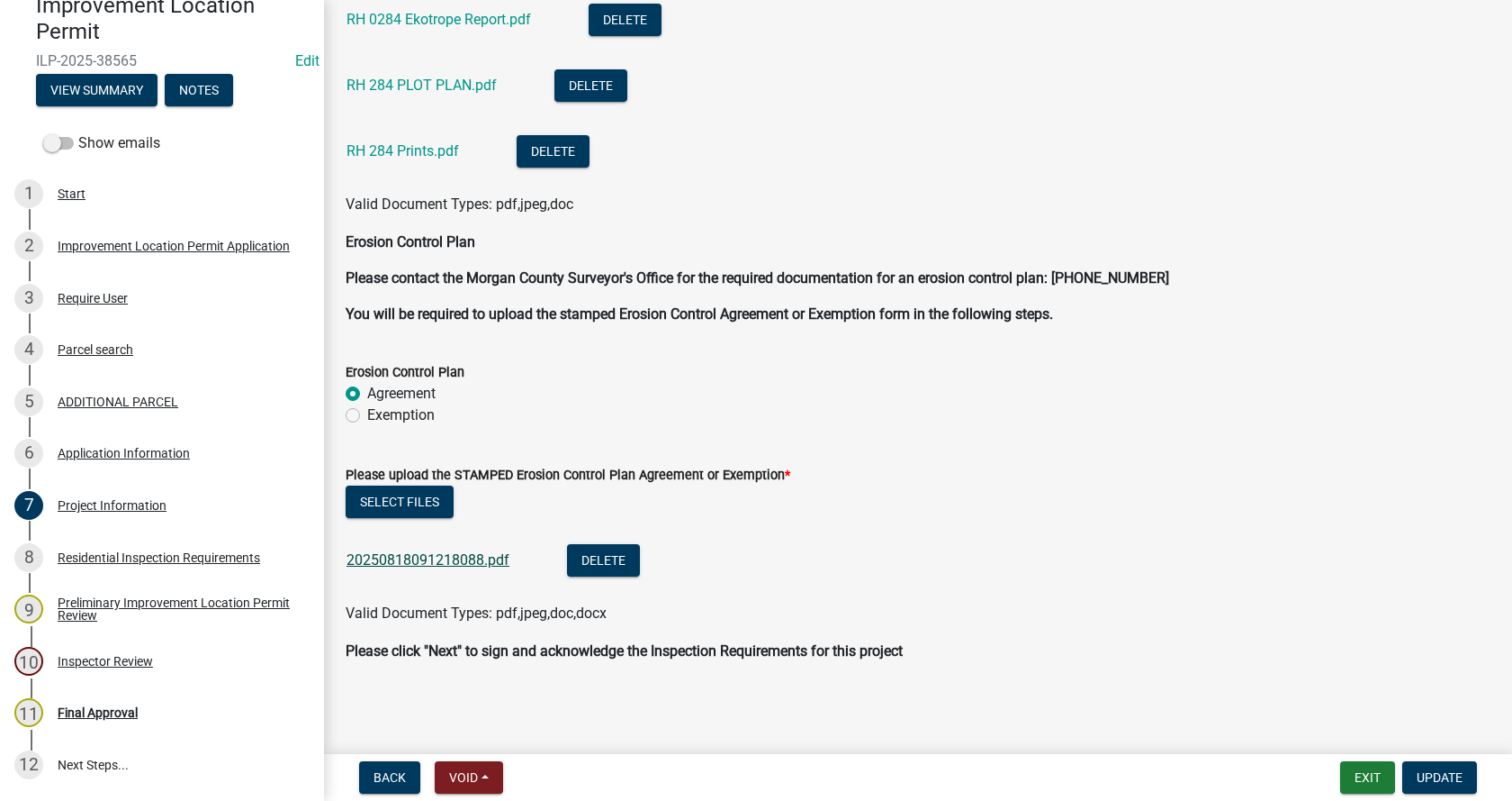
click at [412, 559] on link "20250818091218088.pdf" at bounding box center [428, 560] width 163 height 17
click at [1436, 770] on span "Update" at bounding box center [1439, 777] width 46 height 15
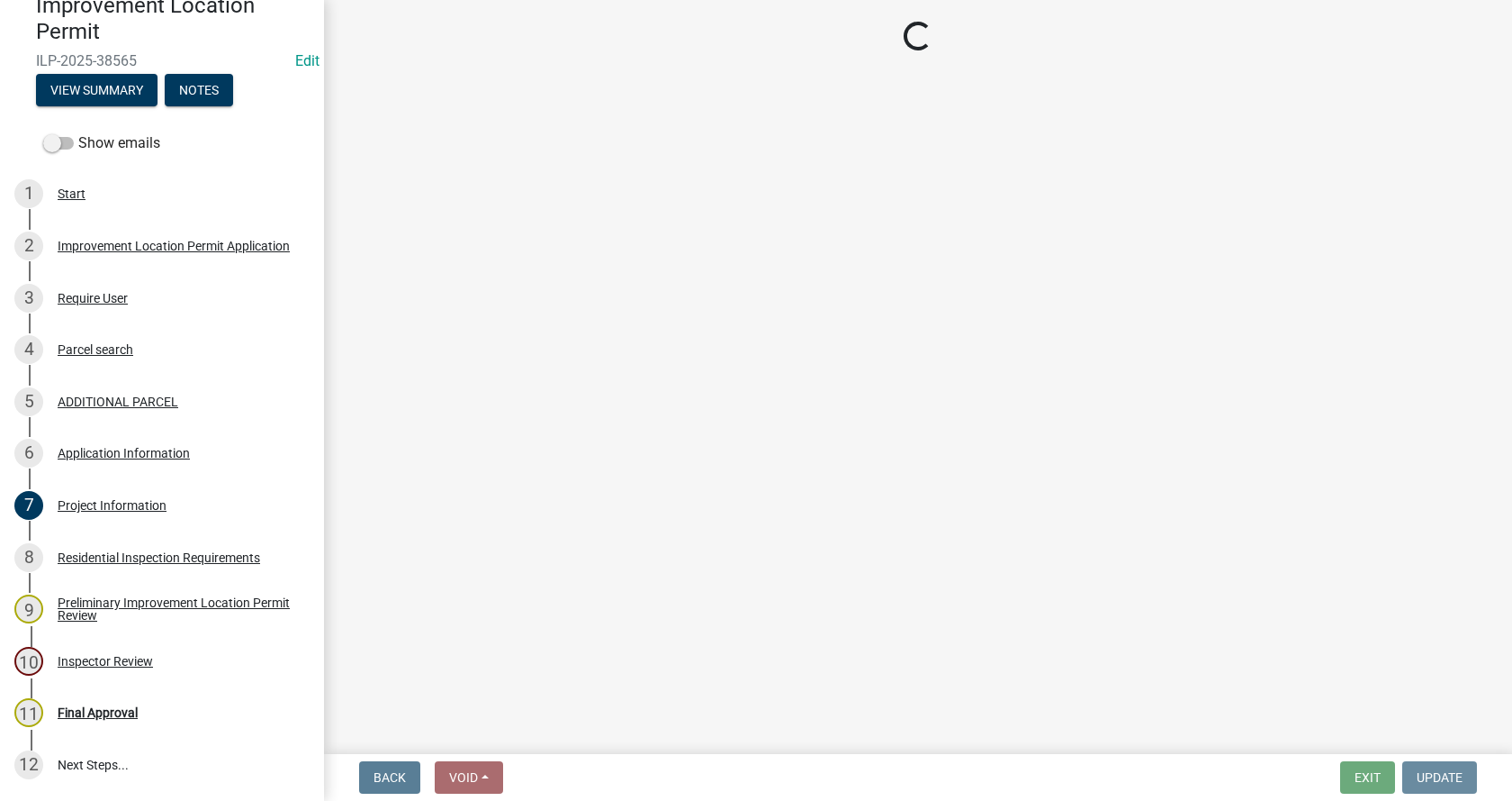
scroll to position [0, 0]
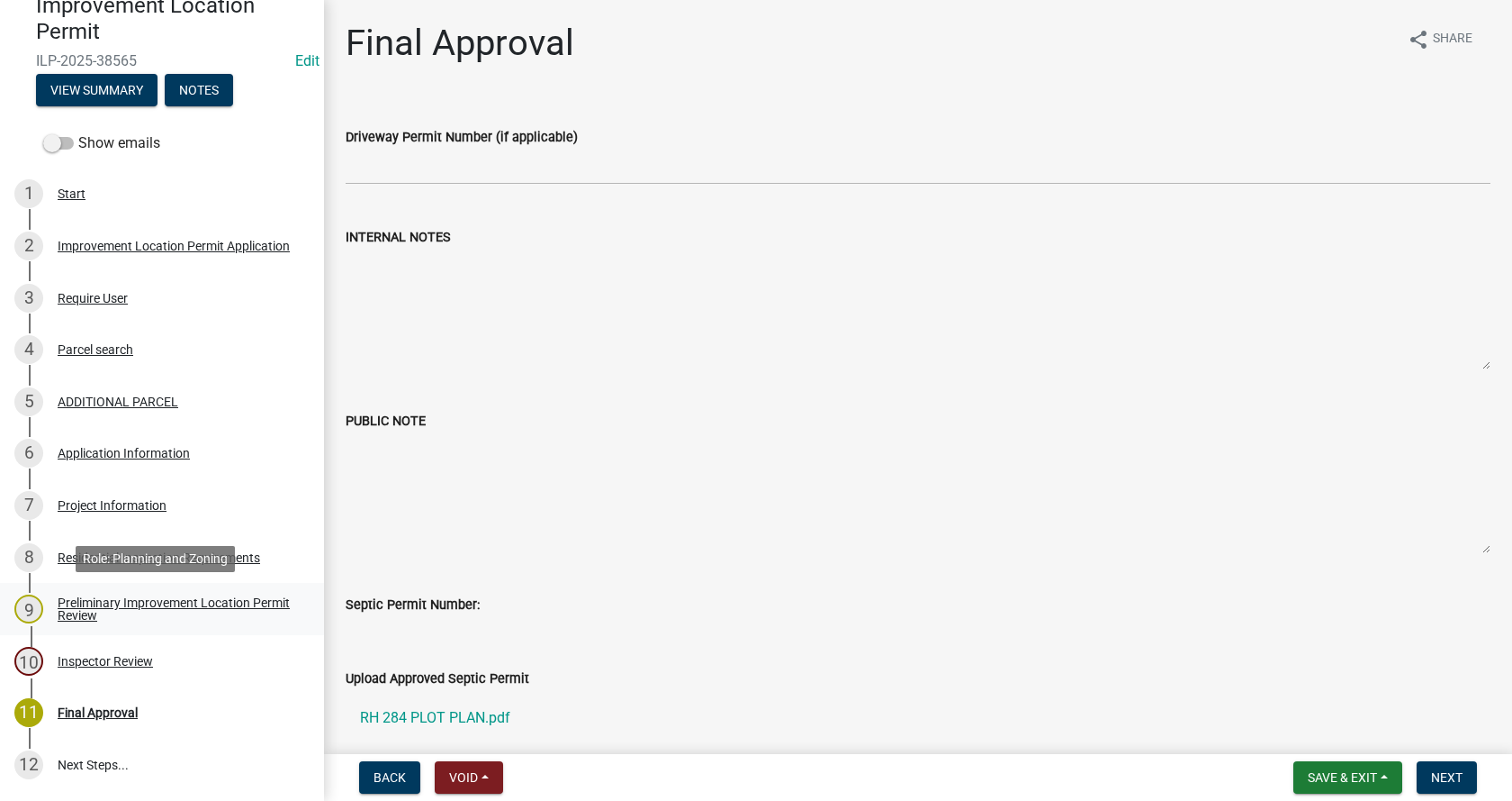
click at [81, 602] on div "Preliminary Improvement Location Permit Review" at bounding box center [175, 609] width 237 height 25
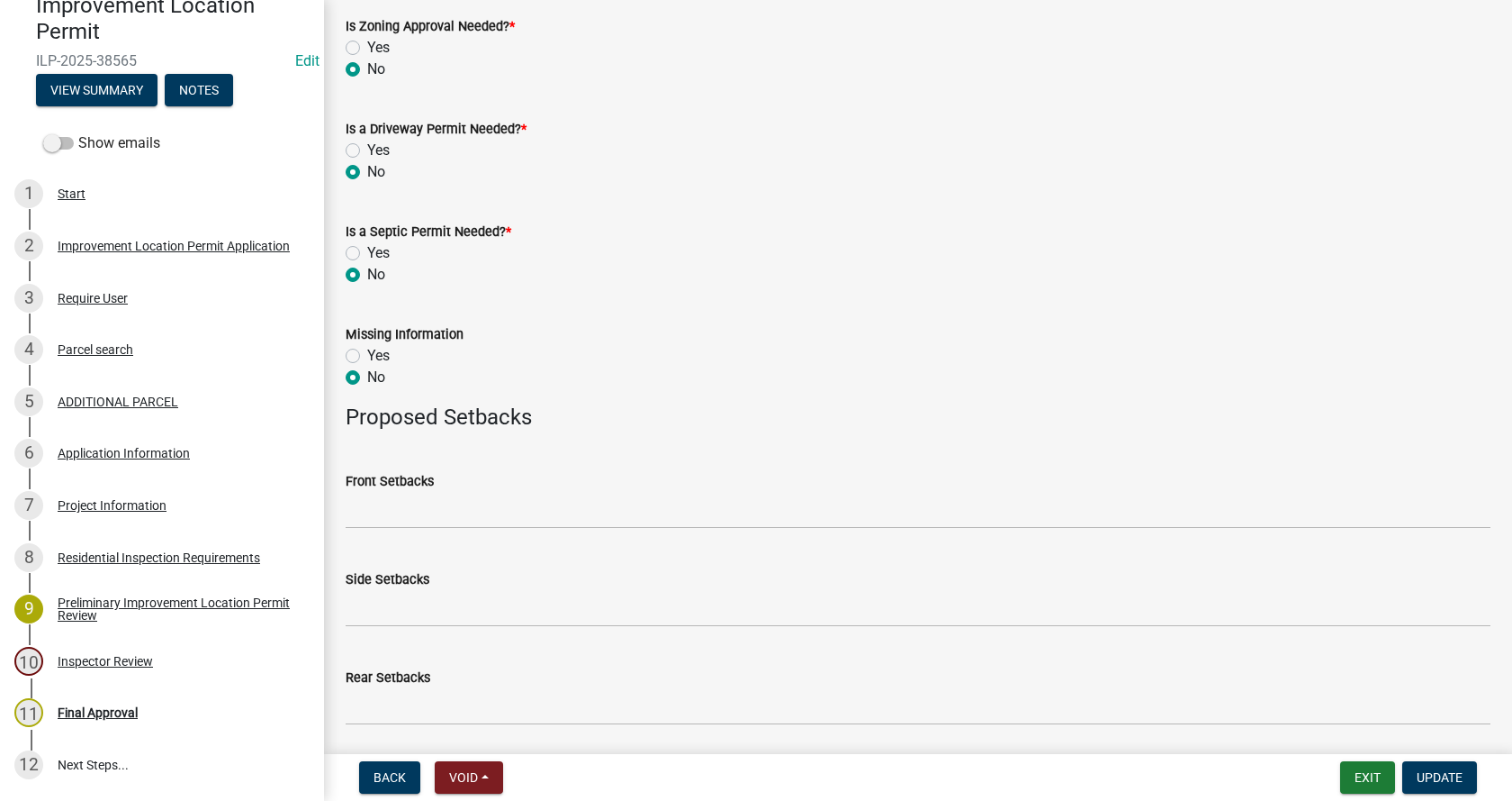
scroll to position [784, 0]
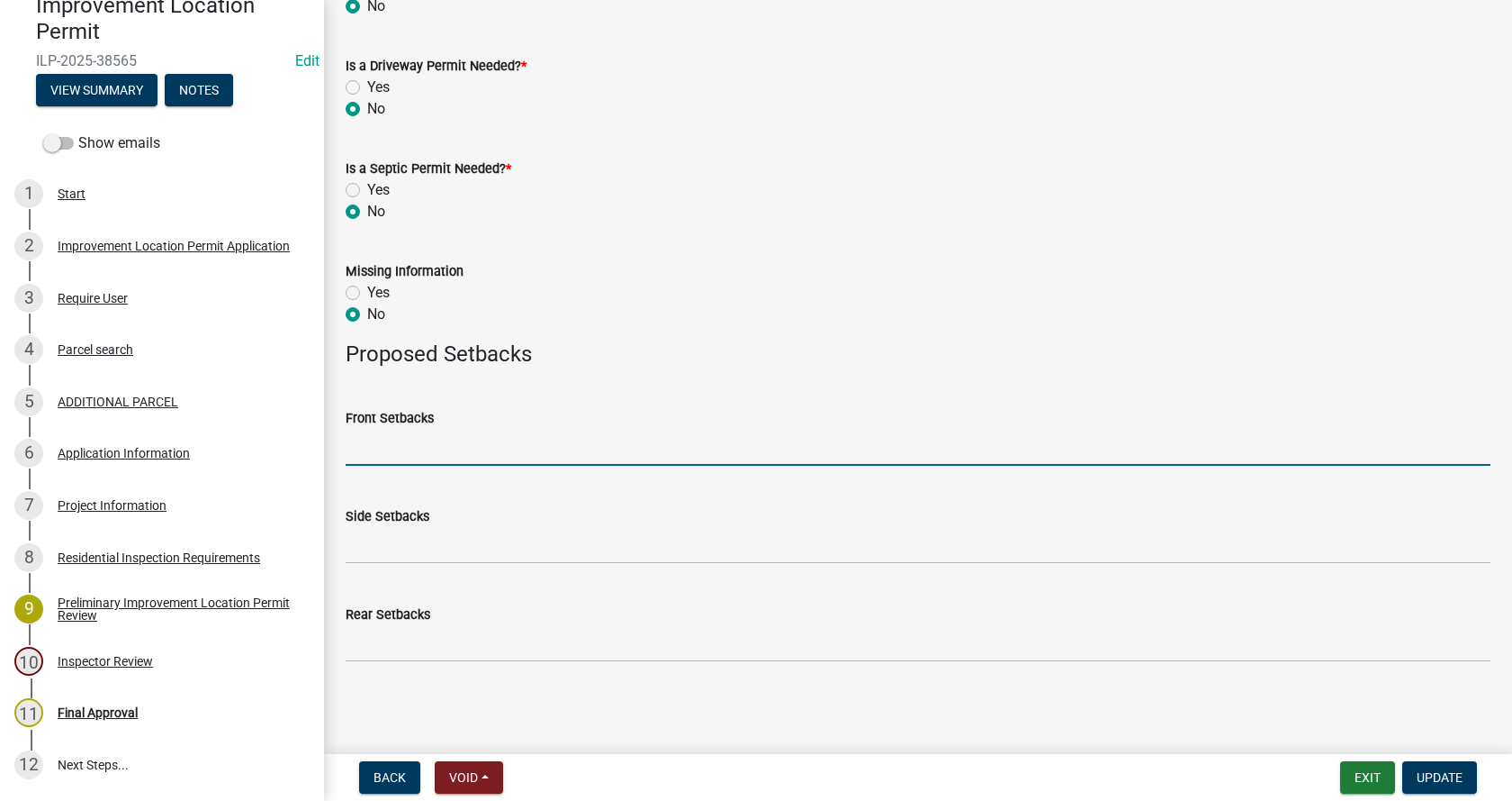
click at [426, 449] on input "Front Setbacks" at bounding box center [918, 447] width 1145 height 37
type input "26"
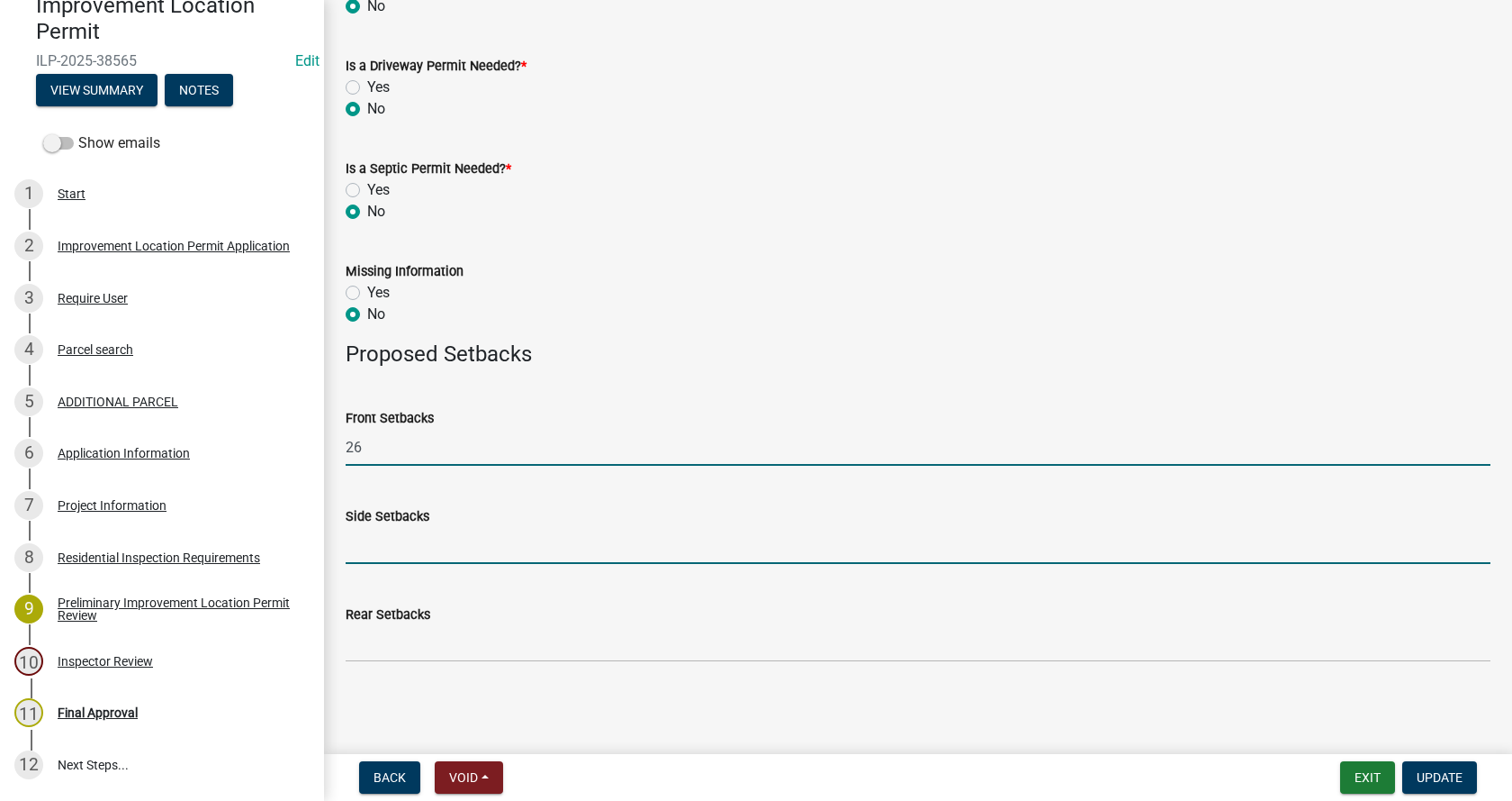
click at [417, 550] on input "Side Setbacks" at bounding box center [918, 545] width 1145 height 37
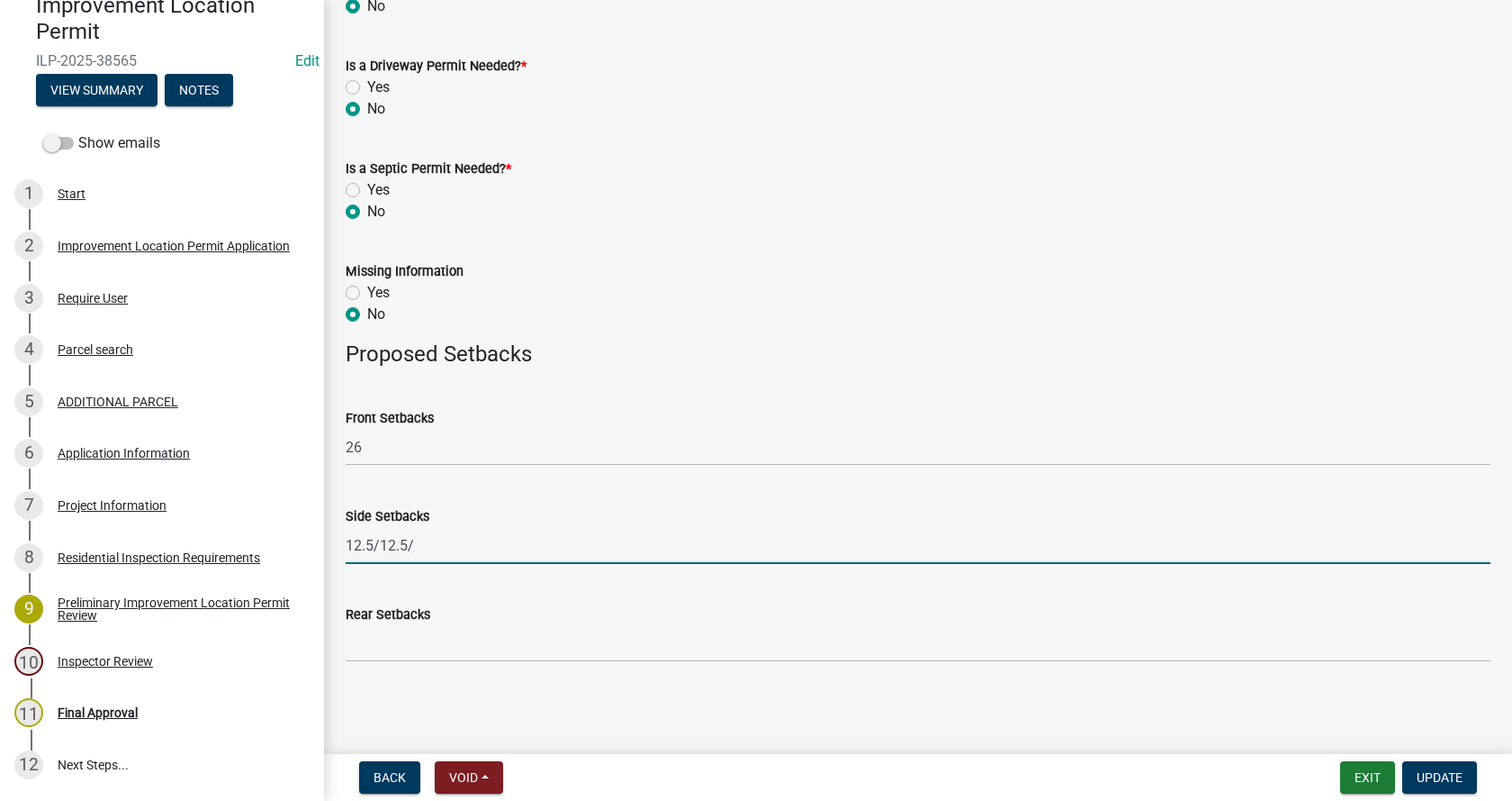
type input "12.5/12.5/"
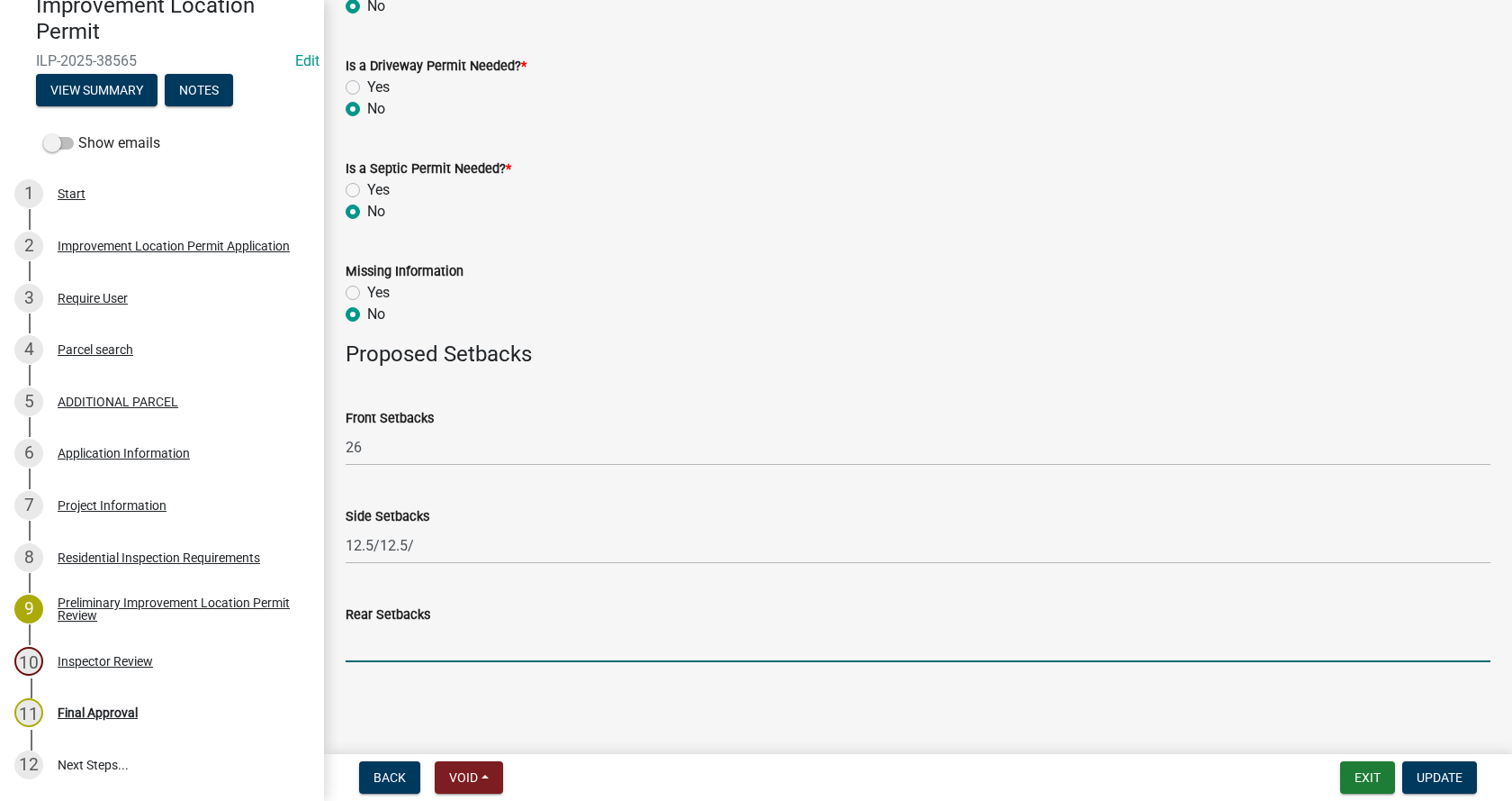
click at [376, 655] on input "Rear Setbacks" at bounding box center [918, 644] width 1145 height 37
type input "45"
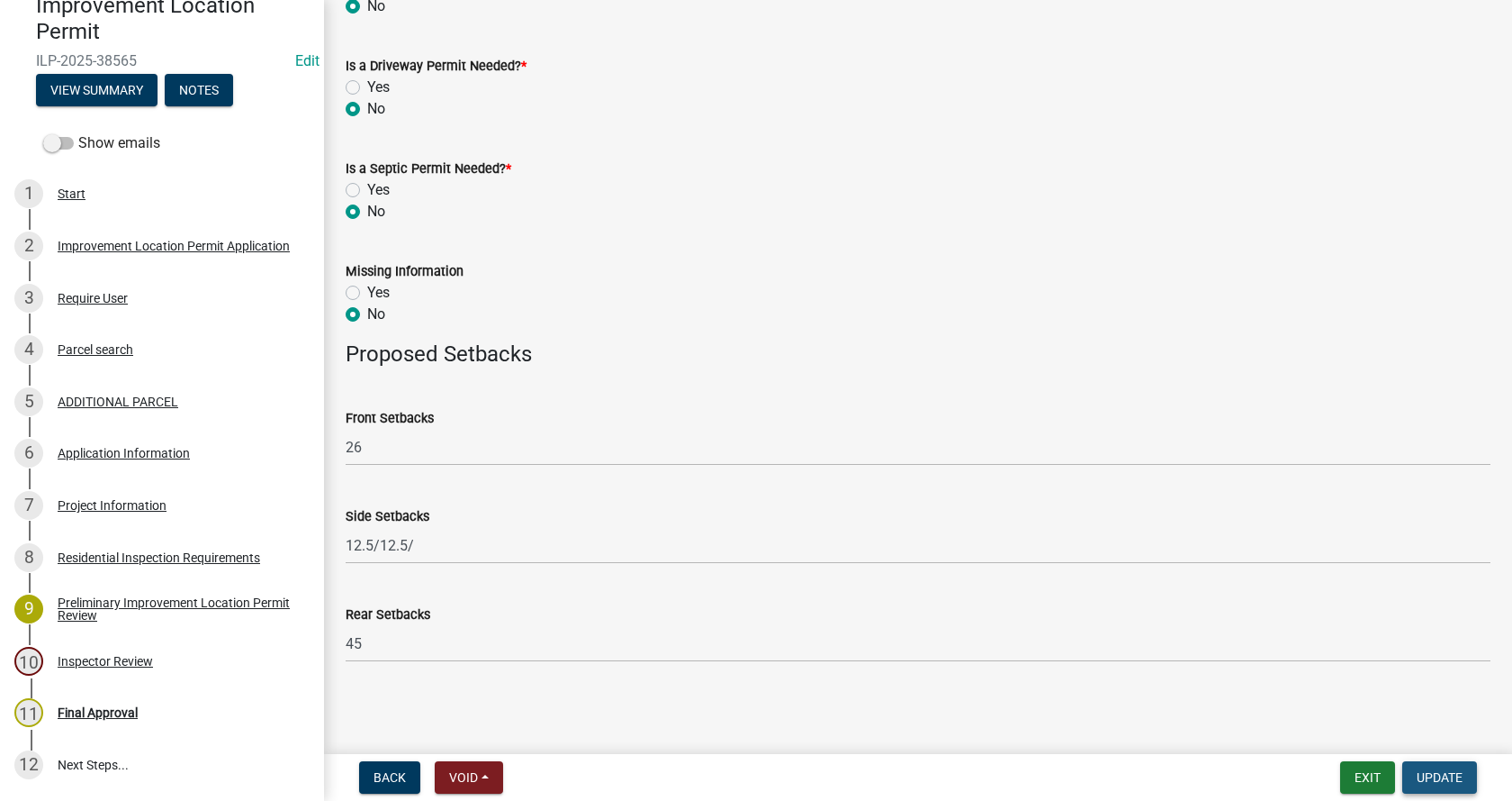
click at [1436, 775] on span "Update" at bounding box center [1439, 777] width 46 height 15
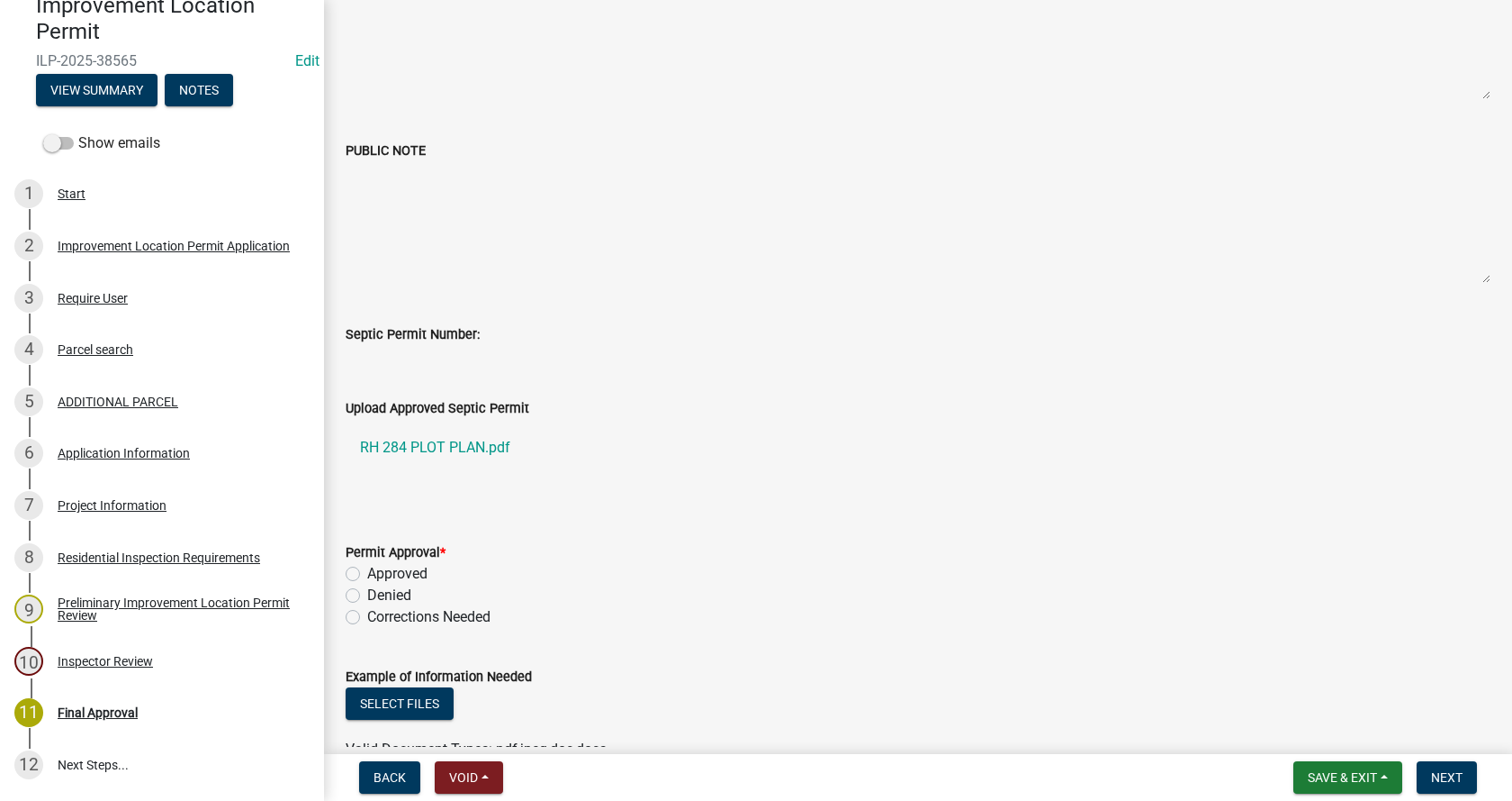
scroll to position [361, 0]
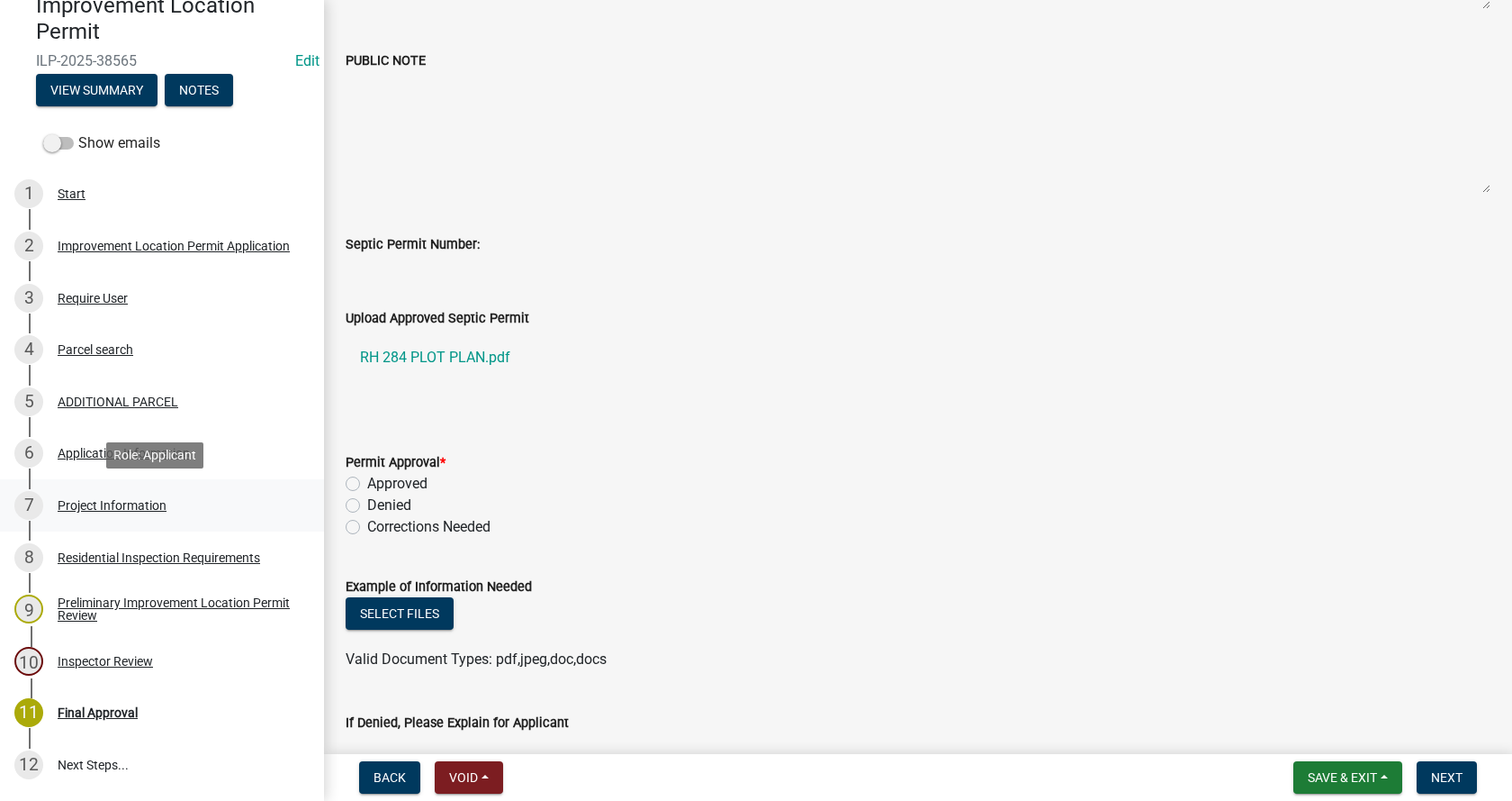
click at [77, 499] on div "Project Information" at bounding box center [111, 505] width 109 height 13
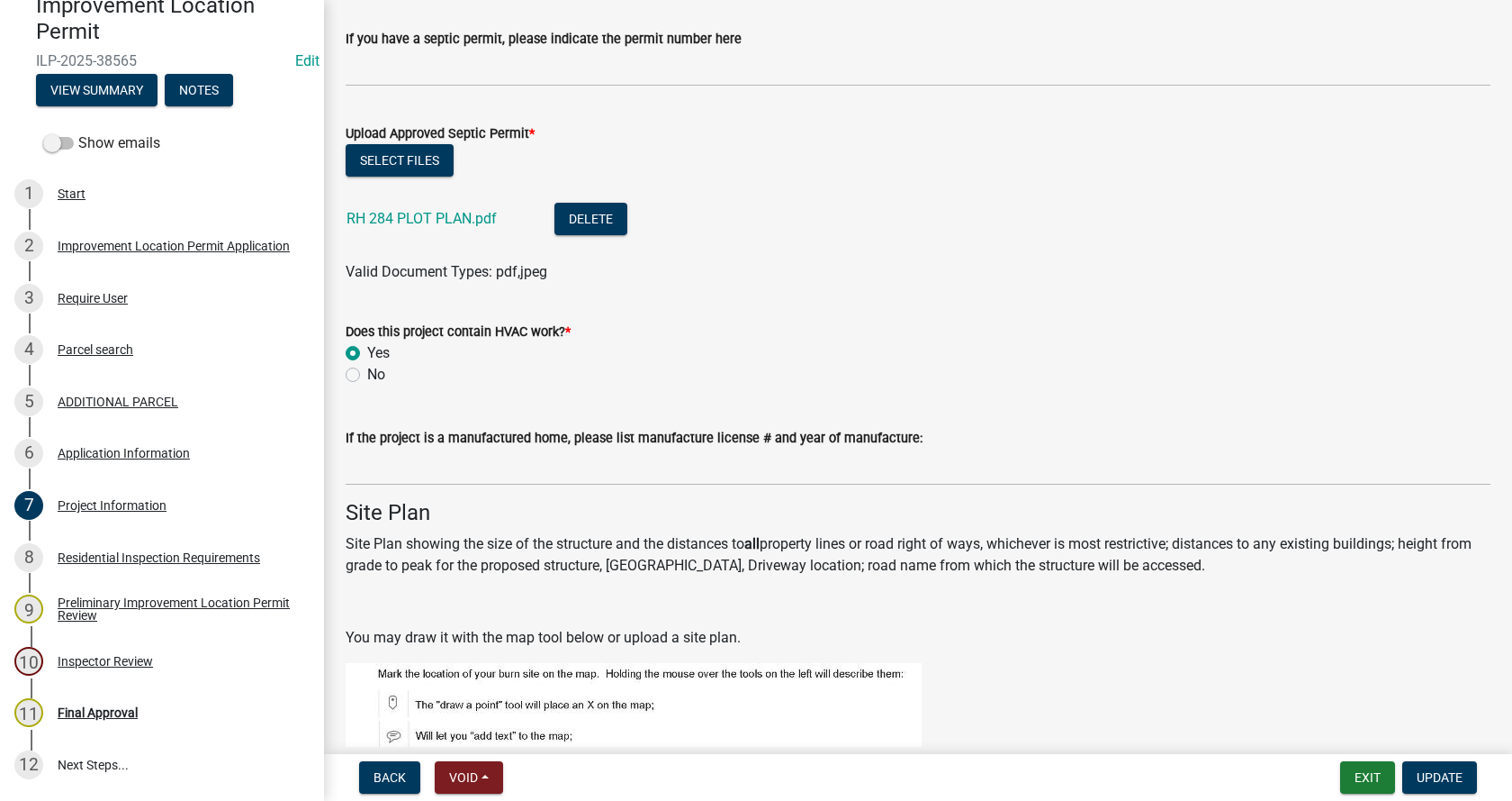
scroll to position [3243, 0]
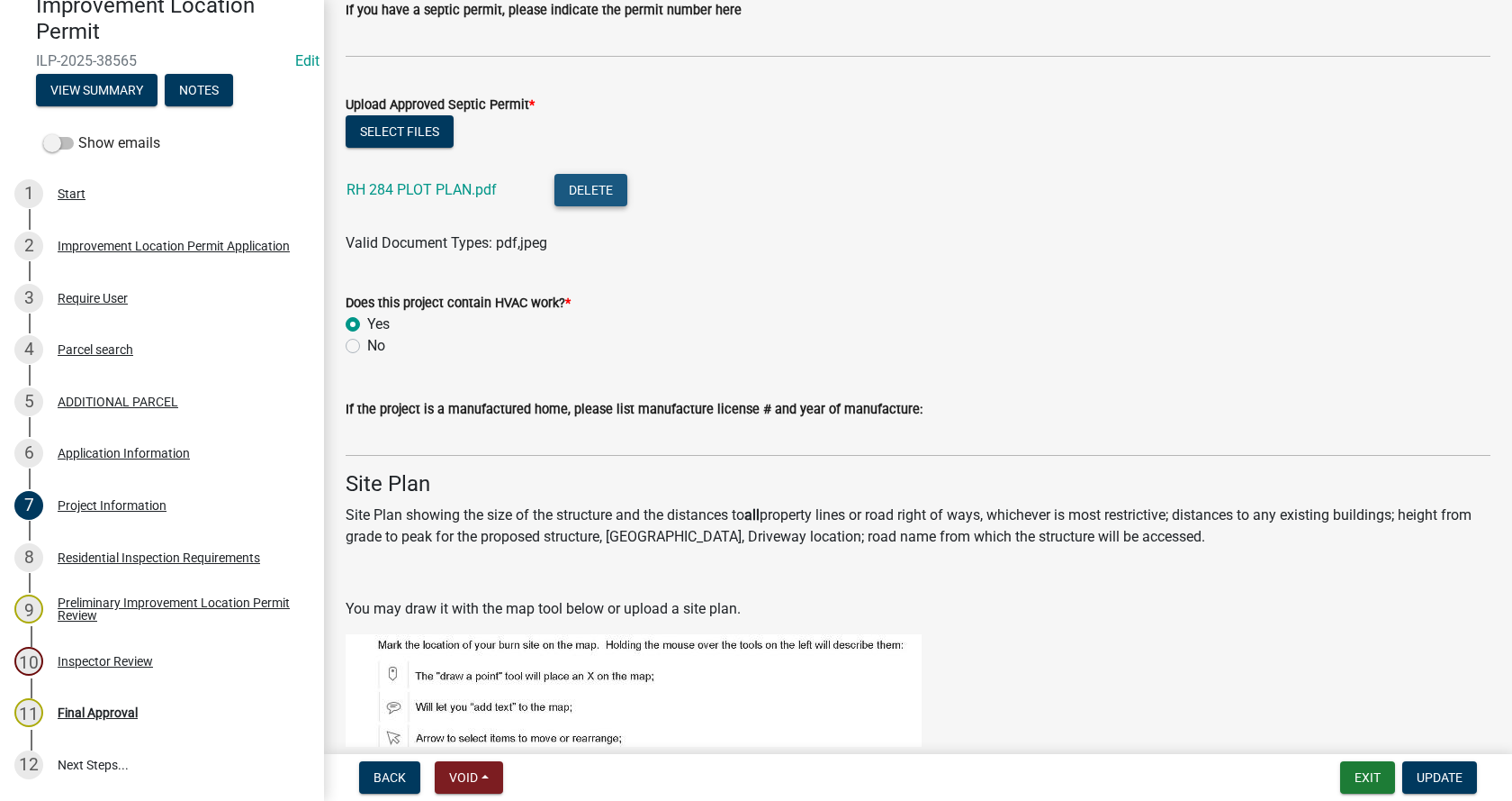
click at [601, 194] on button "Delete" at bounding box center [590, 189] width 73 height 32
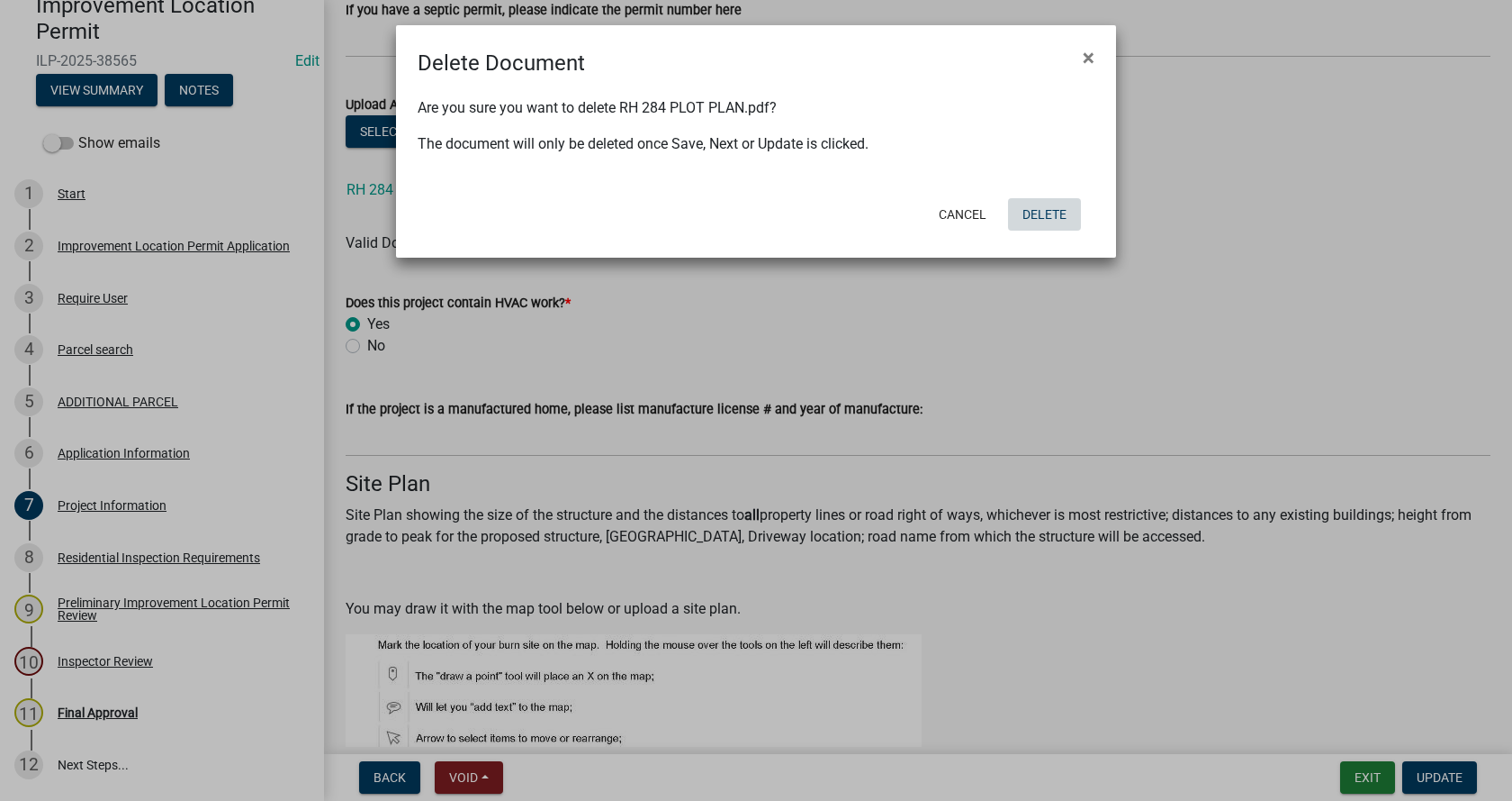
click at [1055, 213] on button "Delete" at bounding box center [1044, 213] width 73 height 32
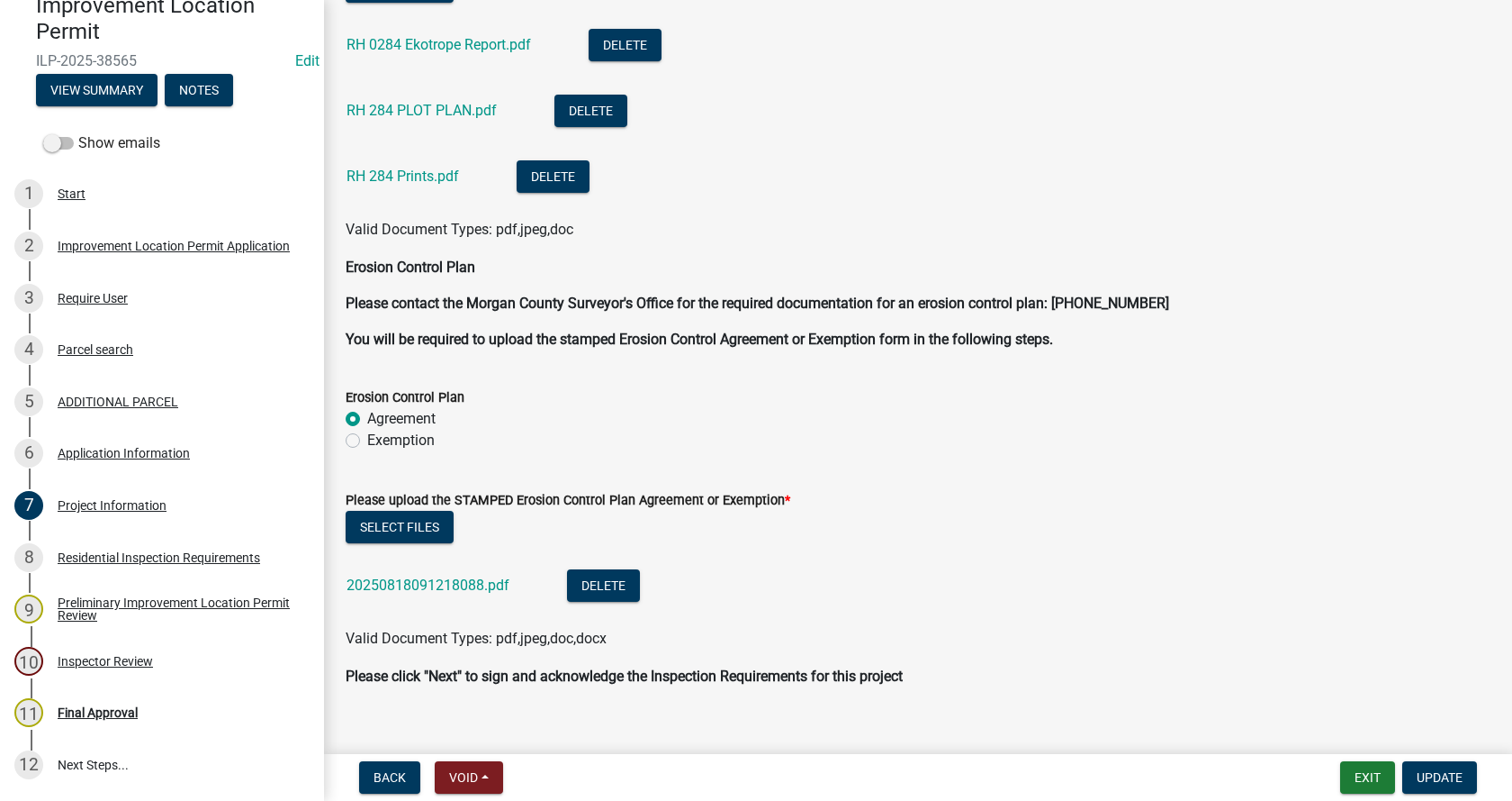
scroll to position [4589, 0]
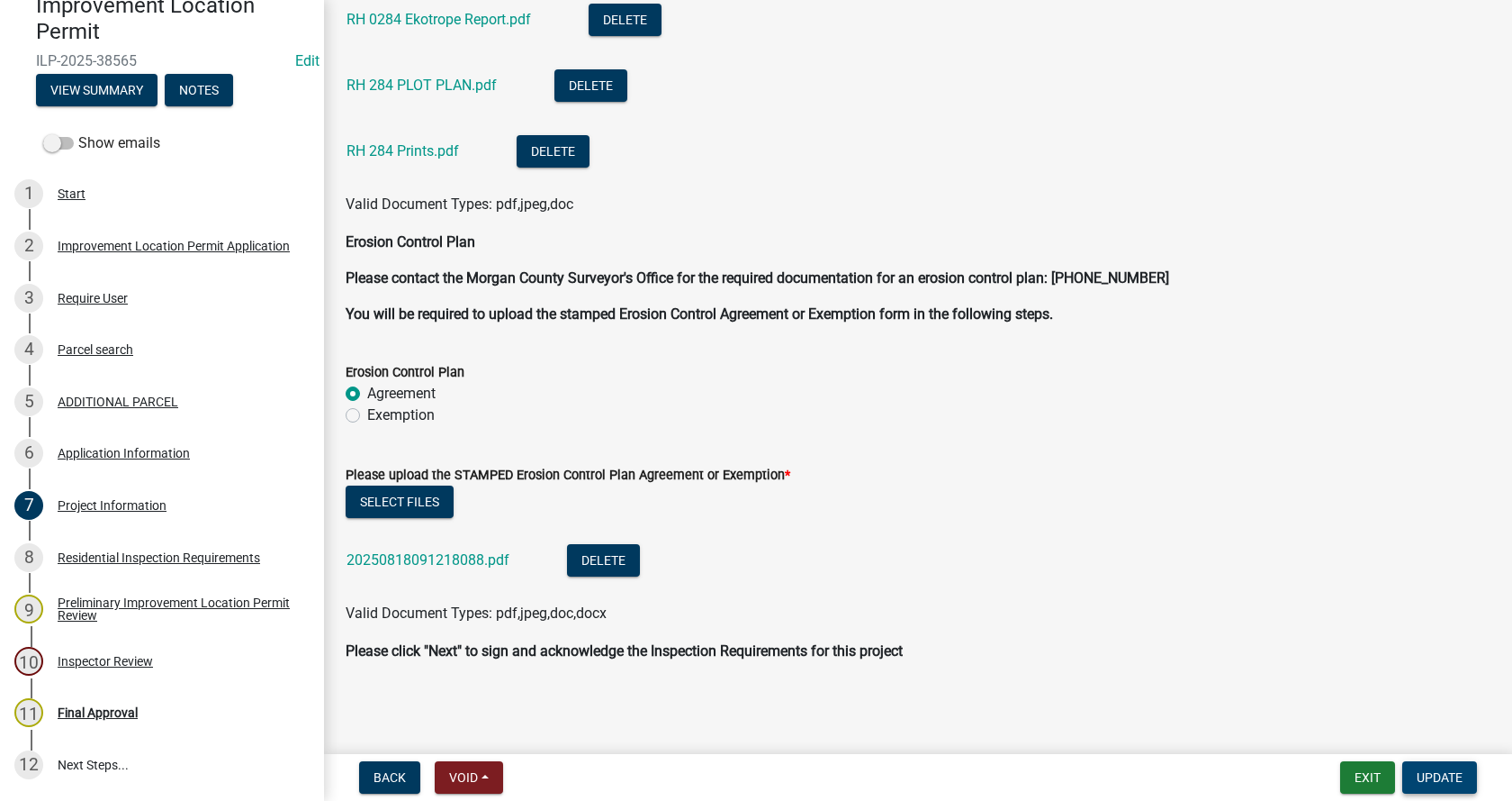
click at [1440, 771] on span "Update" at bounding box center [1439, 777] width 46 height 15
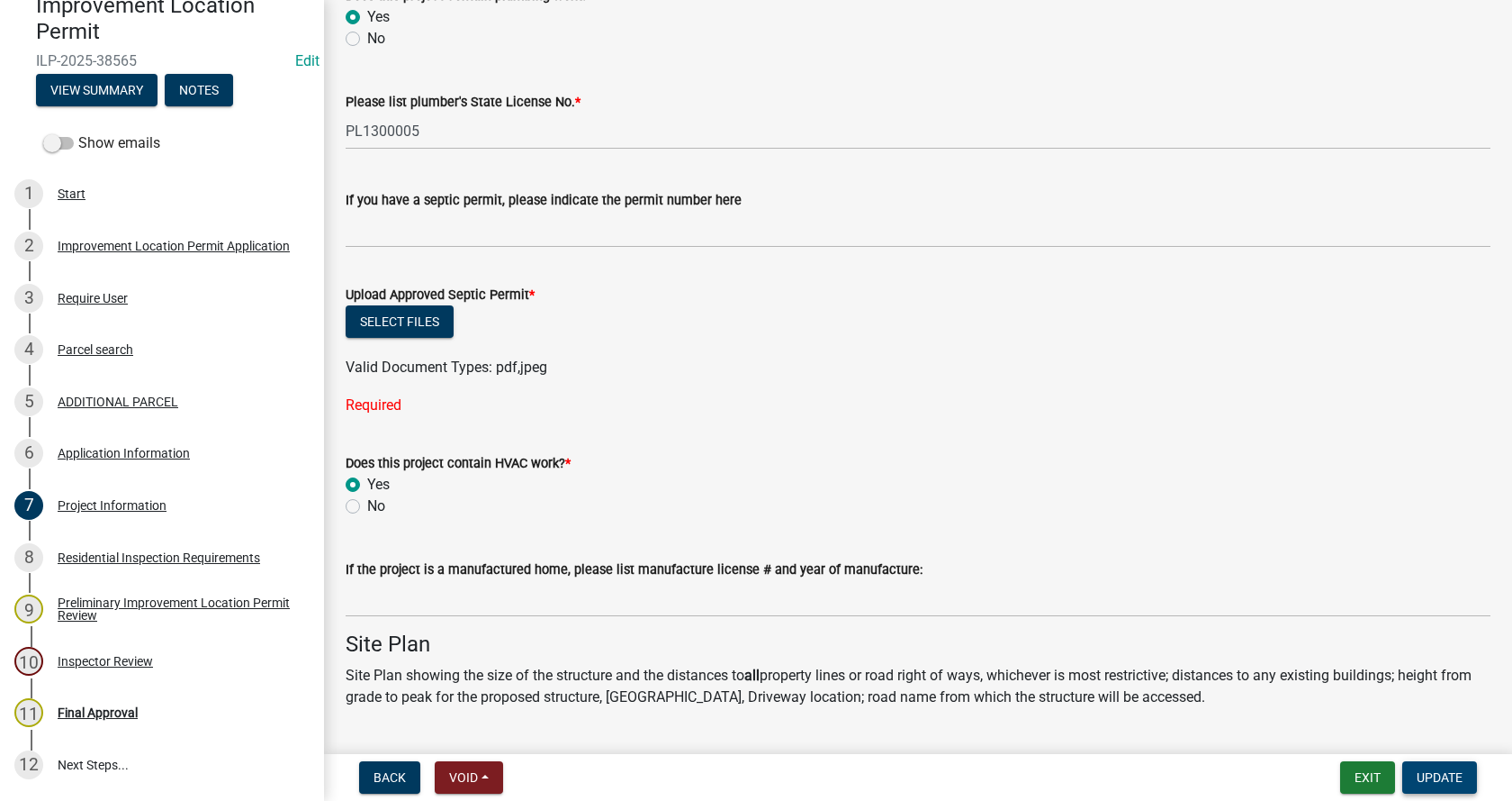
scroll to position [3003, 0]
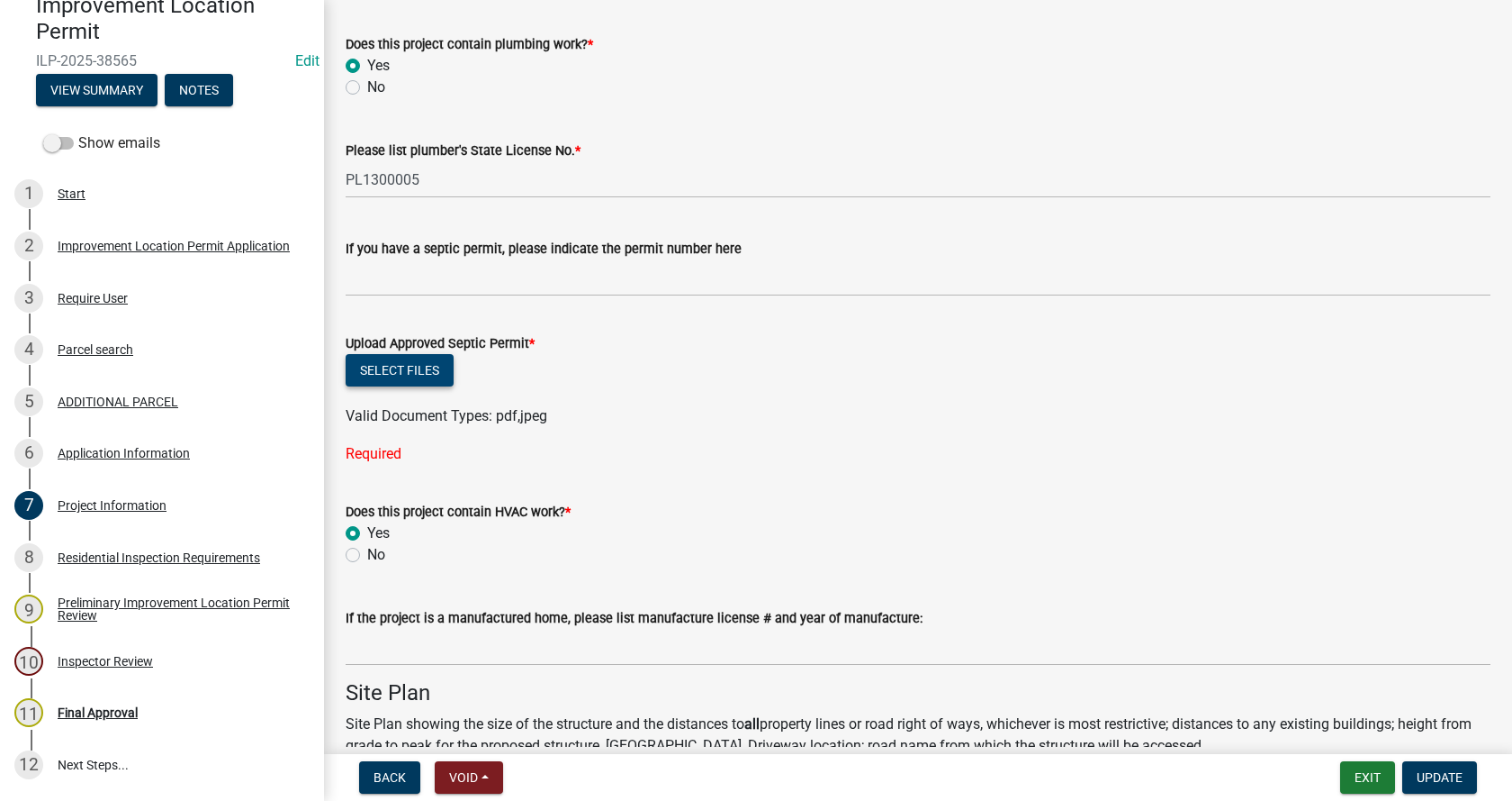
click at [379, 366] on button "Select files" at bounding box center [399, 369] width 108 height 32
click at [411, 363] on button "Select files" at bounding box center [399, 369] width 108 height 32
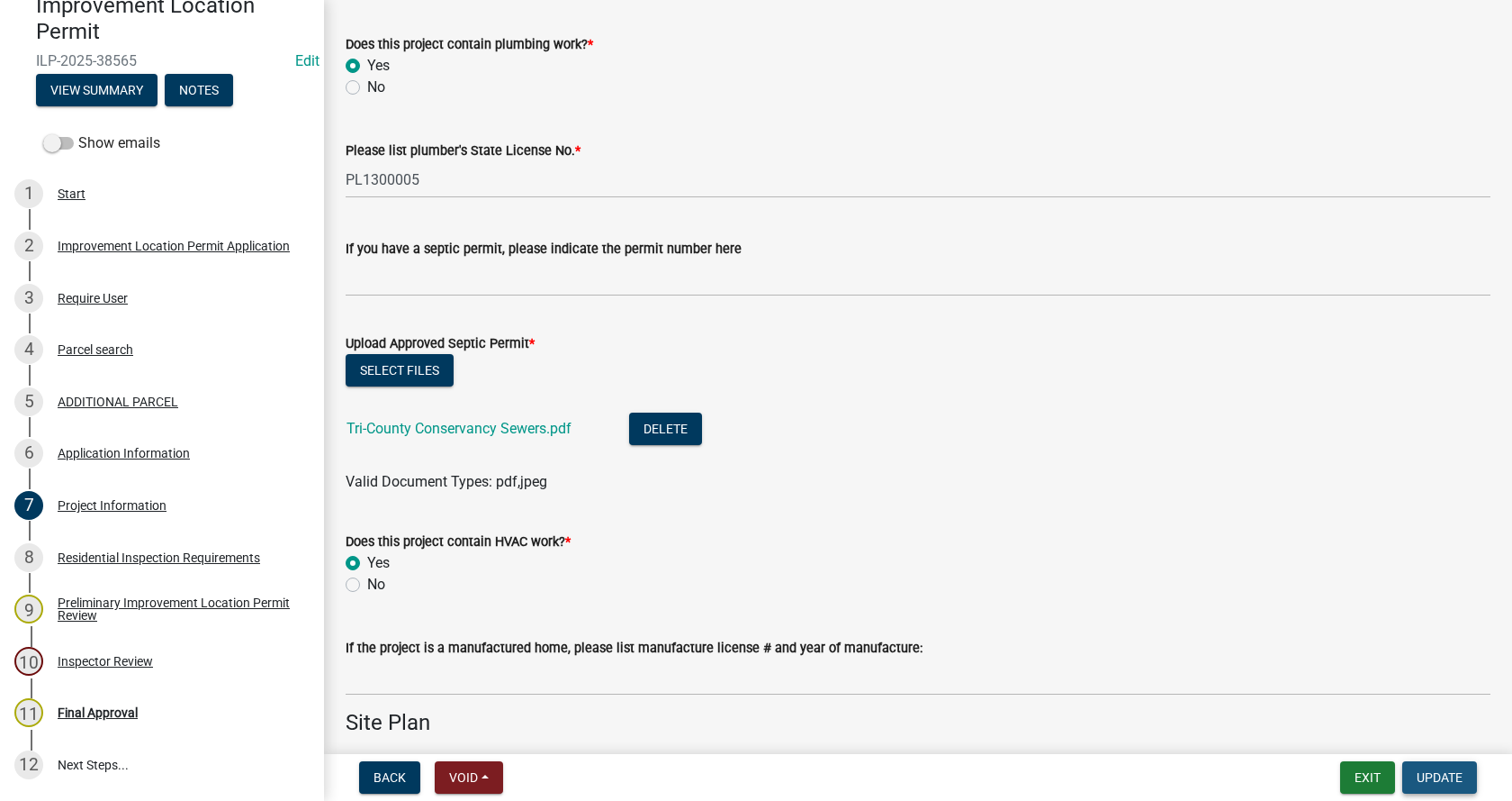
click at [1460, 778] on span "Update" at bounding box center [1439, 777] width 46 height 15
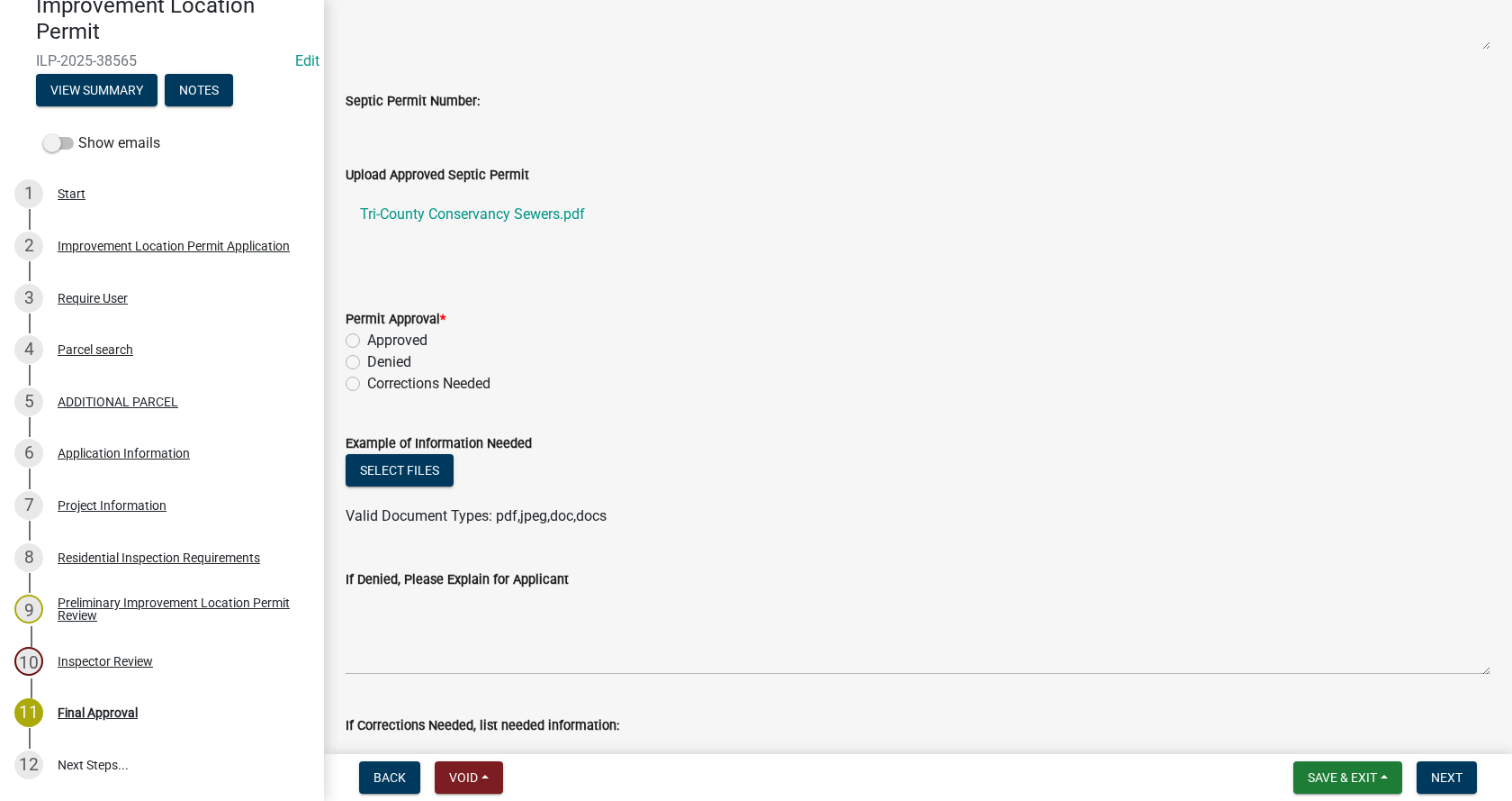
scroll to position [540, 0]
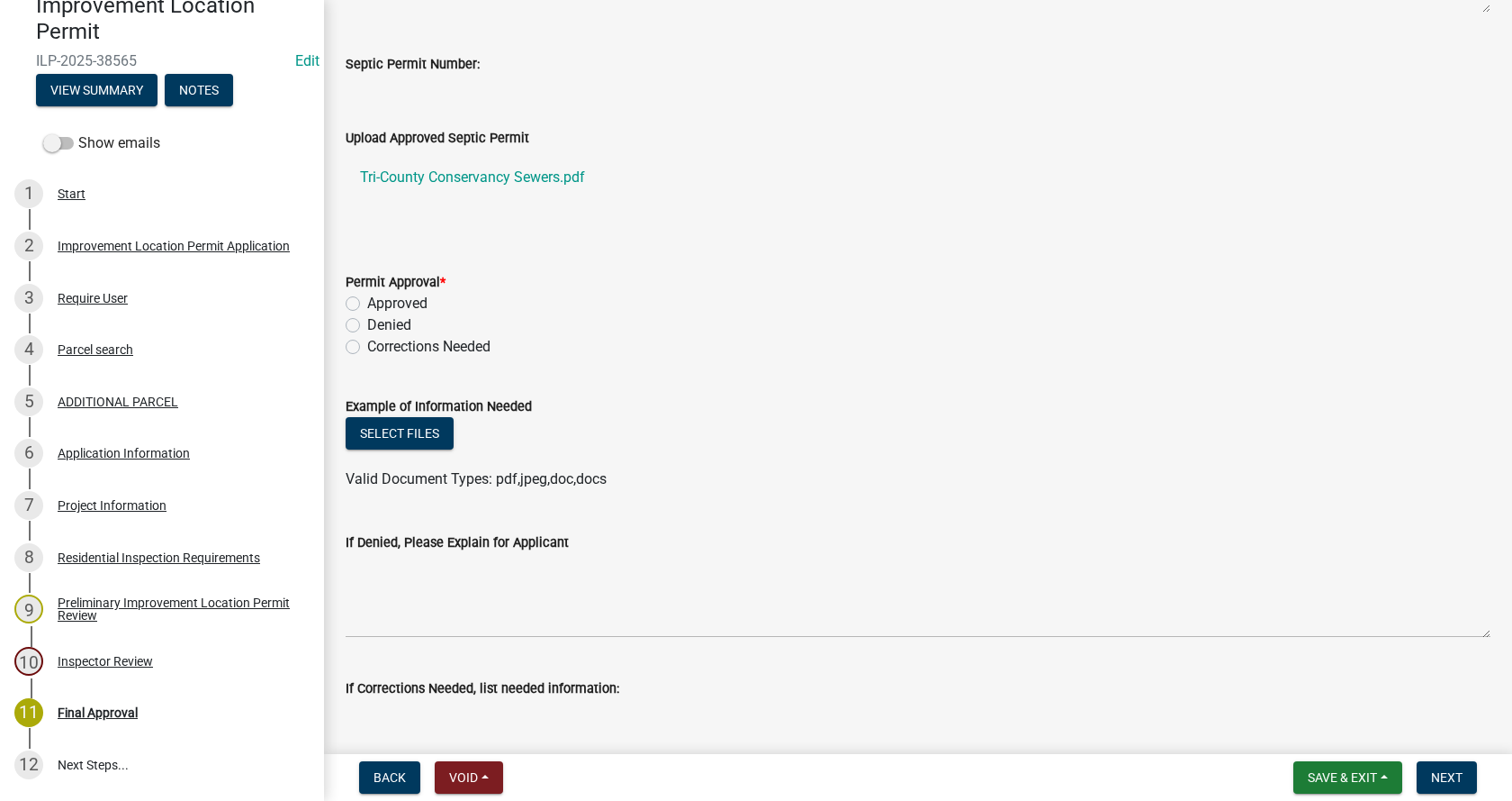
click at [367, 302] on label "Approved" at bounding box center [397, 304] width 60 height 21
click at [367, 302] on input "Approved" at bounding box center [373, 299] width 12 height 12
radio input "true"
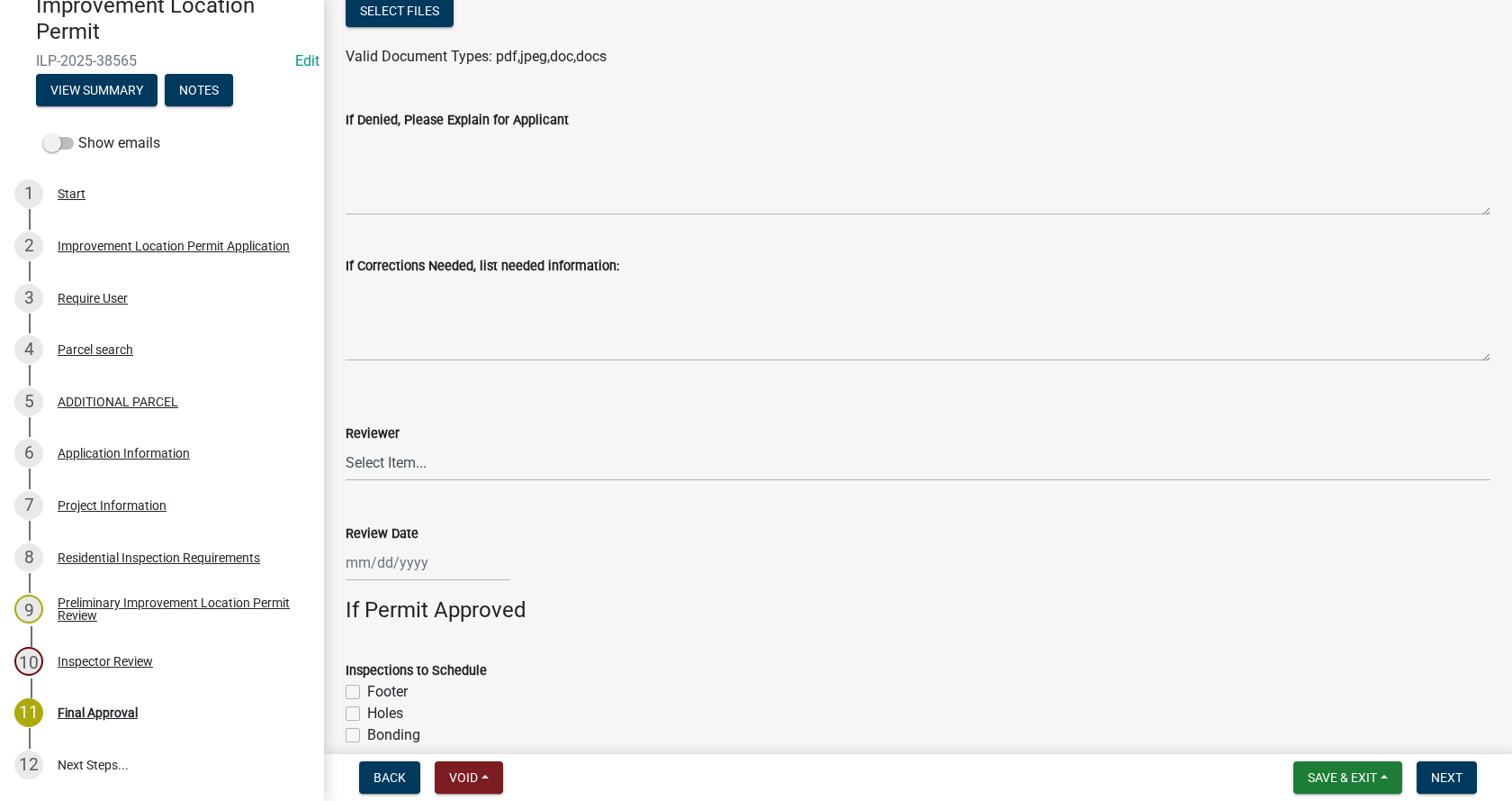
scroll to position [991, 0]
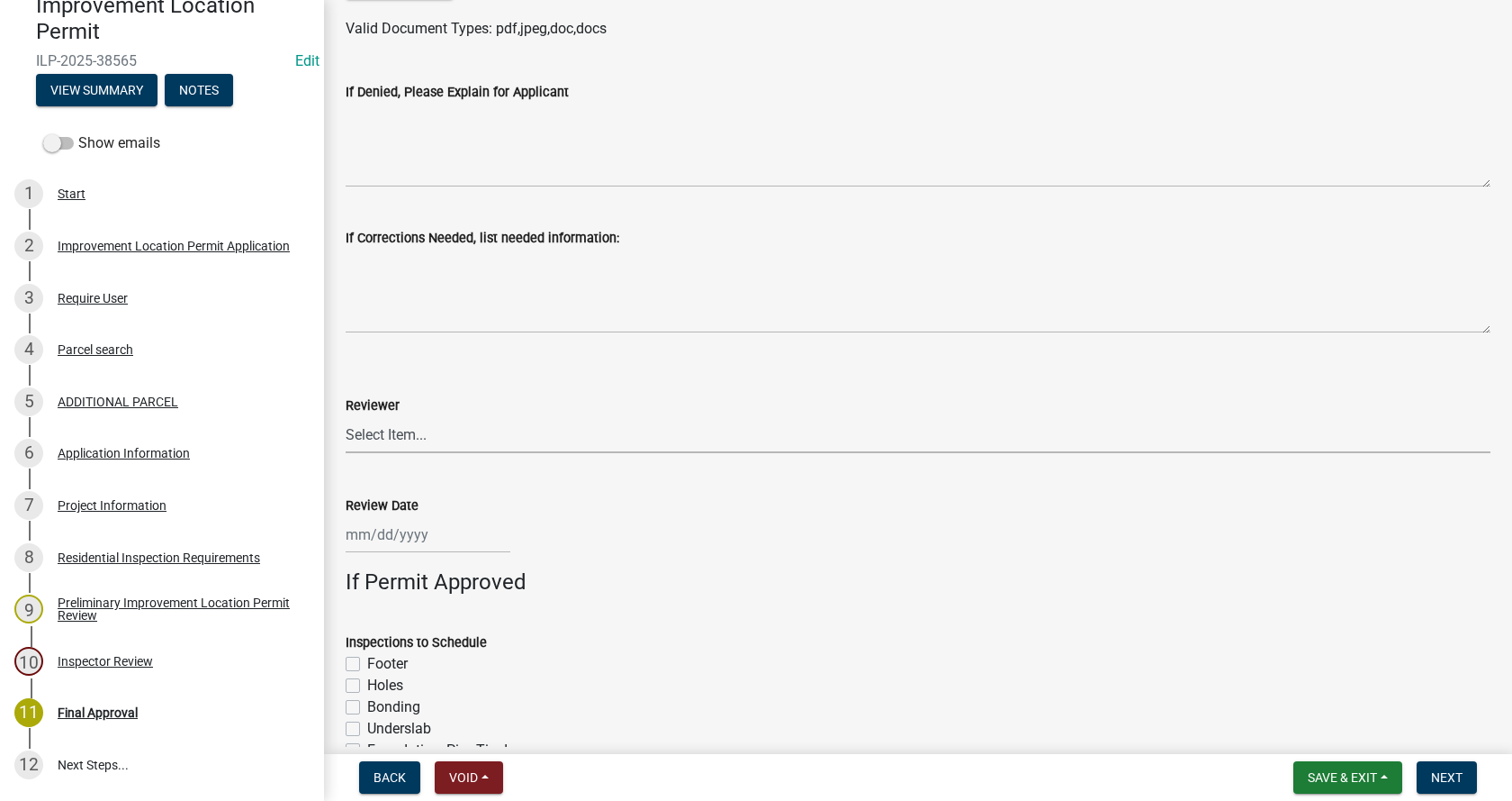
click at [401, 431] on select "Select Item... Amber York Laura Parker Sandy Mosier" at bounding box center [918, 434] width 1145 height 37
click at [346, 416] on select "Select Item... Amber York Laura Parker Sandy Mosier" at bounding box center [918, 434] width 1145 height 37
select select "4bf9213e-c266-4258-8e9b-d5f6a07002fa"
click at [379, 537] on div at bounding box center [428, 534] width 165 height 37
select select "8"
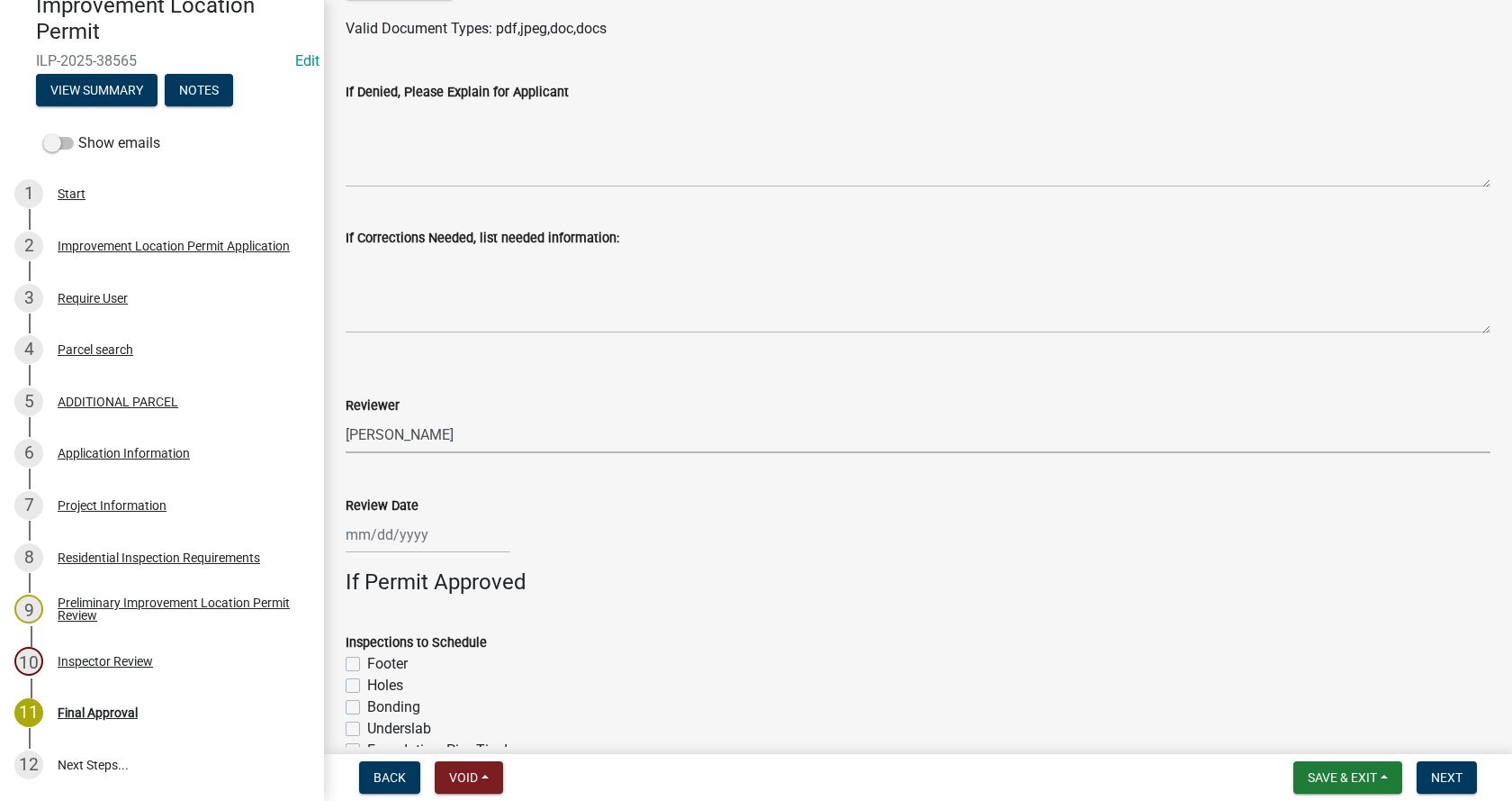
select select "2025"
click at [427, 442] on div "20" at bounding box center [422, 438] width 29 height 29
type input "08/20/2025"
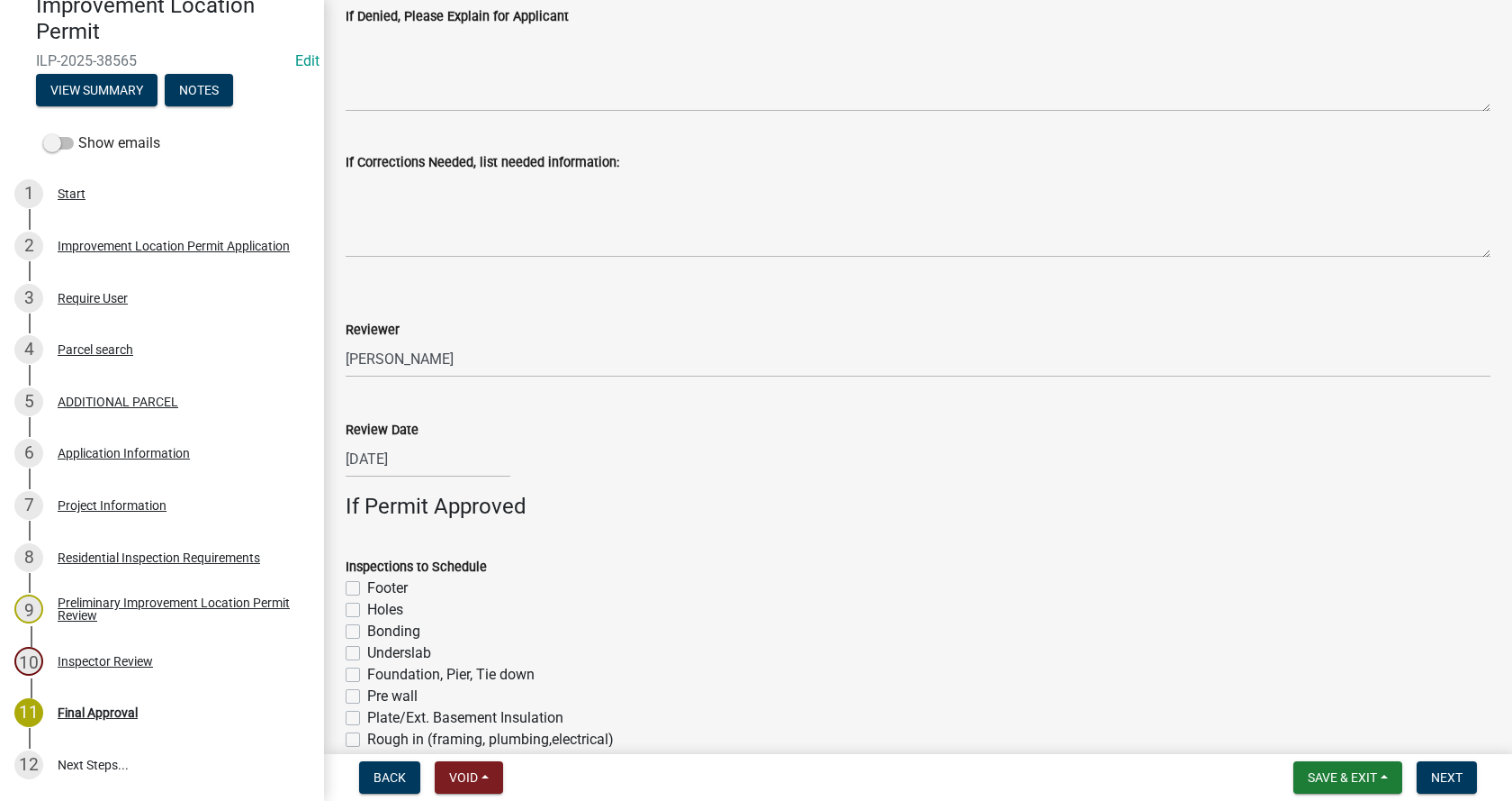
scroll to position [1253, 0]
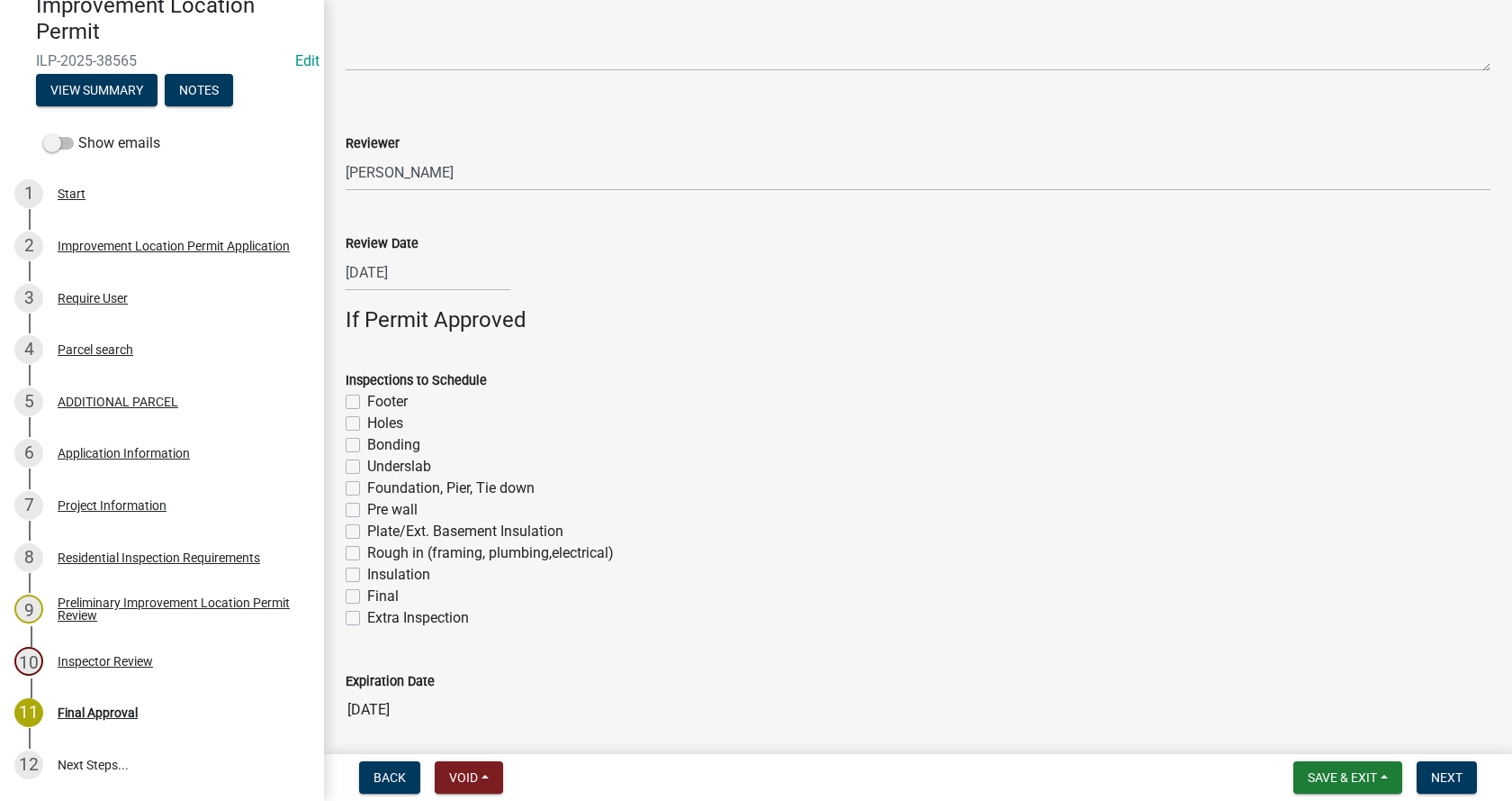
click at [367, 399] on label "Footer" at bounding box center [388, 401] width 41 height 21
click at [367, 399] on input "Footer" at bounding box center [373, 397] width 12 height 12
checkbox input "true"
checkbox input "false"
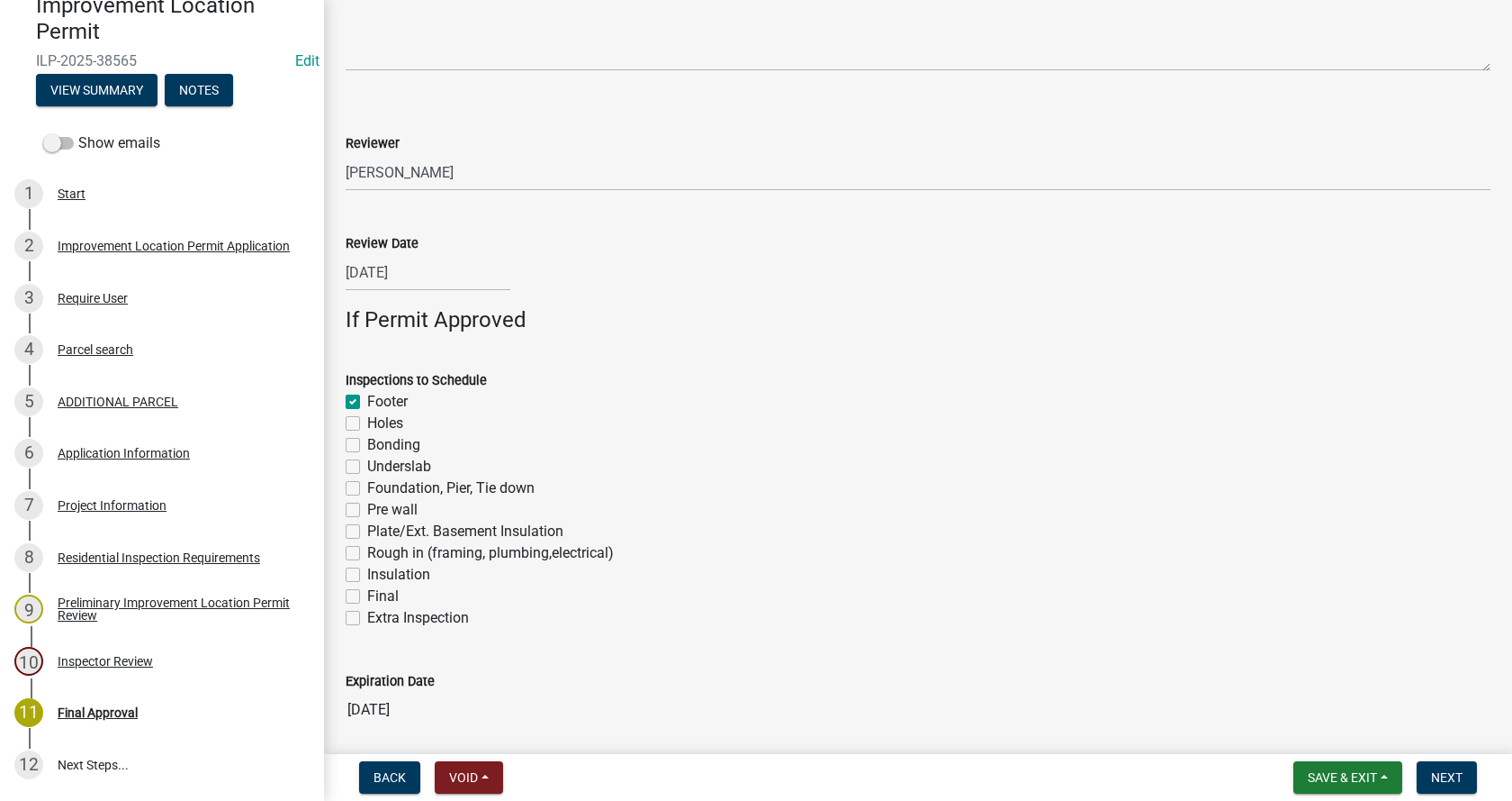
checkbox input "false"
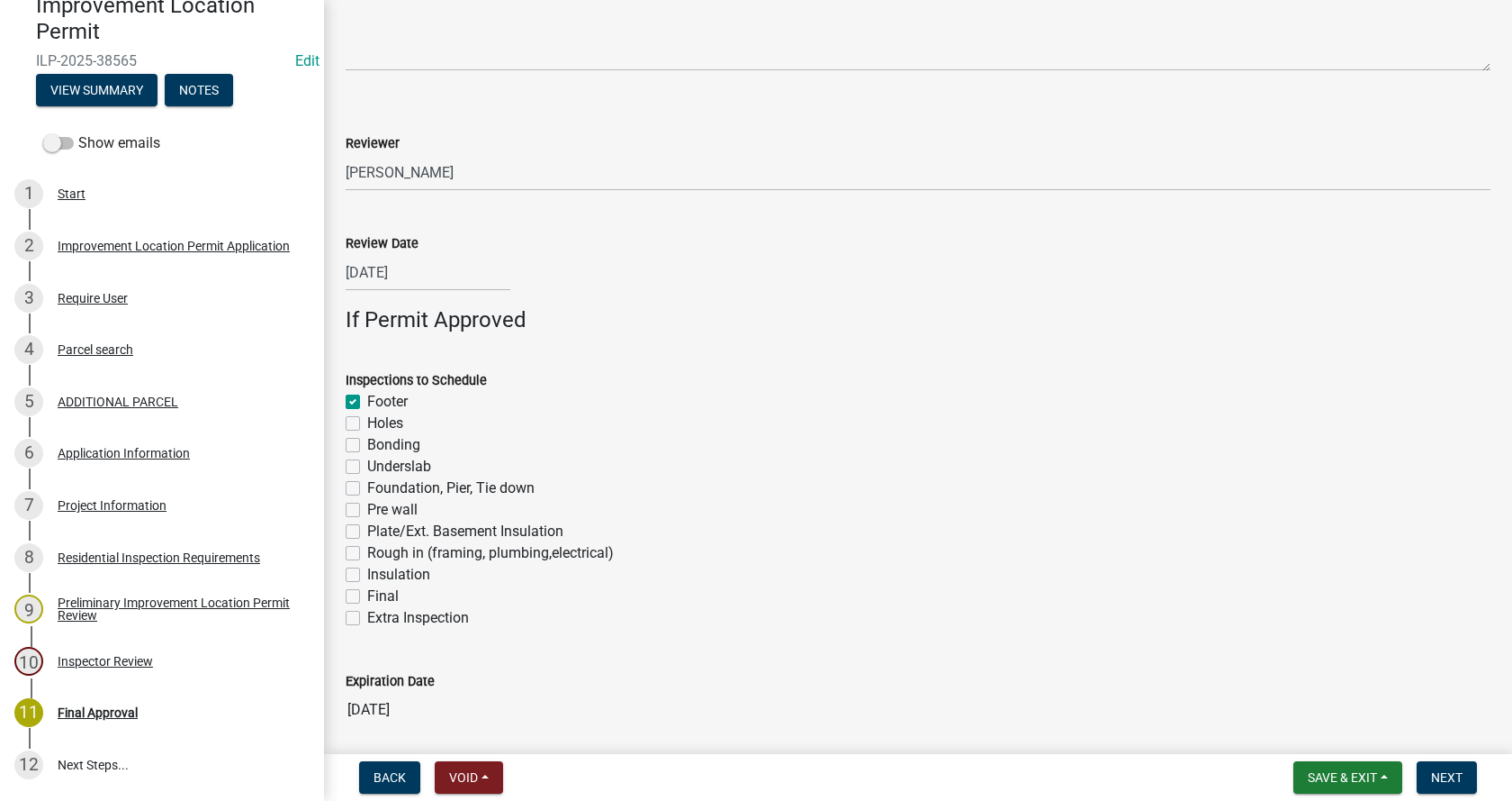
checkbox input "false"
click at [367, 469] on label "Underslab" at bounding box center [399, 466] width 64 height 21
click at [367, 467] on input "Underslab" at bounding box center [373, 462] width 12 height 12
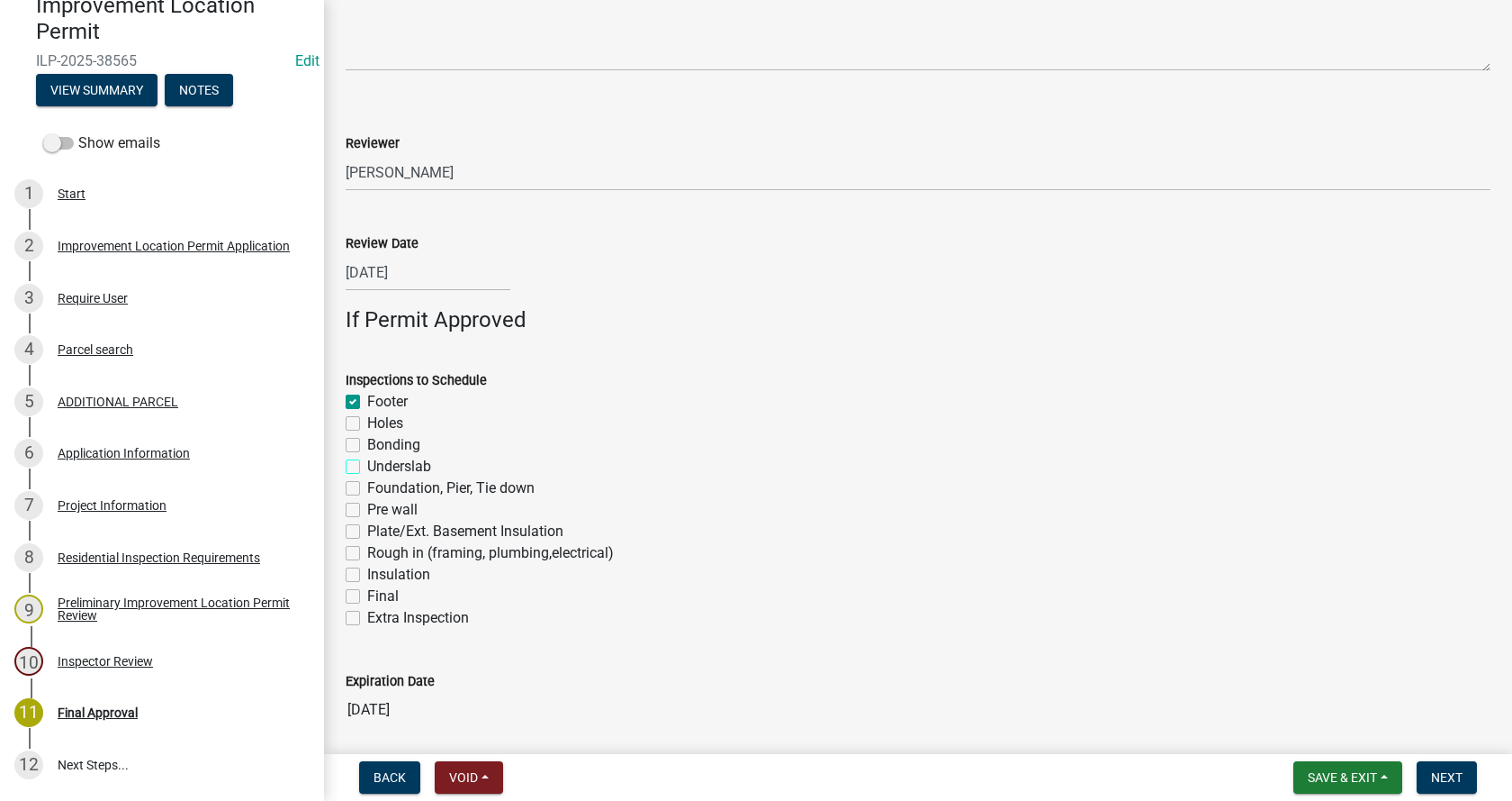
checkbox input "true"
checkbox input "false"
checkbox input "true"
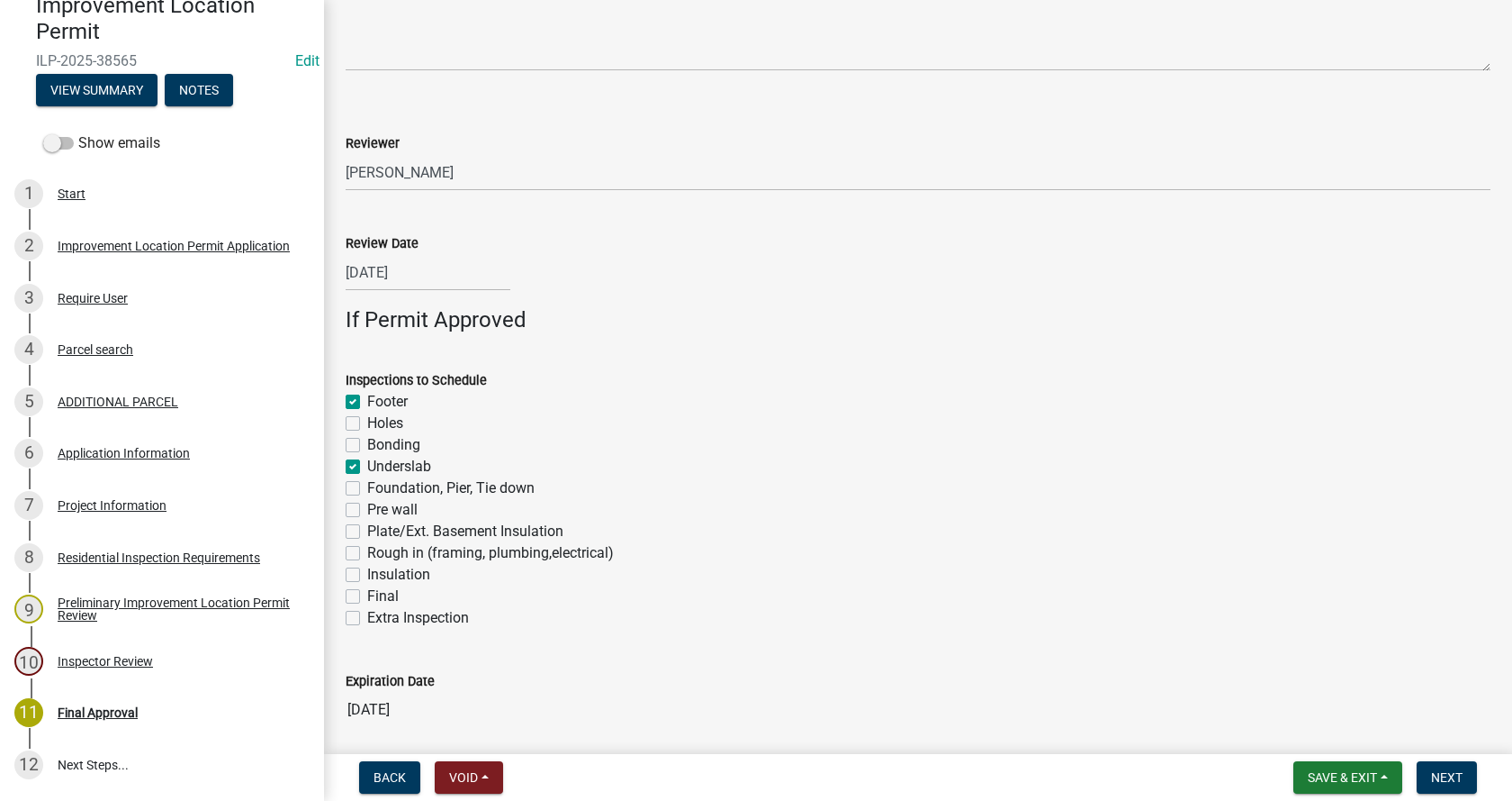
checkbox input "false"
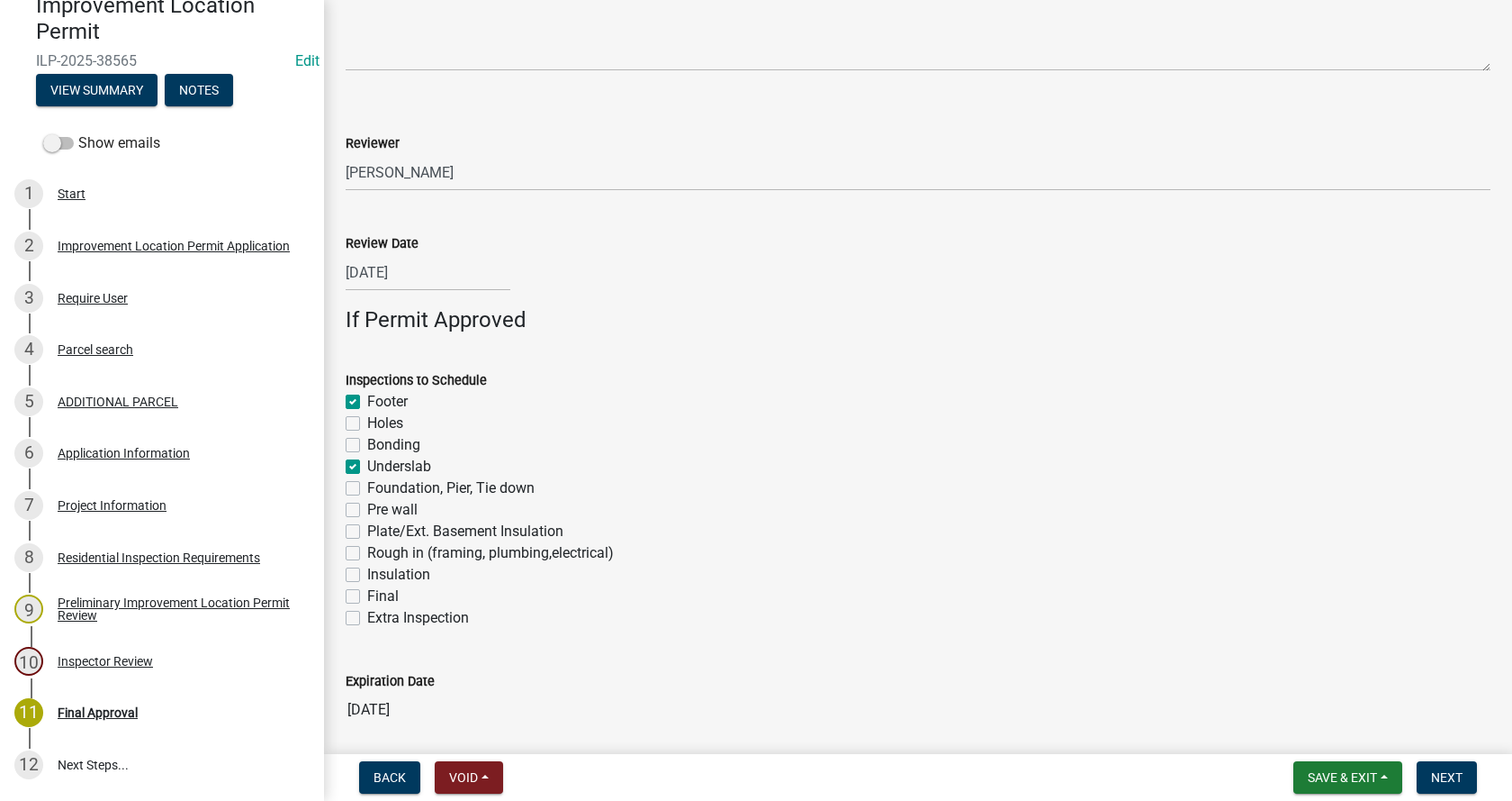
checkbox input "false"
click at [367, 552] on label "Rough in (framing, plumbing,electrical)" at bounding box center [490, 553] width 246 height 21
click at [367, 552] on input "Rough in (framing, plumbing,electrical)" at bounding box center [373, 548] width 12 height 12
checkbox input "true"
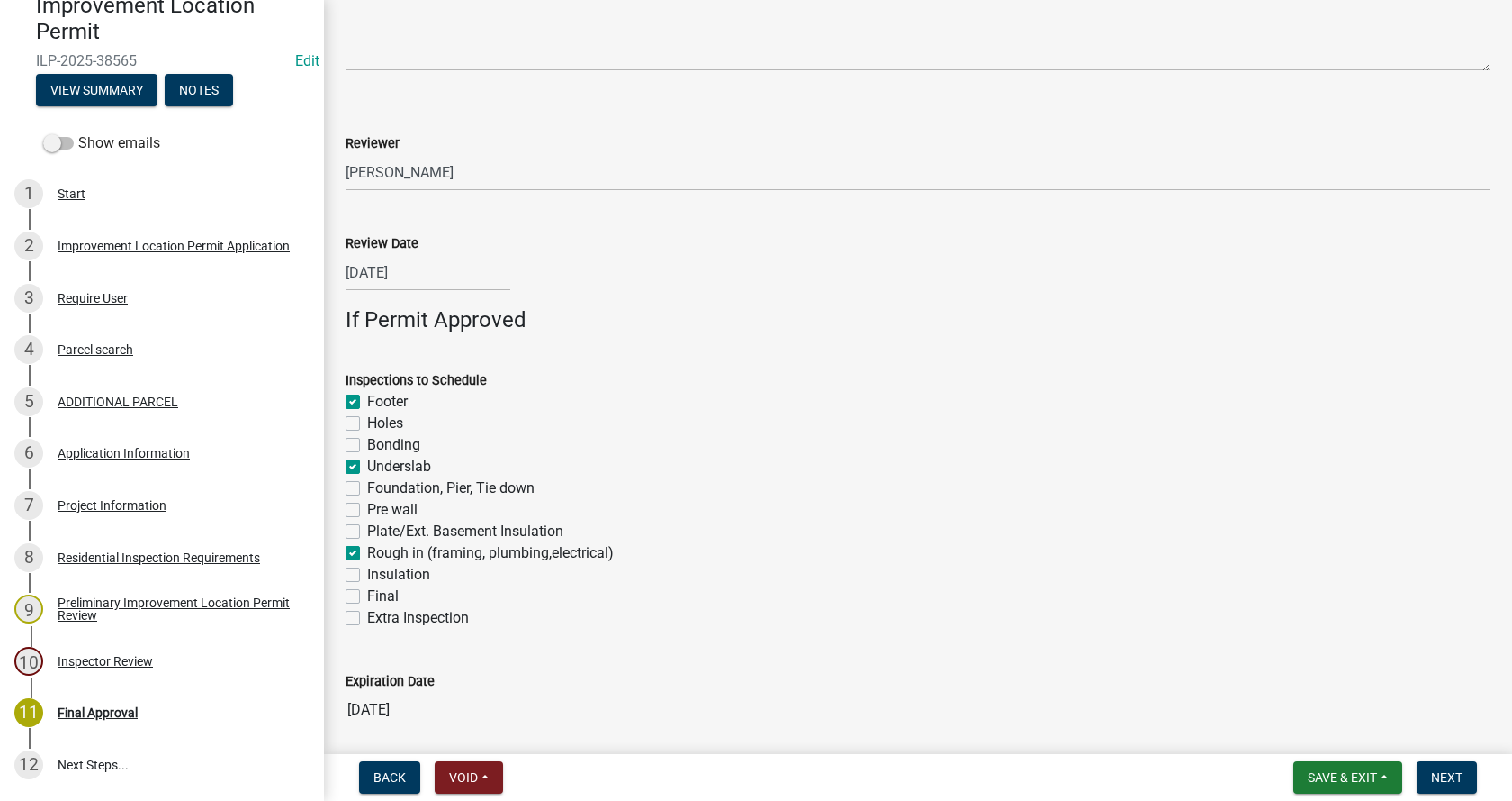
checkbox input "true"
checkbox input "false"
checkbox input "true"
checkbox input "false"
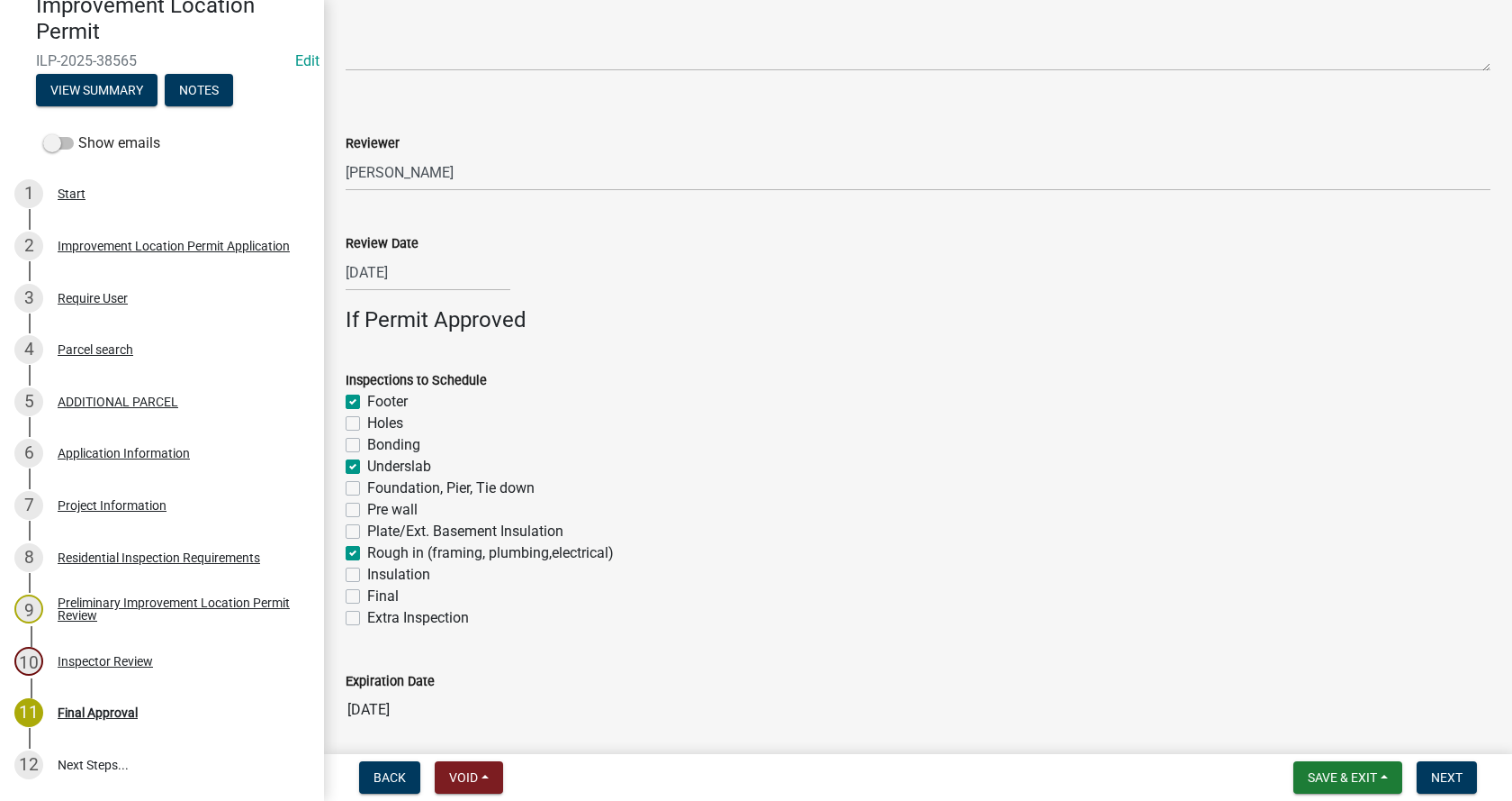
checkbox input "false"
checkbox input "true"
checkbox input "false"
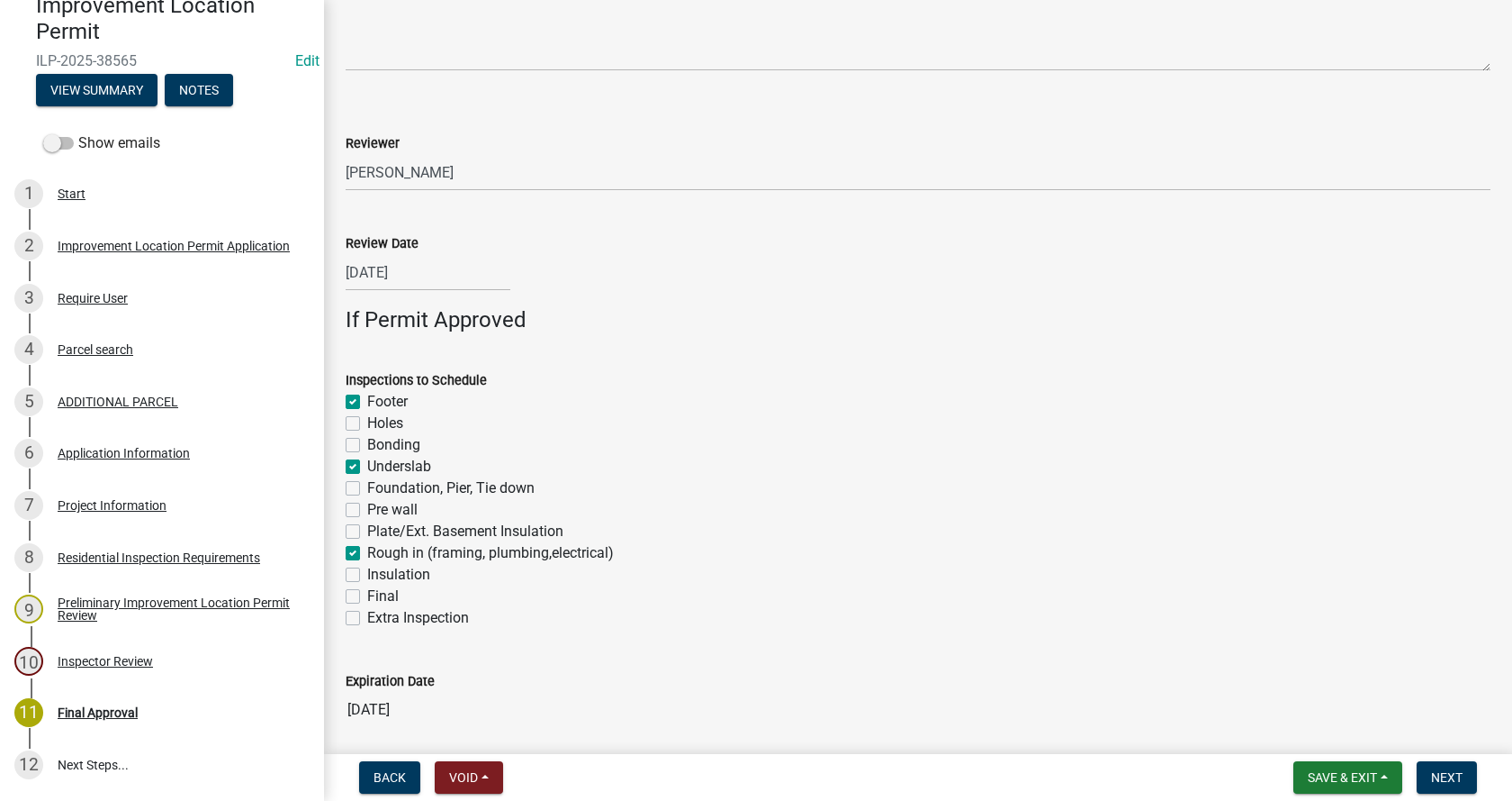
checkbox input "false"
click at [367, 598] on label "Final" at bounding box center [383, 596] width 32 height 21
click at [367, 597] on input "Final" at bounding box center [373, 592] width 12 height 12
checkbox input "true"
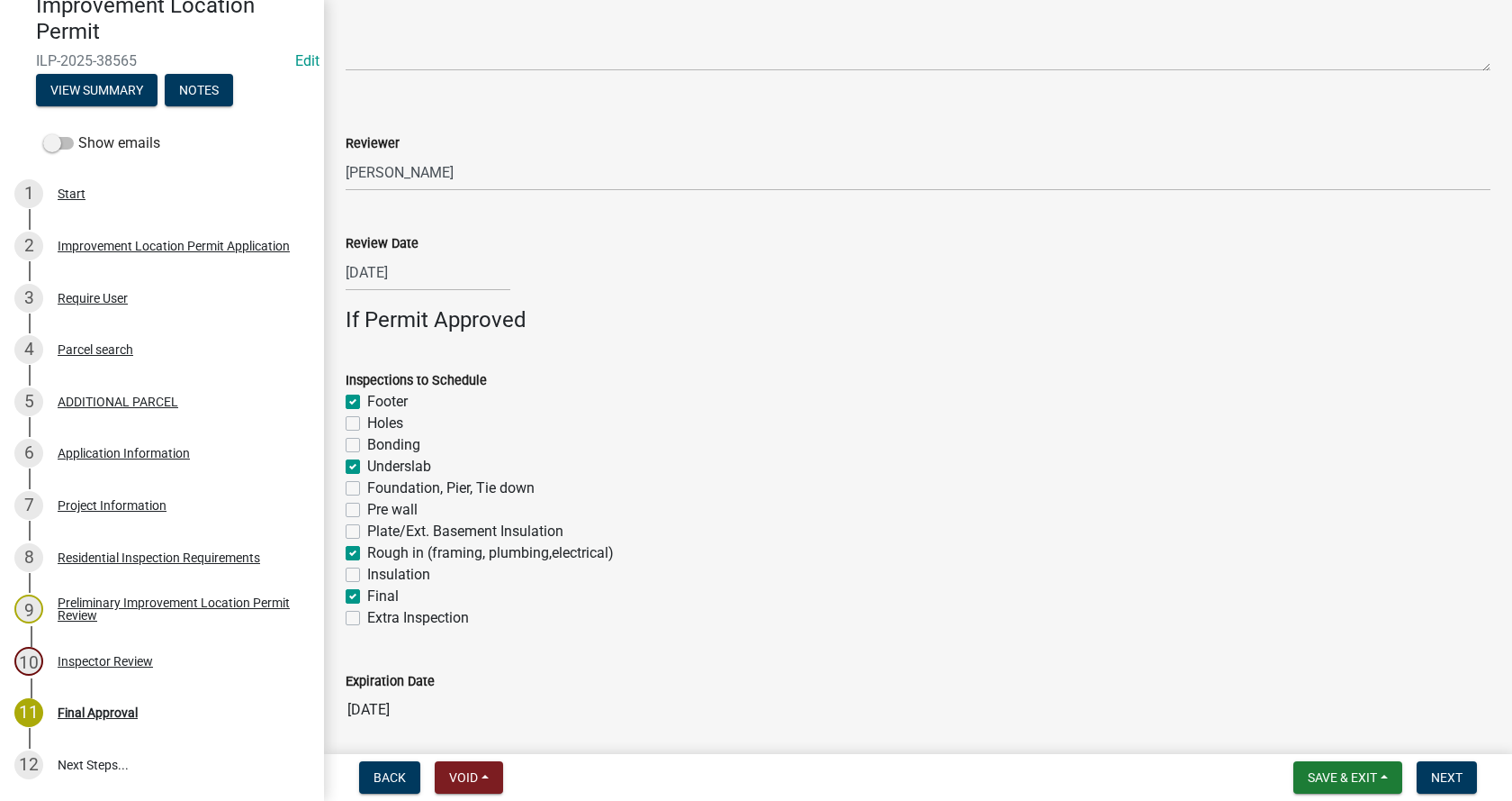
checkbox input "false"
checkbox input "true"
checkbox input "false"
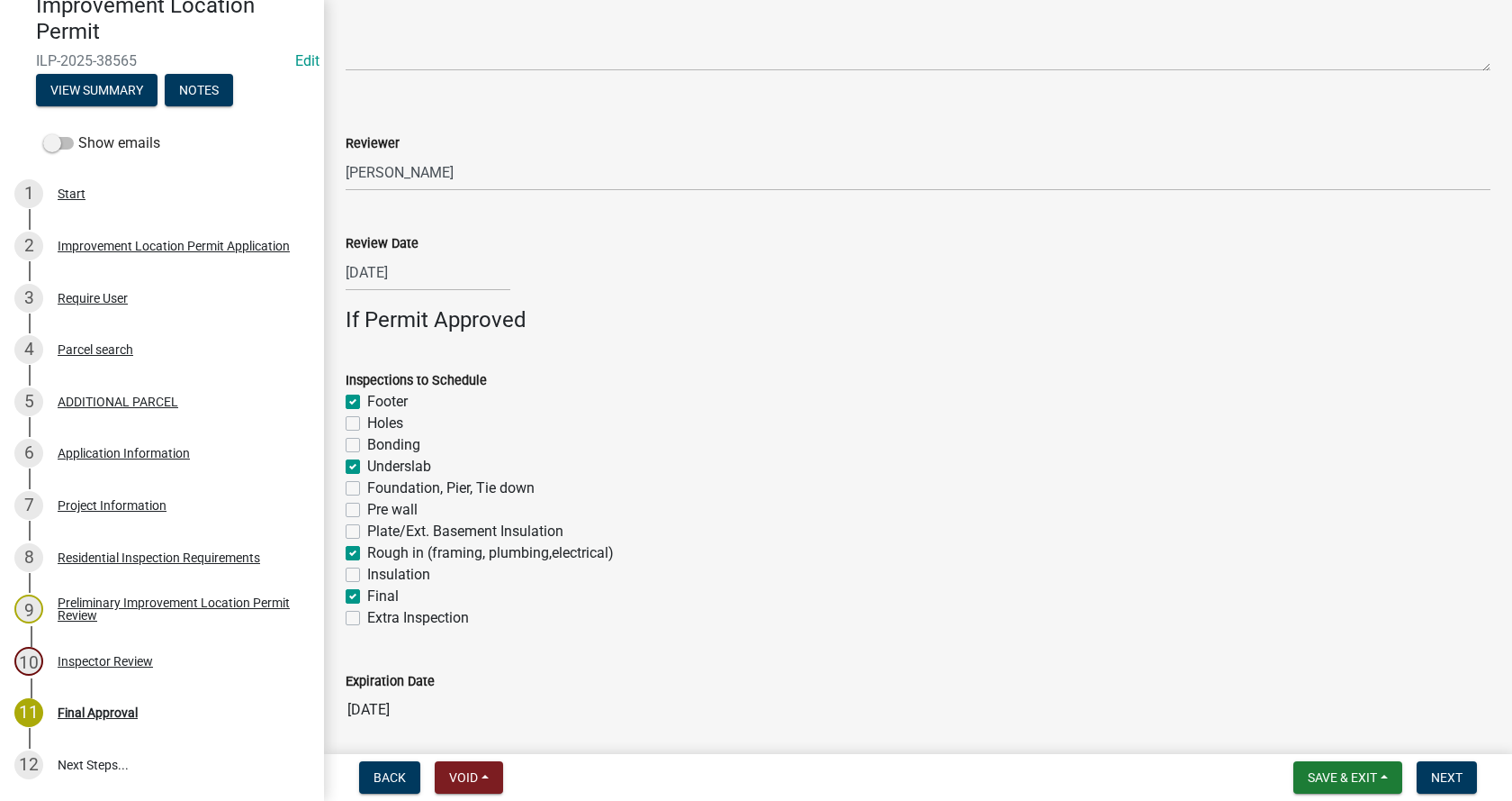
checkbox input "false"
checkbox input "true"
checkbox input "false"
checkbox input "true"
checkbox input "false"
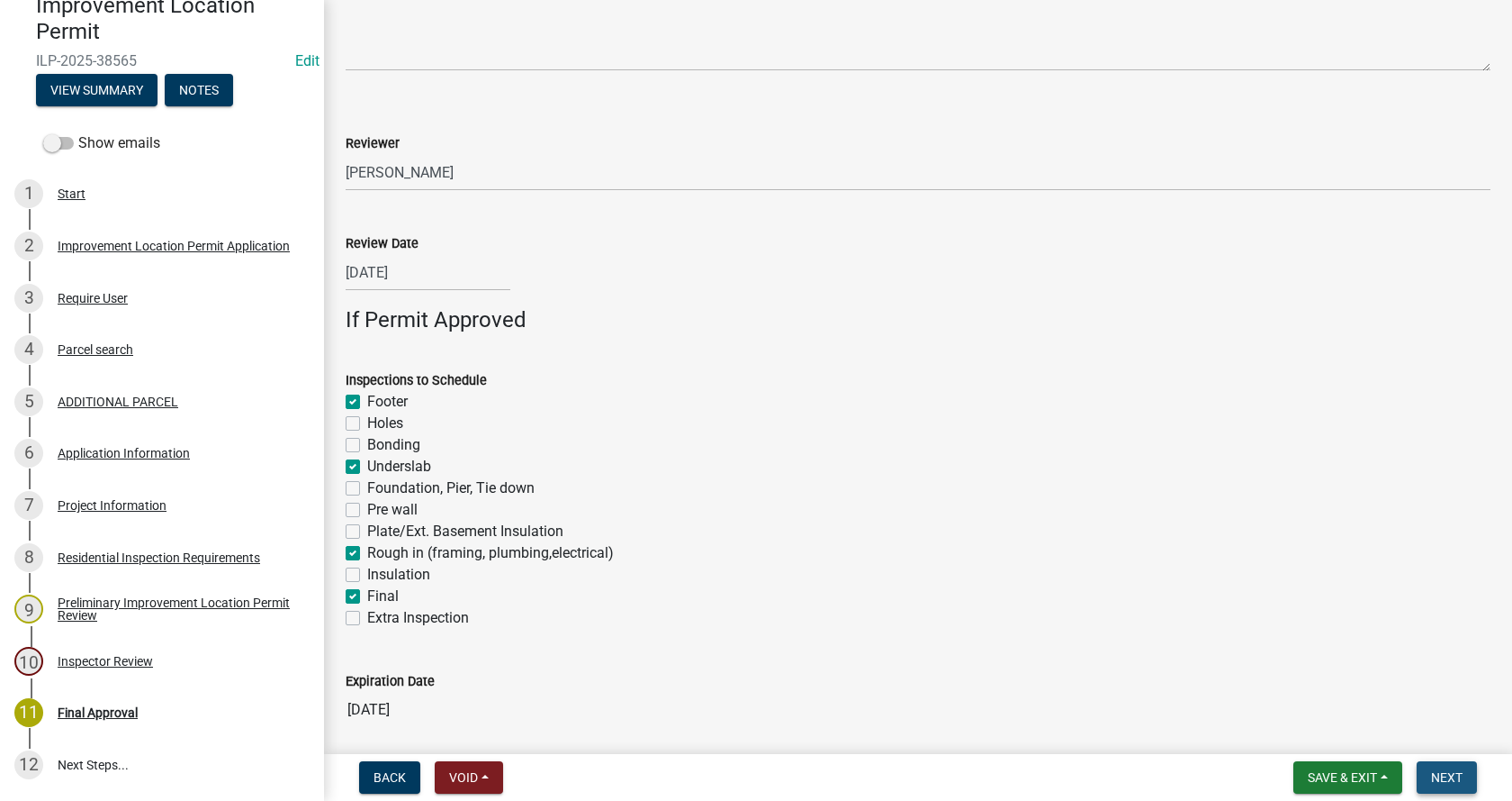
click at [1433, 783] on span "Next" at bounding box center [1447, 777] width 32 height 15
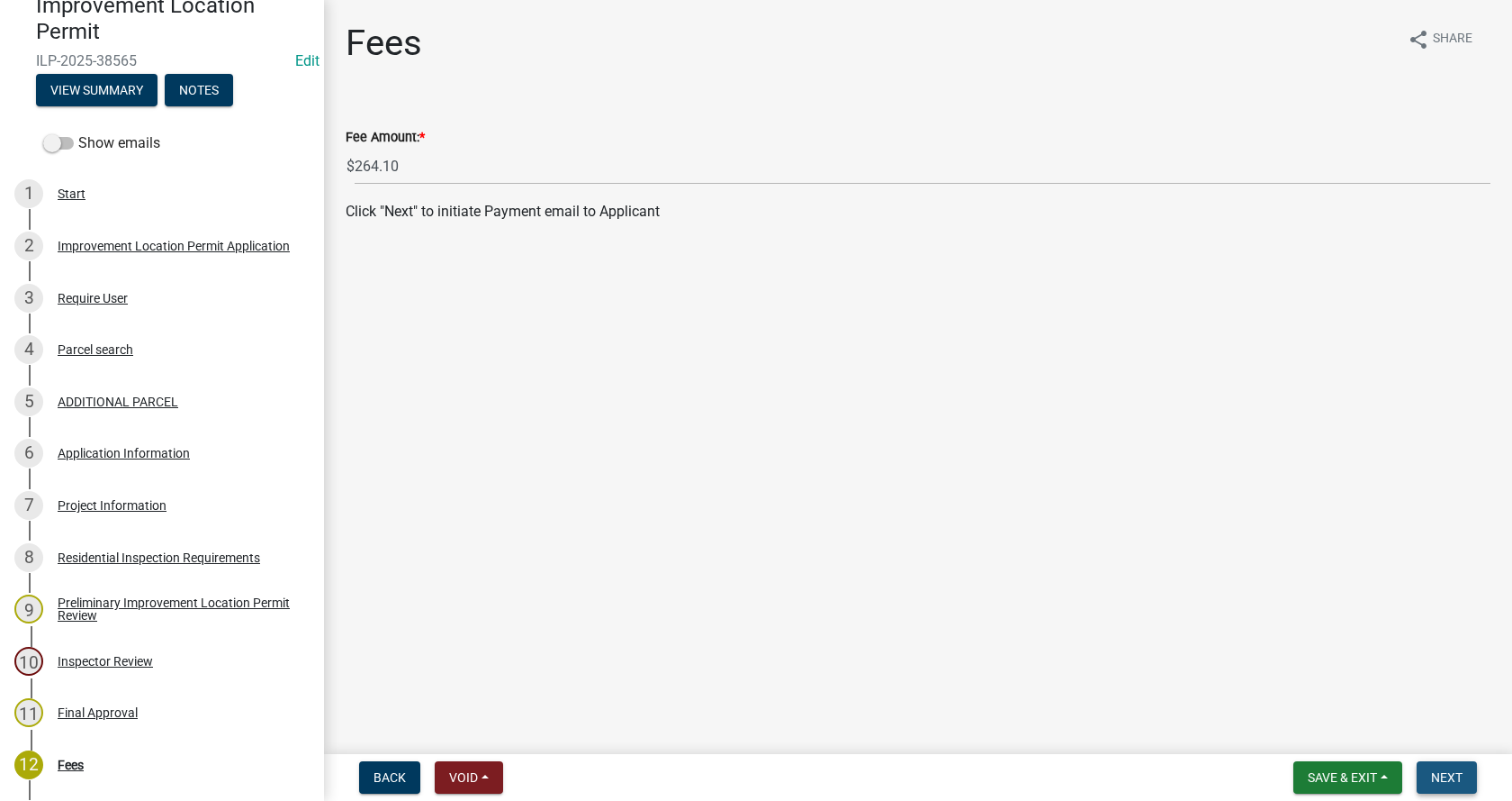
click at [1443, 774] on span "Next" at bounding box center [1447, 777] width 32 height 15
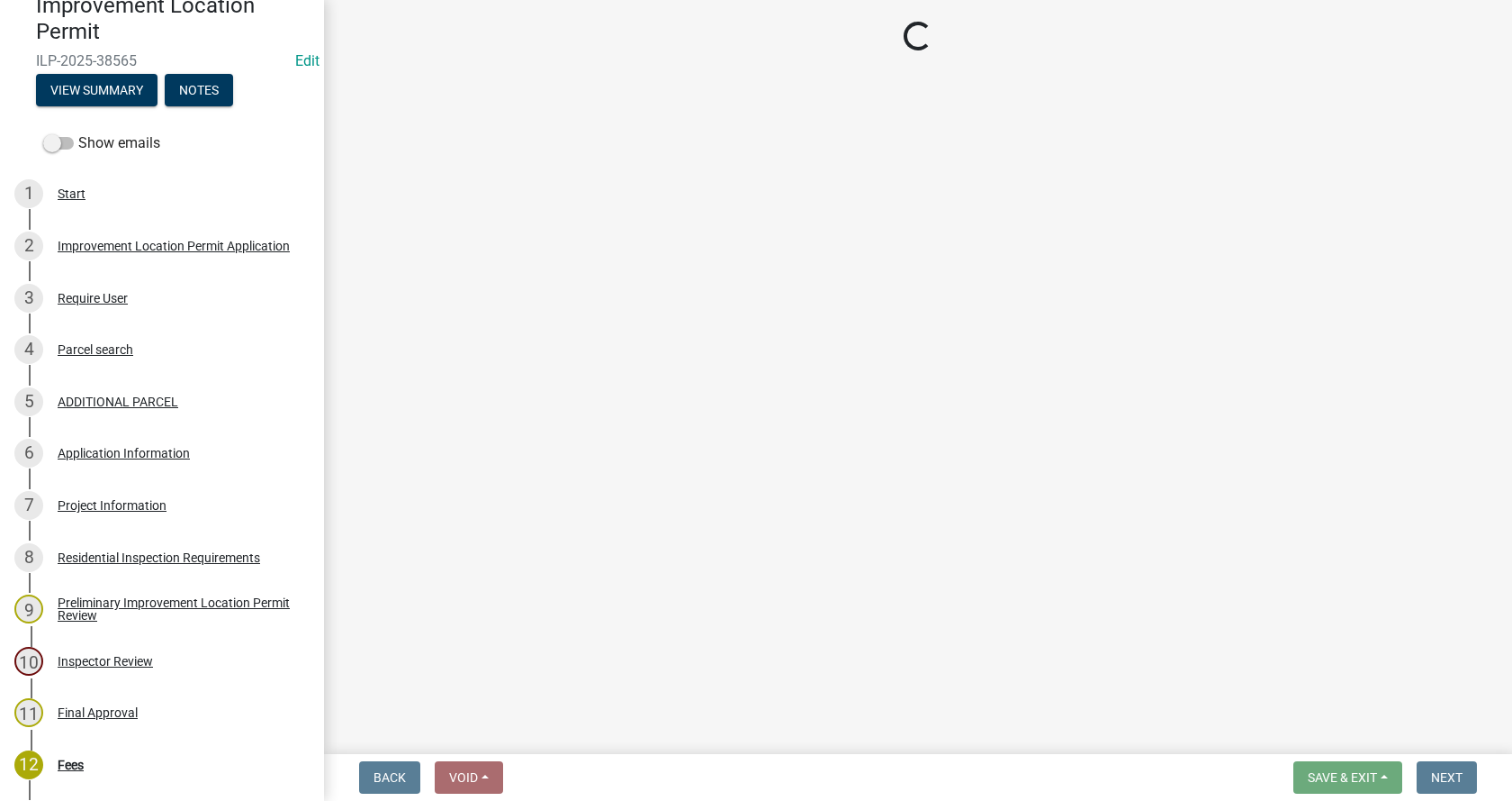
select select "3: 3"
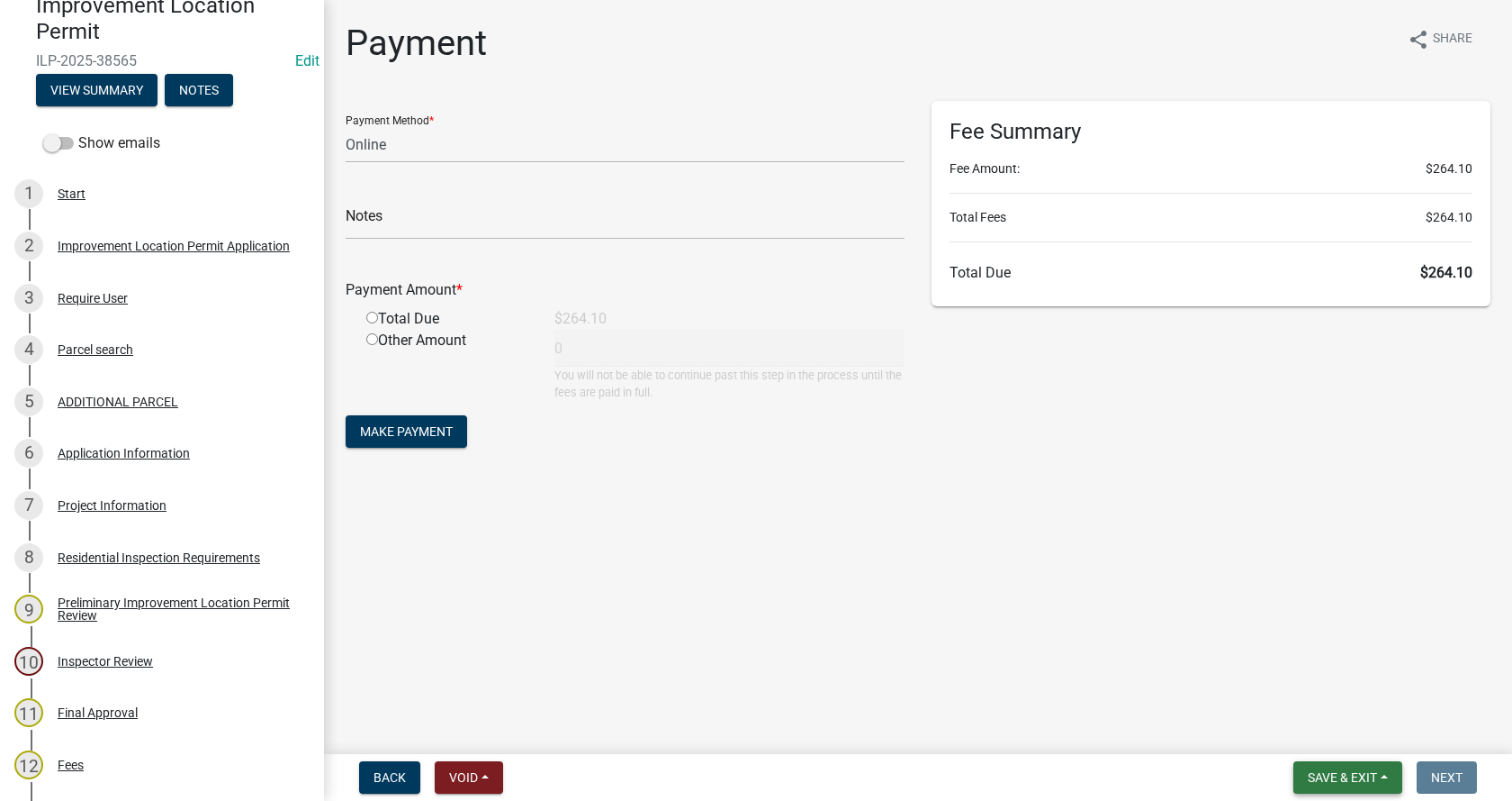
click at [1380, 772] on button "Save & Exit" at bounding box center [1348, 777] width 109 height 32
click at [1322, 727] on button "Save & Exit" at bounding box center [1330, 730] width 144 height 44
